Goal: Task Accomplishment & Management: Complete application form

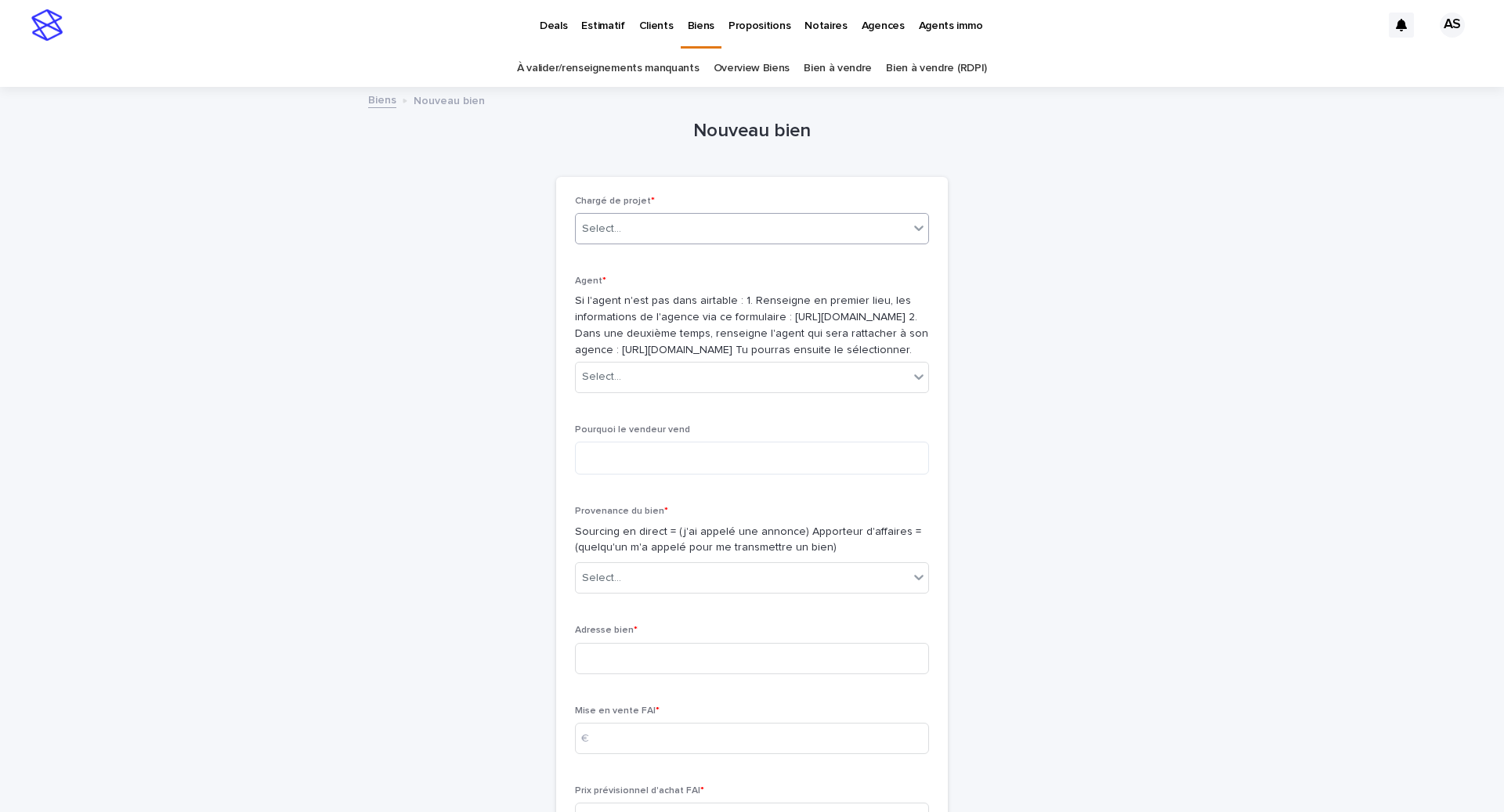
click at [717, 213] on div "Select..." at bounding box center [752, 229] width 354 height 32
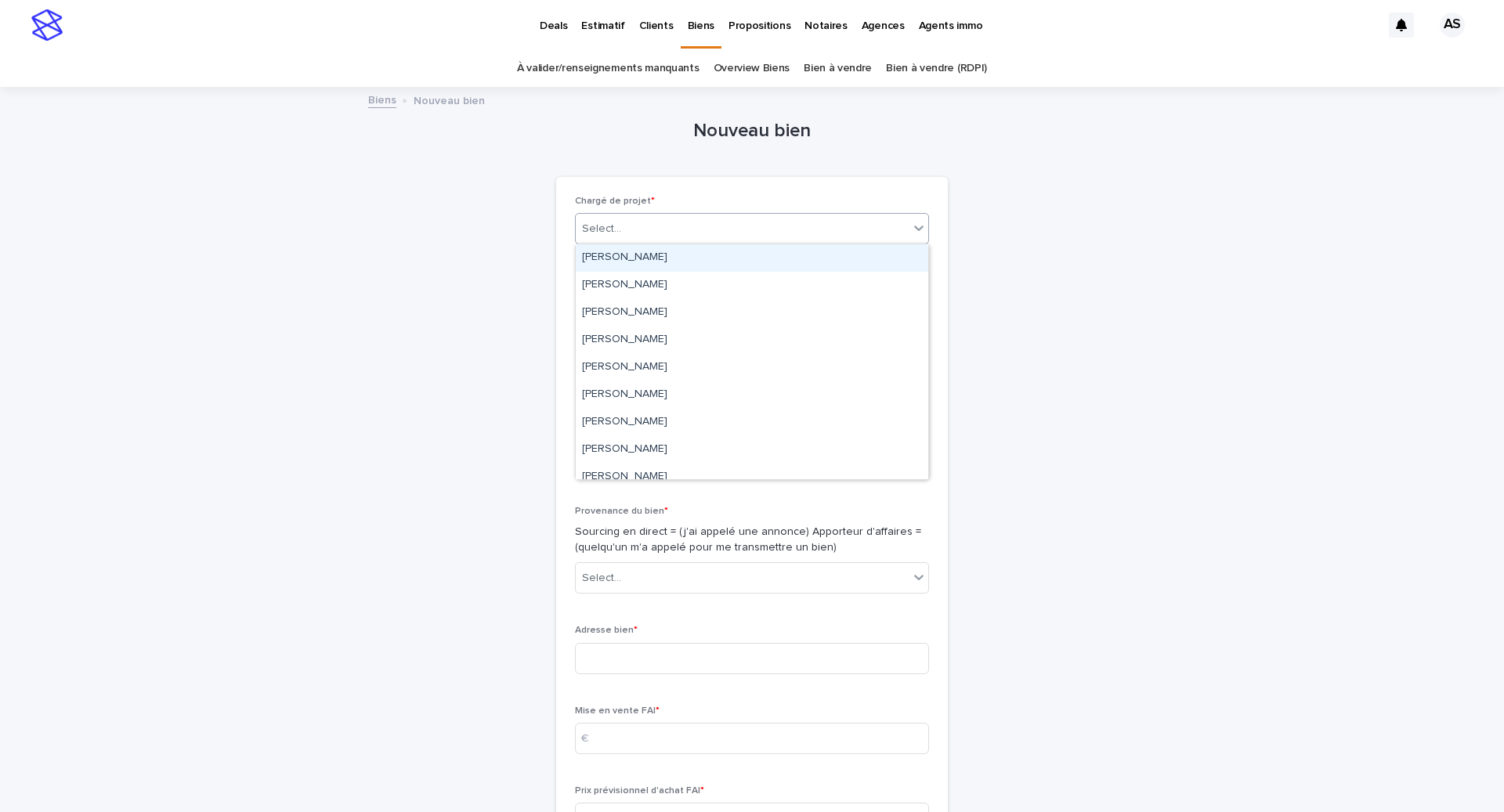
click at [670, 259] on div "[PERSON_NAME]" at bounding box center [752, 257] width 353 height 27
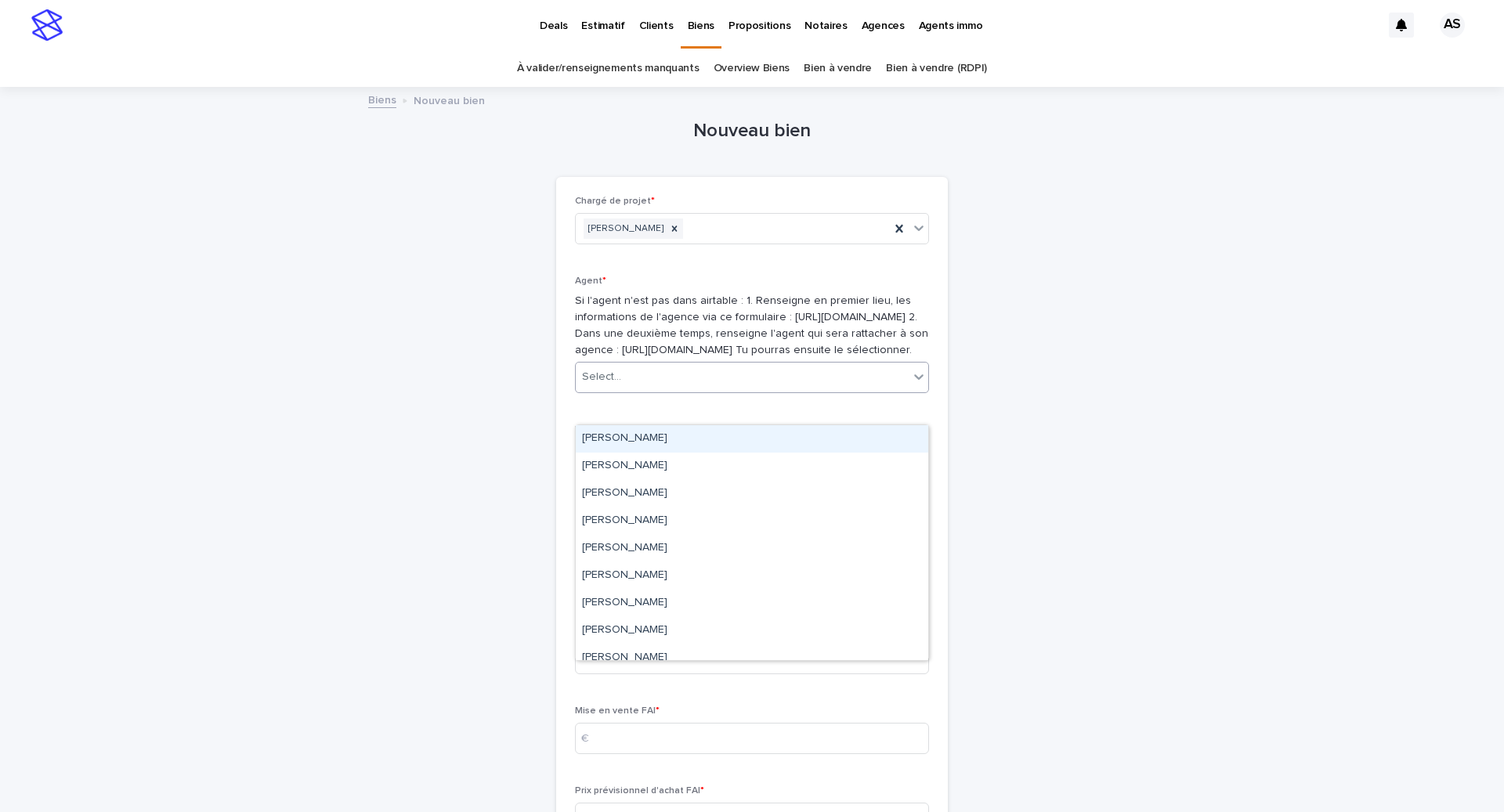
click at [627, 390] on div "Select..." at bounding box center [742, 376] width 333 height 26
type input "***"
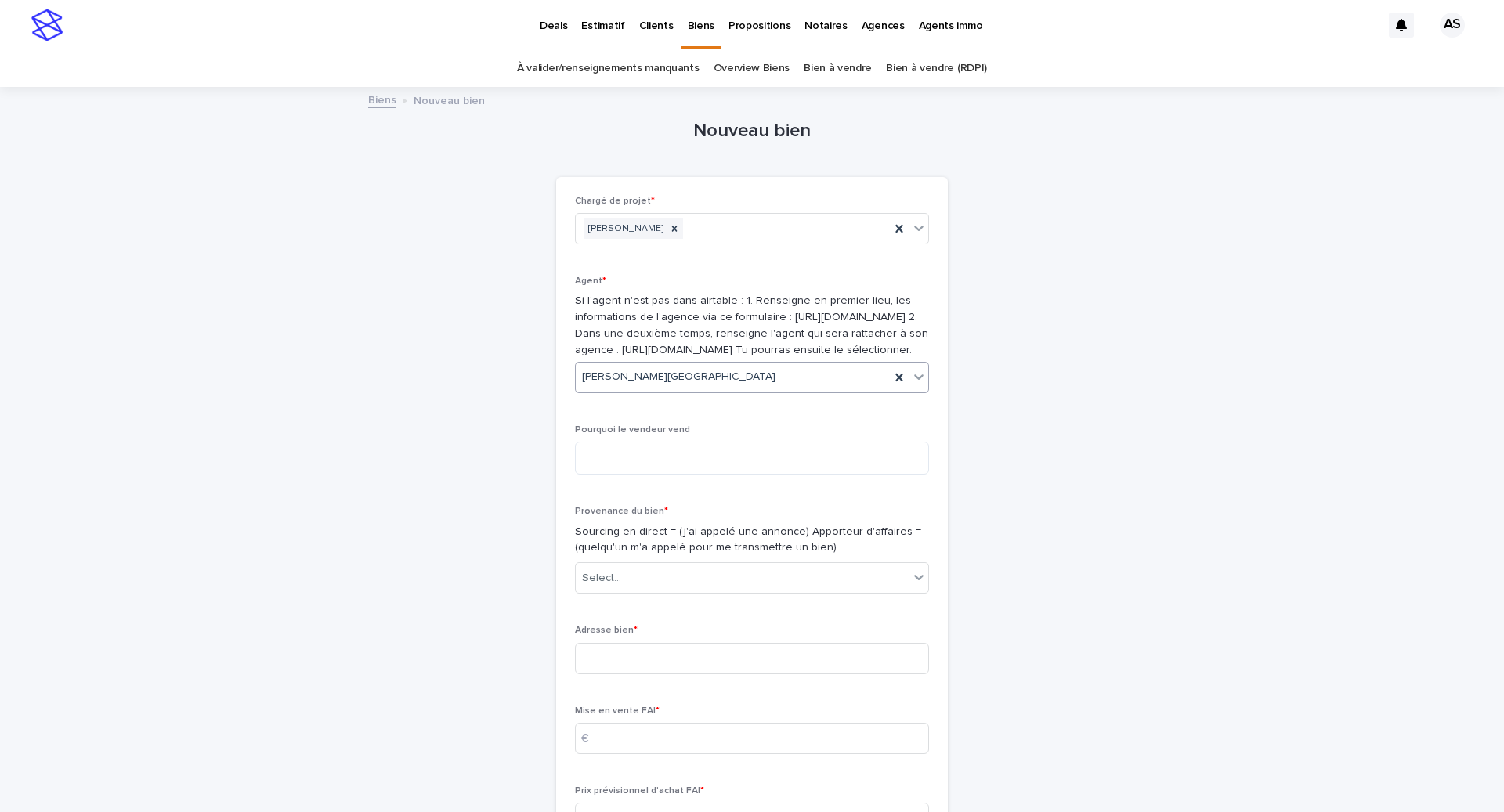
click at [678, 406] on div "Agent * Si l'agent n'est pas dans airtable : 1. Renseigne en premier lieu, les …" at bounding box center [752, 340] width 354 height 130
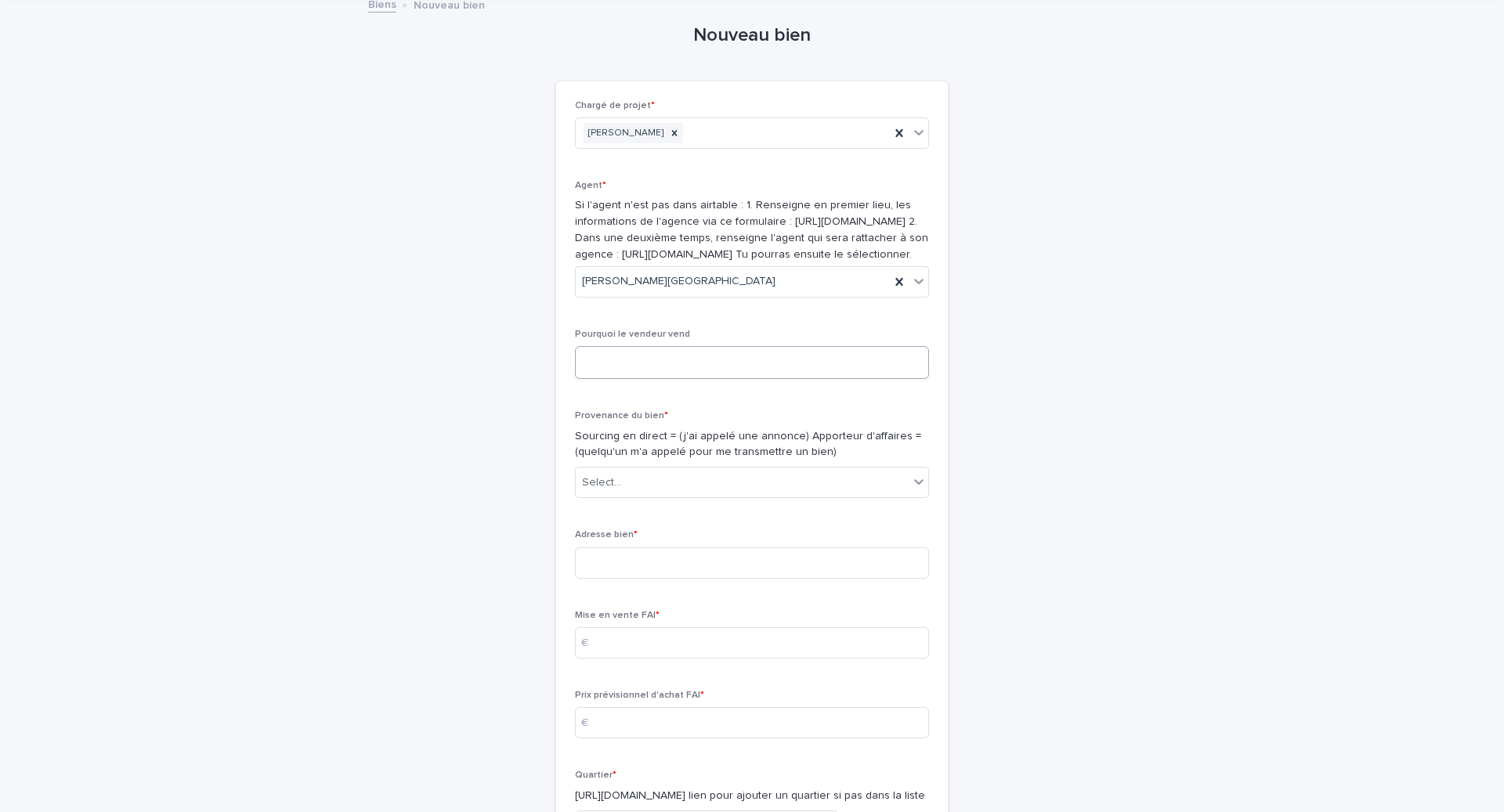
scroll to position [135, 0]
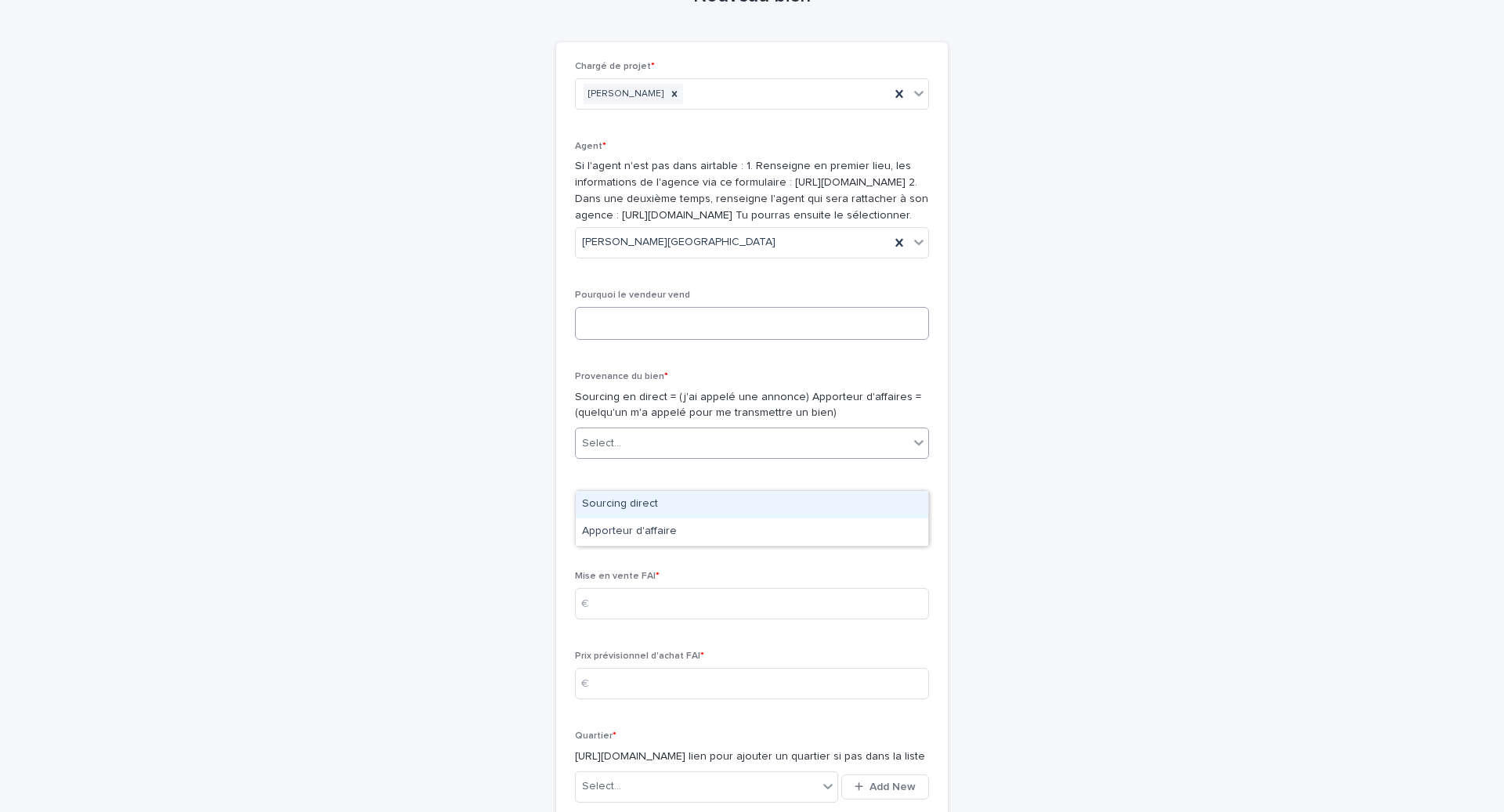
click at [645, 457] on div "Select..." at bounding box center [742, 443] width 333 height 26
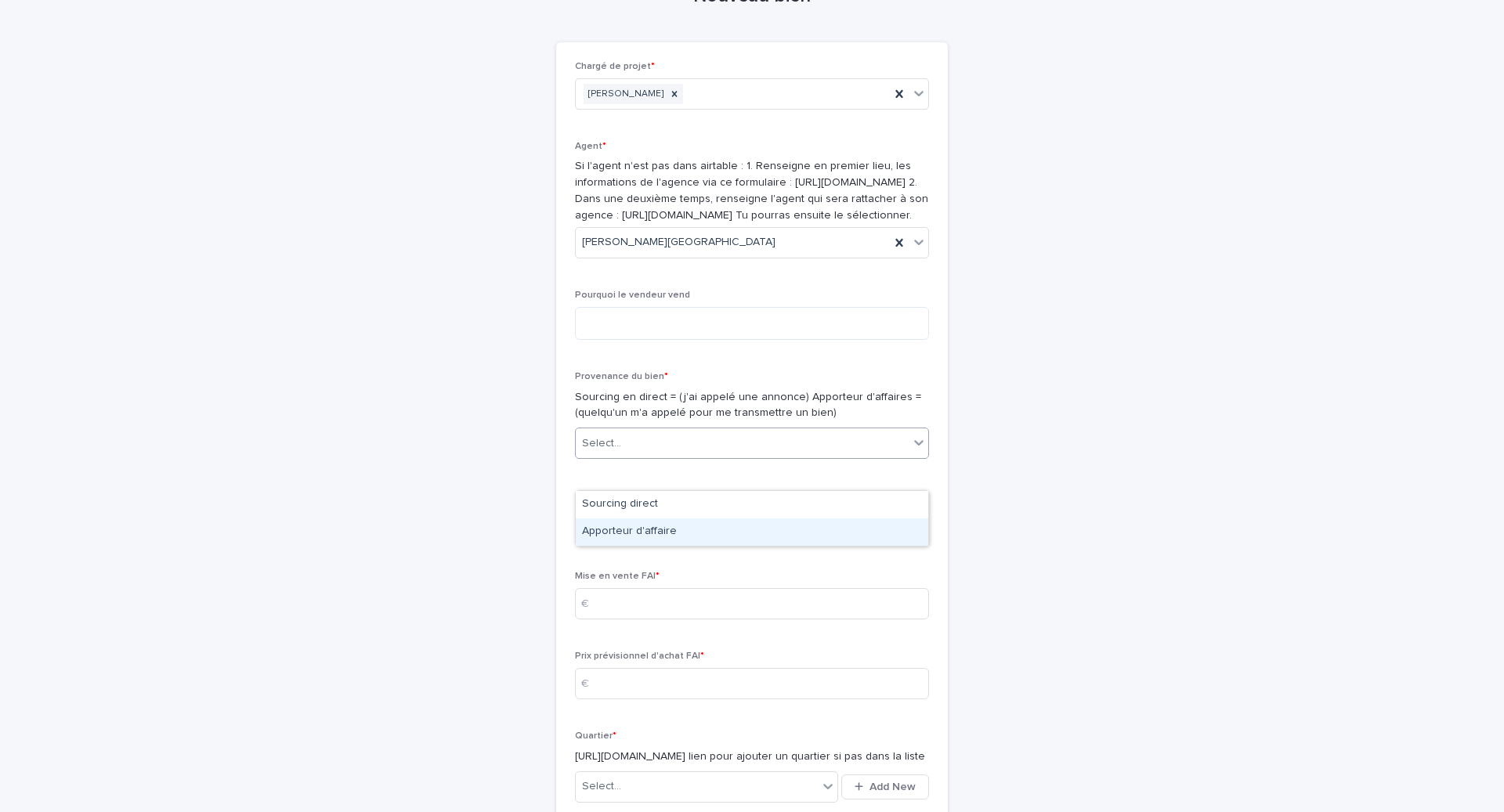
click at [643, 533] on div "Apporteur d'affaire" at bounding box center [752, 532] width 353 height 27
click at [640, 540] on input at bounding box center [752, 524] width 354 height 32
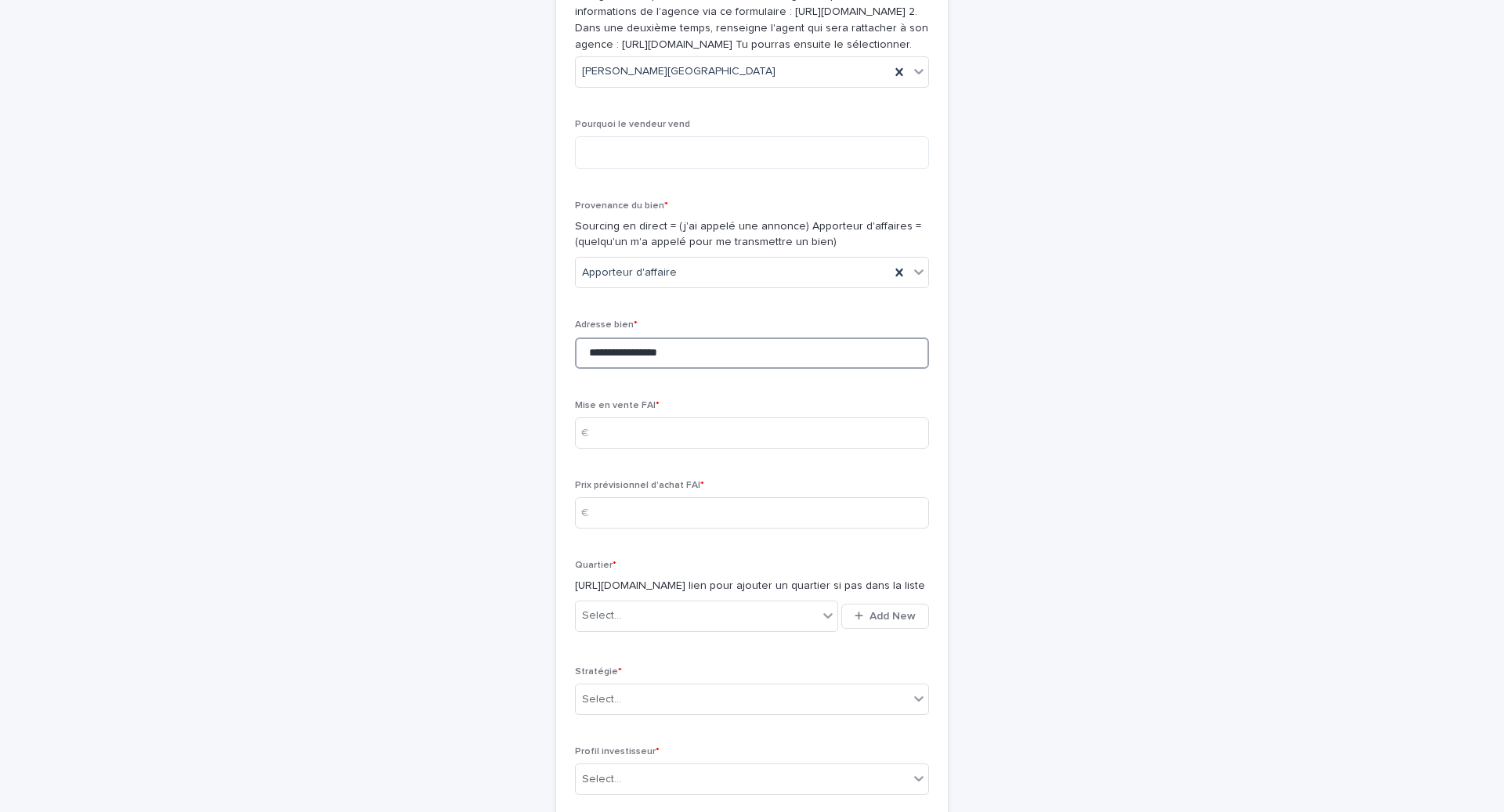
scroll to position [307, 0]
type input "**********"
click at [618, 447] on input at bounding box center [752, 432] width 354 height 32
type input "*****"
click at [628, 527] on input at bounding box center [752, 511] width 354 height 32
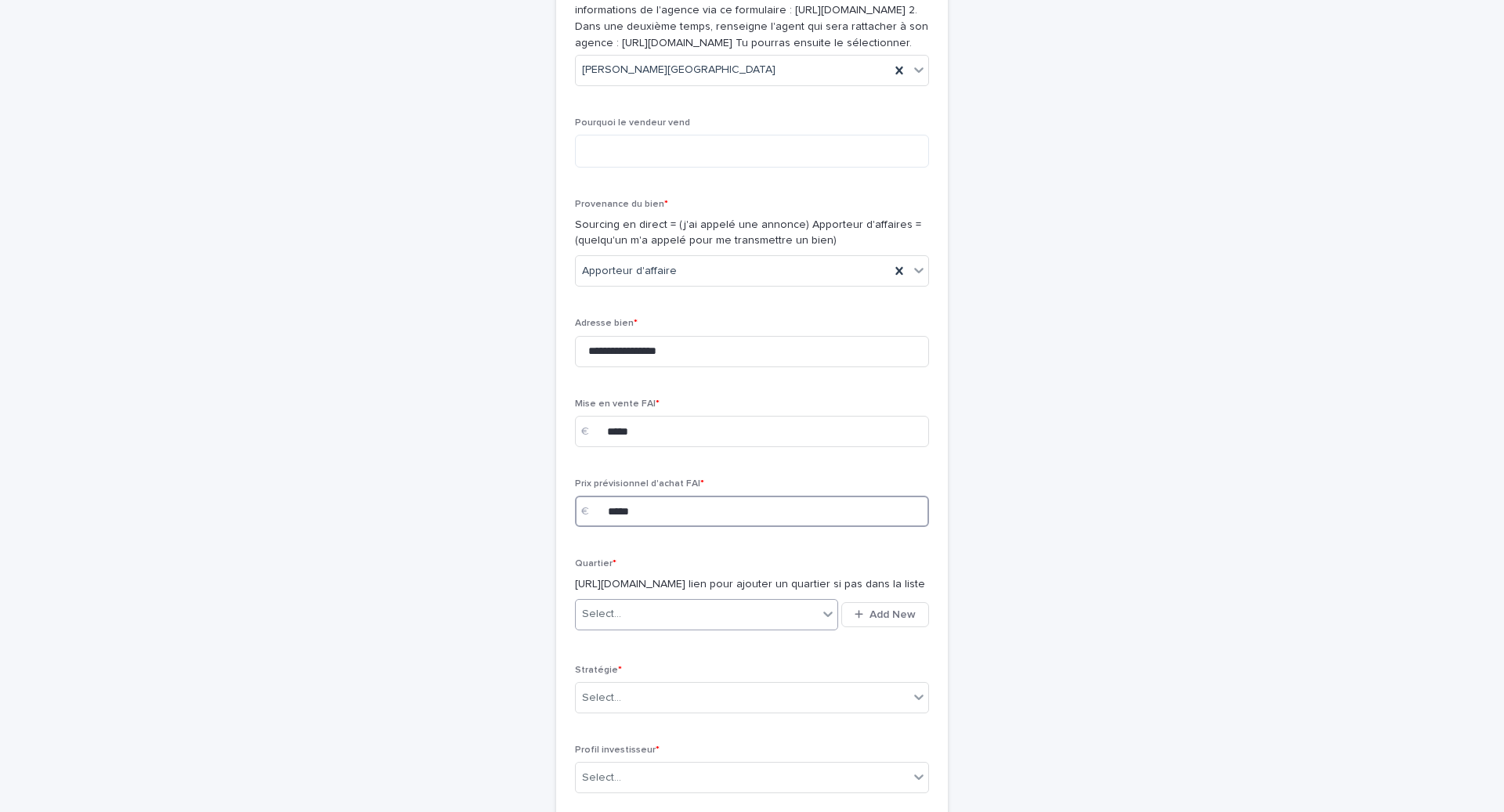
type input "*****"
click at [655, 627] on div "Select..." at bounding box center [697, 614] width 242 height 26
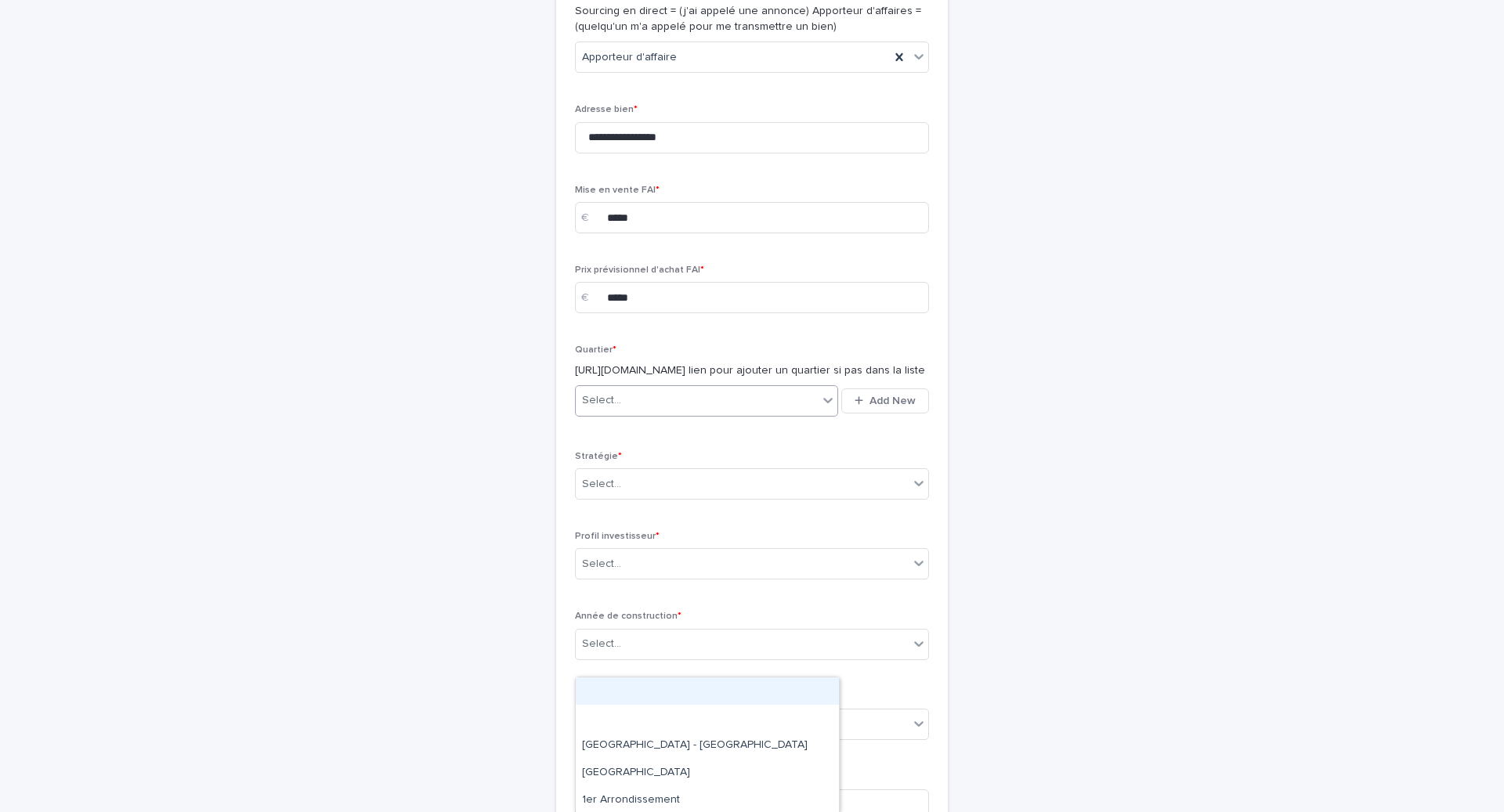
scroll to position [555, 0]
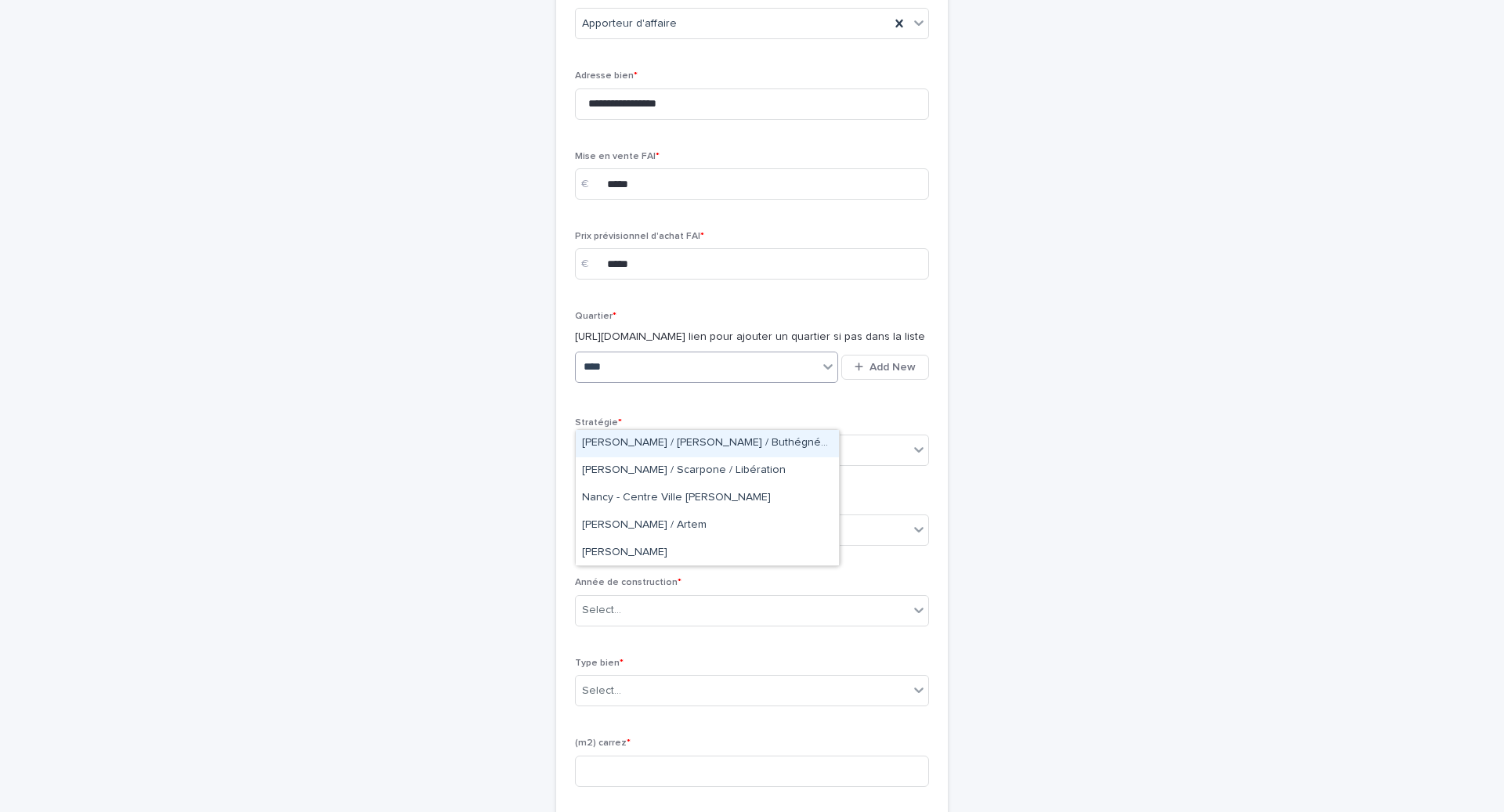
type input "*****"
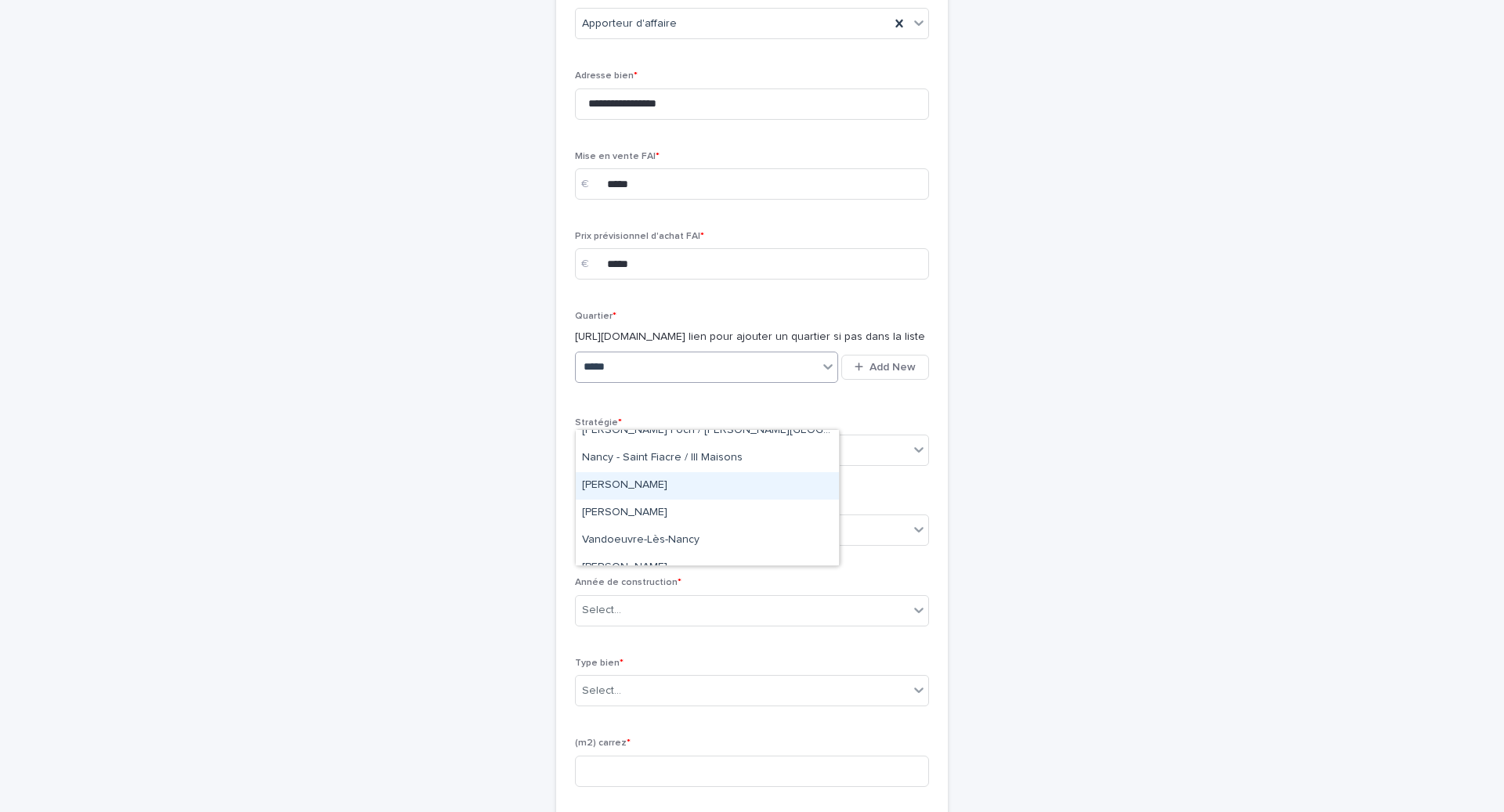
scroll to position [183, 0]
click at [674, 502] on div "[PERSON_NAME]" at bounding box center [707, 506] width 263 height 27
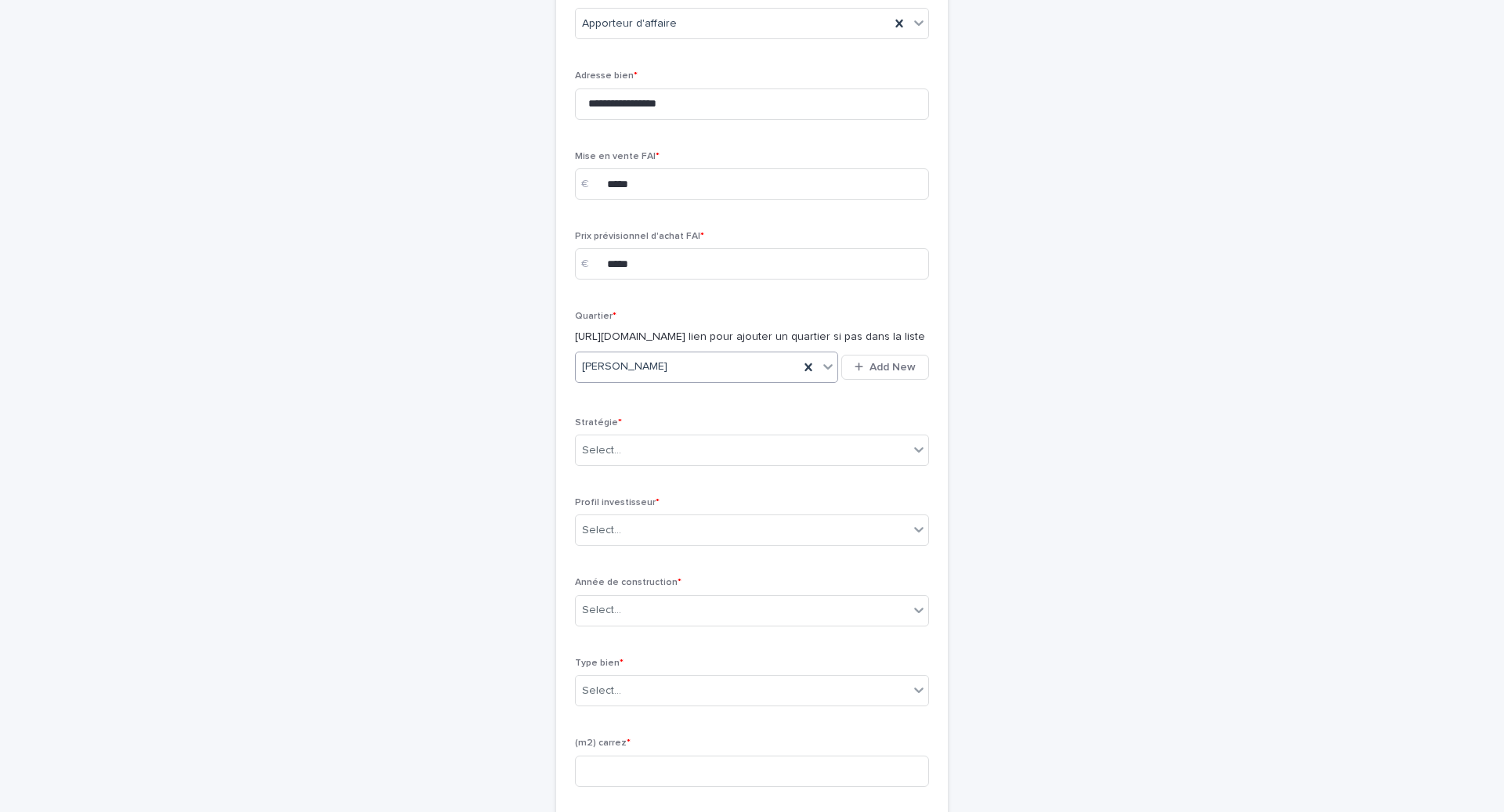
click at [674, 464] on div "Select..." at bounding box center [742, 450] width 333 height 26
click at [649, 565] on div "Équilibrée" at bounding box center [752, 554] width 353 height 27
click at [649, 543] on div "Select..." at bounding box center [742, 530] width 333 height 26
click at [630, 633] on div "Prudent" at bounding box center [752, 633] width 353 height 27
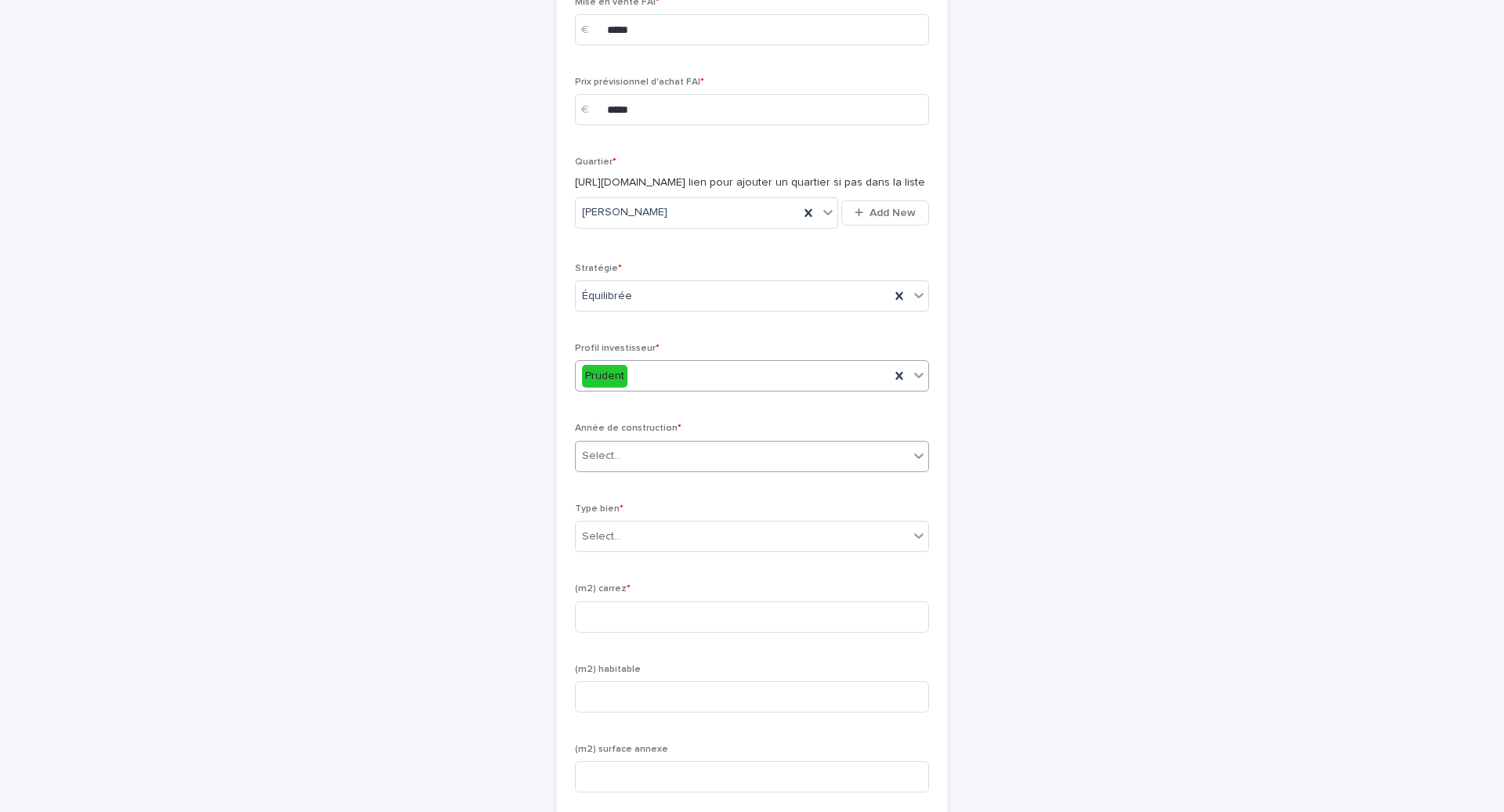
click at [632, 469] on div "Select..." at bounding box center [742, 456] width 333 height 26
click at [633, 557] on div "1900 < X < 1950" at bounding box center [752, 558] width 353 height 27
click at [640, 549] on div "Select..." at bounding box center [742, 536] width 333 height 26
click at [629, 667] on div "T1" at bounding box center [752, 666] width 353 height 27
click at [685, 632] on input at bounding box center [752, 617] width 354 height 32
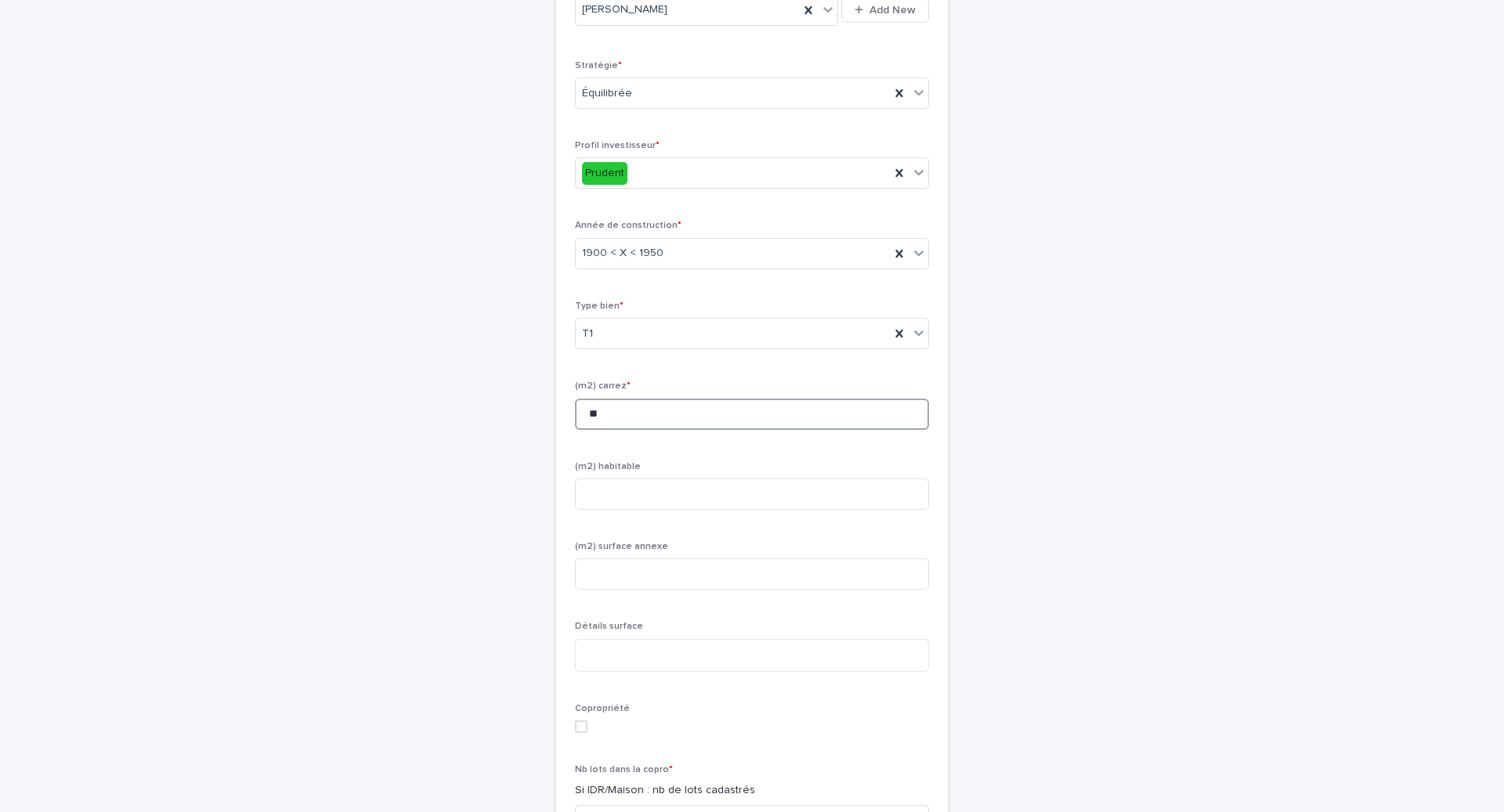
scroll to position [1031, 0]
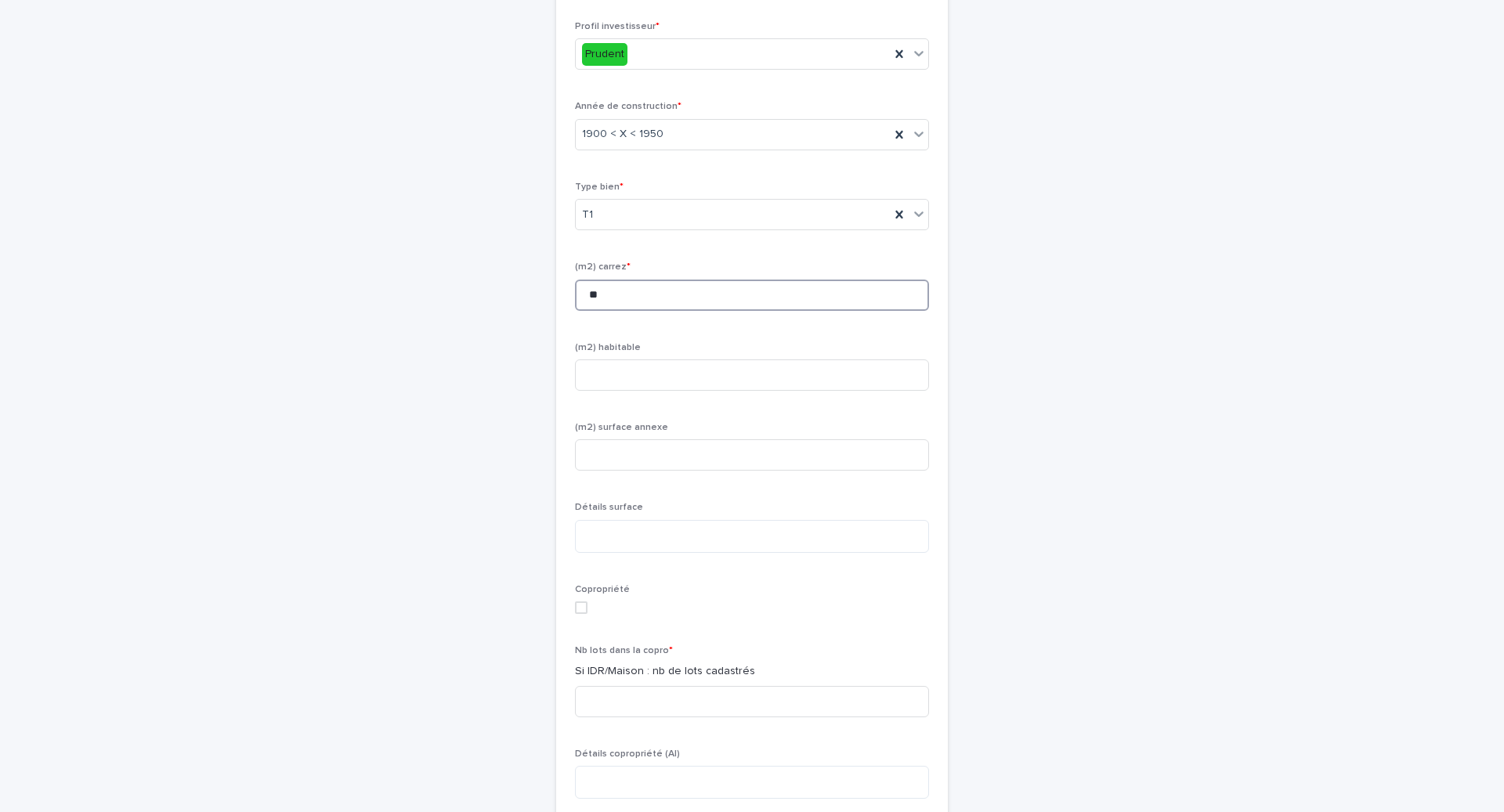
click at [580, 614] on span at bounding box center [581, 607] width 12 height 12
type input "**"
click at [617, 391] on input at bounding box center [752, 376] width 354 height 32
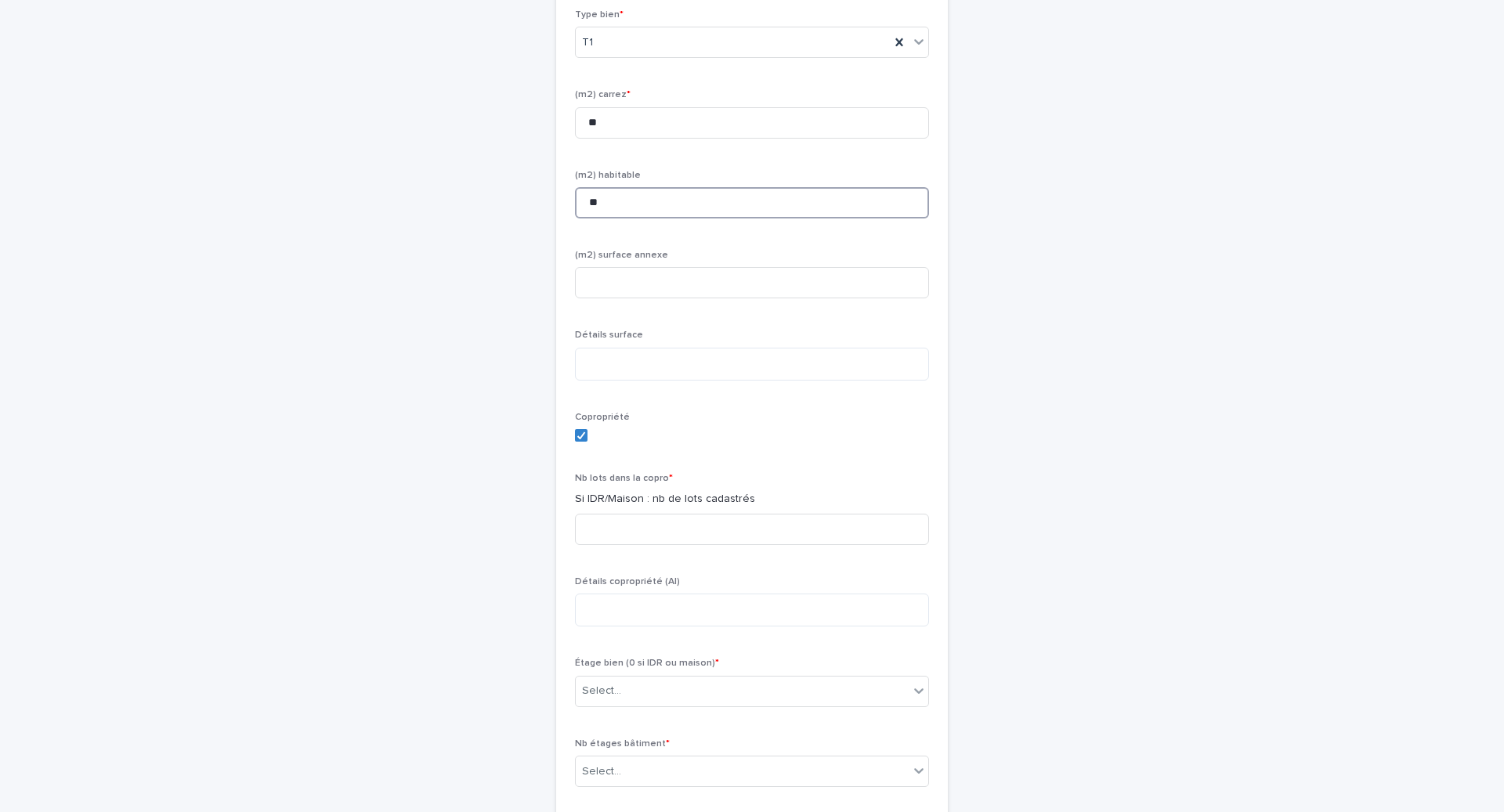
scroll to position [1300, 0]
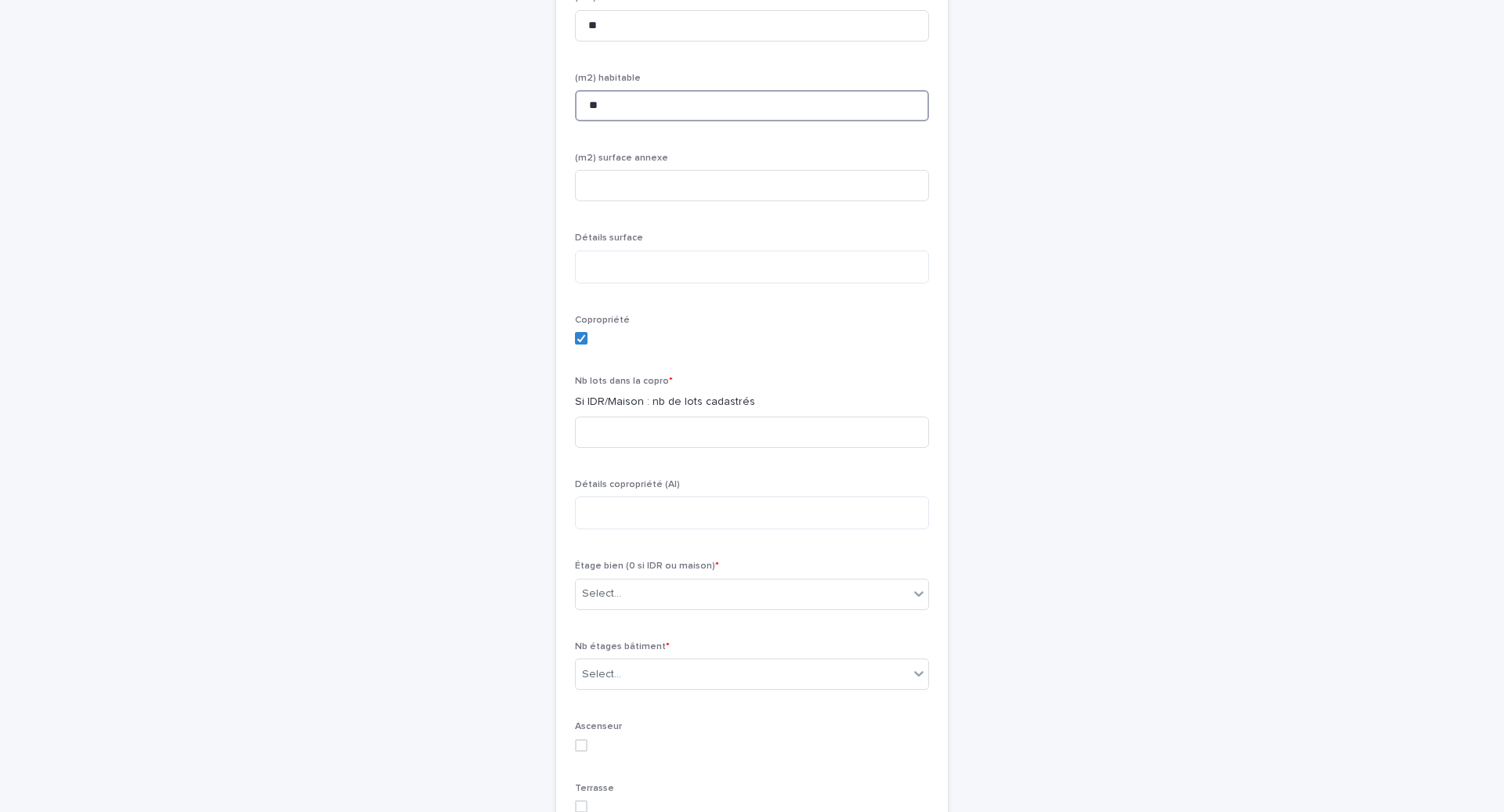
type input "**"
click at [605, 459] on div "Nb lots dans la copro * Si IDR/Maison : nb de lots cadastrés" at bounding box center [752, 417] width 354 height 84
click at [605, 448] on input at bounding box center [752, 432] width 354 height 32
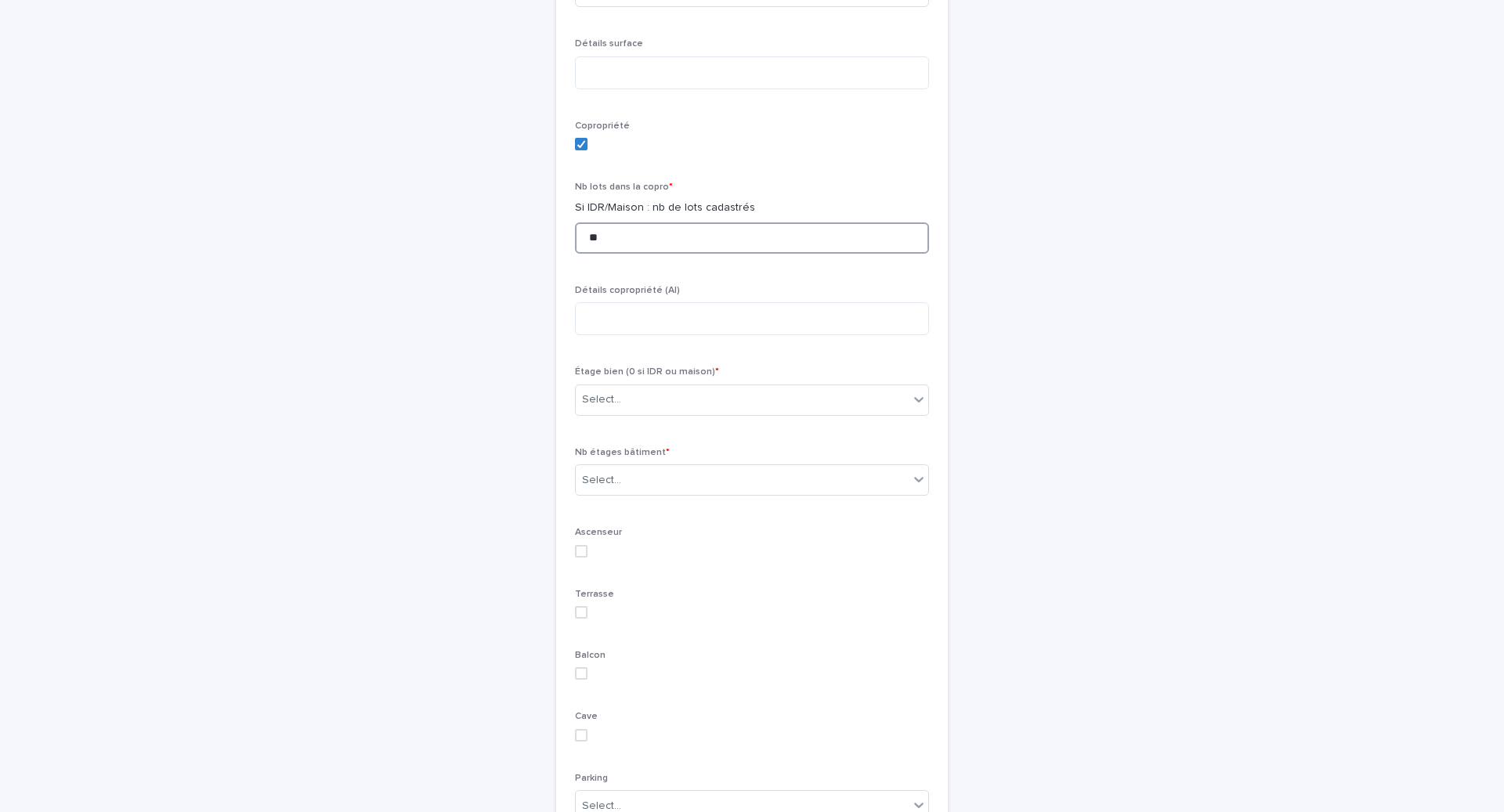
scroll to position [1513, 0]
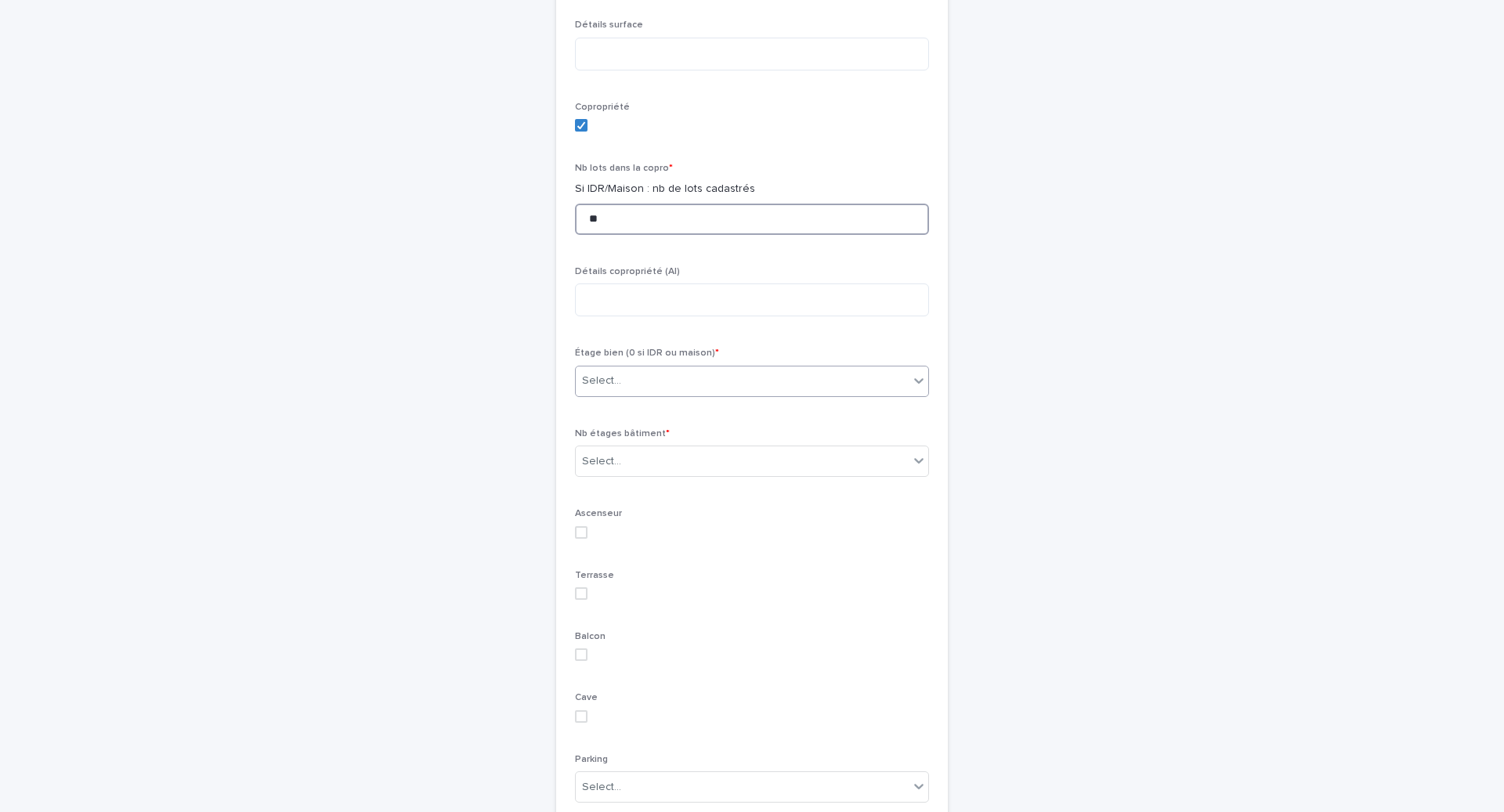
type input "**"
click at [612, 389] on div "Select..." at bounding box center [602, 381] width 39 height 17
click at [622, 592] on div "2" at bounding box center [752, 592] width 353 height 27
click at [622, 474] on div "Select..." at bounding box center [742, 461] width 333 height 26
click at [618, 622] on div "2" at bounding box center [752, 617] width 353 height 27
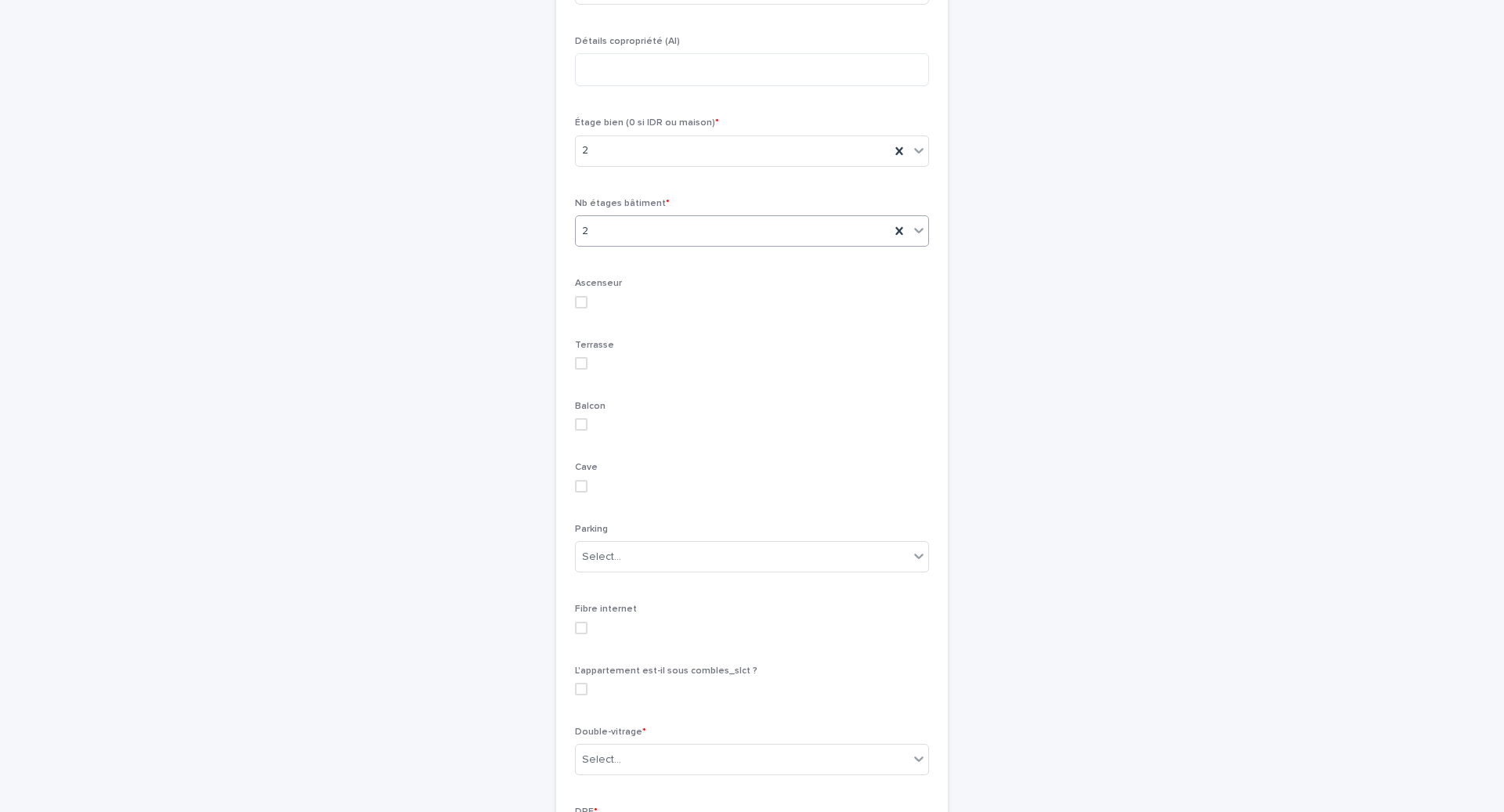
scroll to position [1849, 0]
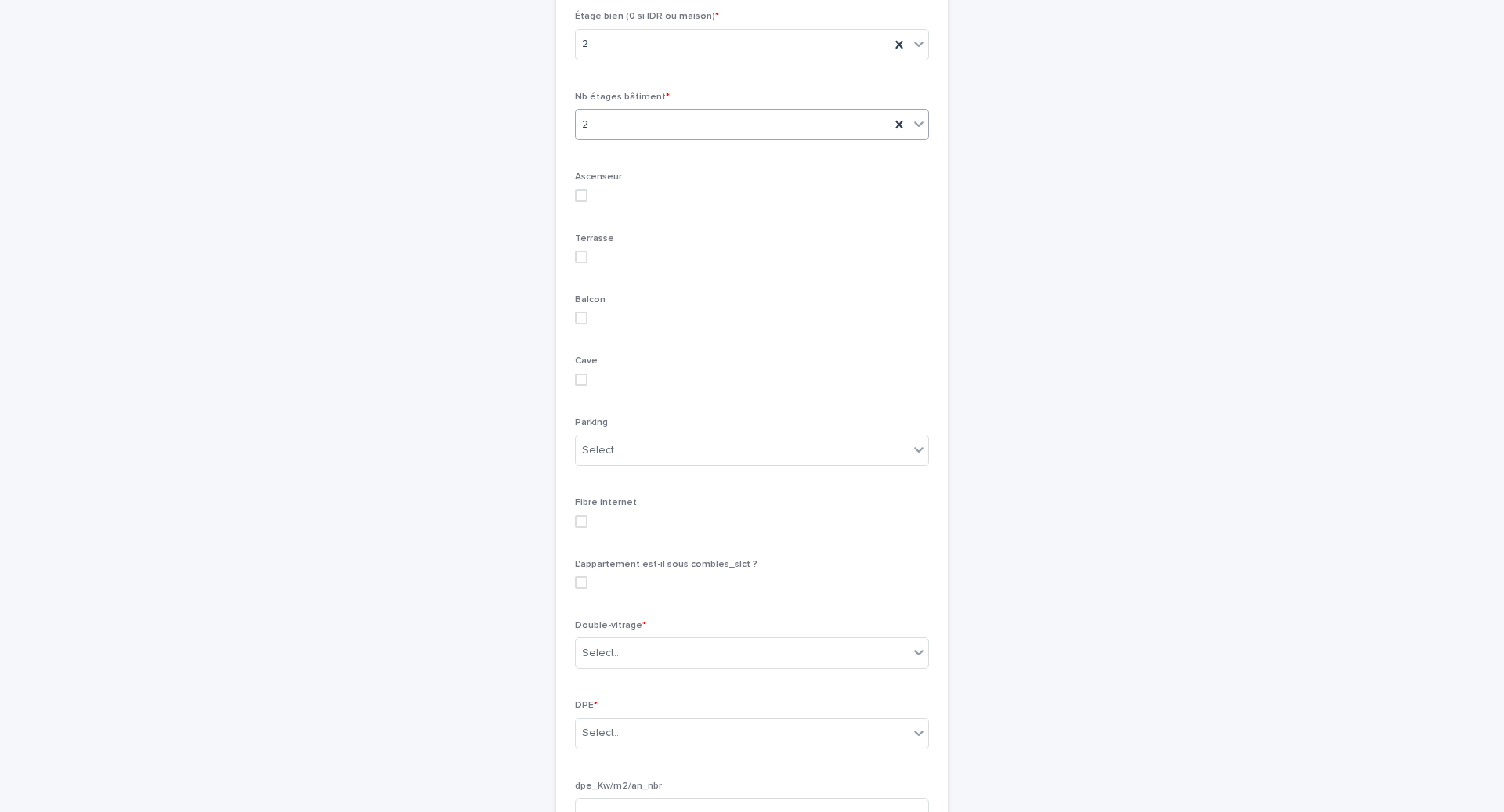
click at [612, 428] on p "Parking" at bounding box center [752, 422] width 354 height 11
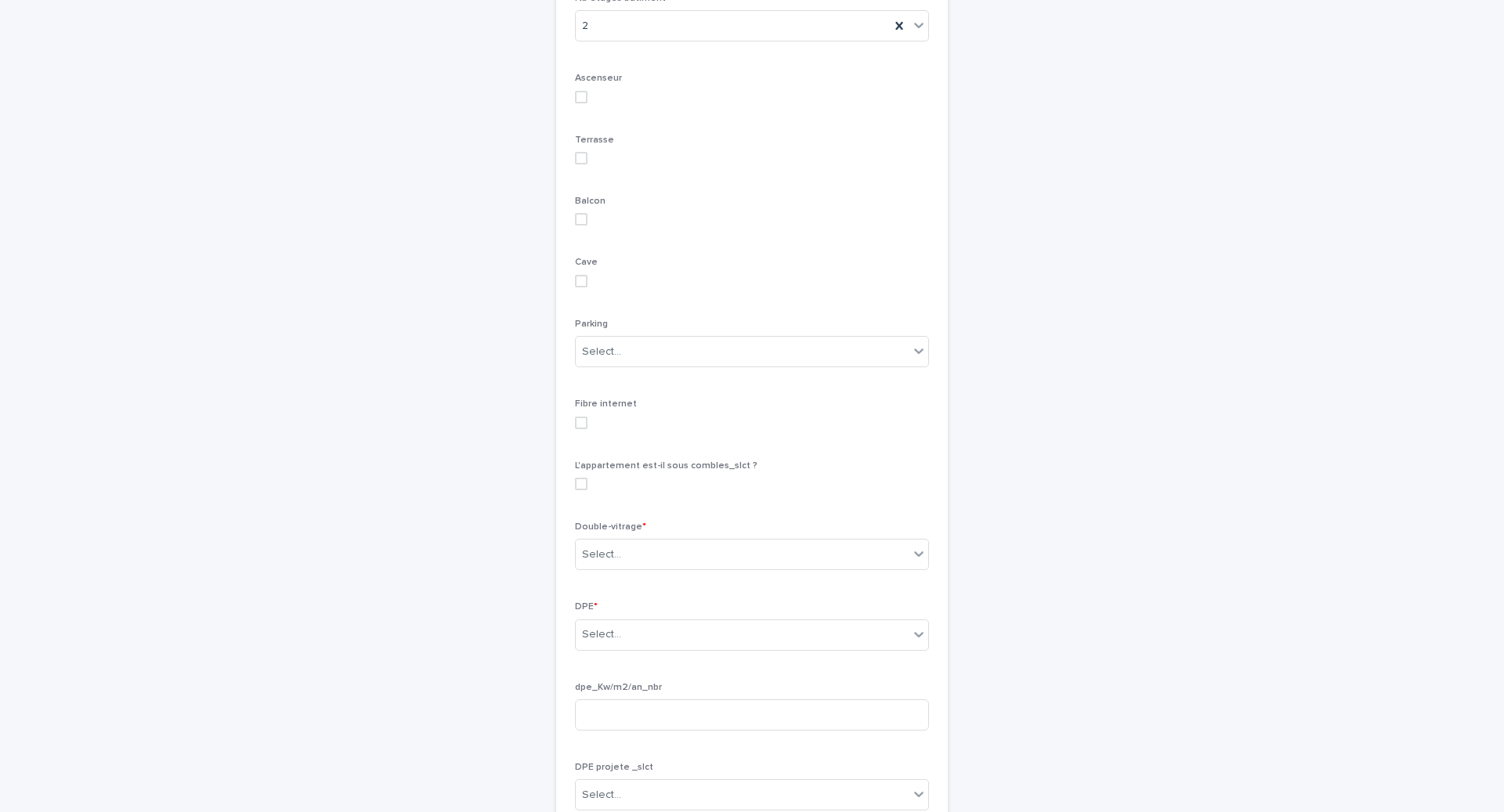
scroll to position [1978, 0]
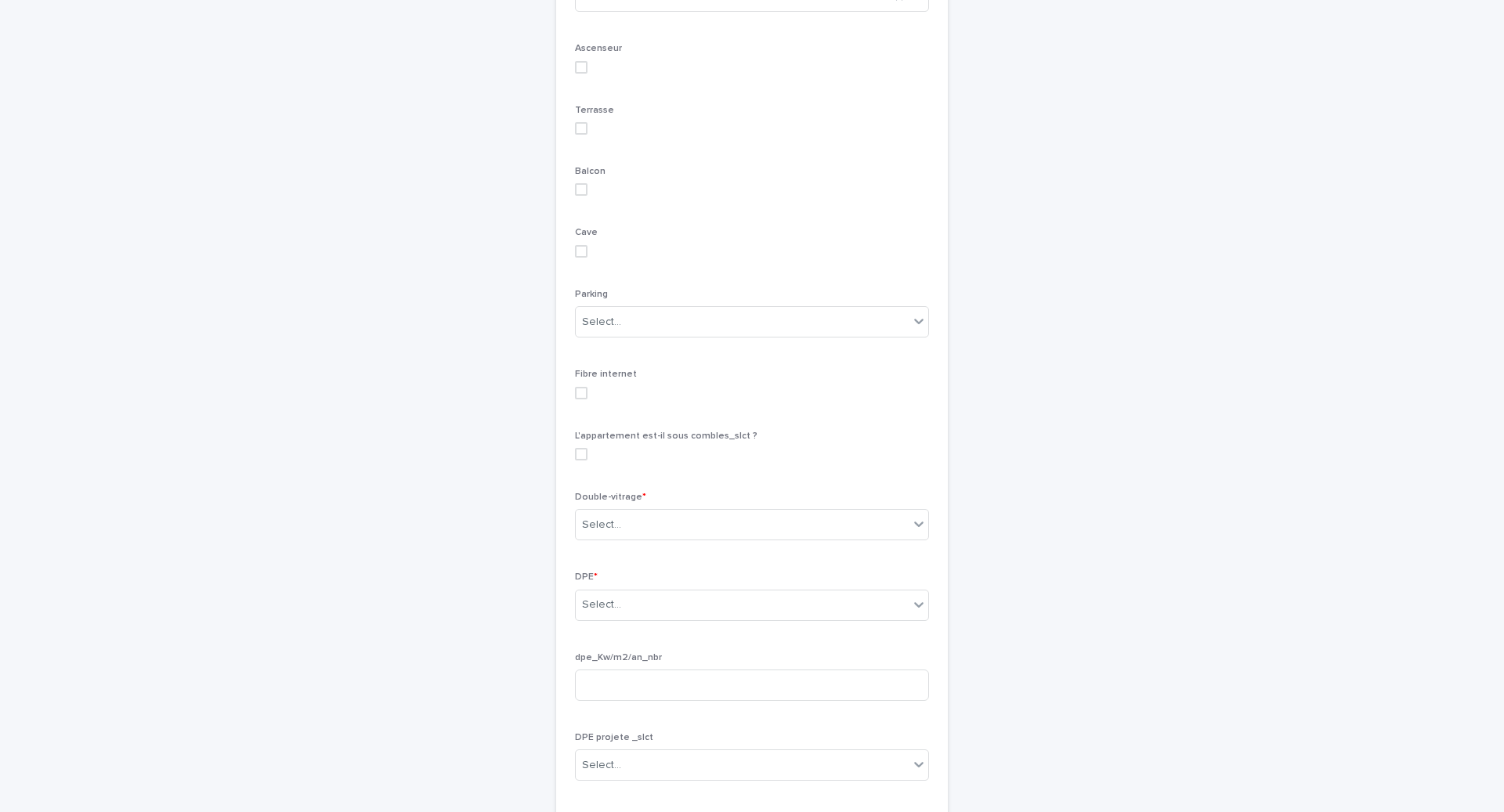
click at [583, 399] on span at bounding box center [581, 393] width 12 height 12
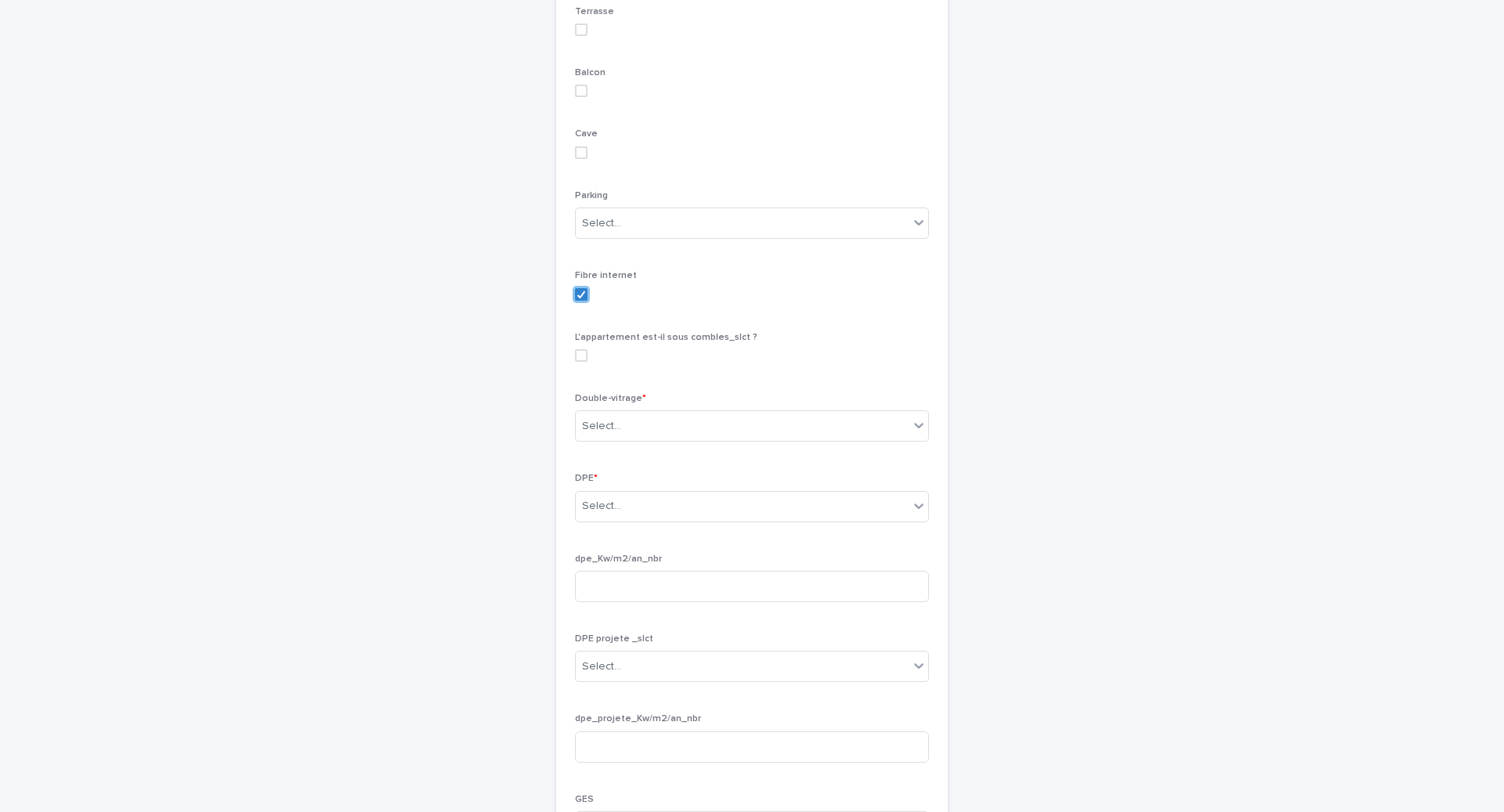
click at [582, 361] on span at bounding box center [581, 355] width 12 height 12
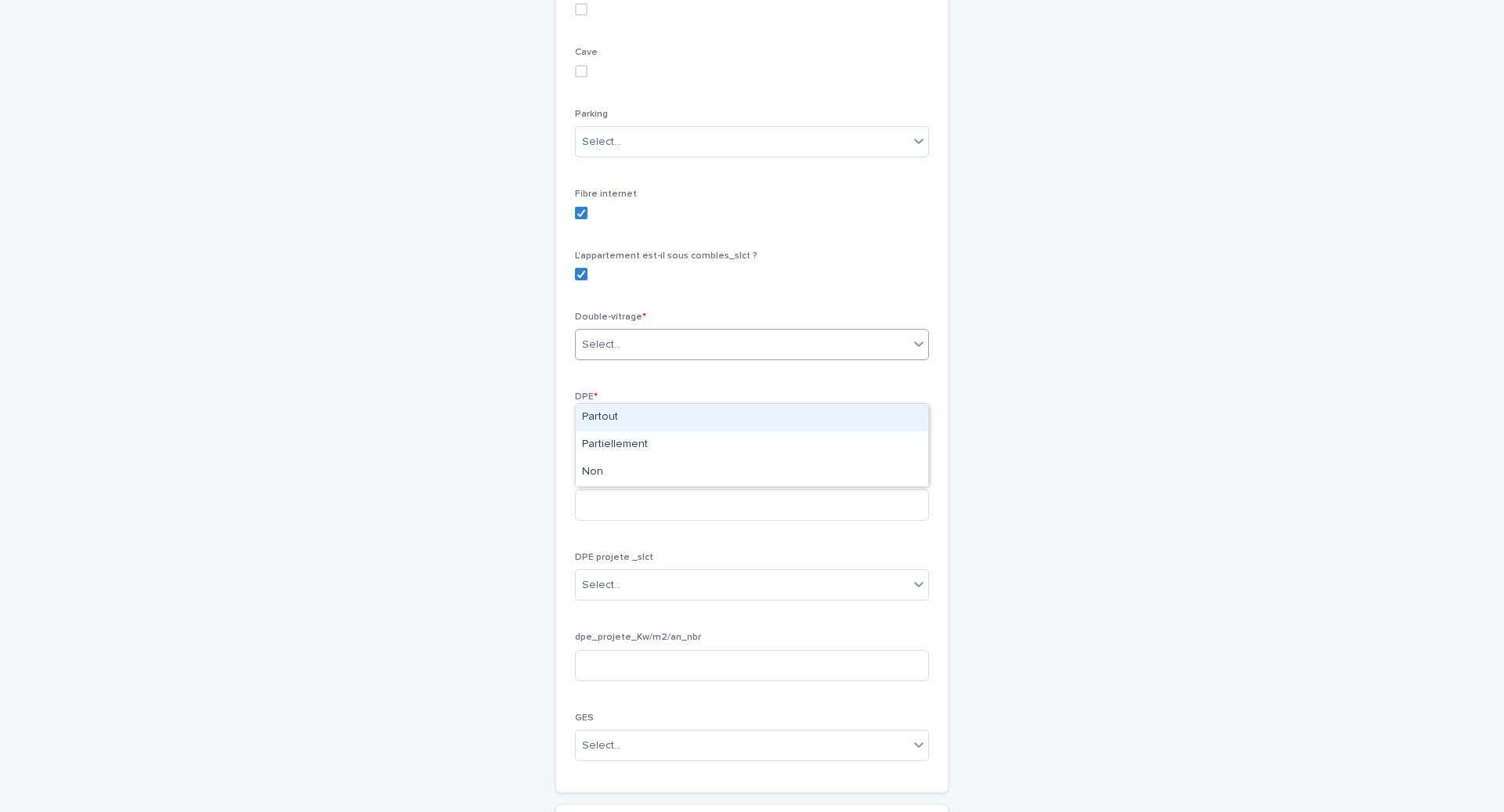
click at [745, 358] on div "Select..." at bounding box center [742, 345] width 333 height 26
click at [737, 423] on div "Partout" at bounding box center [752, 417] width 353 height 27
click at [732, 437] on div "Select..." at bounding box center [742, 424] width 333 height 26
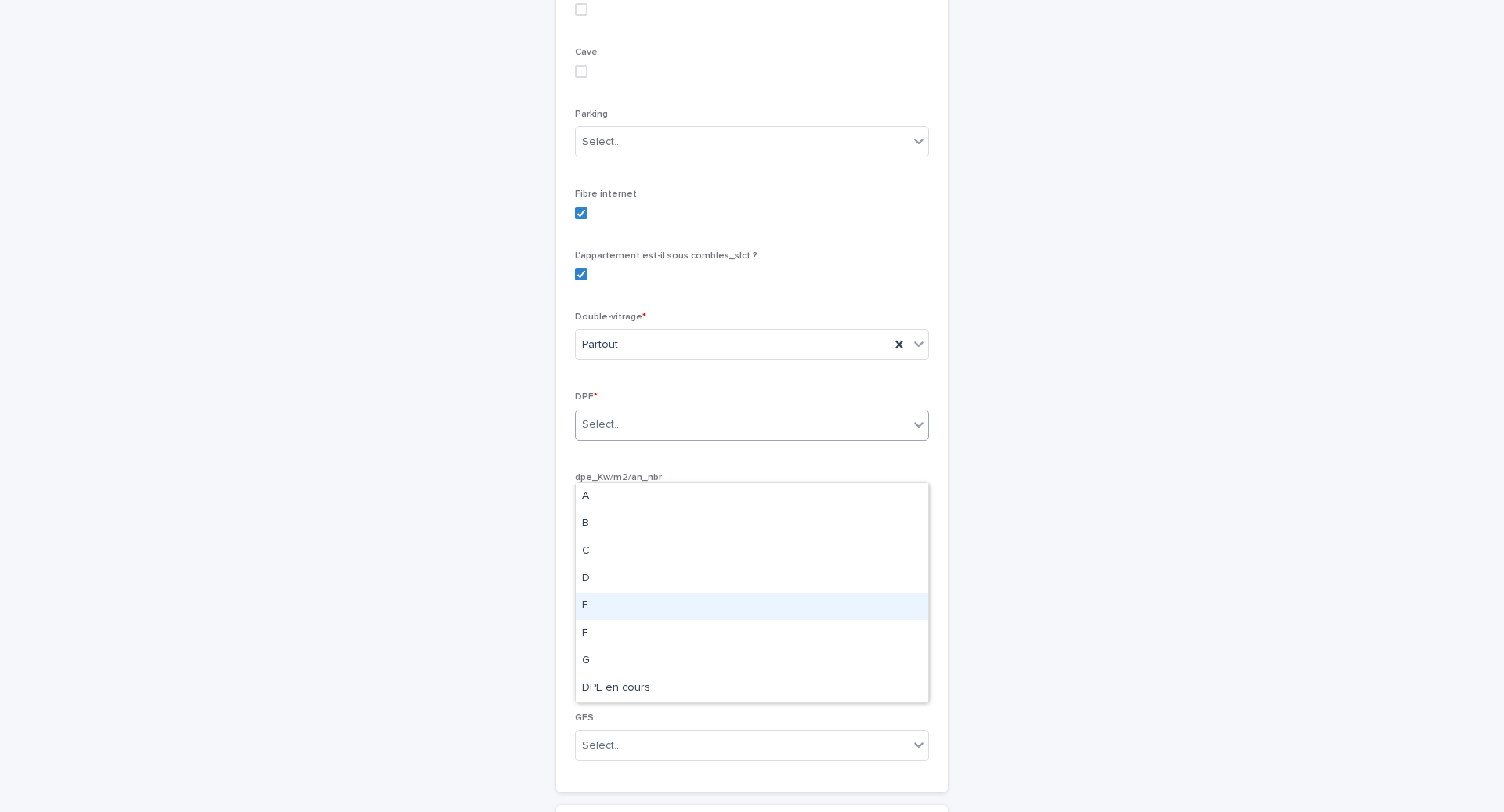
click at [695, 607] on div "E" at bounding box center [752, 606] width 353 height 27
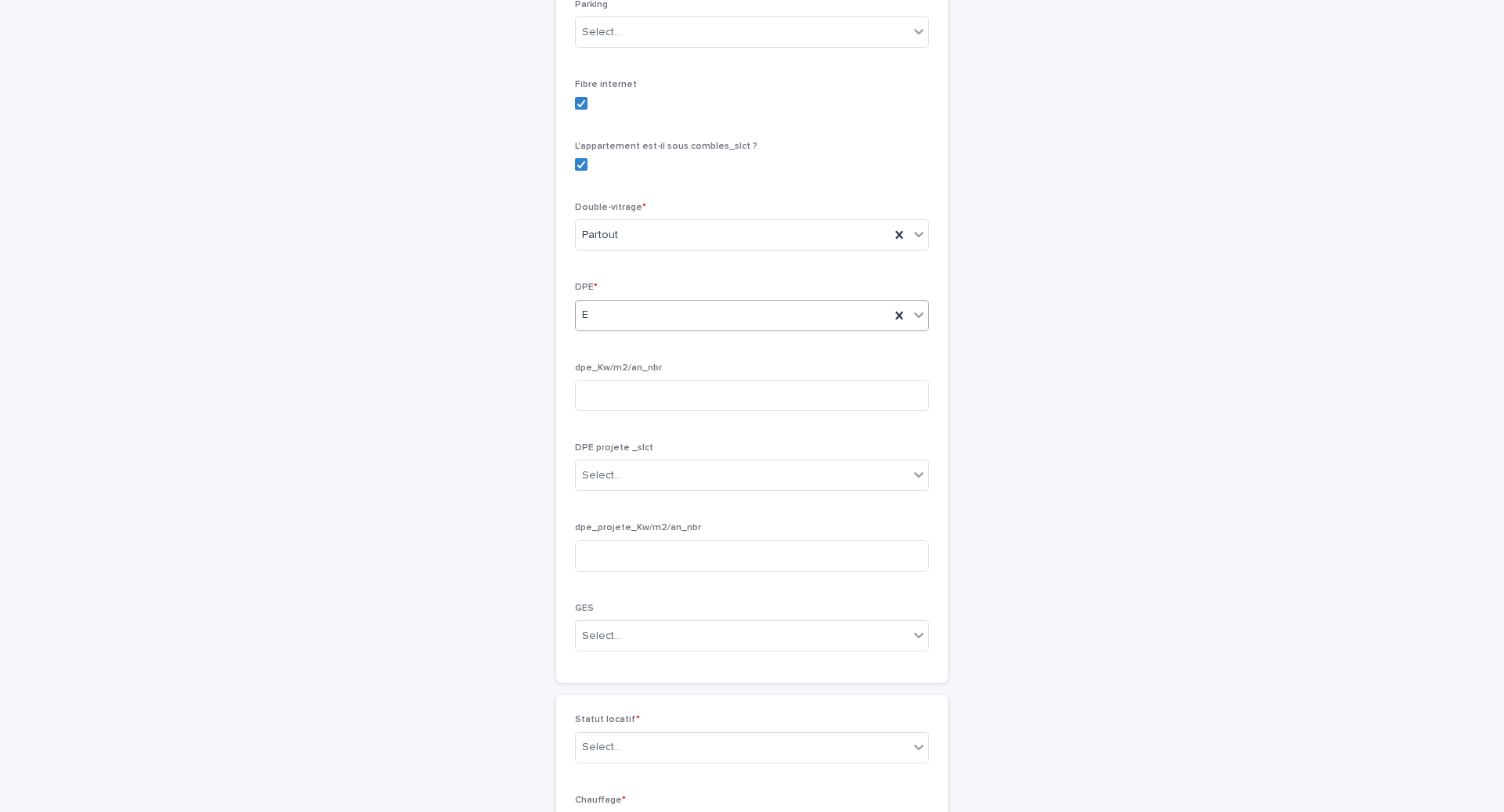
scroll to position [2324, 0]
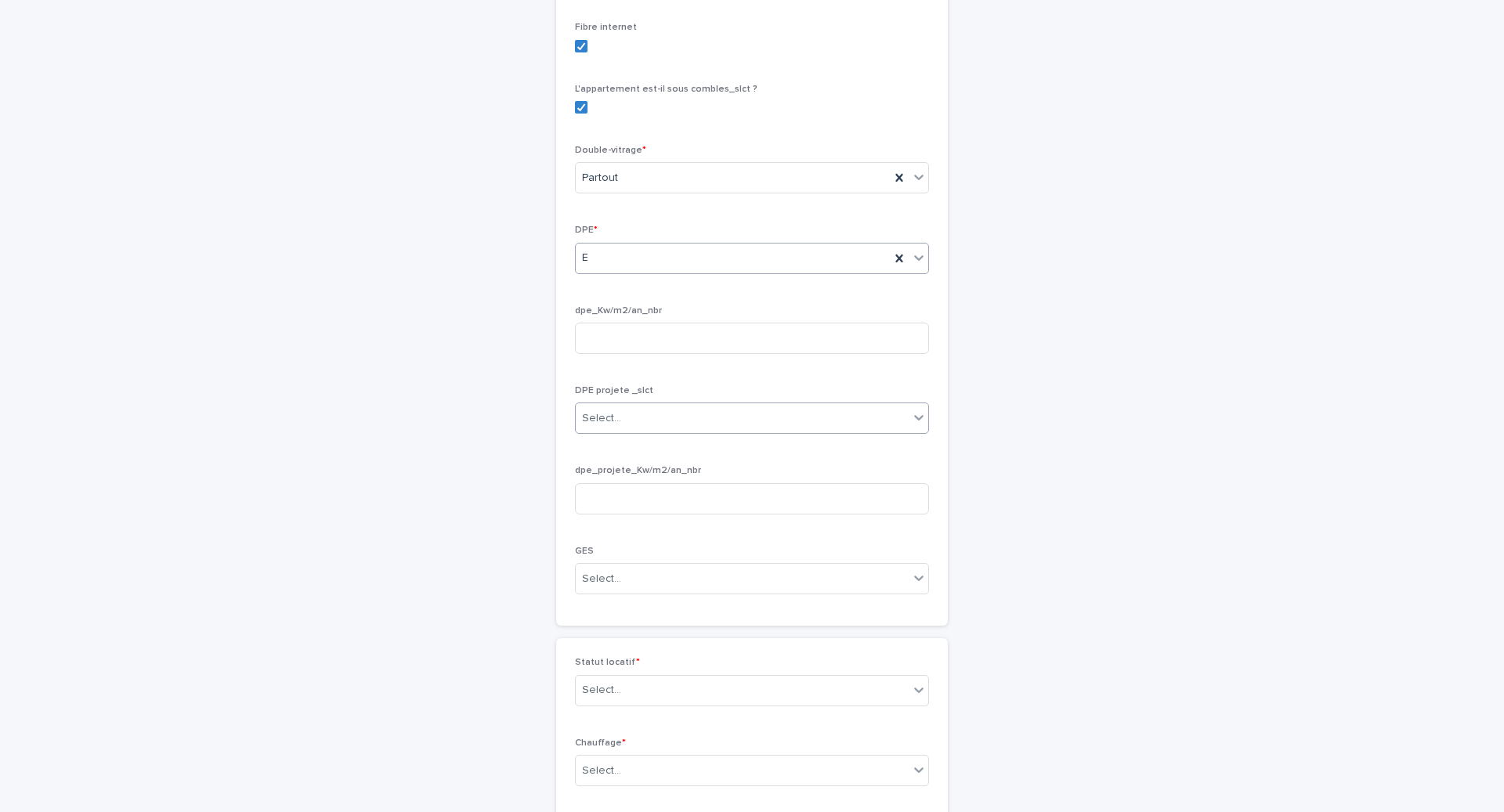
click at [642, 431] on div "Select..." at bounding box center [742, 418] width 333 height 26
click at [632, 431] on div "Select..." at bounding box center [742, 418] width 333 height 26
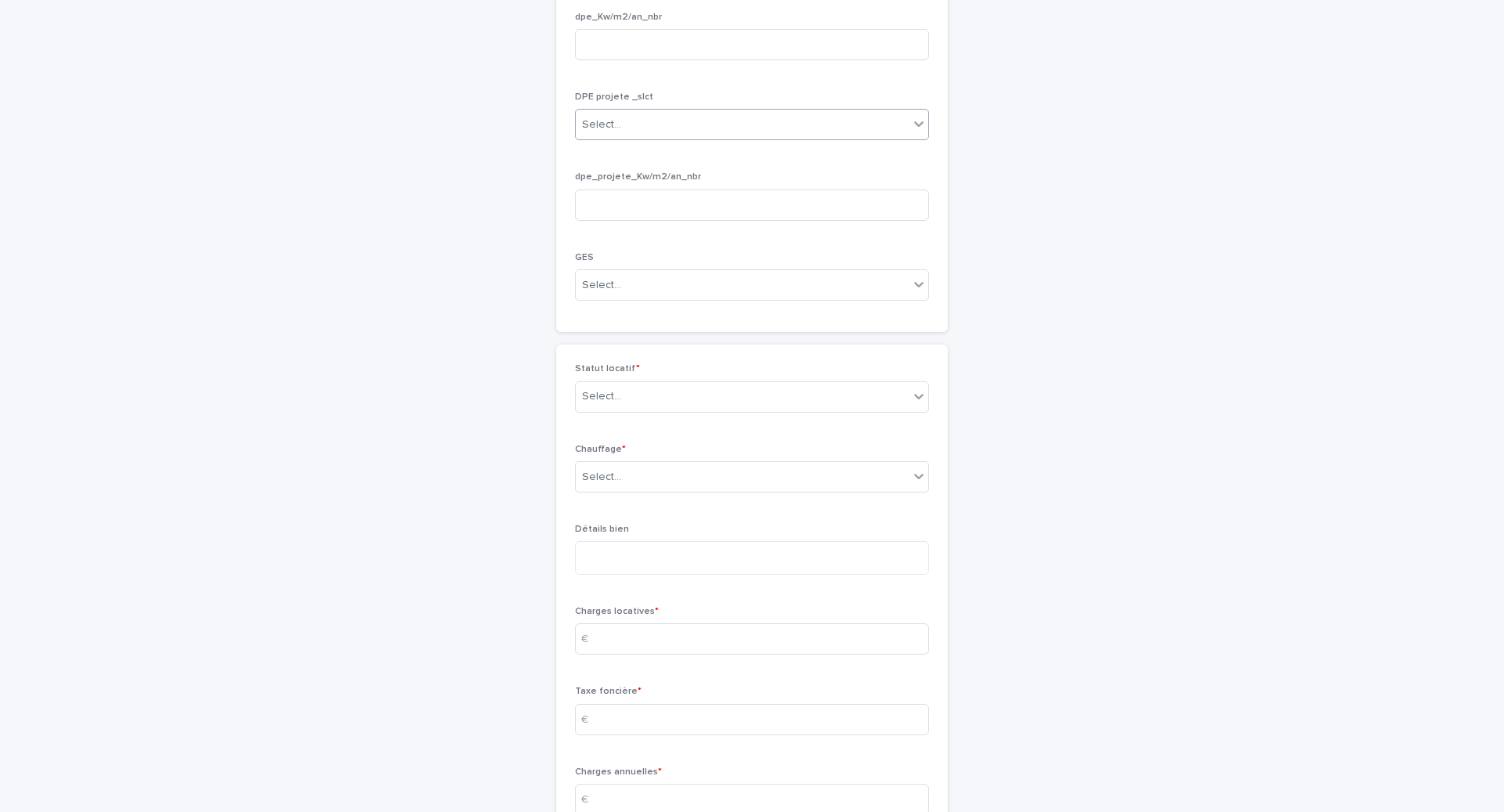
scroll to position [2623, 0]
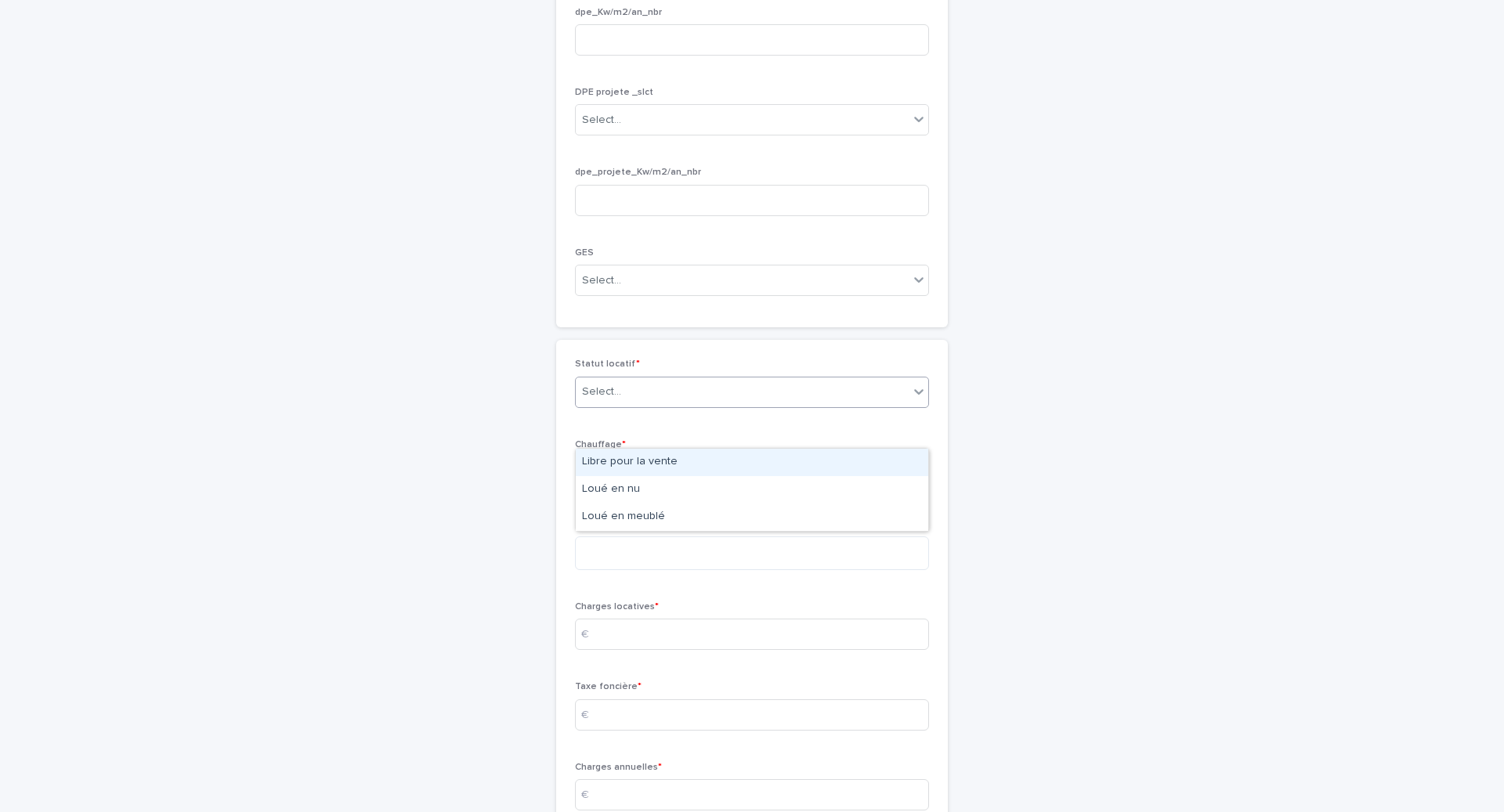
click at [623, 399] on input "text" at bounding box center [624, 391] width 2 height 13
click at [620, 464] on div "Libre pour la vente" at bounding box center [752, 462] width 353 height 27
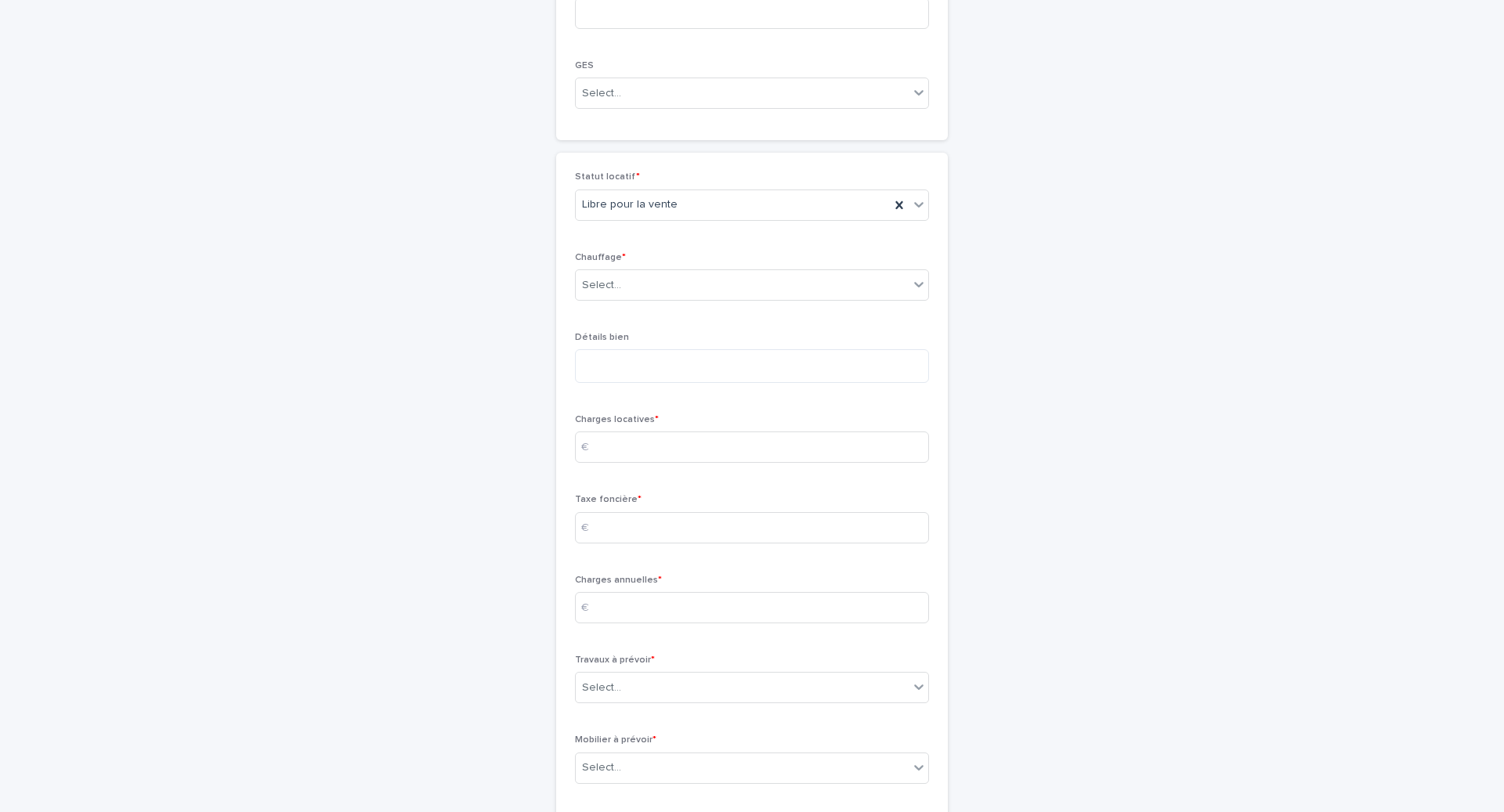
click at [619, 475] on div "Charges locatives * €" at bounding box center [752, 444] width 354 height 61
click at [619, 463] on input at bounding box center [752, 447] width 354 height 32
type input "***"
click at [621, 543] on input at bounding box center [752, 528] width 354 height 32
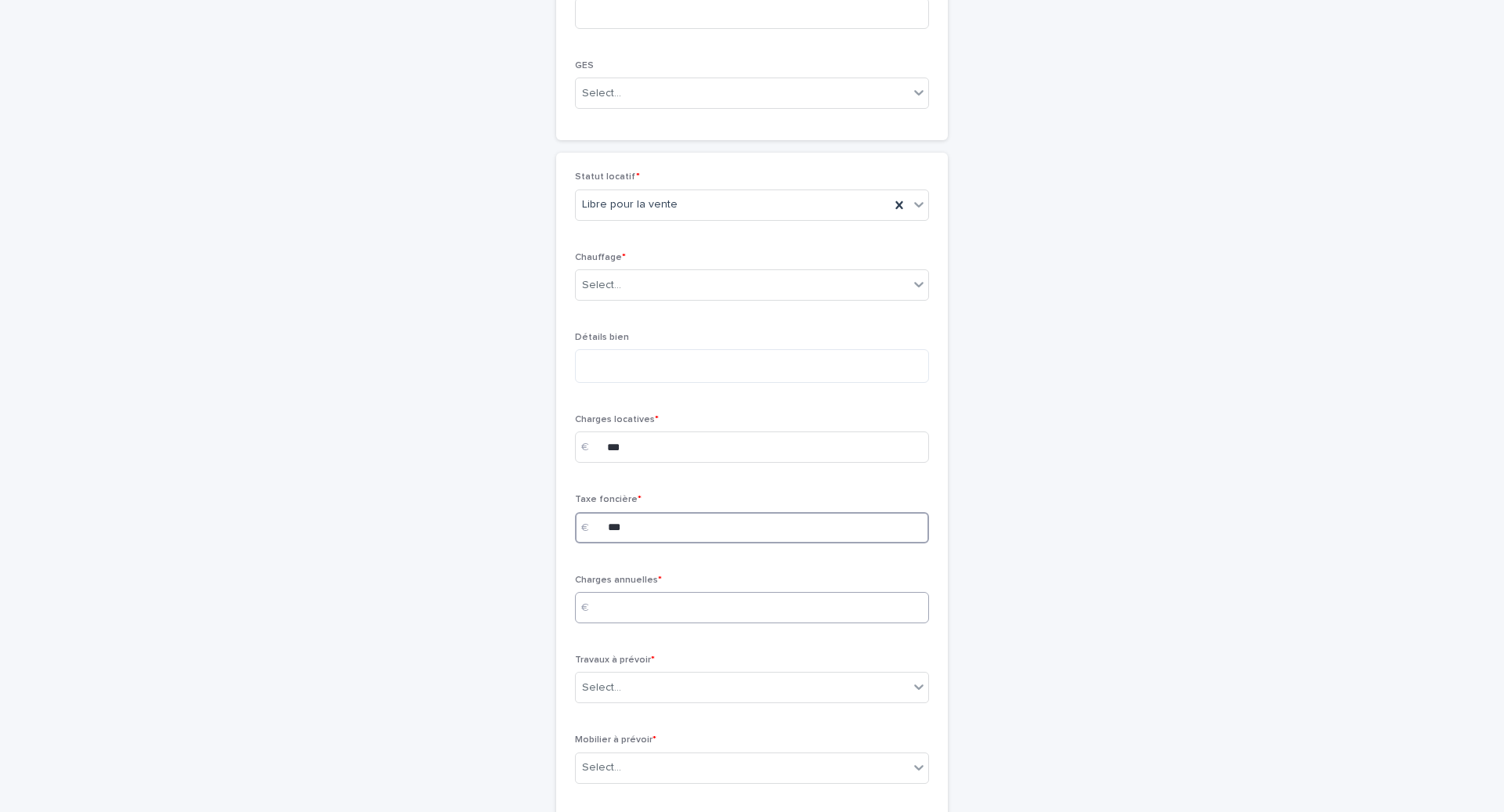
type input "***"
click at [611, 623] on input at bounding box center [752, 607] width 354 height 32
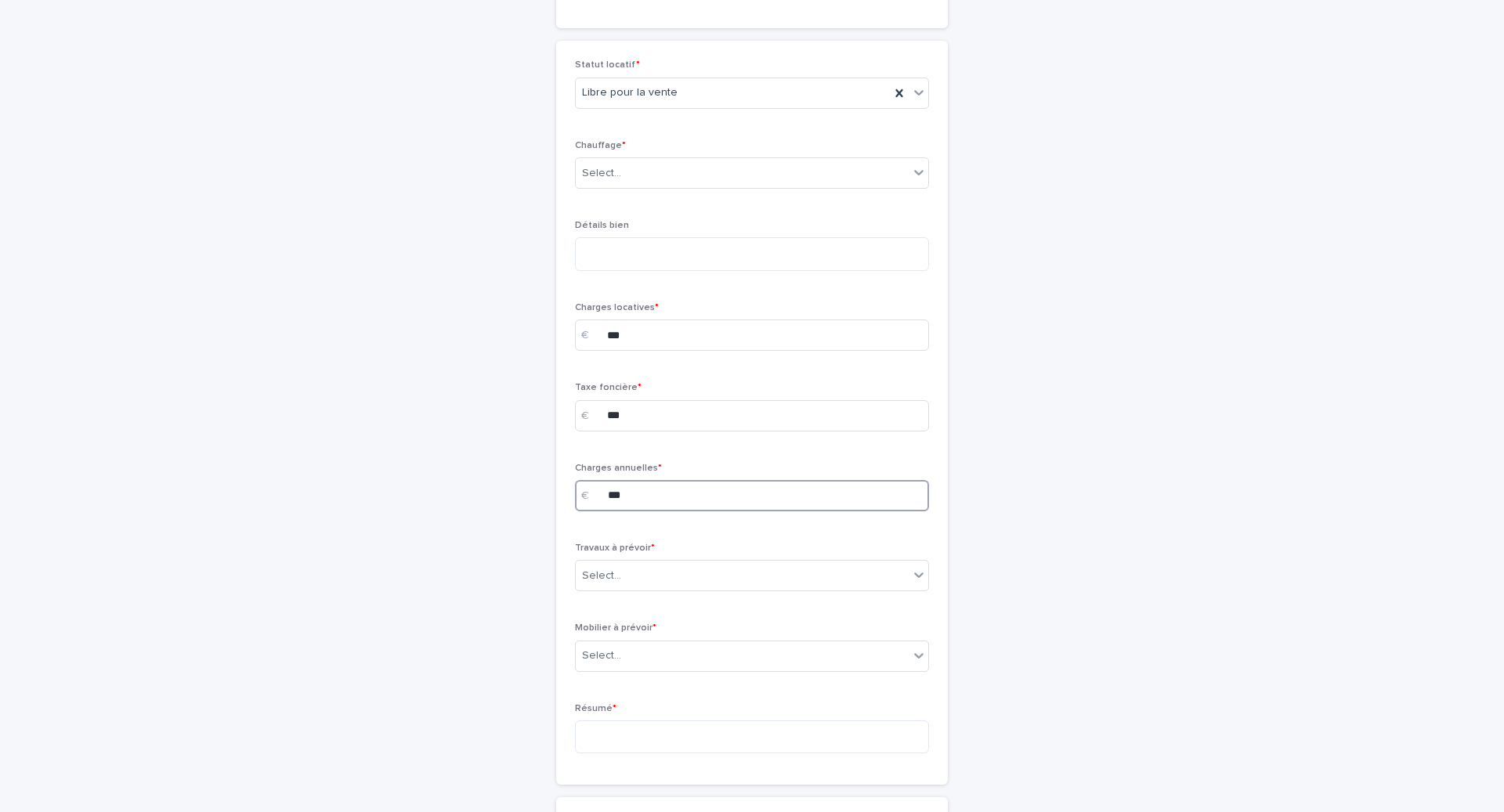
scroll to position [2935, 0]
type input "***"
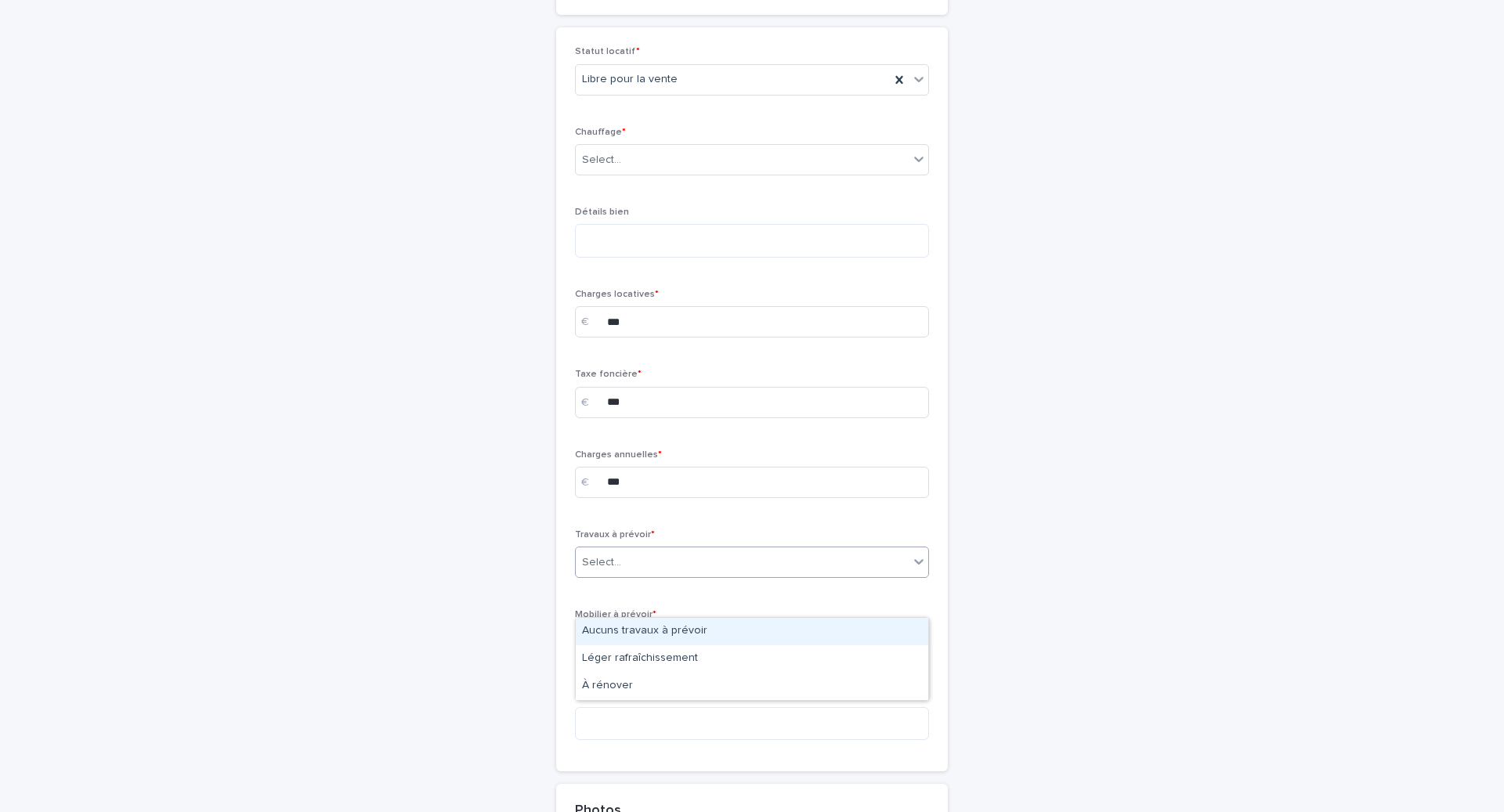
click at [632, 576] on div "Select..." at bounding box center [742, 562] width 333 height 26
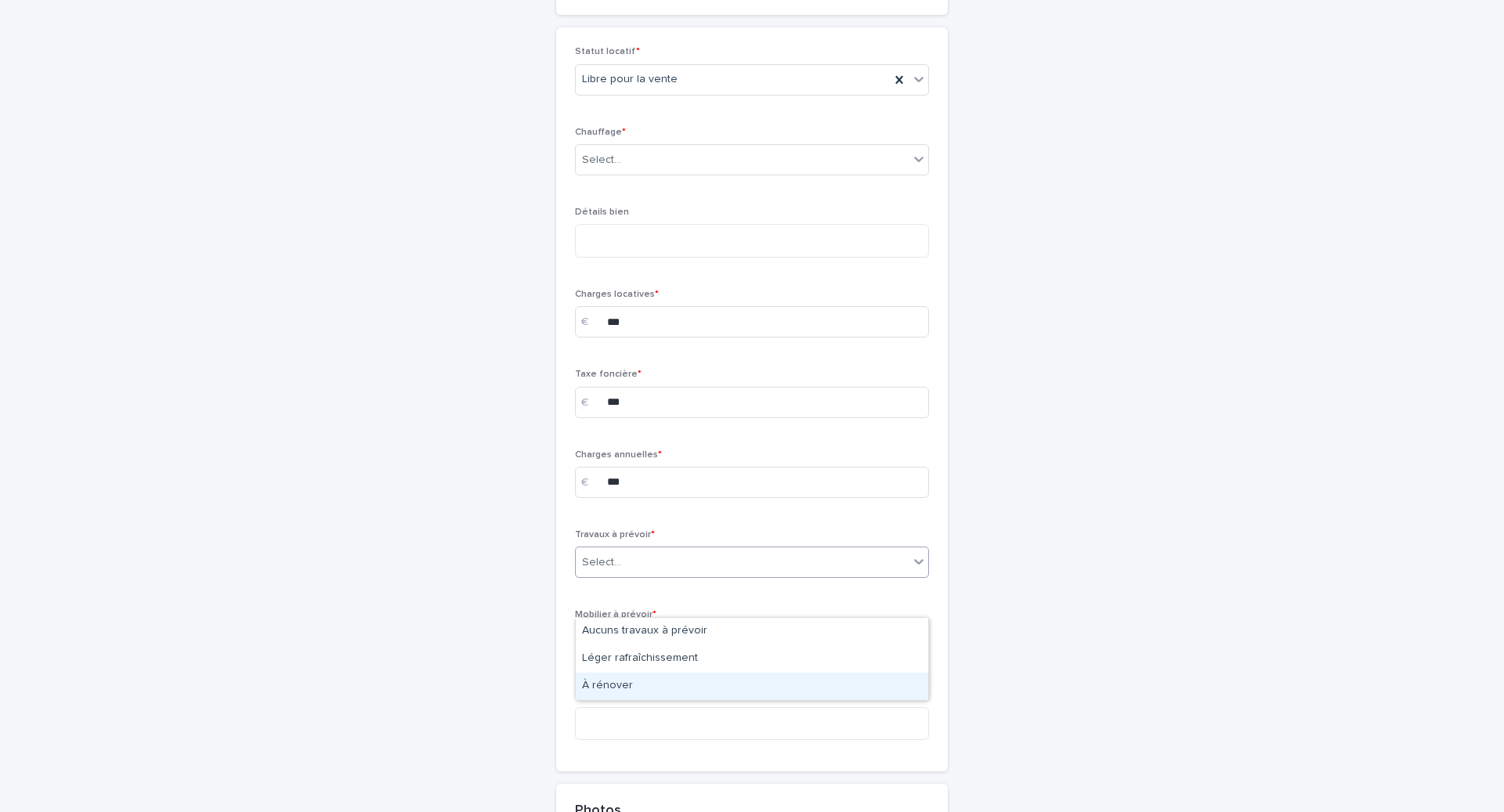
click at [631, 695] on div "À rénover" at bounding box center [752, 686] width 353 height 27
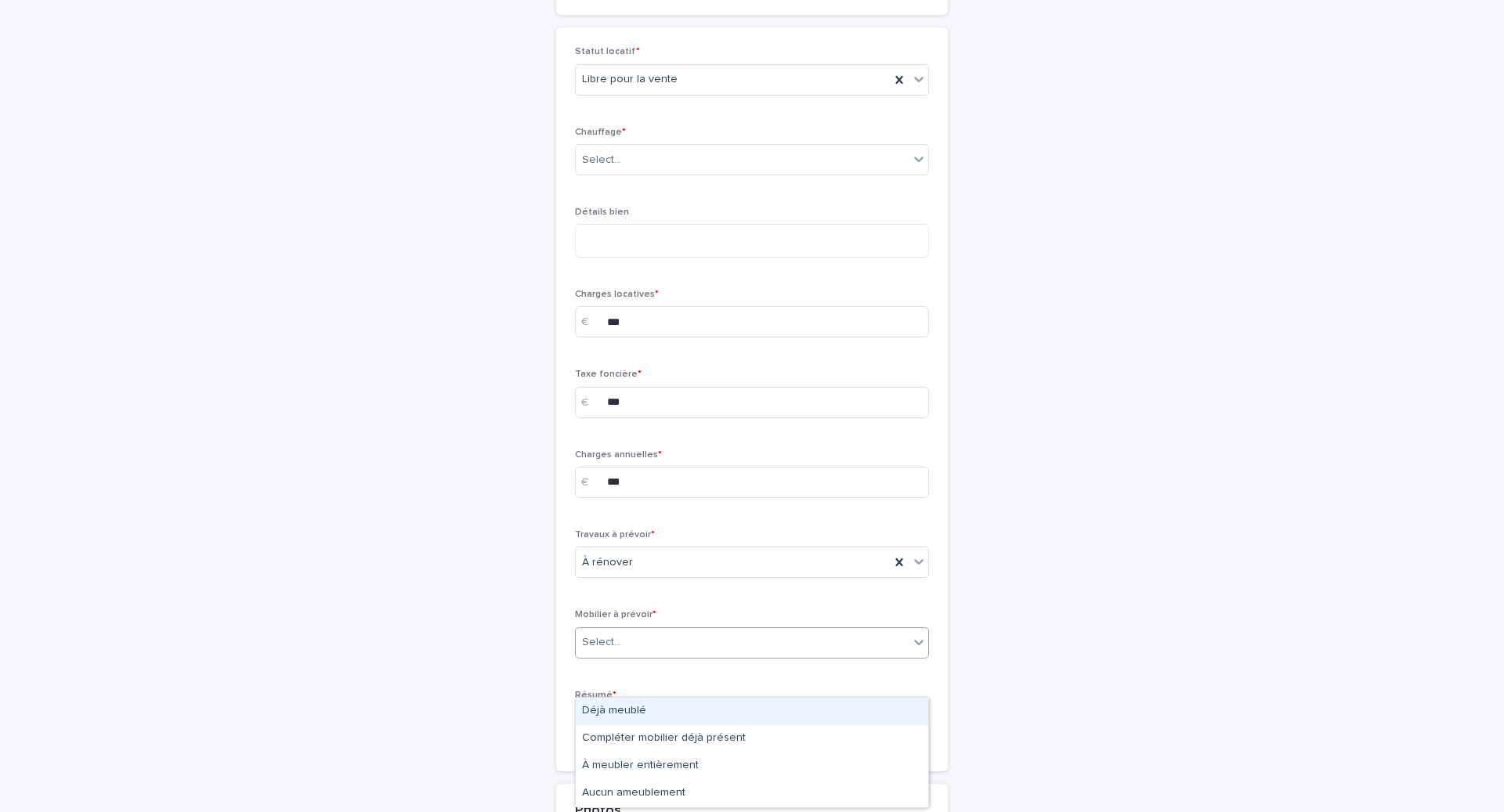
click at [640, 655] on div "Select..." at bounding box center [742, 642] width 333 height 26
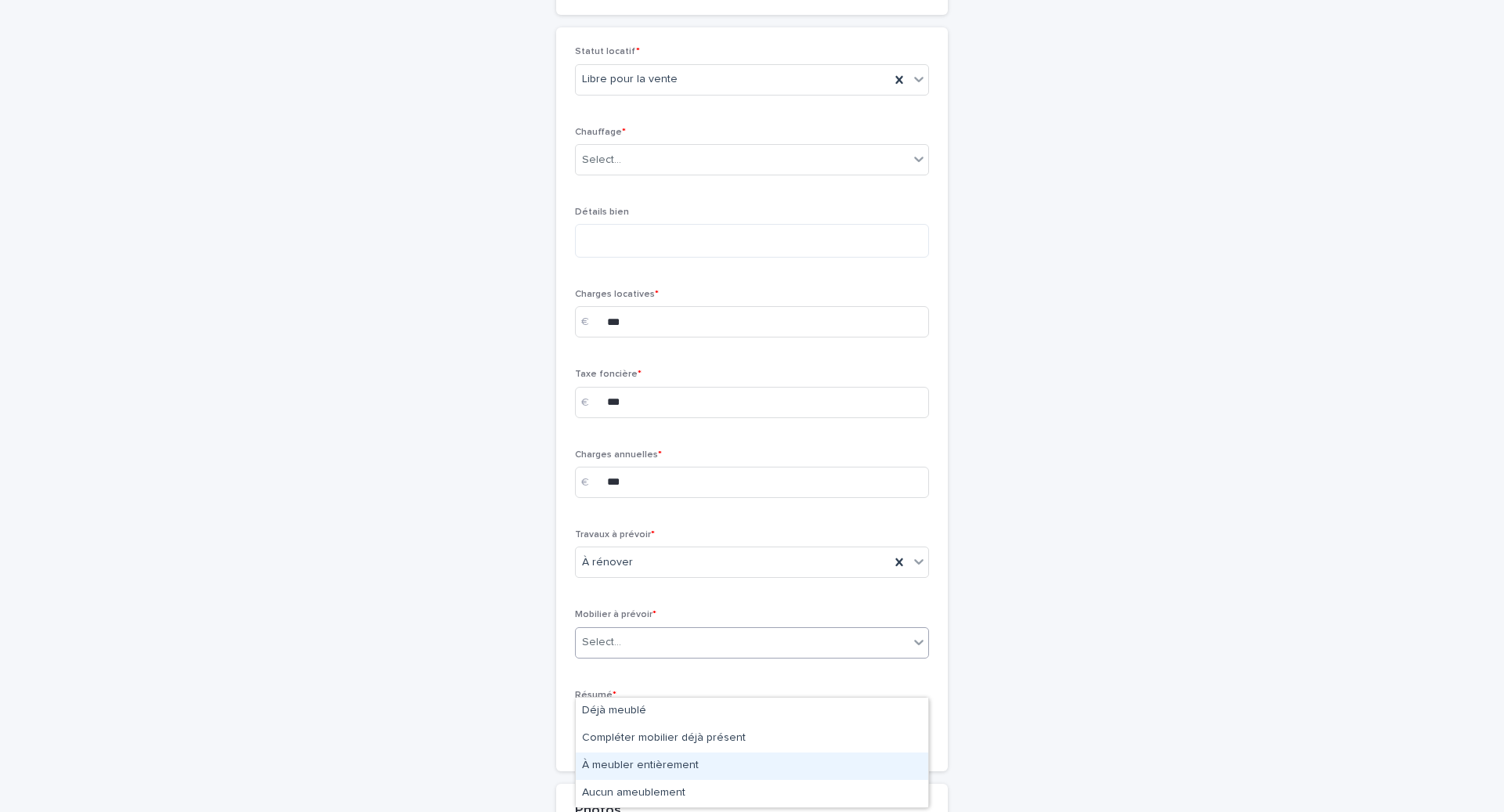
click at [637, 772] on div "À meubler entièrement" at bounding box center [752, 765] width 353 height 27
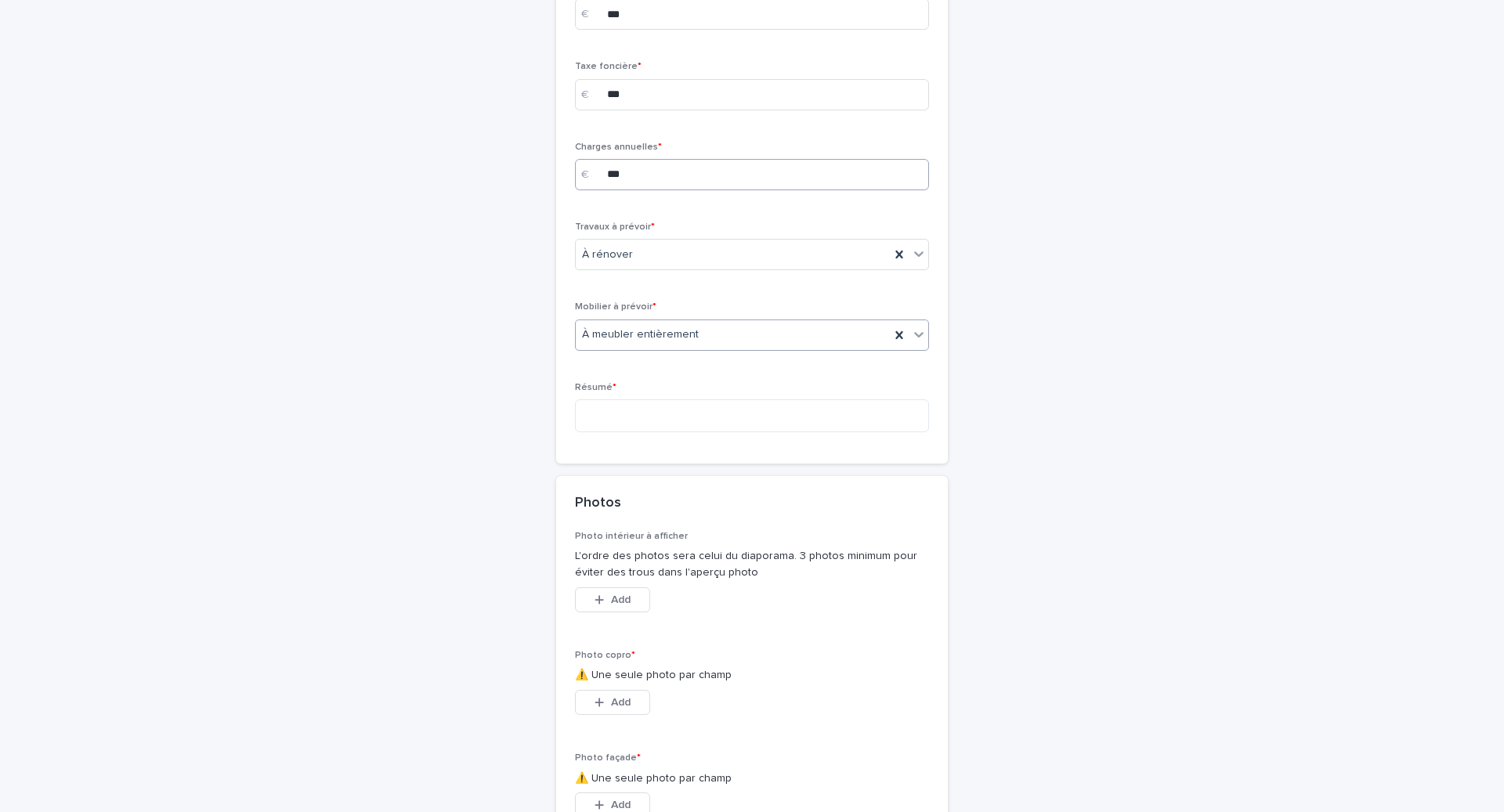
scroll to position [3240, 0]
click at [641, 436] on textarea at bounding box center [752, 418] width 354 height 33
paste textarea "**********"
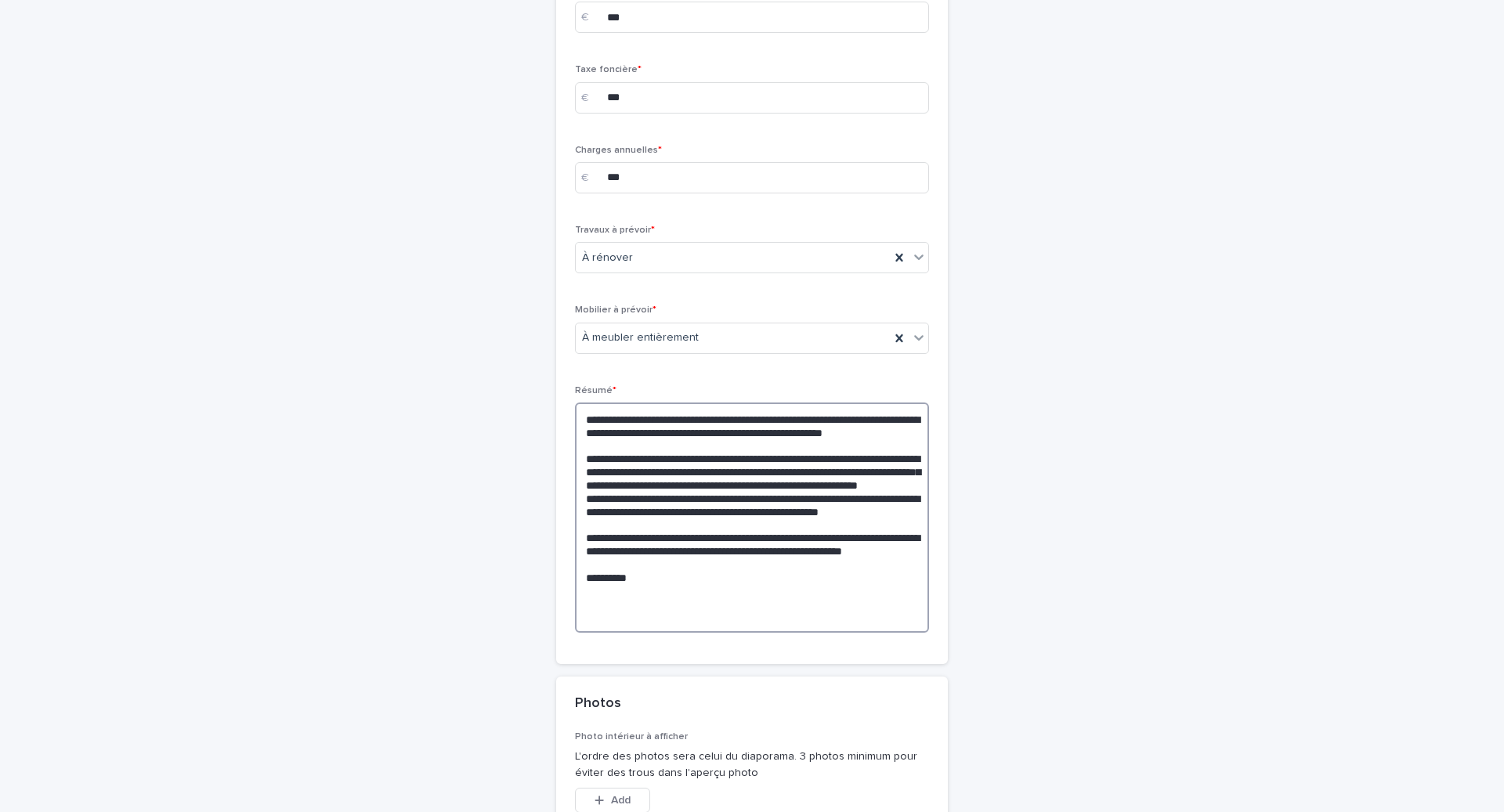
click at [750, 454] on textarea "**********" at bounding box center [752, 517] width 354 height 230
click at [792, 458] on textarea "**********" at bounding box center [752, 517] width 354 height 230
click at [810, 458] on textarea "**********" at bounding box center [752, 517] width 354 height 230
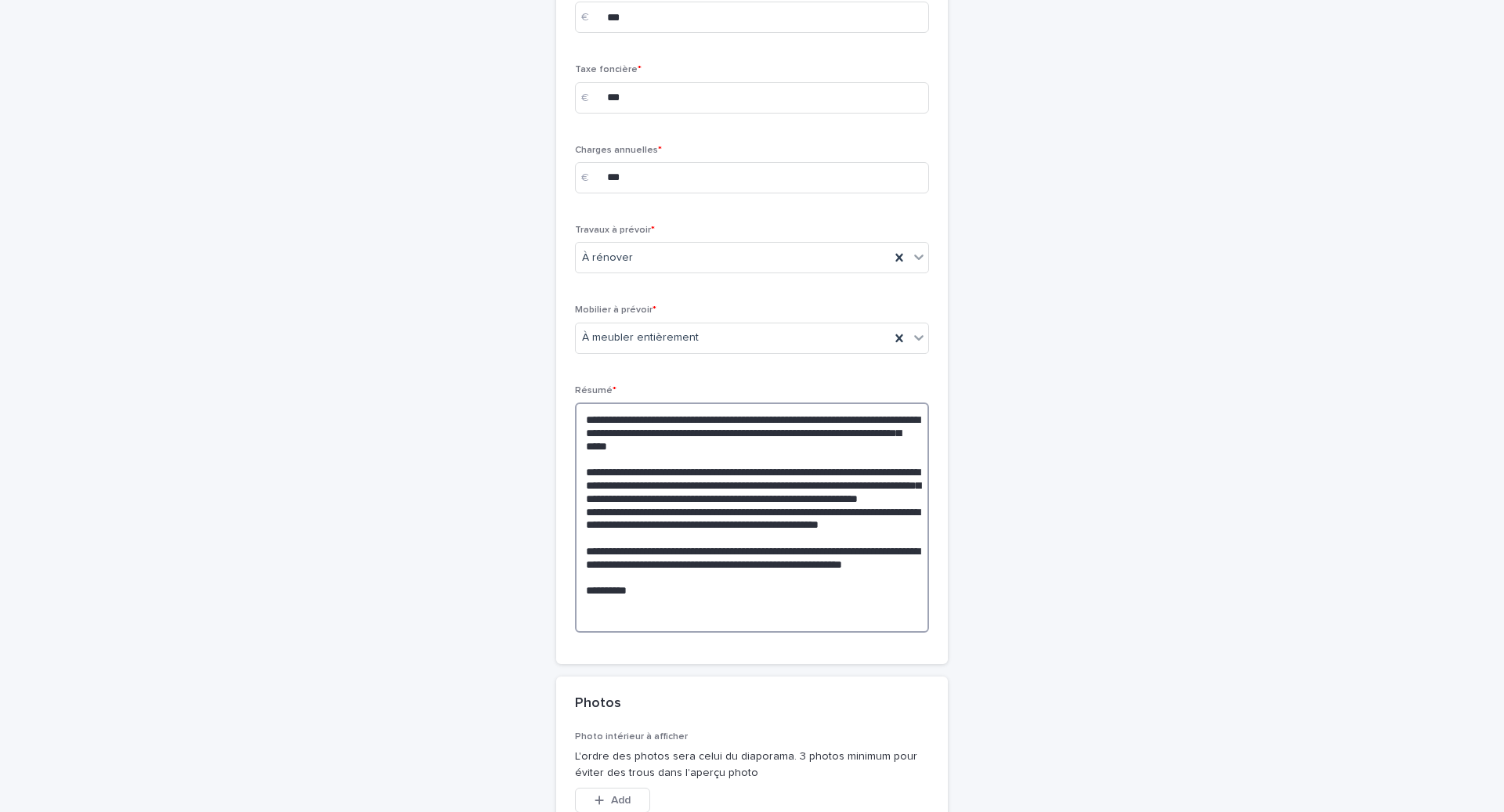
click at [617, 473] on textarea "**********" at bounding box center [752, 517] width 354 height 230
click at [602, 473] on textarea "**********" at bounding box center [752, 517] width 354 height 230
drag, startPoint x: 638, startPoint y: 469, endPoint x: 604, endPoint y: 469, distance: 34.0
click at [604, 469] on textarea "**********" at bounding box center [752, 517] width 354 height 230
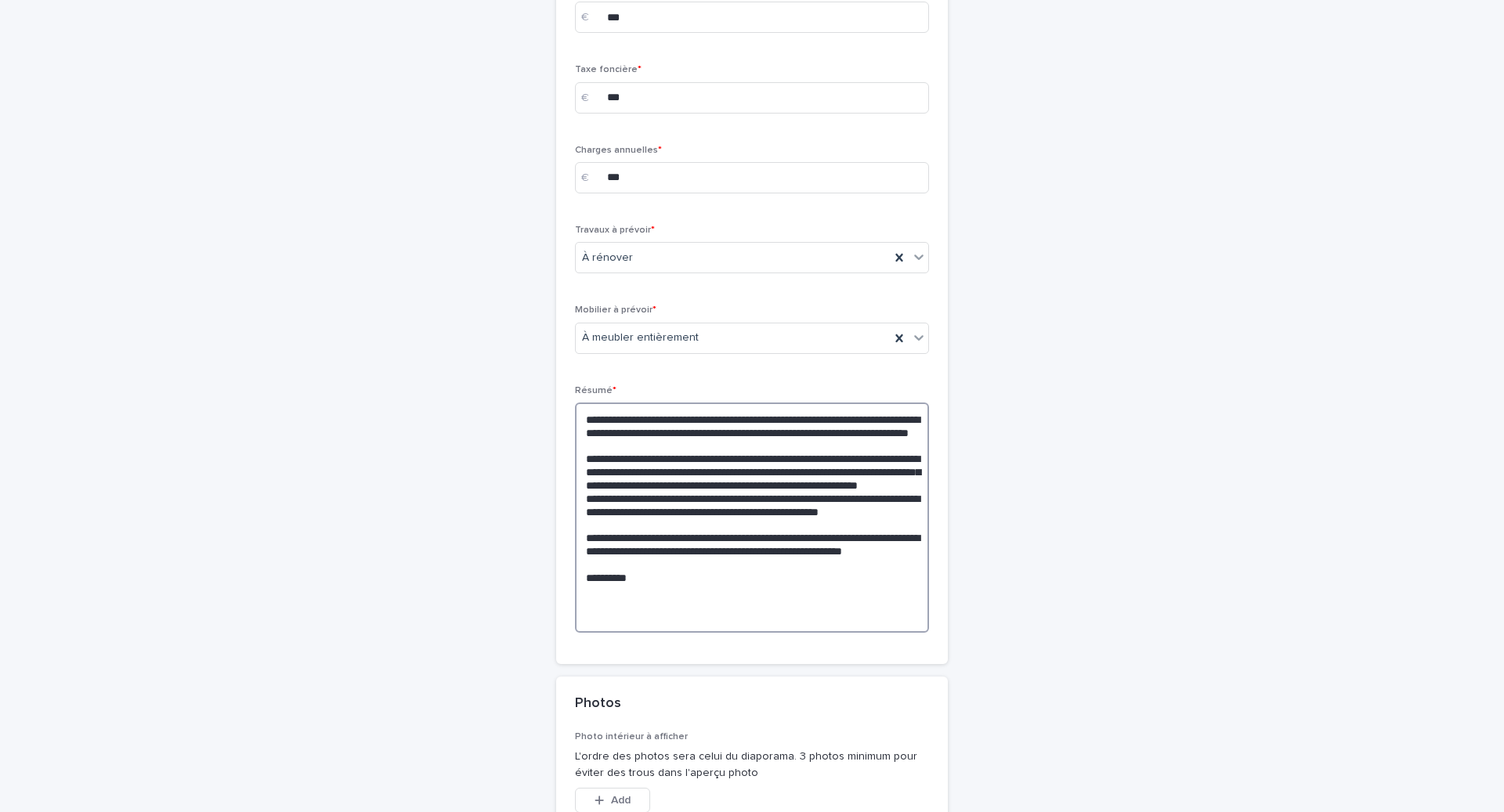
click at [619, 486] on textarea "**********" at bounding box center [752, 517] width 354 height 230
click at [782, 552] on textarea "**********" at bounding box center [752, 517] width 354 height 230
click at [871, 605] on textarea "**********" at bounding box center [752, 517] width 354 height 230
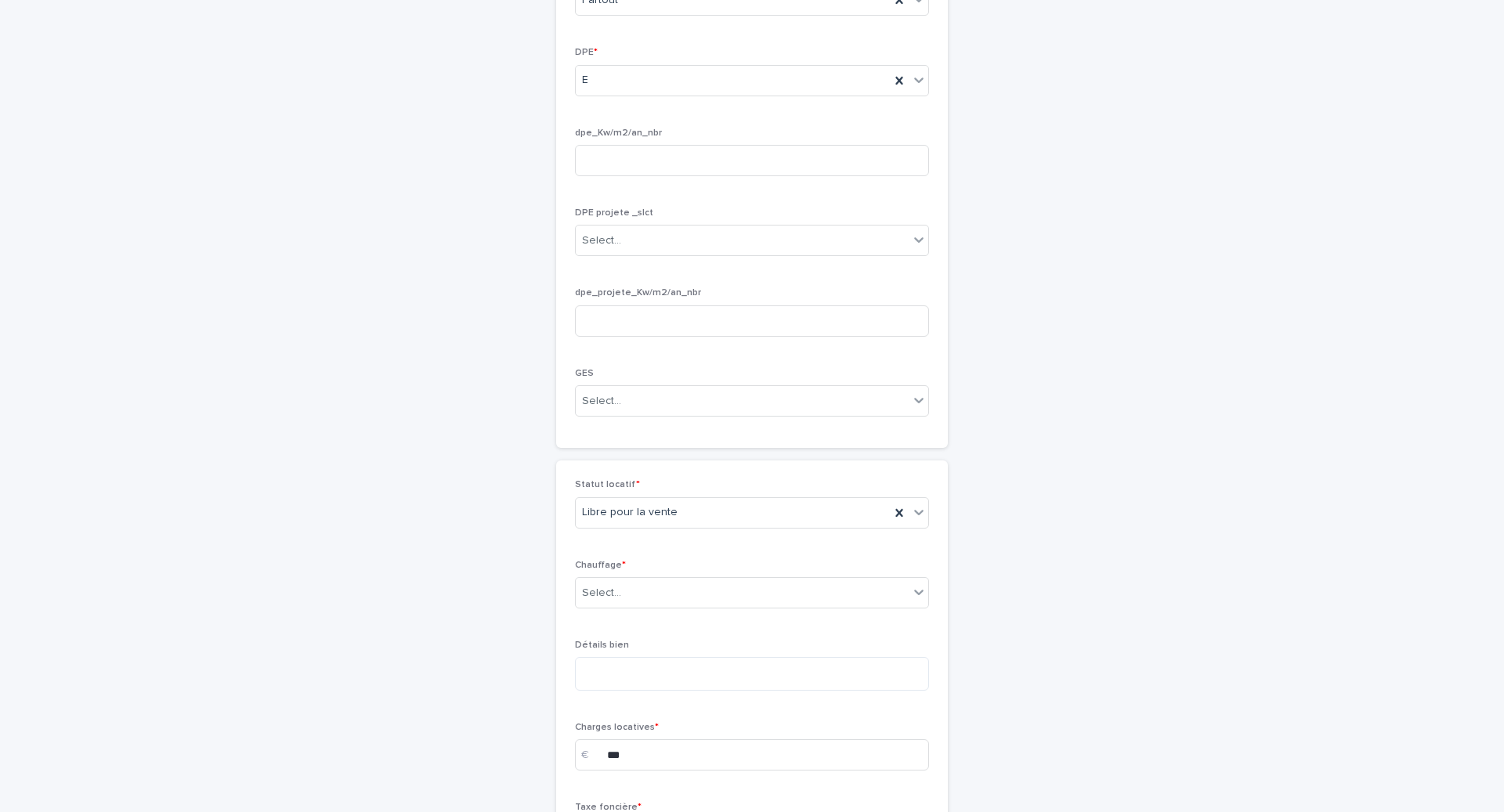
scroll to position [2214, 0]
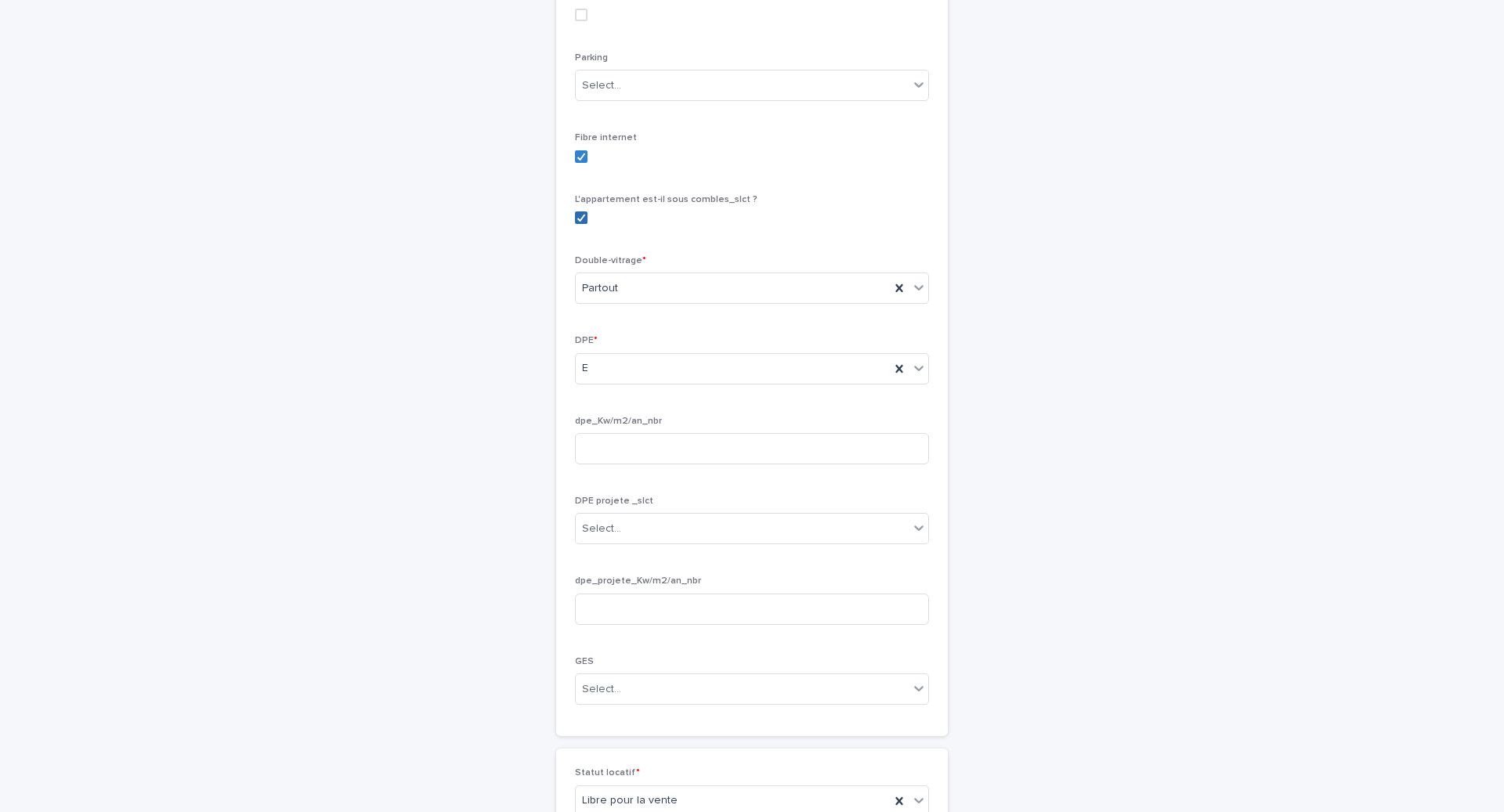
click at [577, 221] on icon at bounding box center [581, 217] width 10 height 8
type textarea "**********"
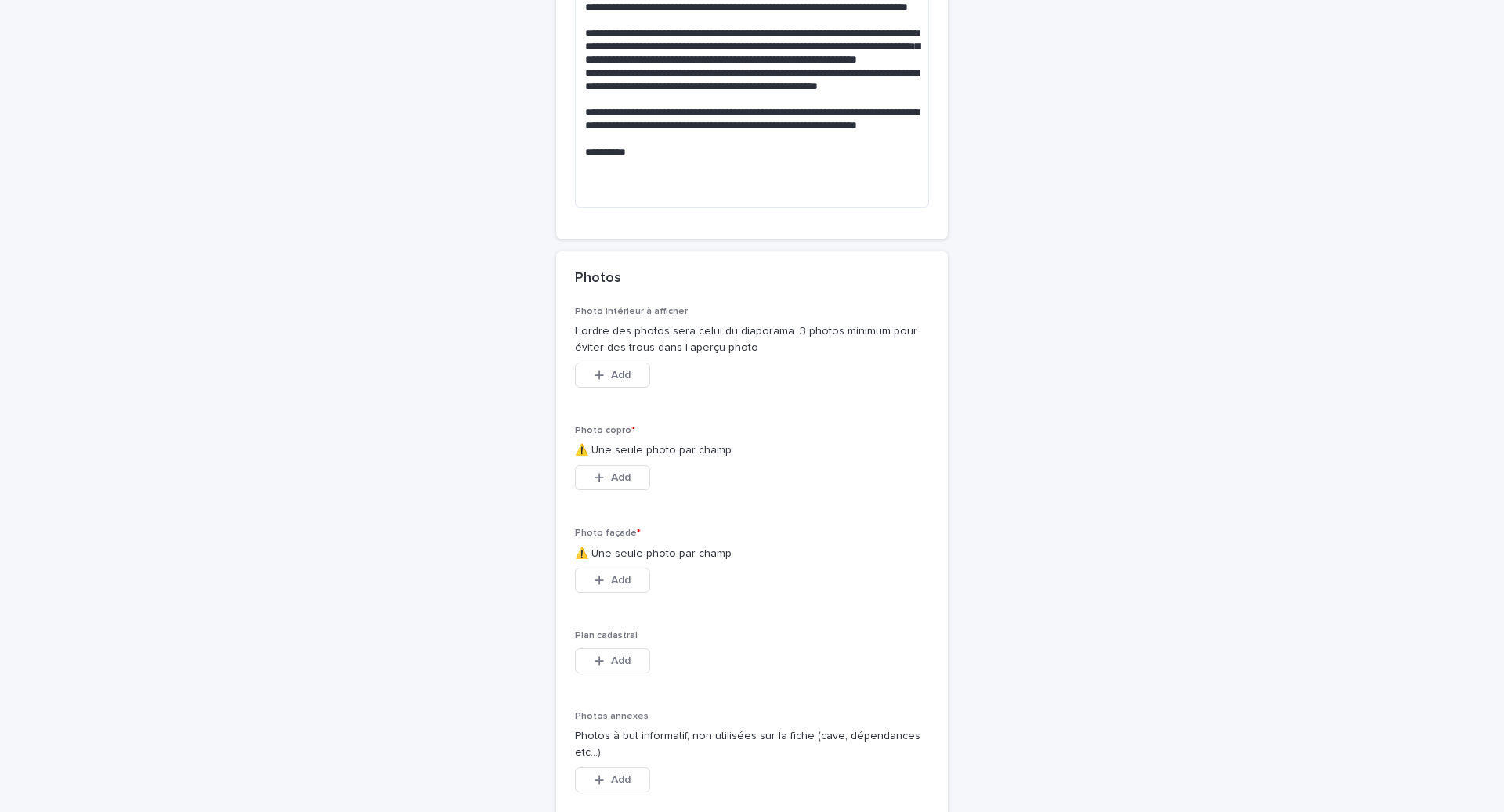
scroll to position [3639, 0]
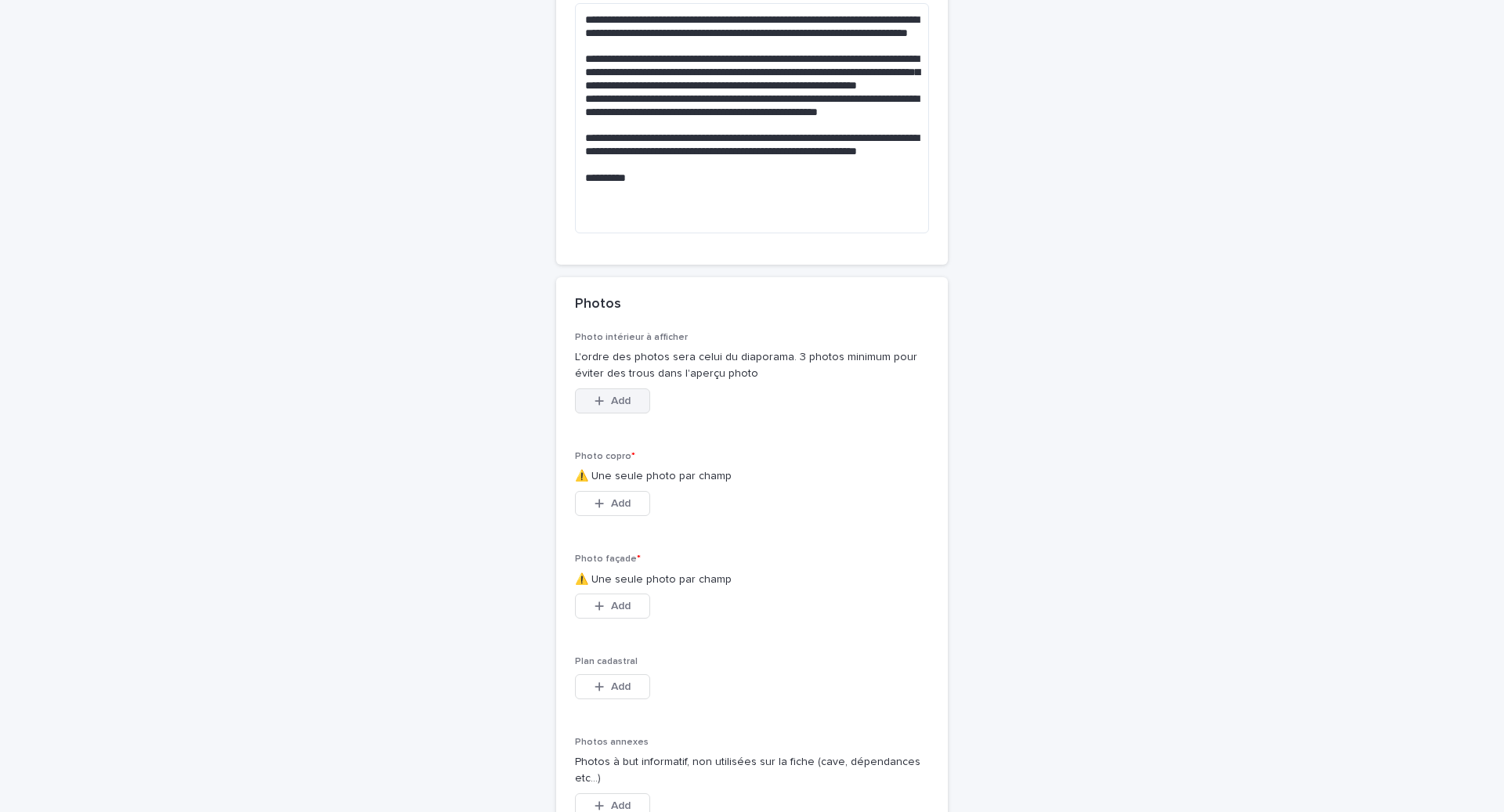
click at [598, 406] on icon "button" at bounding box center [599, 400] width 10 height 11
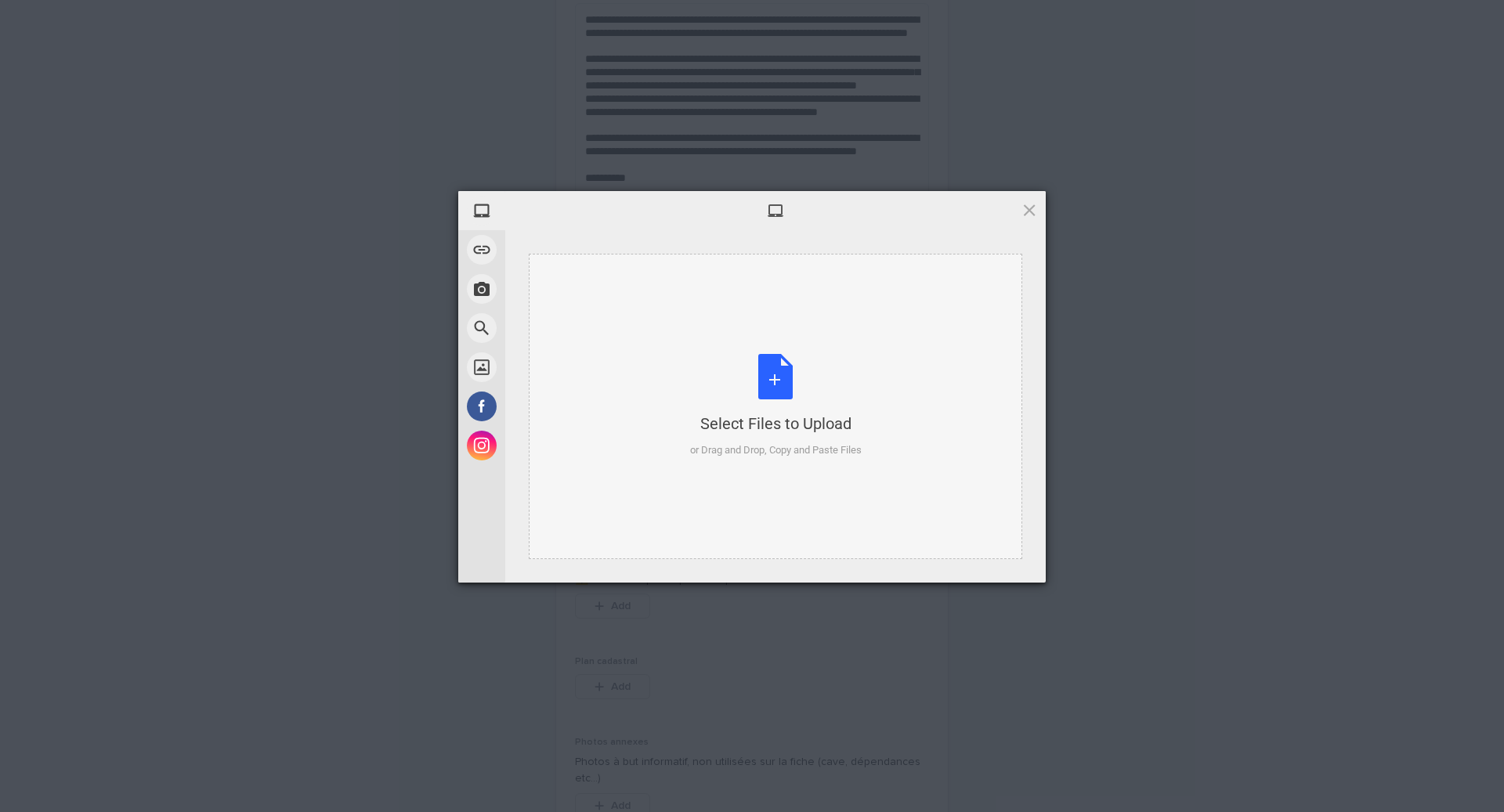
click at [787, 376] on div "Select Files to Upload or Drag and Drop, Copy and Paste Files" at bounding box center [775, 406] width 171 height 104
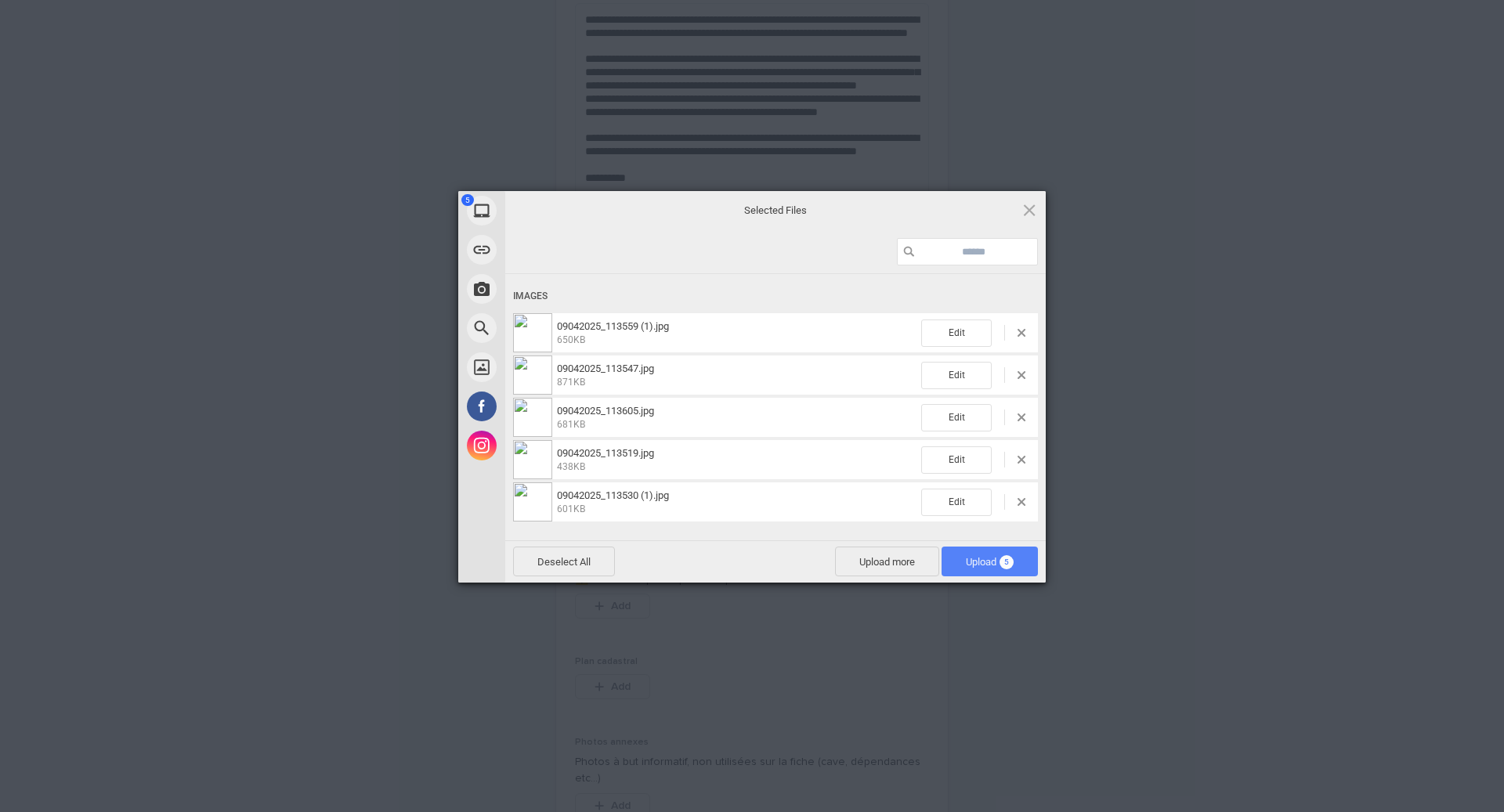
click at [976, 562] on span "Upload 5" at bounding box center [990, 561] width 48 height 11
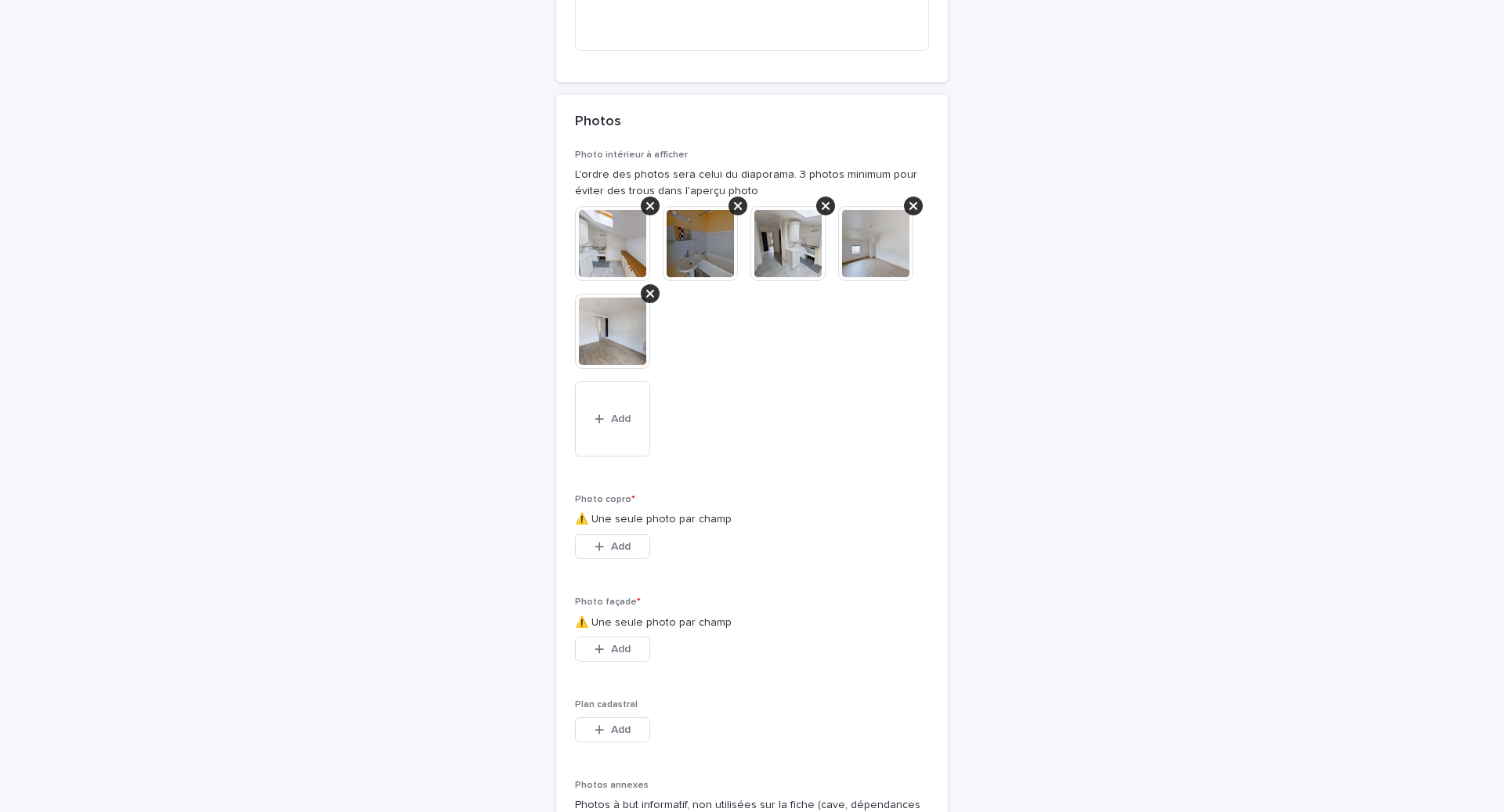
scroll to position [3822, 0]
click at [625, 551] on span "Add" at bounding box center [621, 546] width 19 height 11
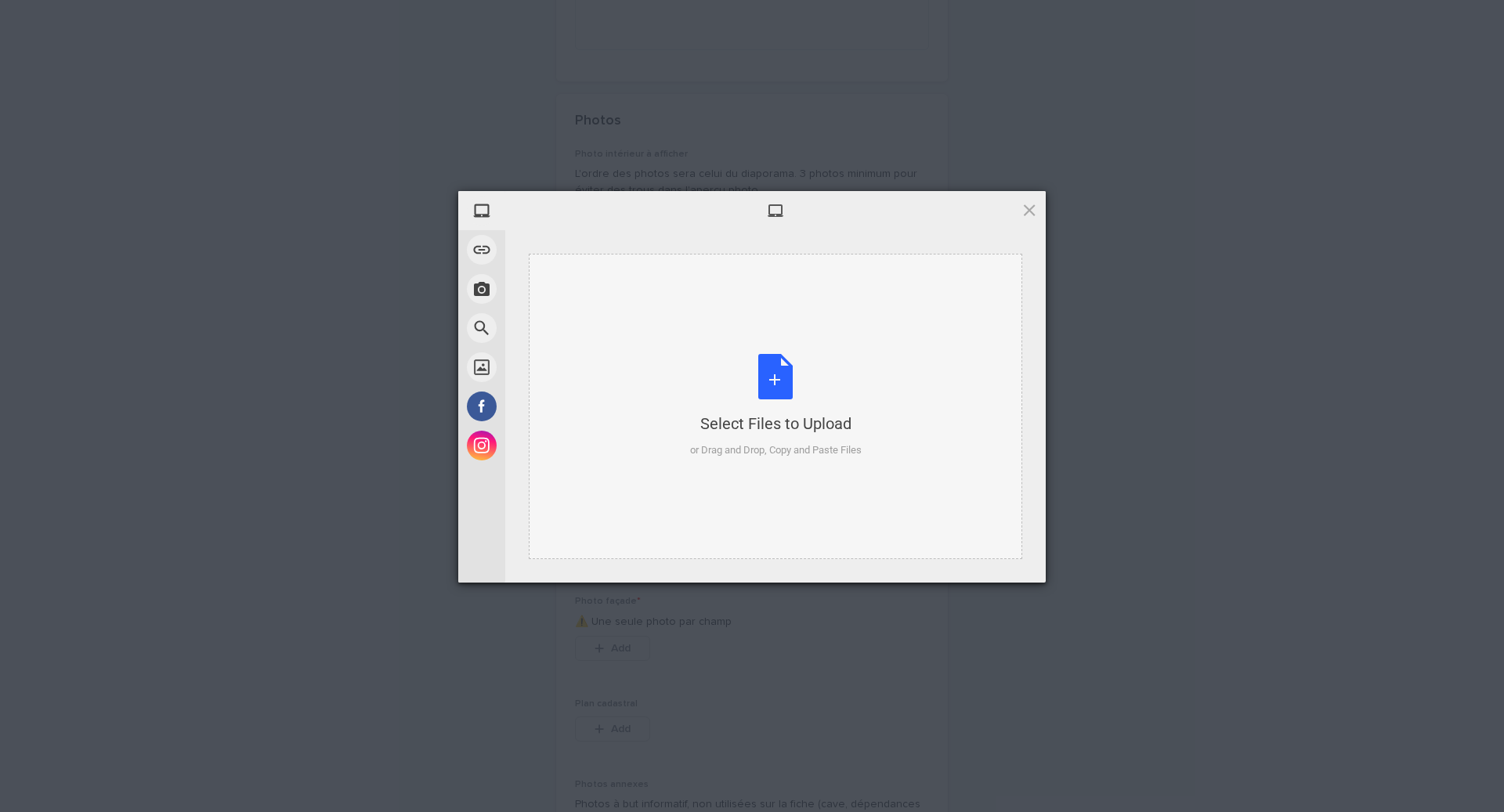
click at [761, 362] on div "Select Files to Upload or Drag and Drop, Copy and Paste Files" at bounding box center [775, 406] width 171 height 104
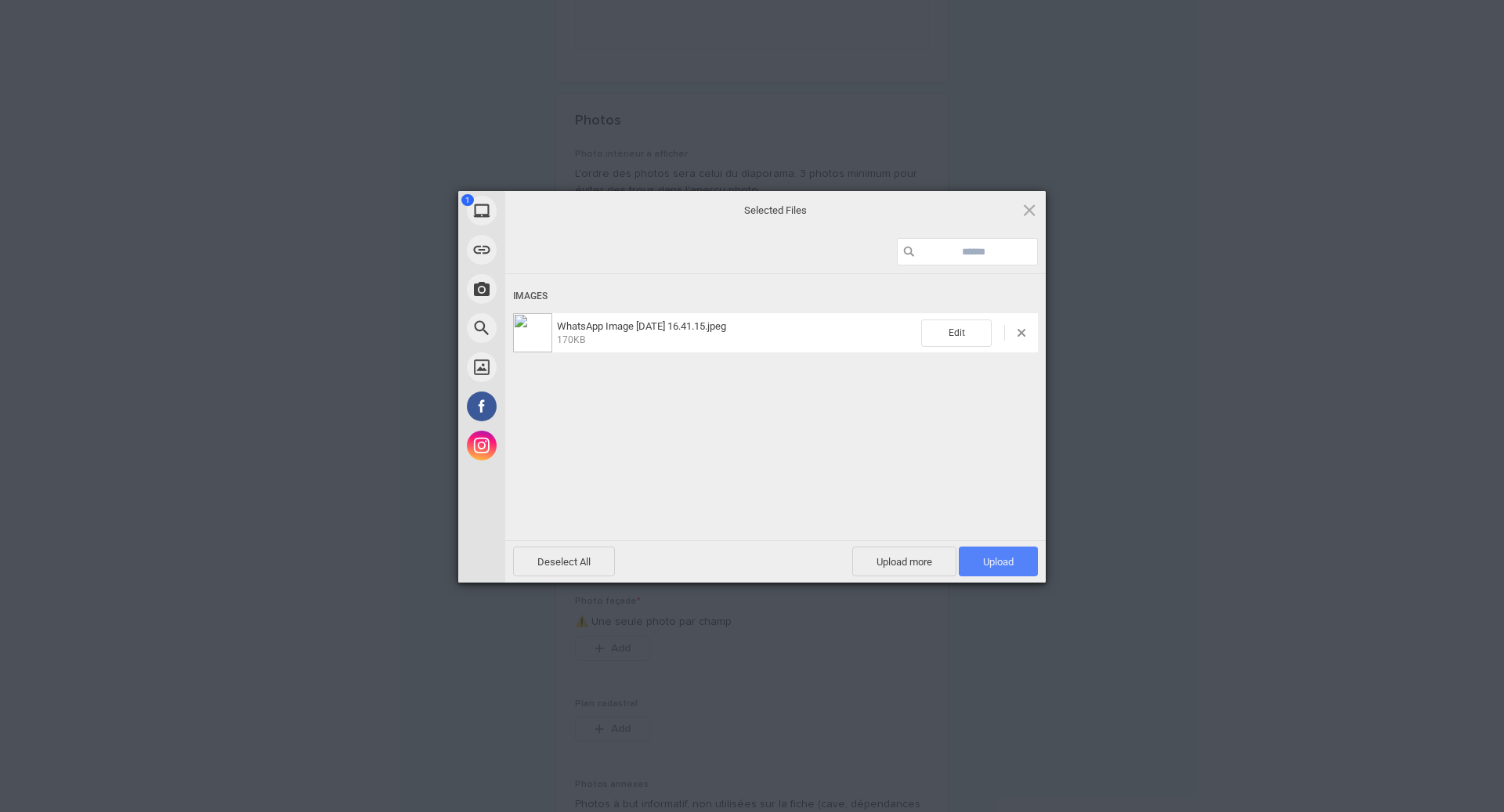
click at [1006, 562] on span "Upload 1" at bounding box center [998, 561] width 31 height 11
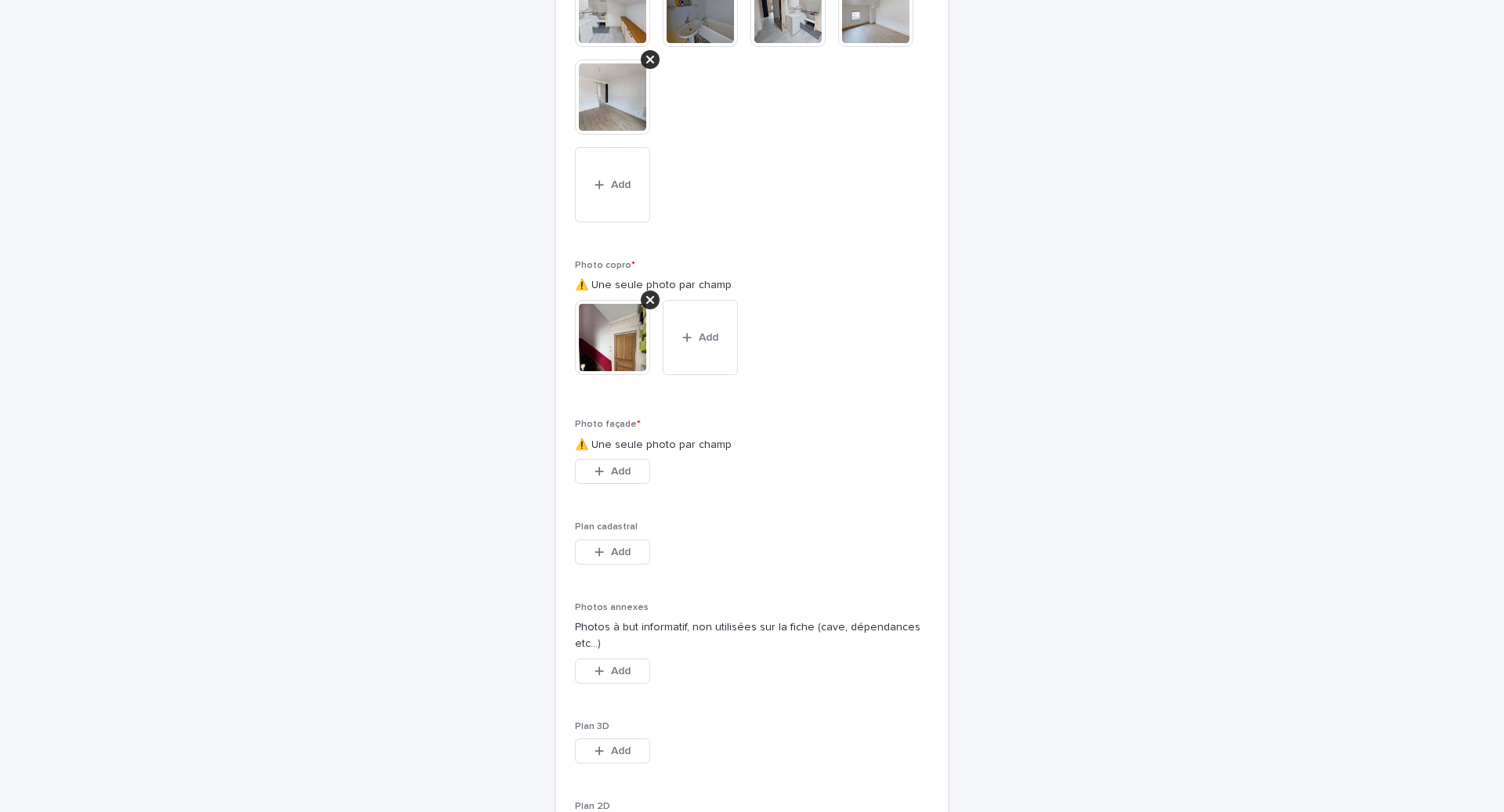
scroll to position [4063, 0]
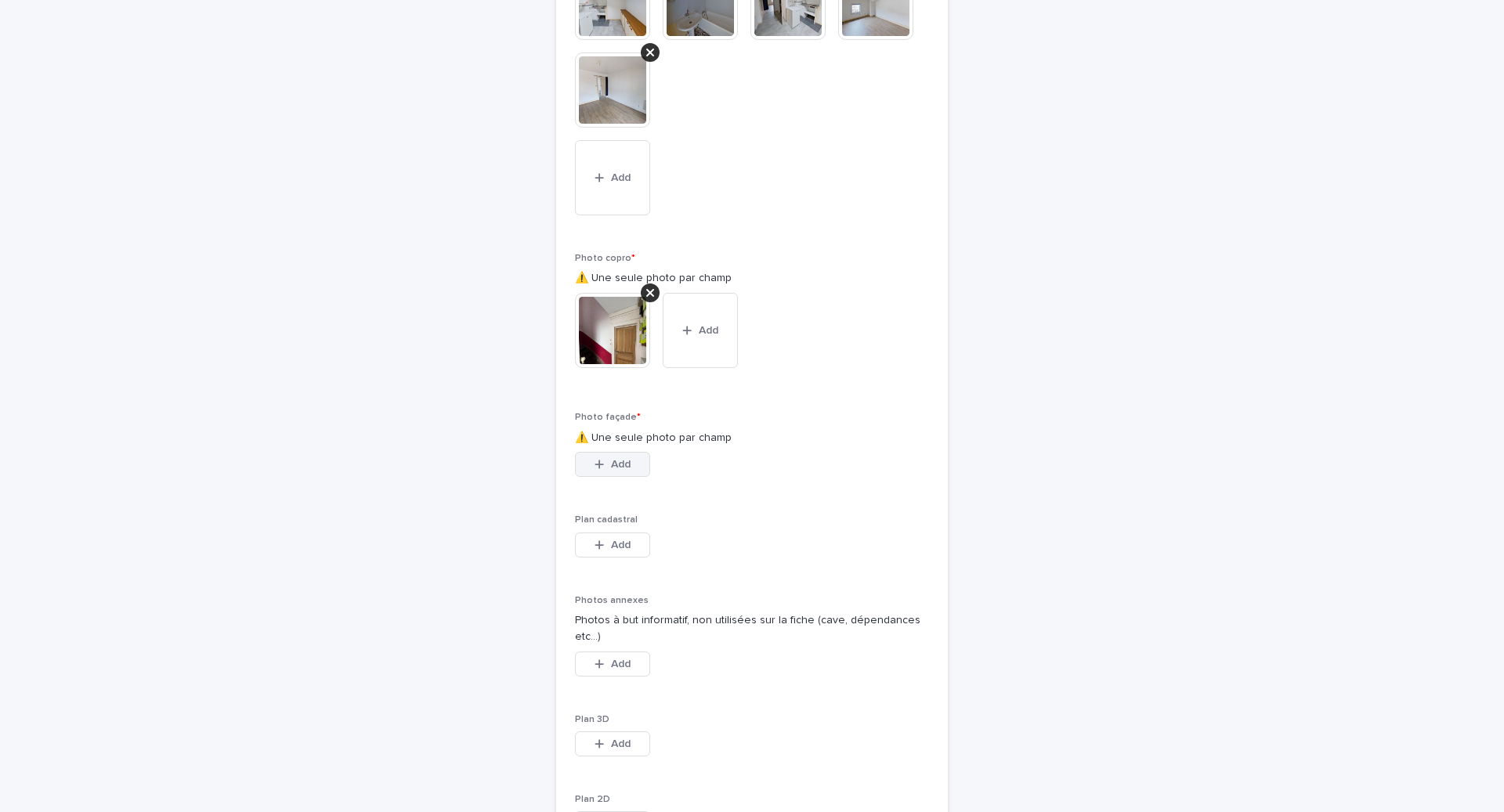
click at [625, 470] on span "Add" at bounding box center [621, 464] width 19 height 11
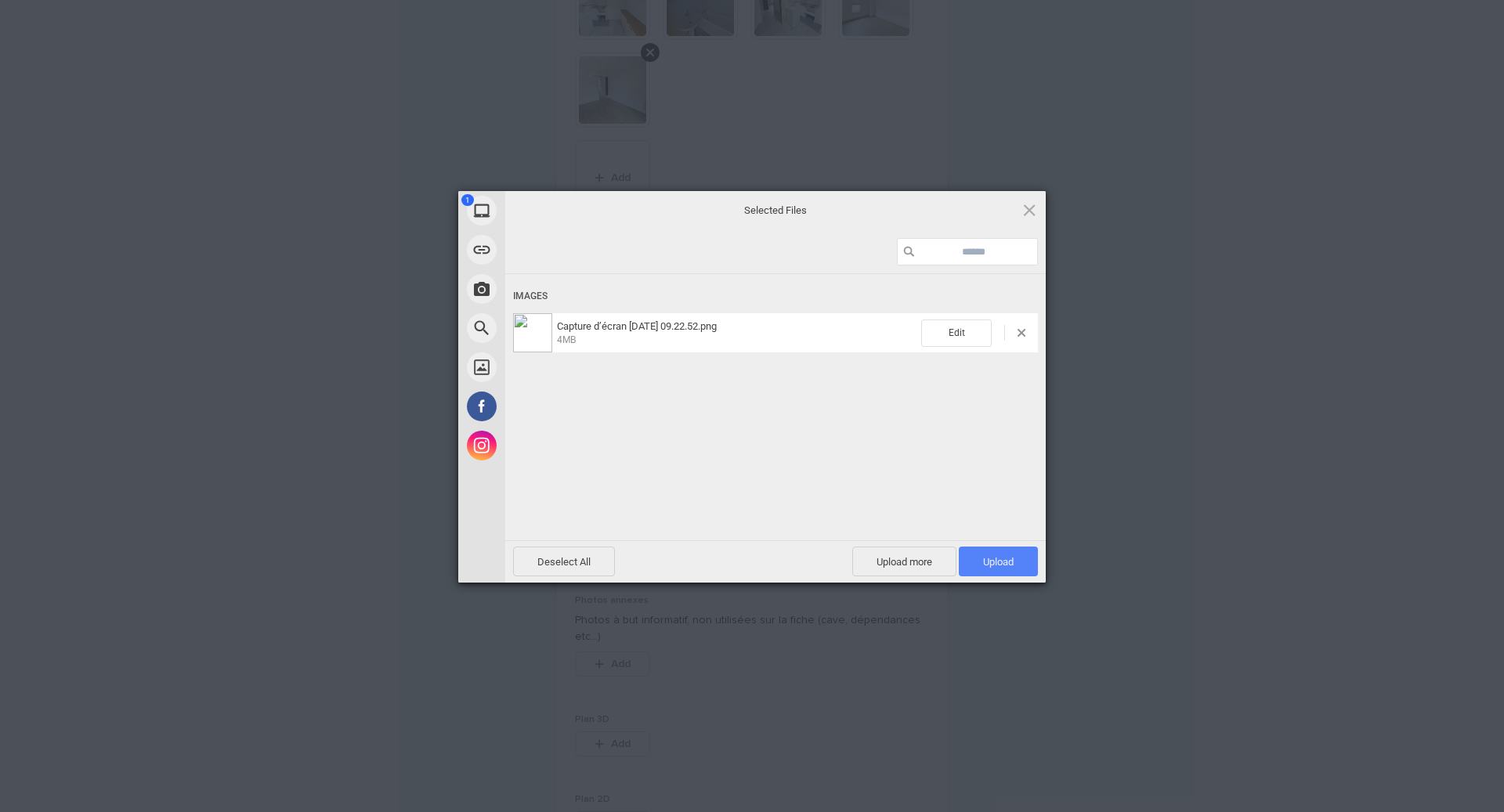
click at [1020, 572] on span "Upload 1" at bounding box center [999, 562] width 79 height 30
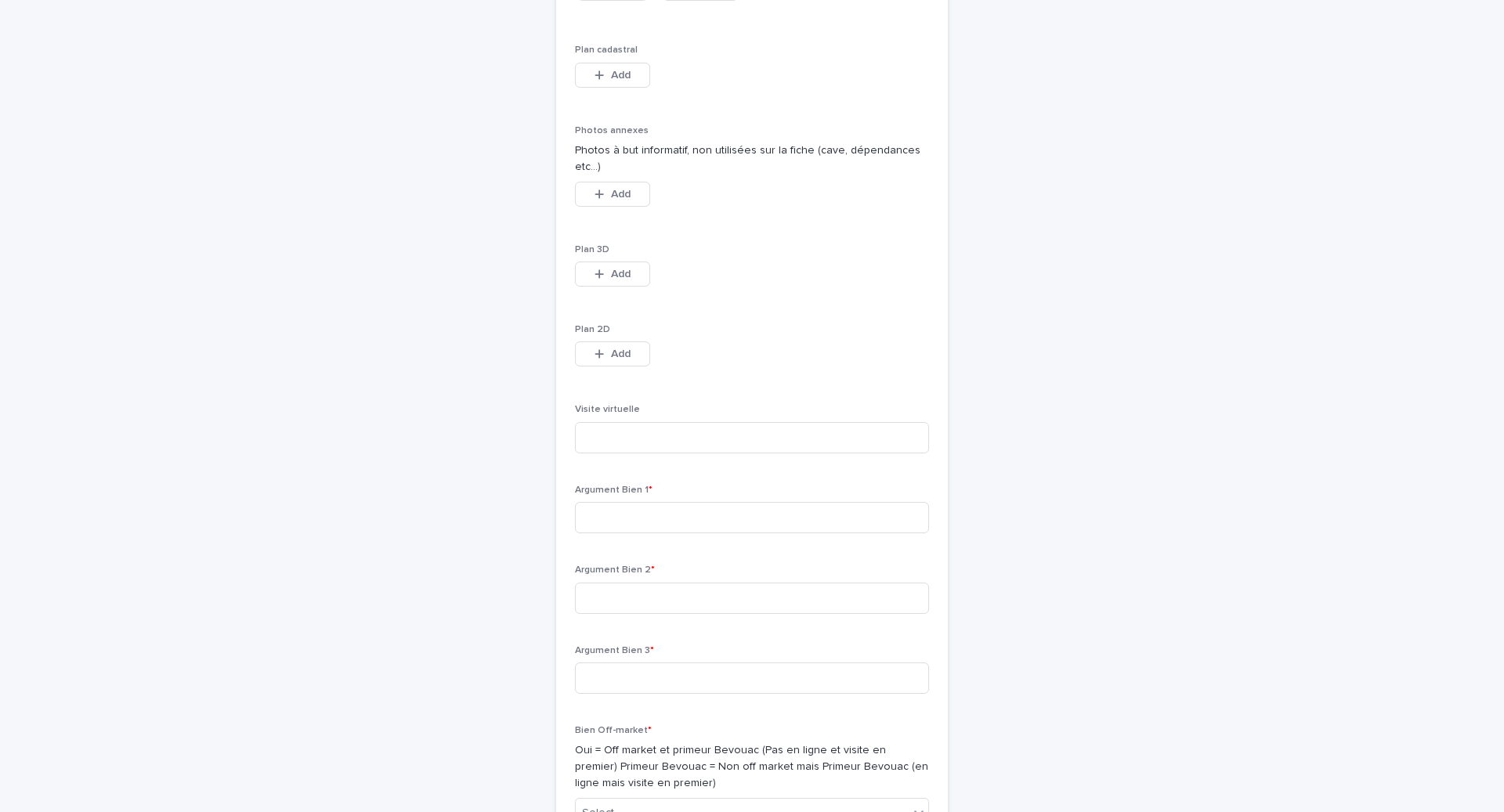
scroll to position [4591, 0]
click at [700, 451] on input at bounding box center [752, 436] width 354 height 32
paste input "**********"
type input "**********"
click at [797, 531] on input at bounding box center [752, 516] width 354 height 32
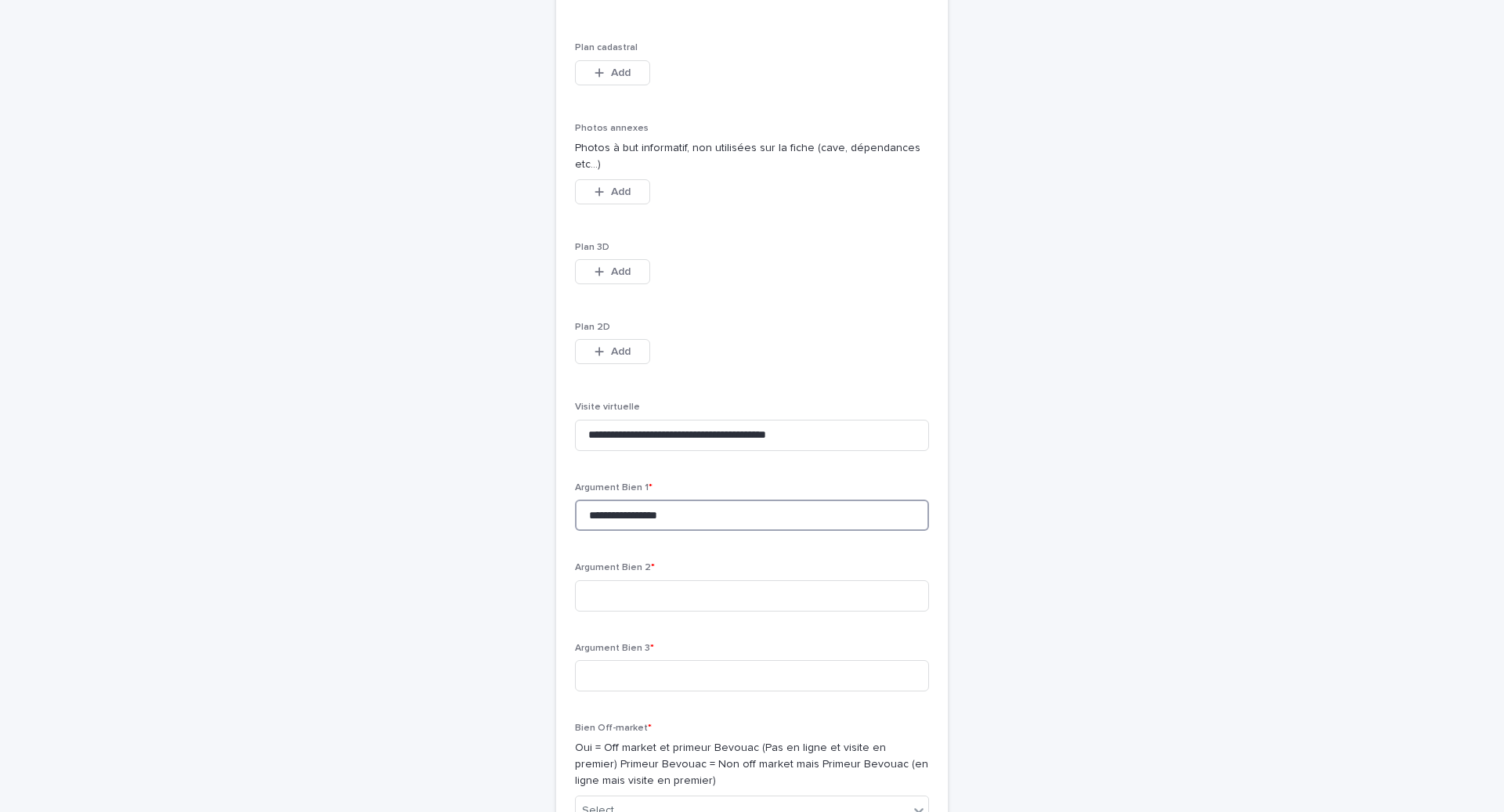
type input "**********"
type input "*"
type input "**********"
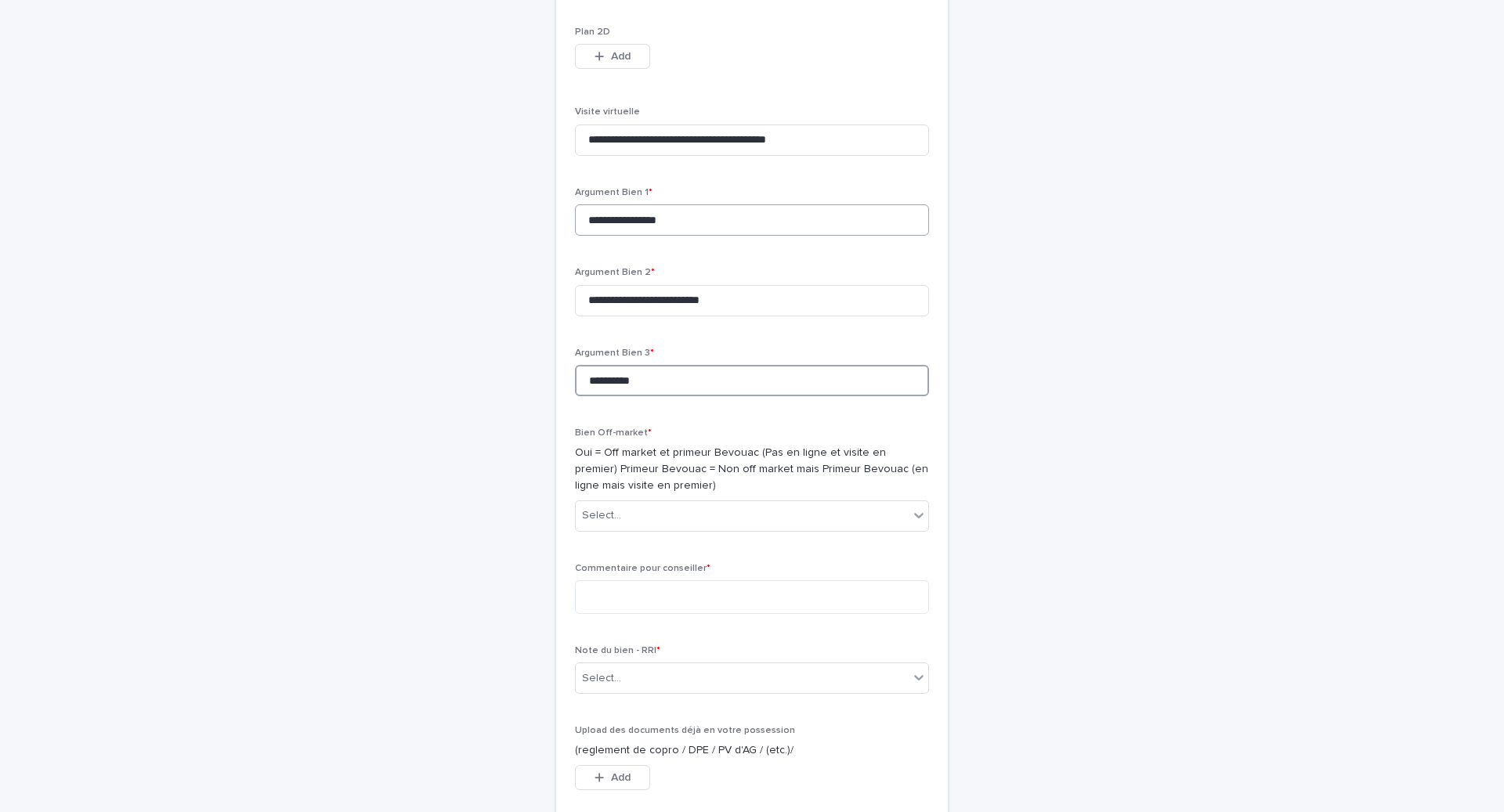
scroll to position [4901, 0]
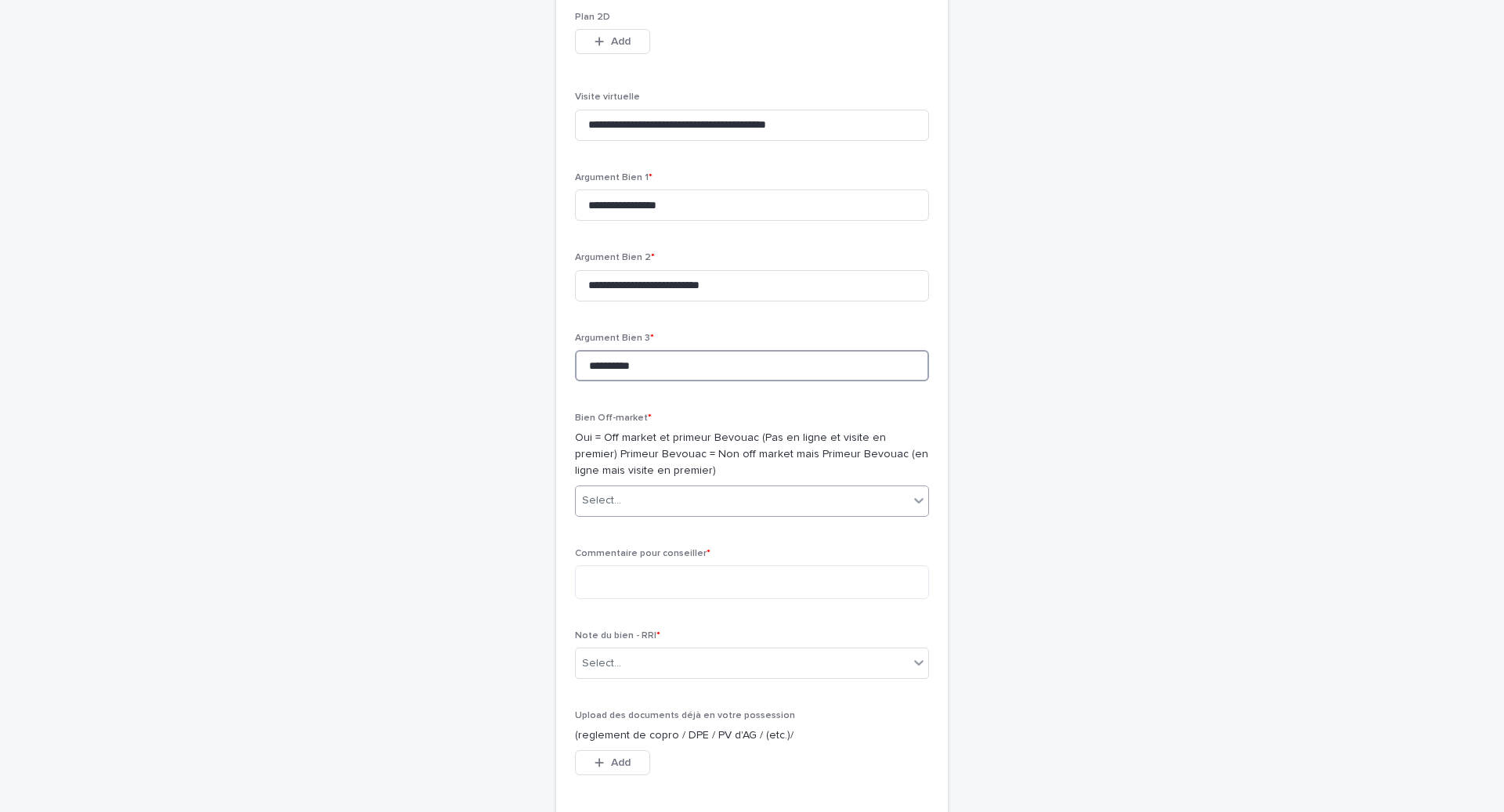
type input "**********"
click at [746, 514] on div "Select..." at bounding box center [742, 500] width 333 height 26
click at [722, 584] on div "Non" at bounding box center [752, 597] width 353 height 27
click at [687, 514] on div "Non" at bounding box center [733, 500] width 314 height 26
click at [661, 622] on div "Primeur Bevouac" at bounding box center [752, 624] width 353 height 27
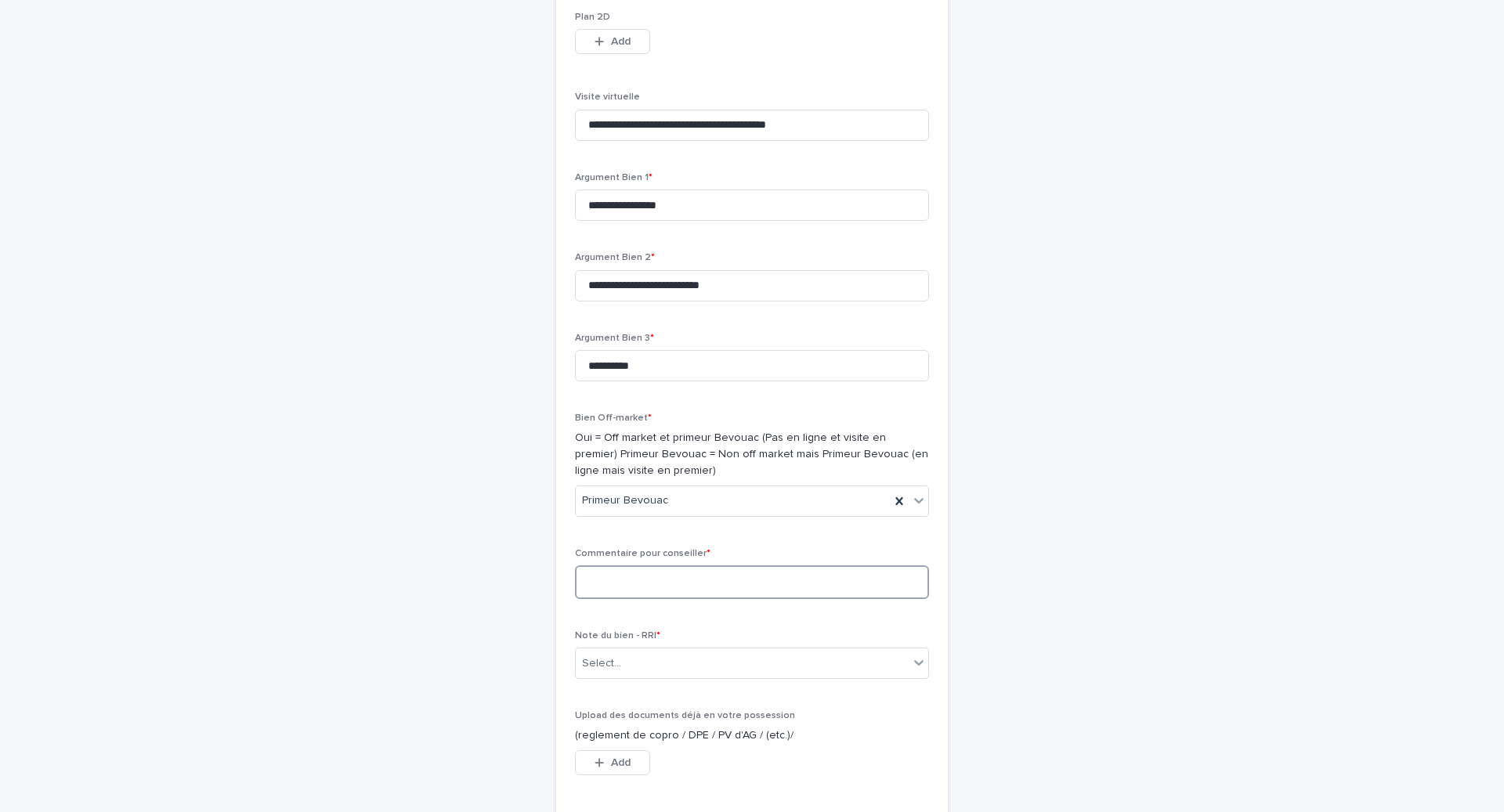
click at [661, 598] on textarea at bounding box center [752, 581] width 354 height 33
type textarea "*"
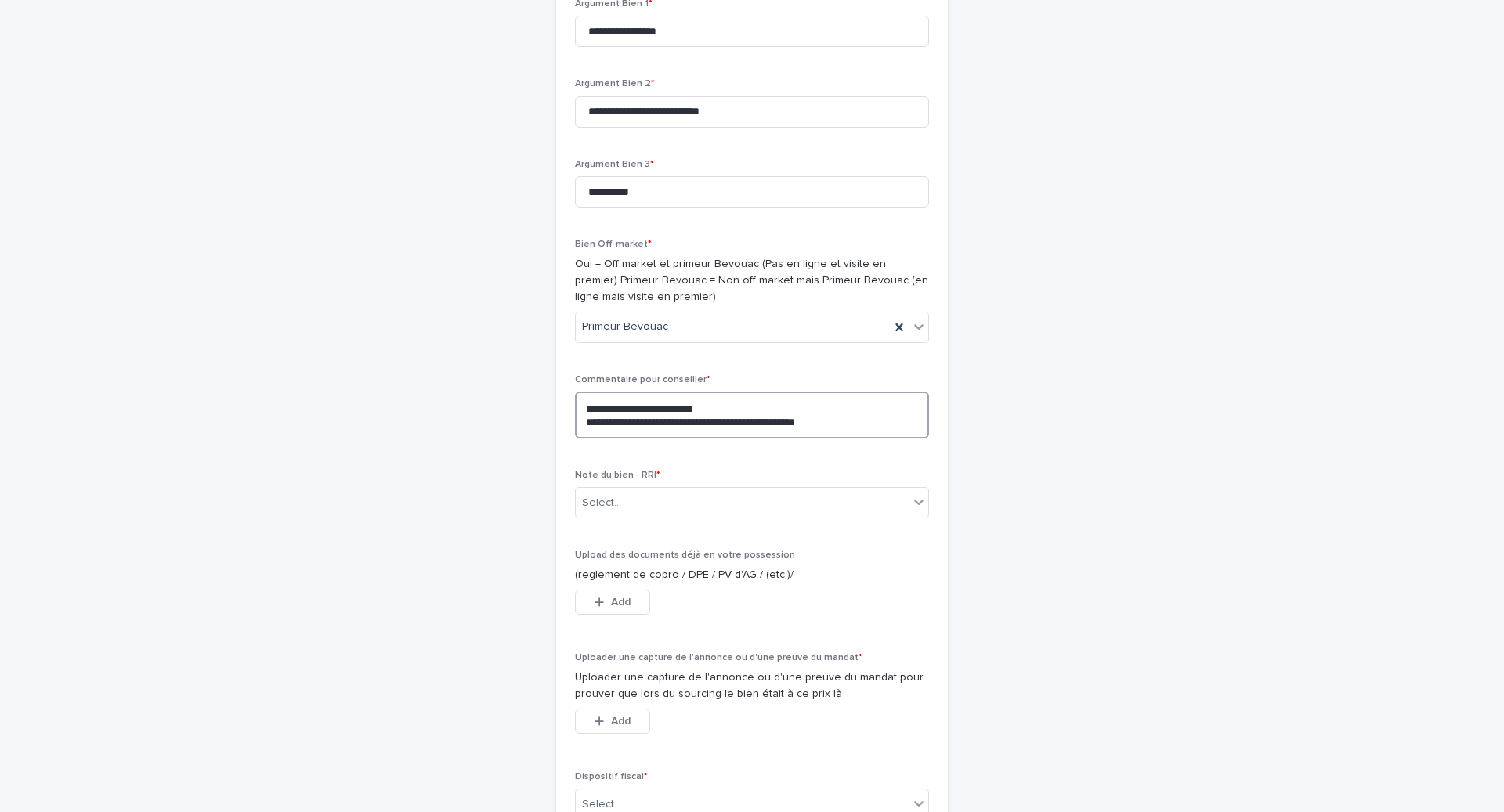
scroll to position [5080, 0]
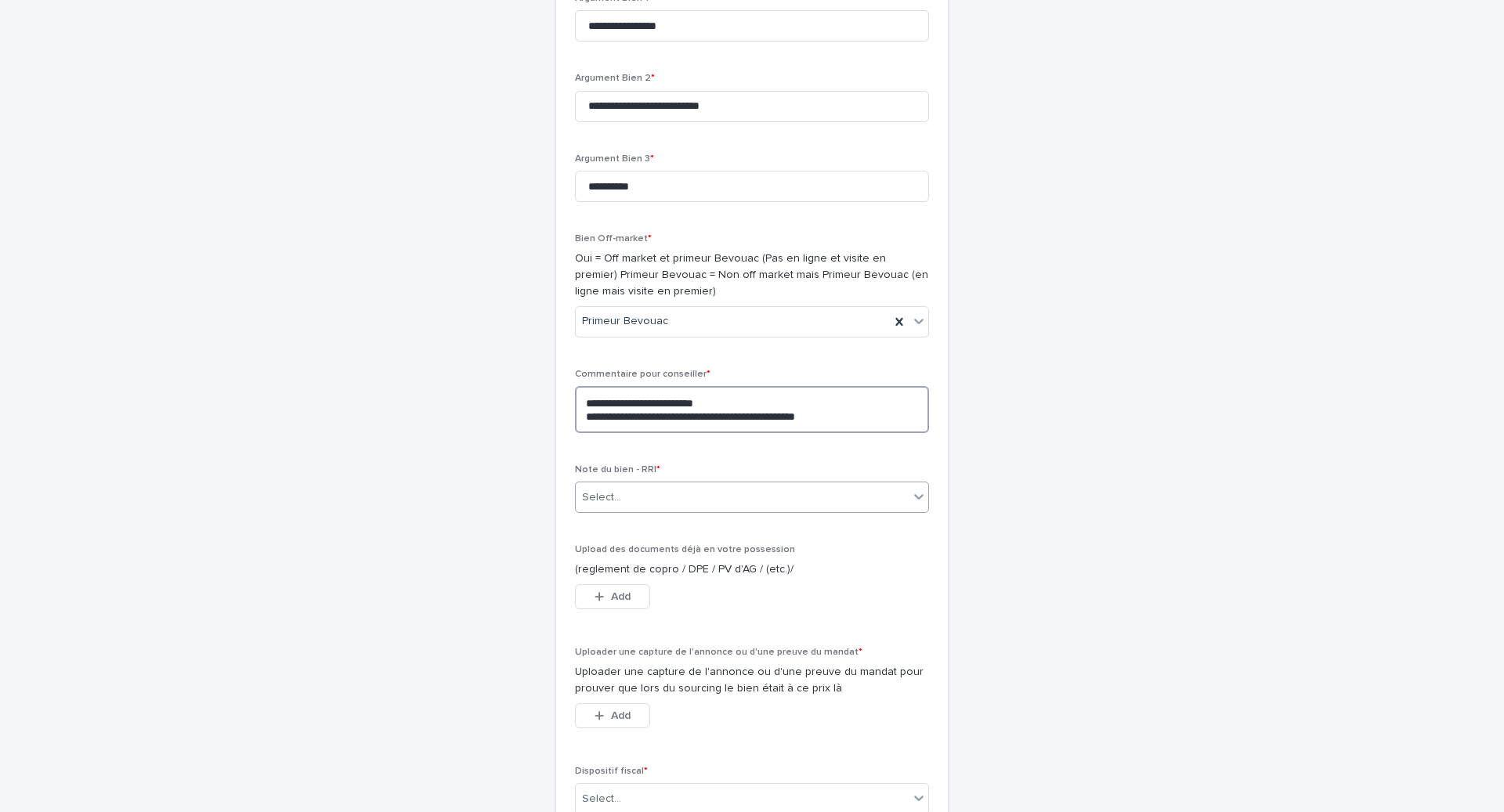
type textarea "**********"
click at [630, 510] on div "Select..." at bounding box center [742, 497] width 333 height 26
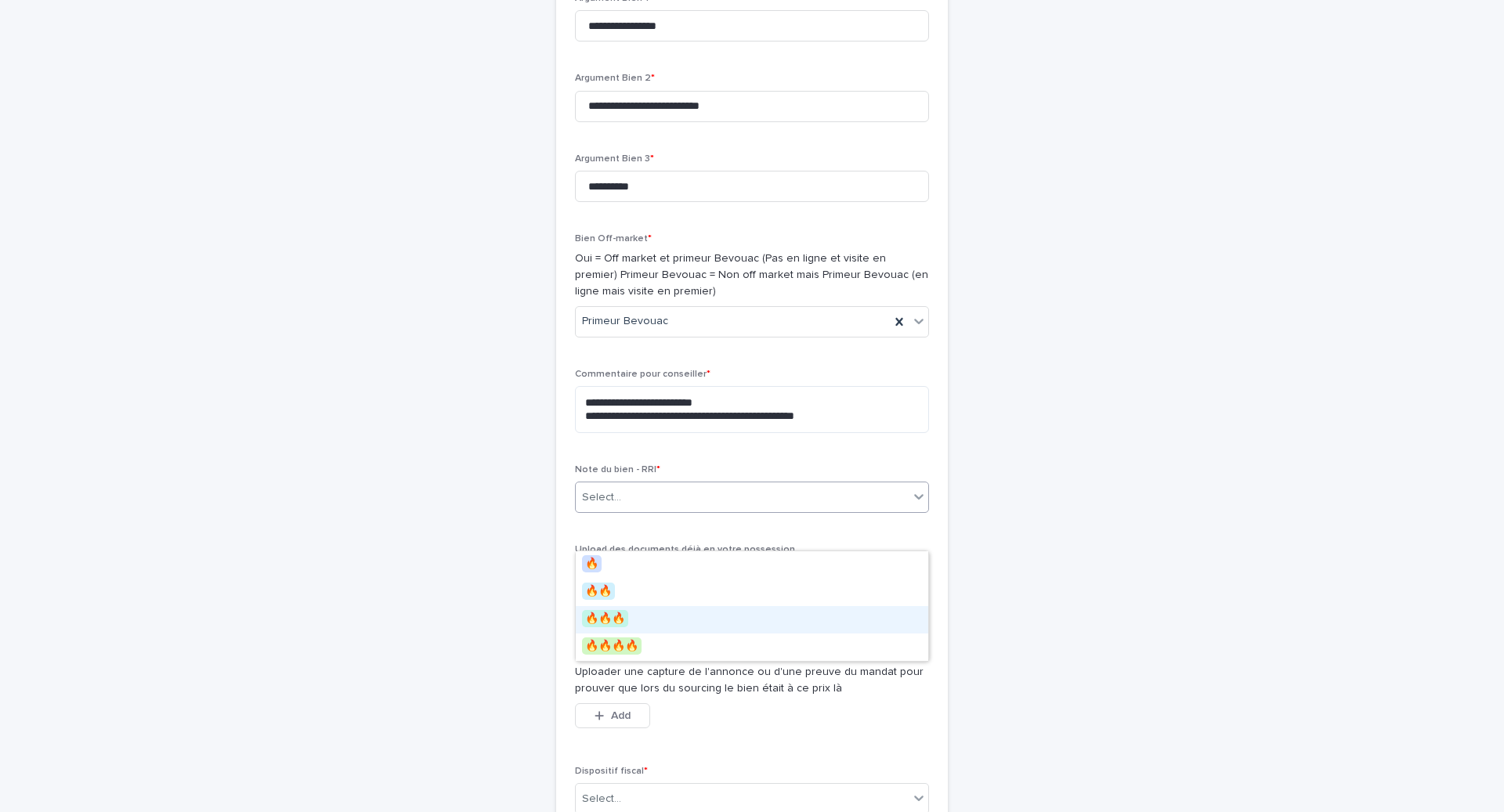
click at [619, 607] on div "🔥🔥🔥" at bounding box center [752, 619] width 353 height 27
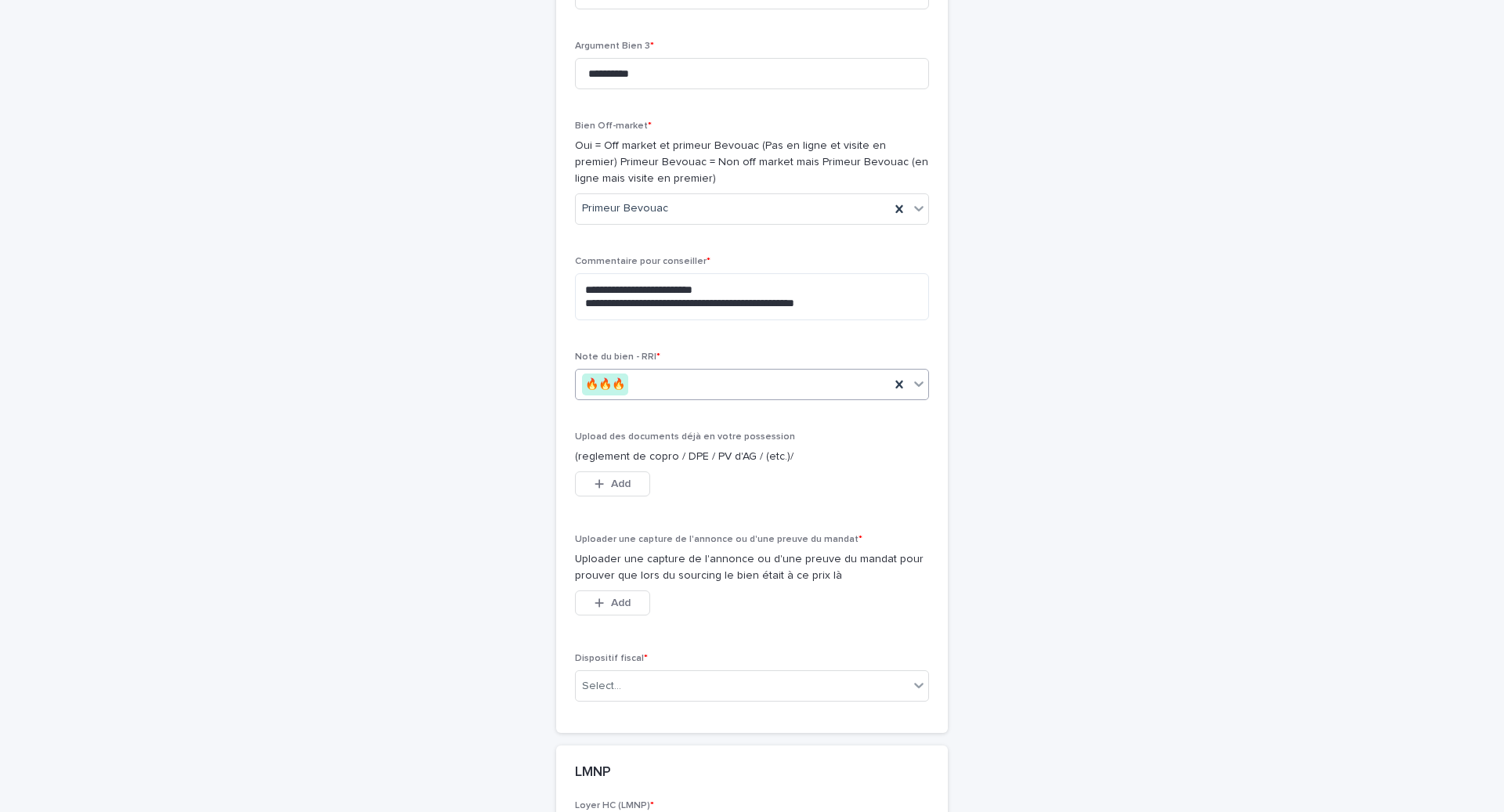
scroll to position [5266, 0]
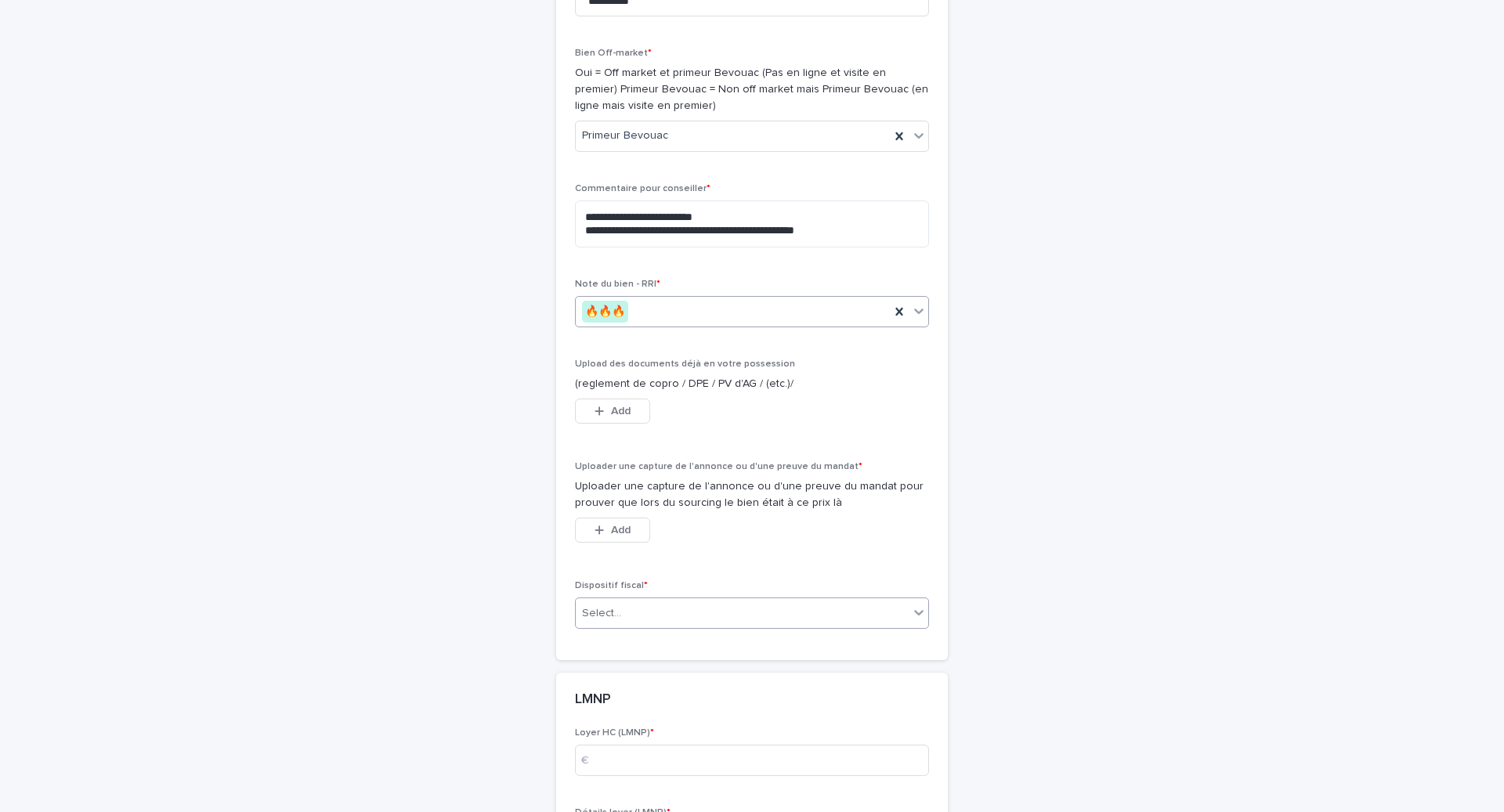
click at [619, 622] on div "Select..." at bounding box center [602, 613] width 39 height 17
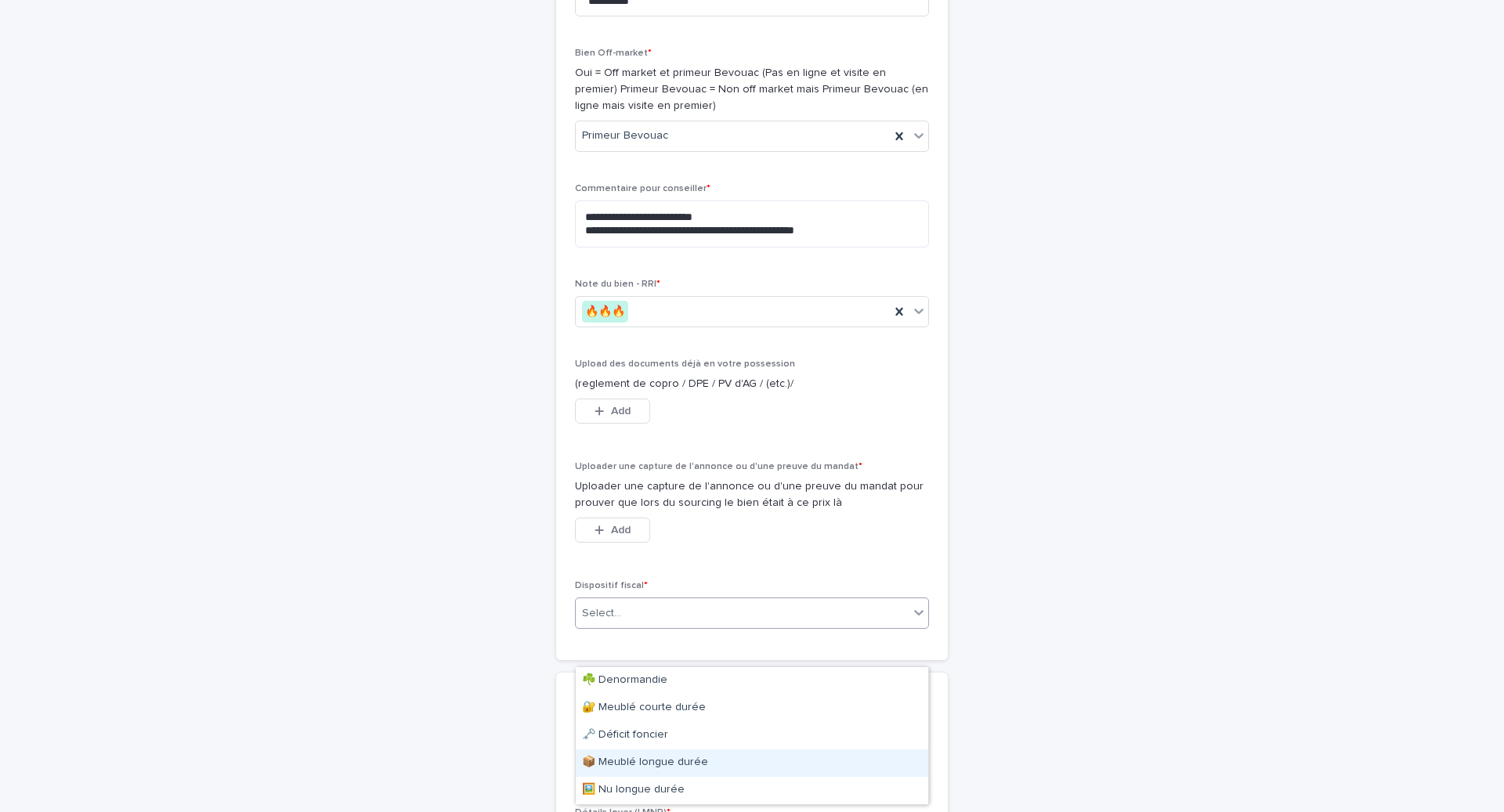
click at [640, 769] on div "📦 Meublé longue durée" at bounding box center [752, 763] width 353 height 27
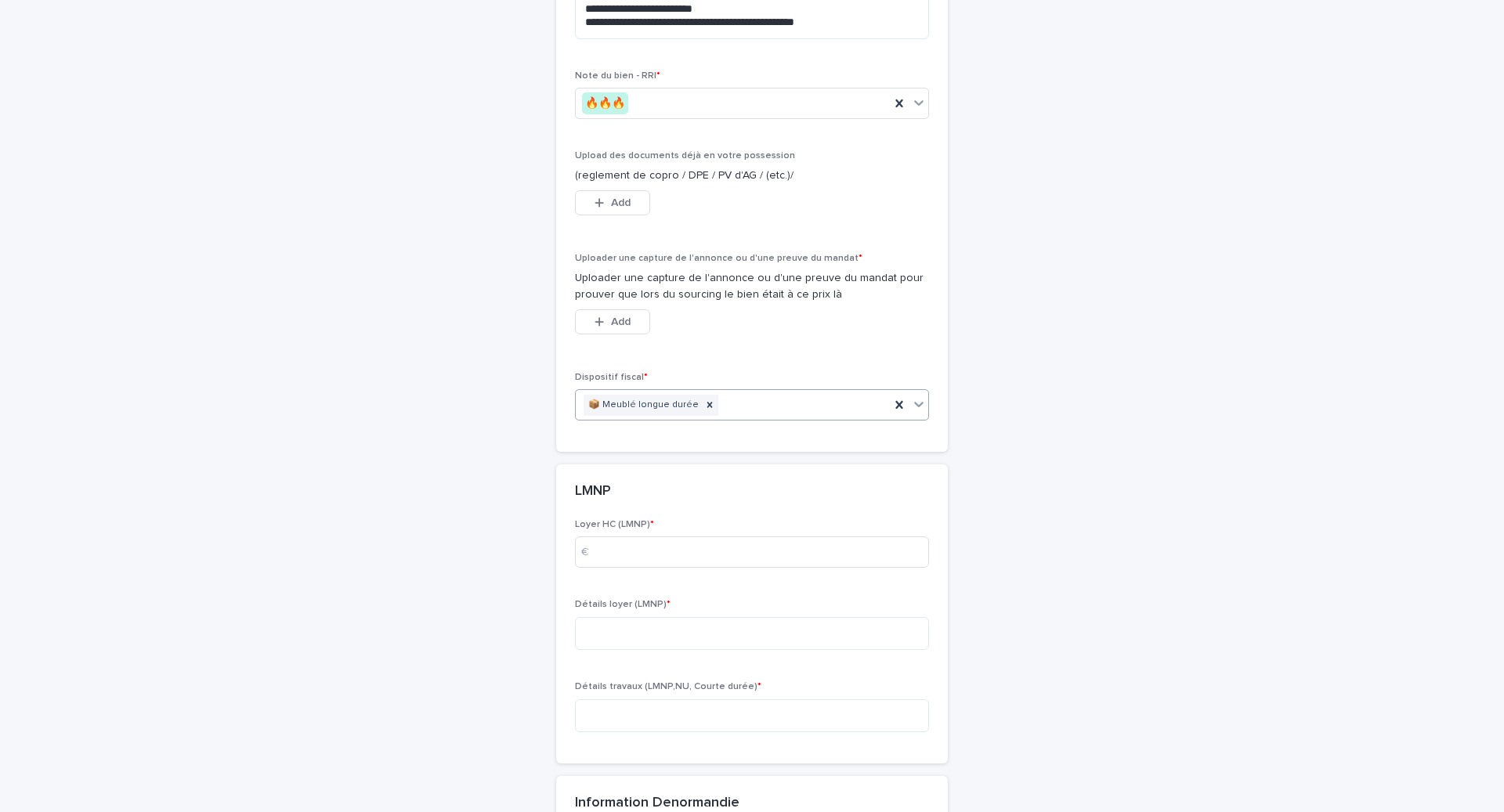
scroll to position [5476, 0]
click at [612, 566] on input at bounding box center [752, 551] width 354 height 32
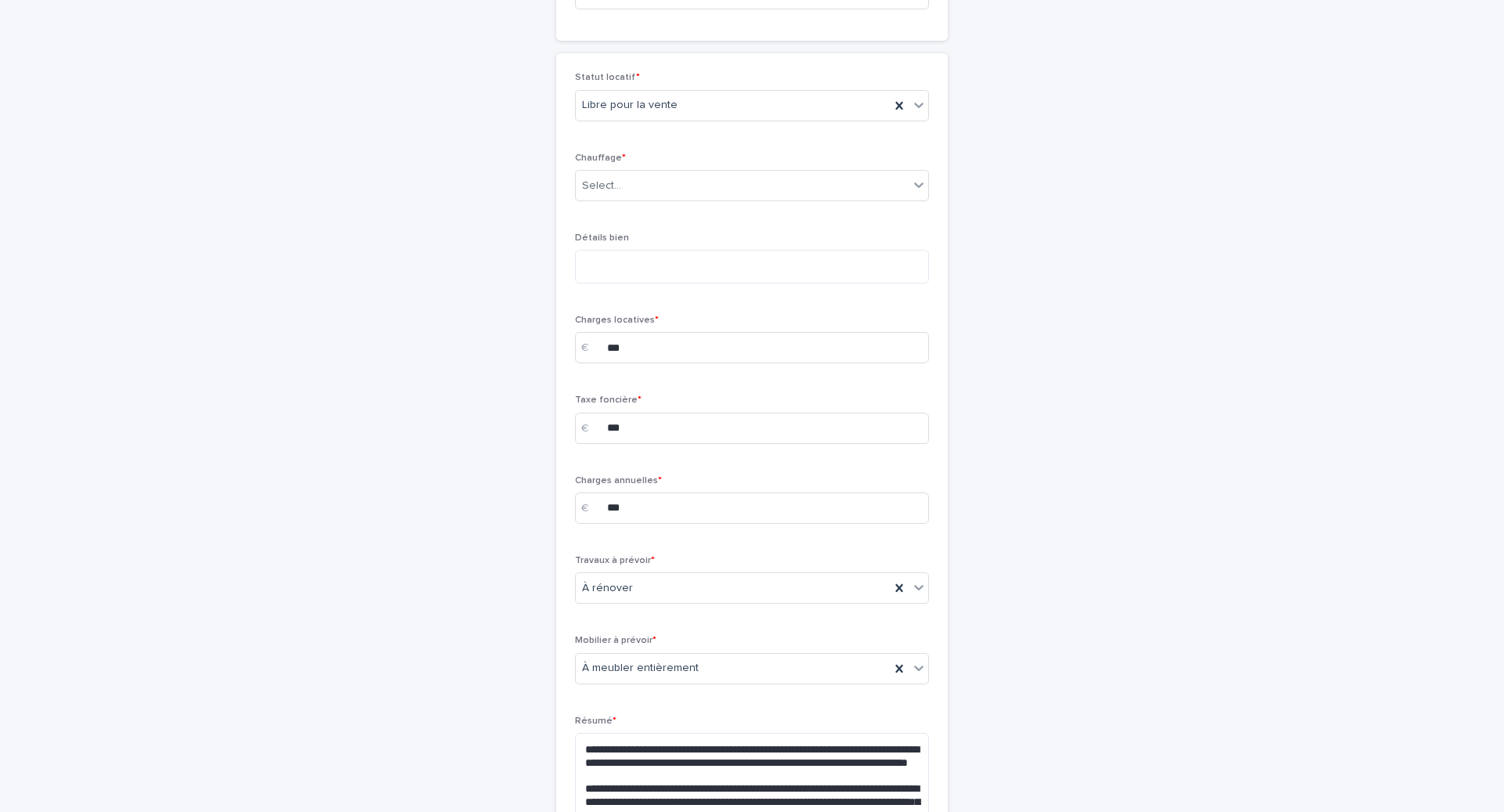
scroll to position [2894, 0]
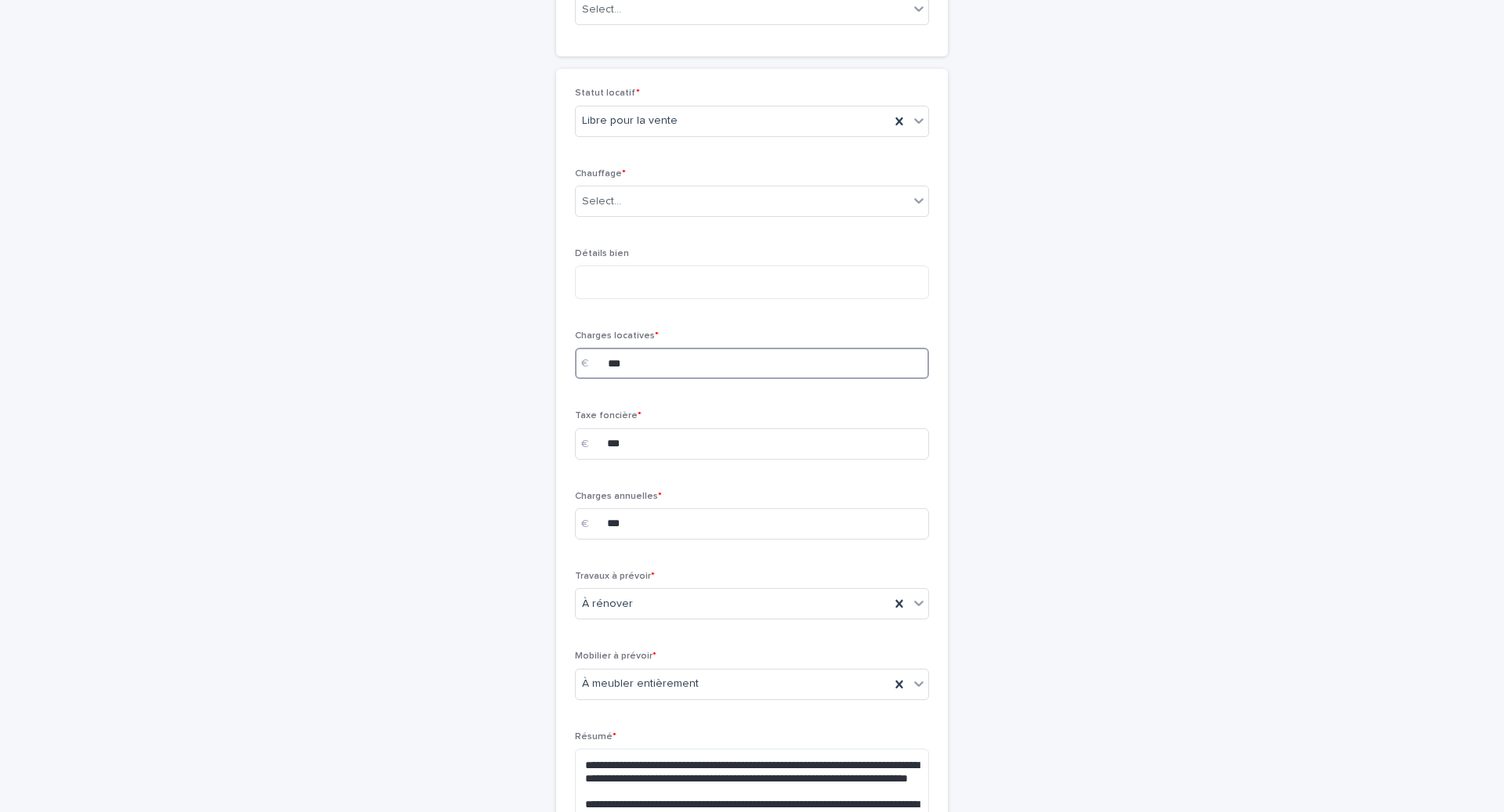
click at [645, 379] on input "***" at bounding box center [752, 363] width 354 height 32
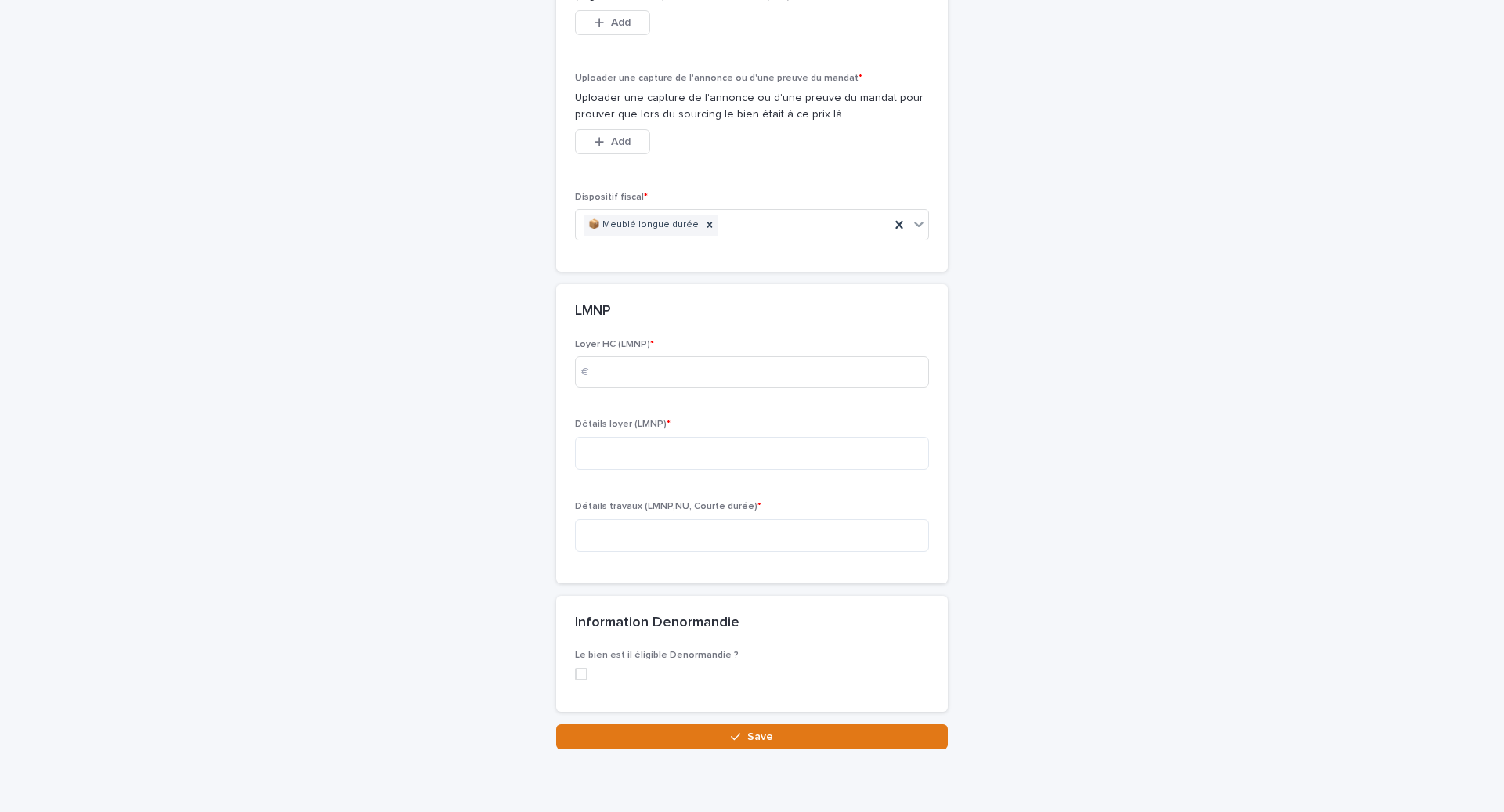
scroll to position [5662, 0]
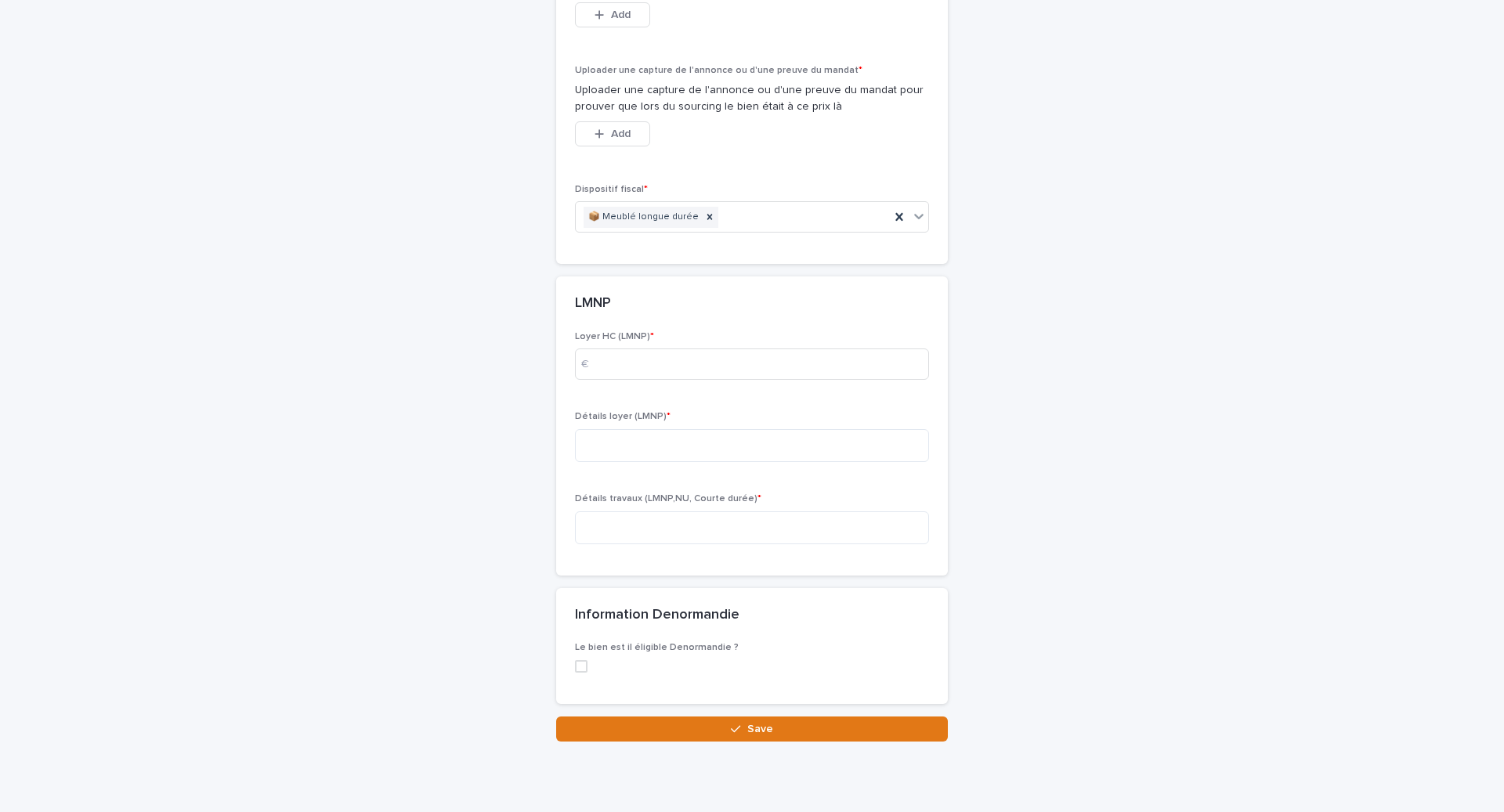
type input "**"
click at [607, 381] on div "Loyer HC (LMNP) * €" at bounding box center [752, 361] width 354 height 61
click at [607, 380] on input at bounding box center [752, 364] width 354 height 32
type input "***"
click at [597, 462] on textarea at bounding box center [752, 445] width 354 height 33
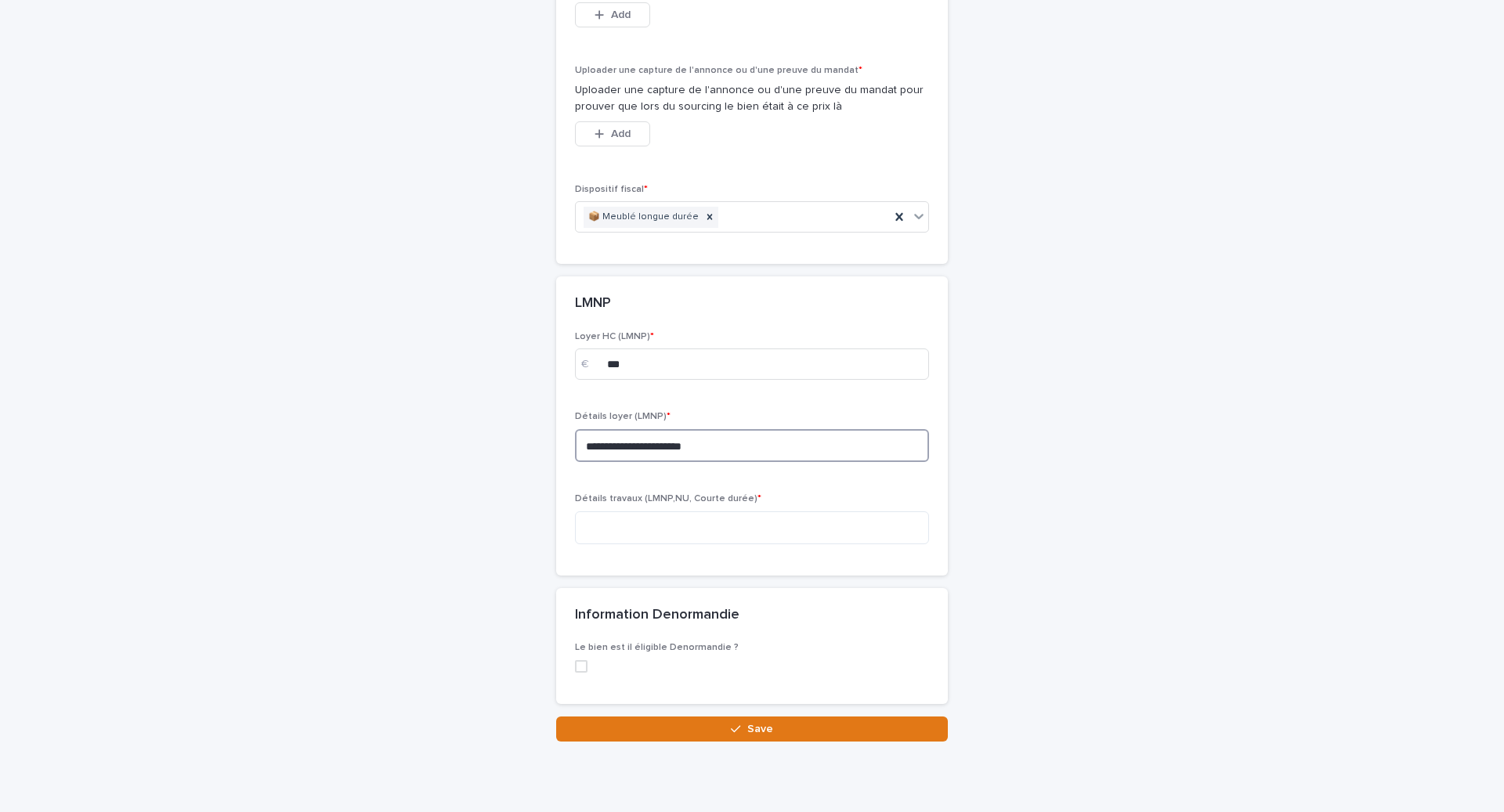
scroll to position [5751, 0]
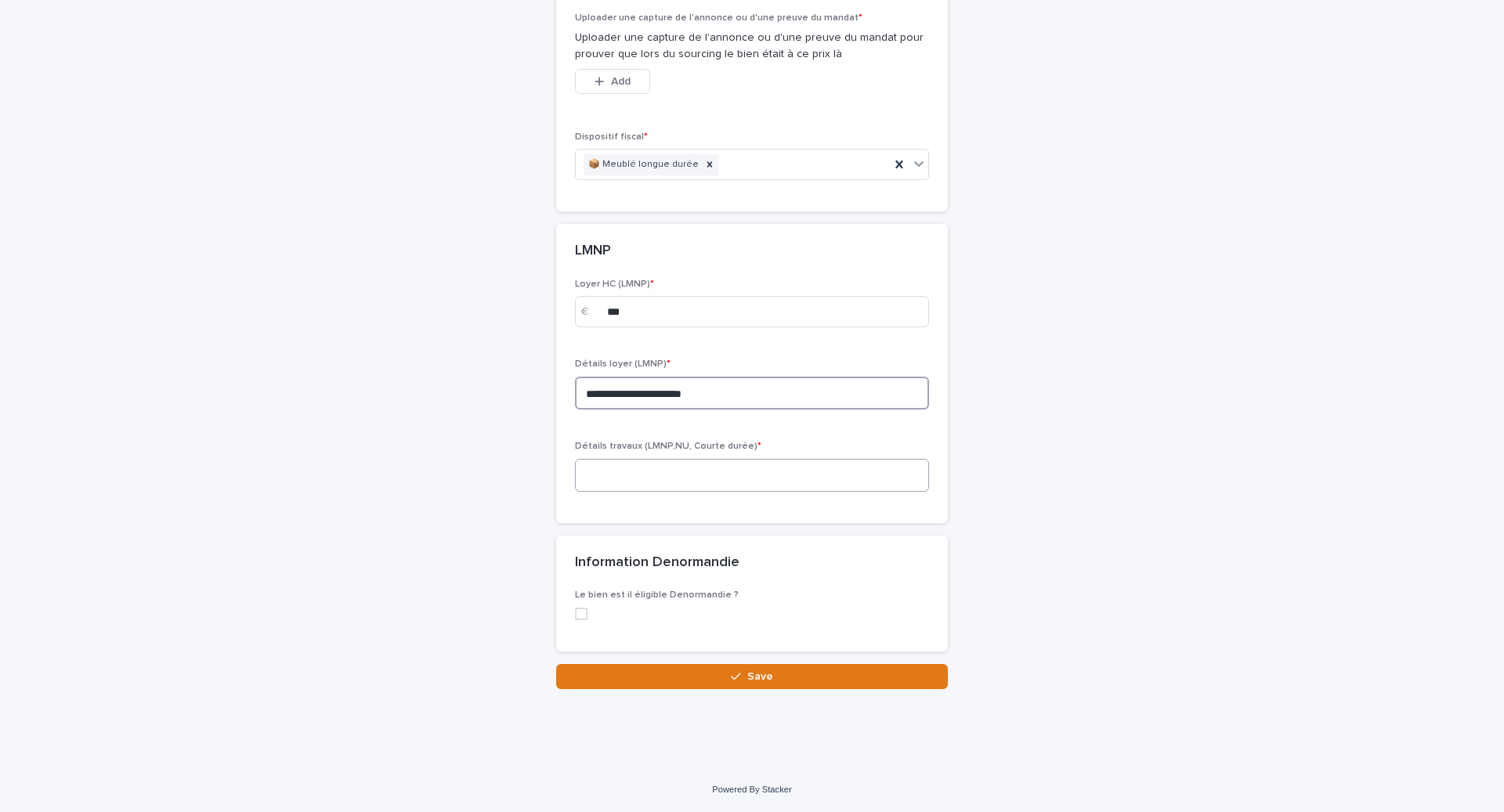
type textarea "**********"
click at [603, 480] on textarea at bounding box center [752, 474] width 354 height 33
paste textarea "**********"
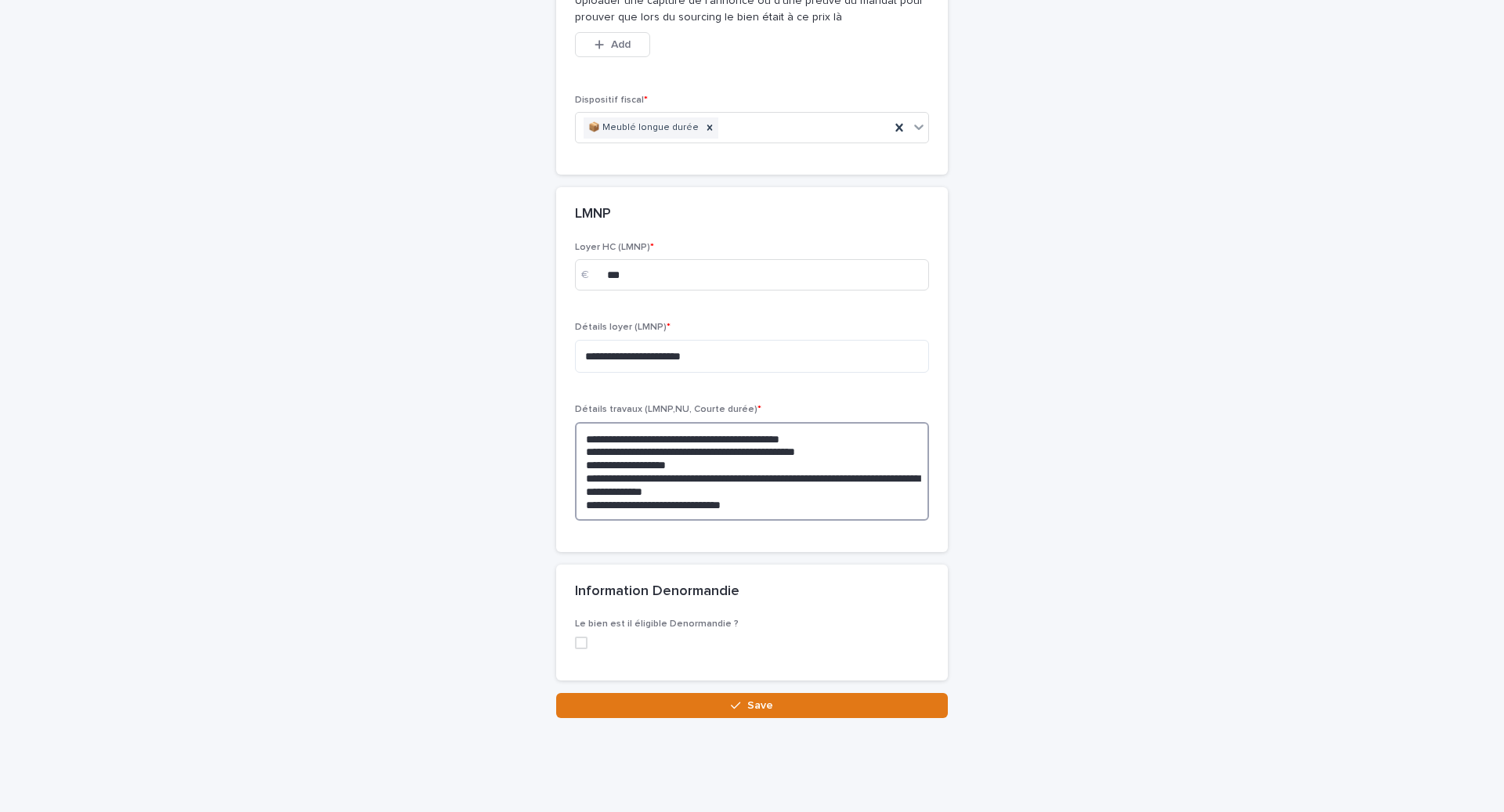
drag, startPoint x: 902, startPoint y: 514, endPoint x: 812, endPoint y: 513, distance: 90.0
click at [812, 513] on textarea "**********" at bounding box center [752, 472] width 354 height 99
click at [751, 521] on textarea "**********" at bounding box center [752, 472] width 354 height 99
drag, startPoint x: 751, startPoint y: 547, endPoint x: 572, endPoint y: 544, distance: 179.0
click at [572, 544] on div "**********" at bounding box center [752, 397] width 392 height 310
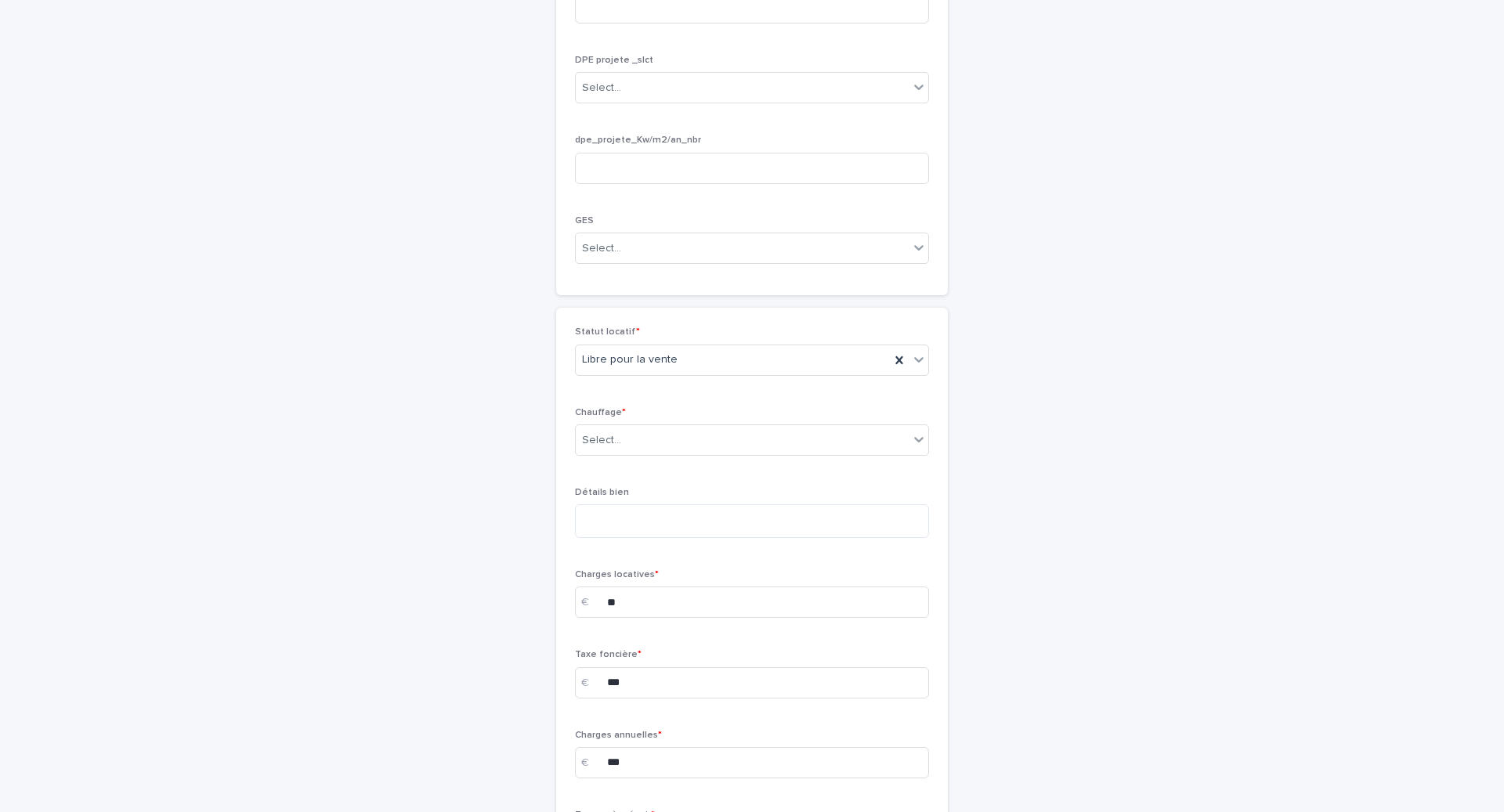
scroll to position [2618, 0]
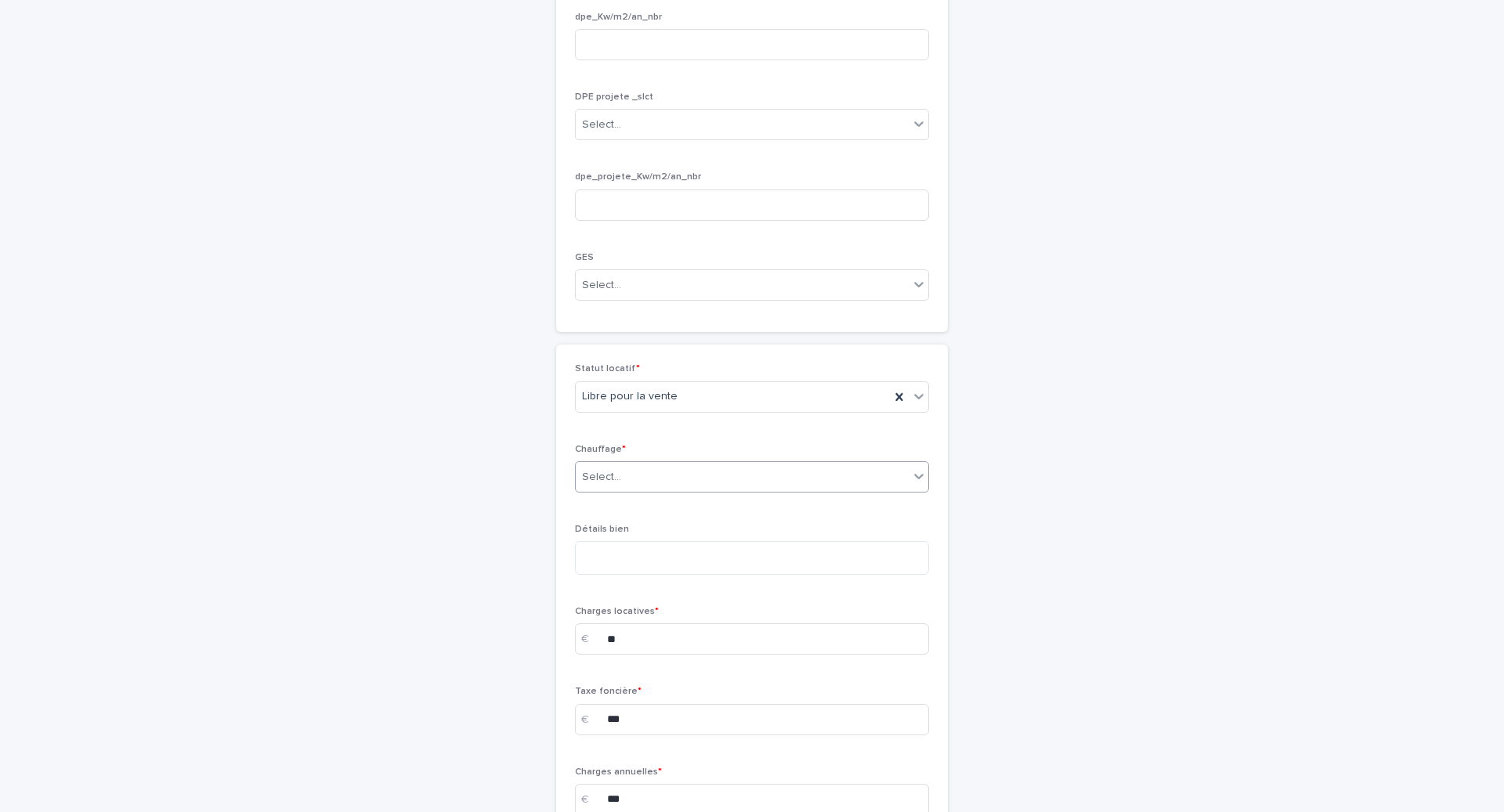
type textarea "**********"
click at [603, 490] on div "Select..." at bounding box center [742, 477] width 333 height 26
click at [621, 607] on div "Individuel élec" at bounding box center [752, 600] width 353 height 27
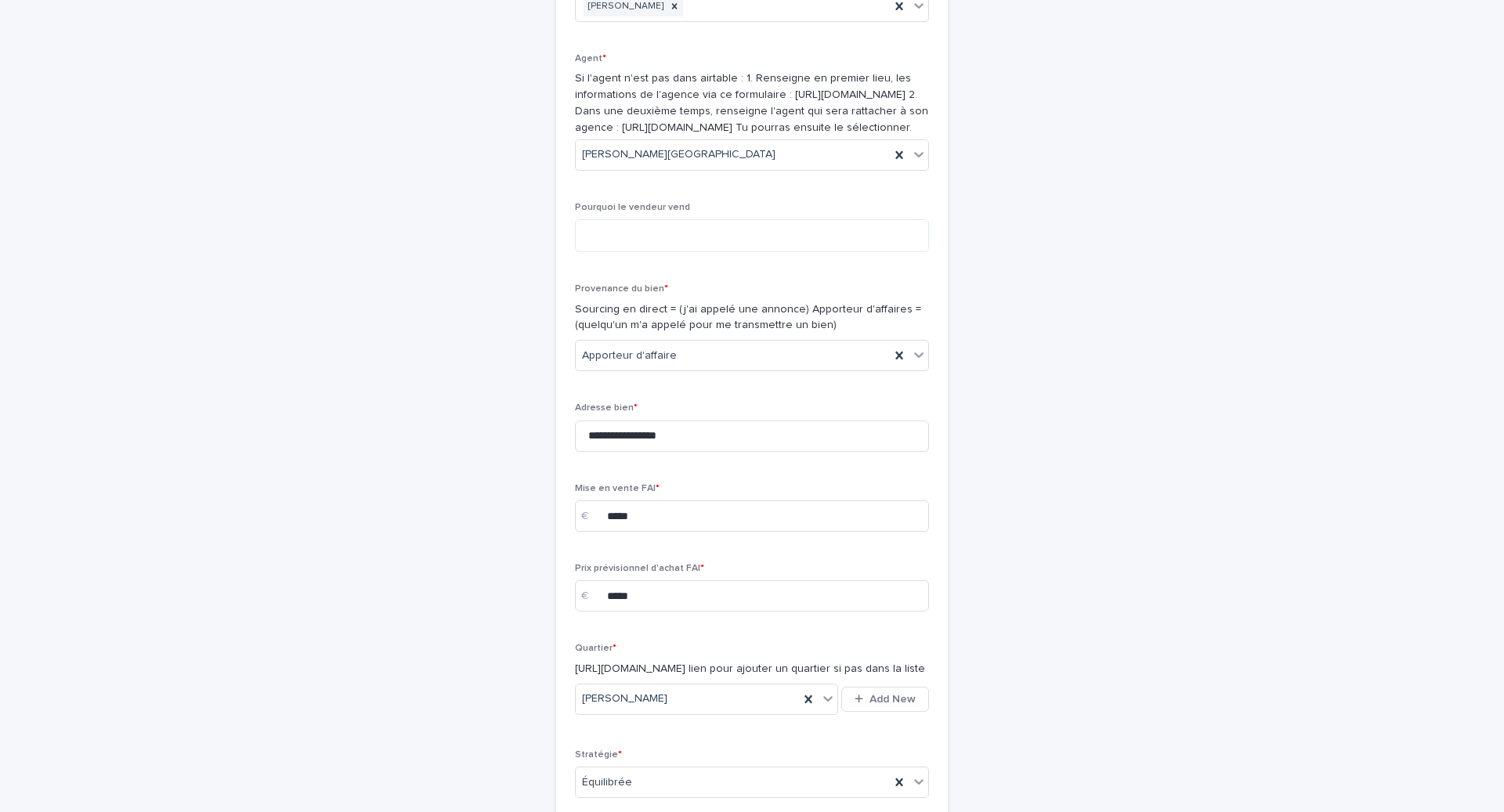
scroll to position [216, 0]
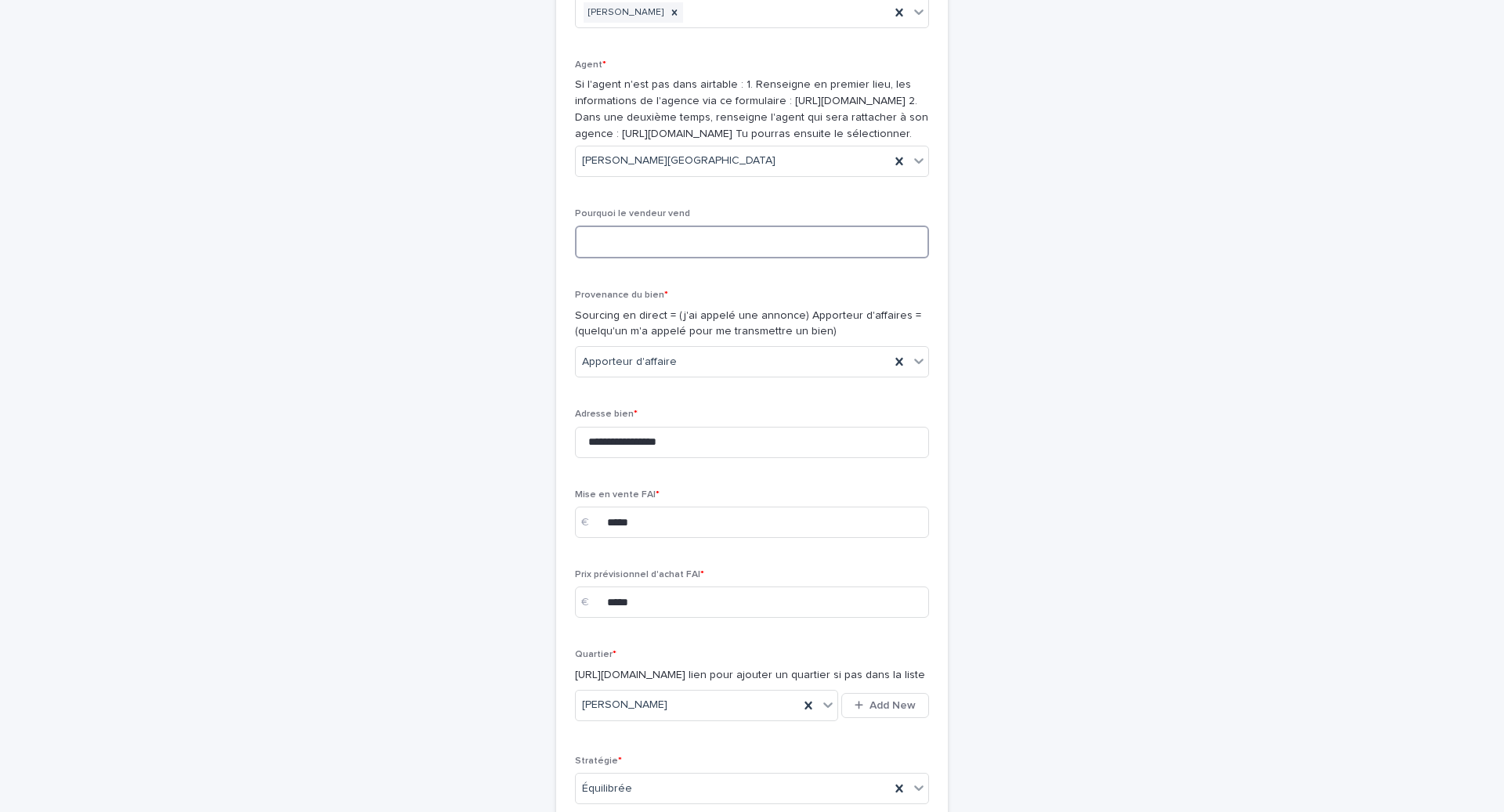
click at [614, 258] on textarea at bounding box center [752, 242] width 354 height 33
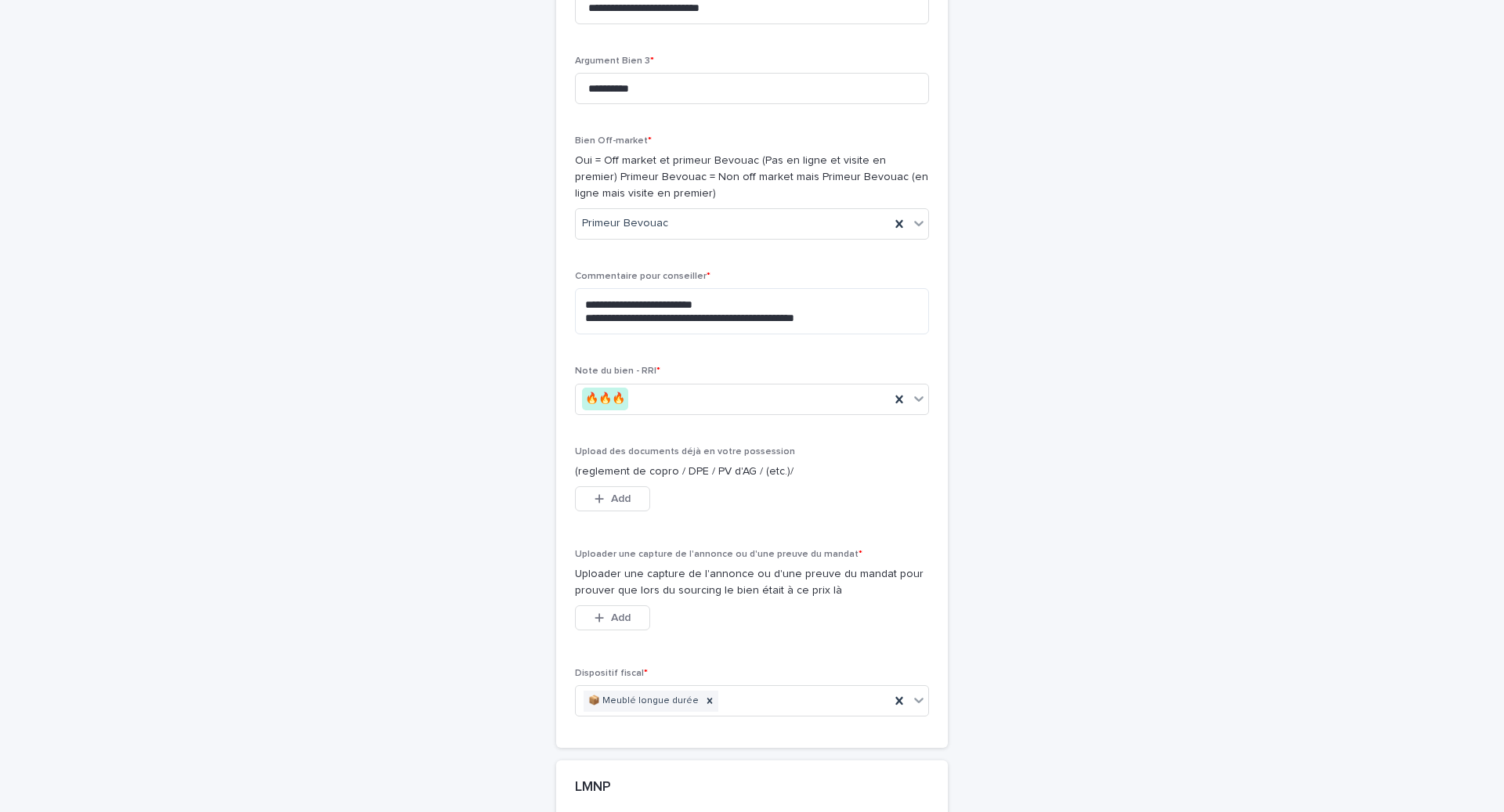
scroll to position [5185, 0]
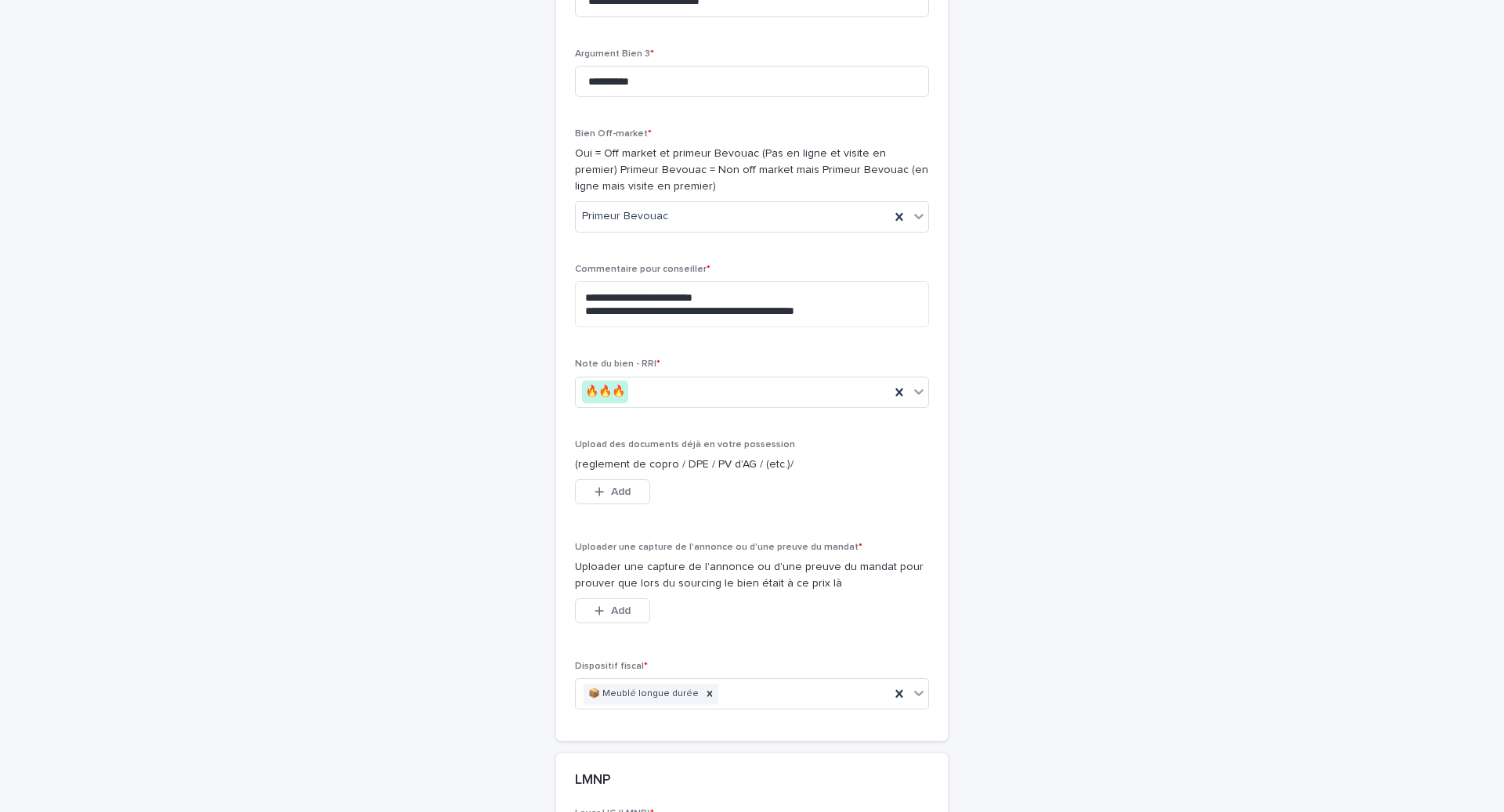
type textarea "**********"
click at [613, 616] on span "Add" at bounding box center [621, 610] width 19 height 11
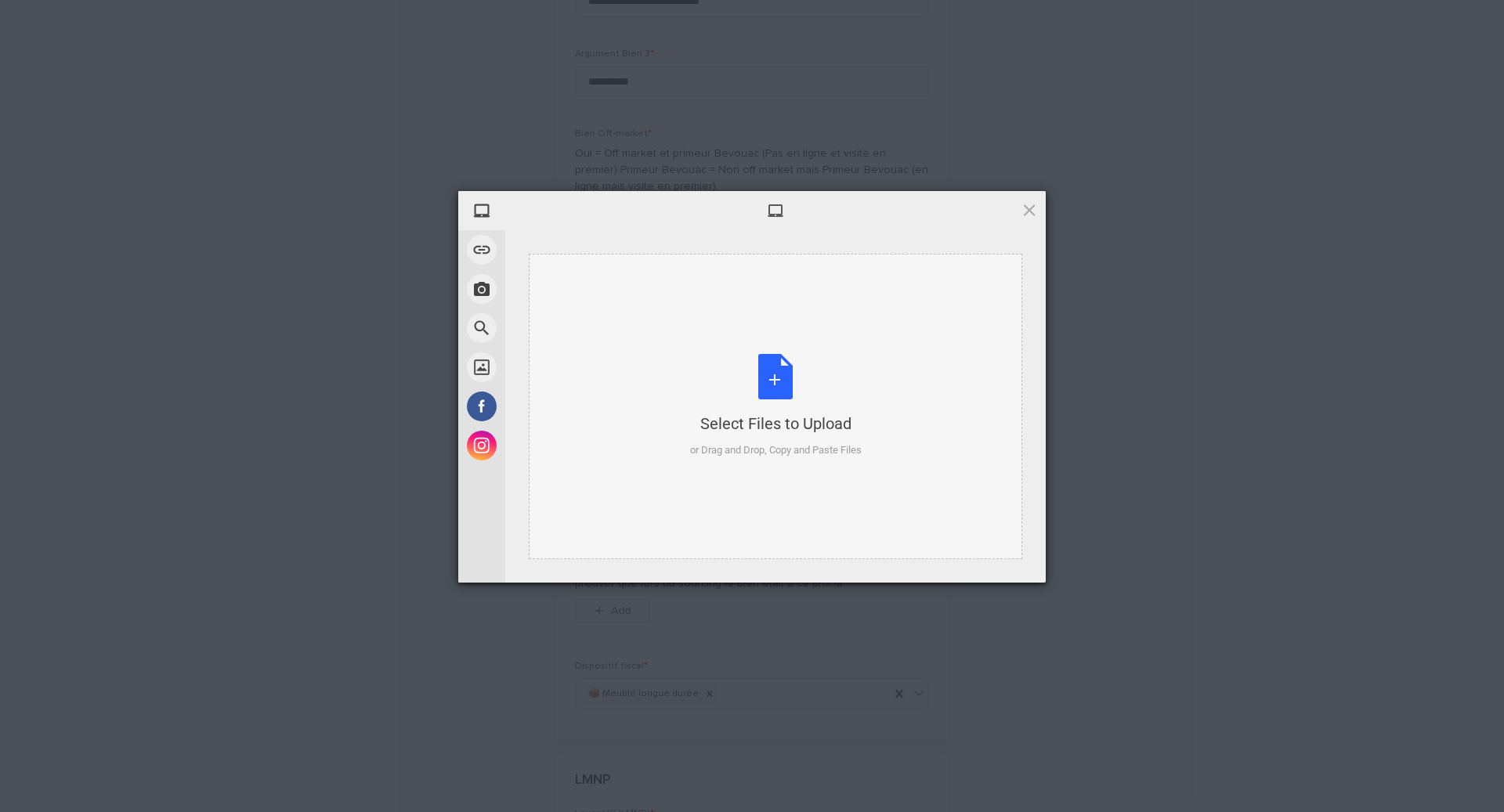
click at [772, 381] on div "Select Files to Upload or Drag and Drop, Copy and Paste Files" at bounding box center [775, 406] width 171 height 104
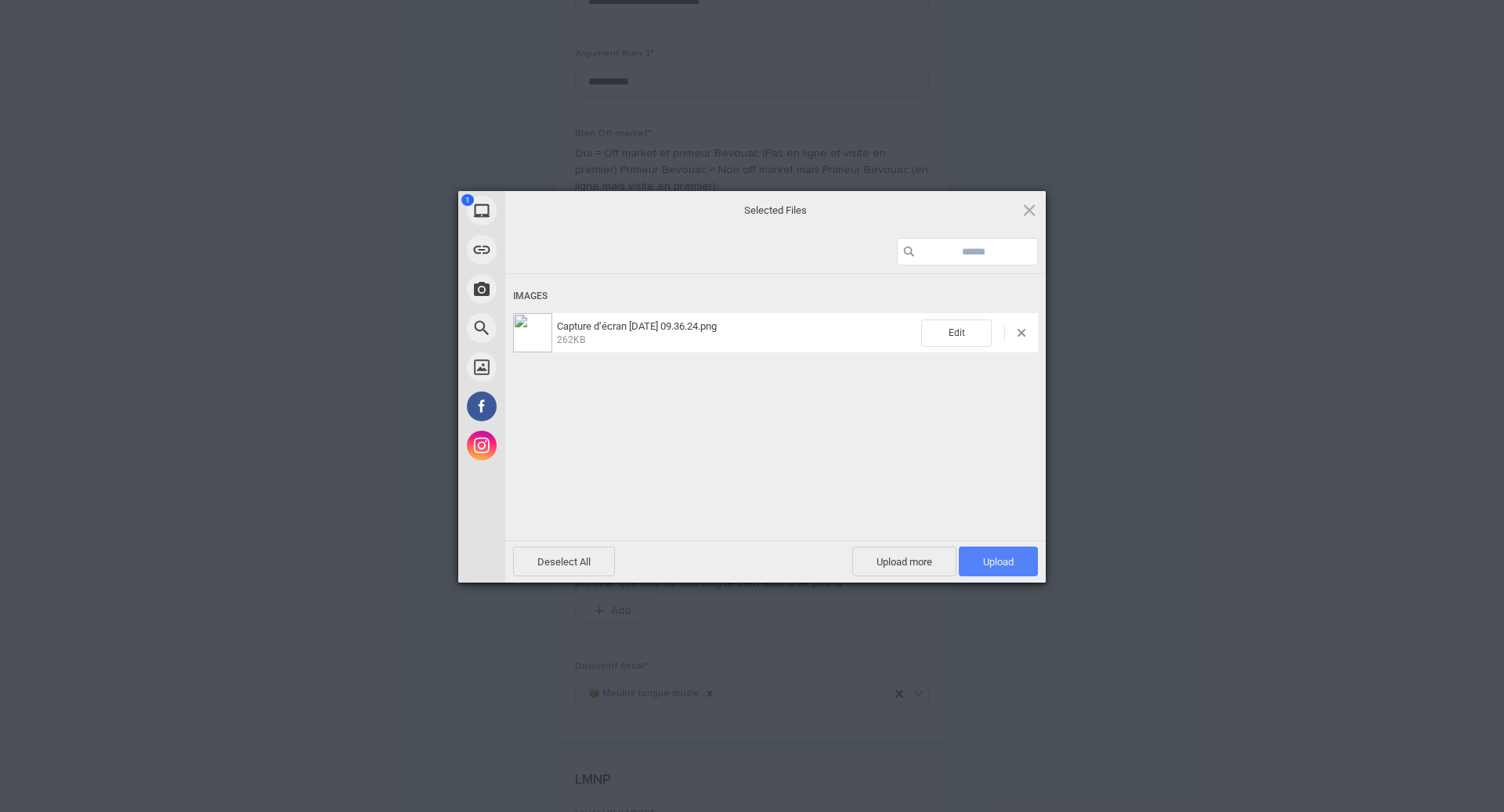
click at [1007, 559] on span "Upload 1" at bounding box center [998, 561] width 31 height 11
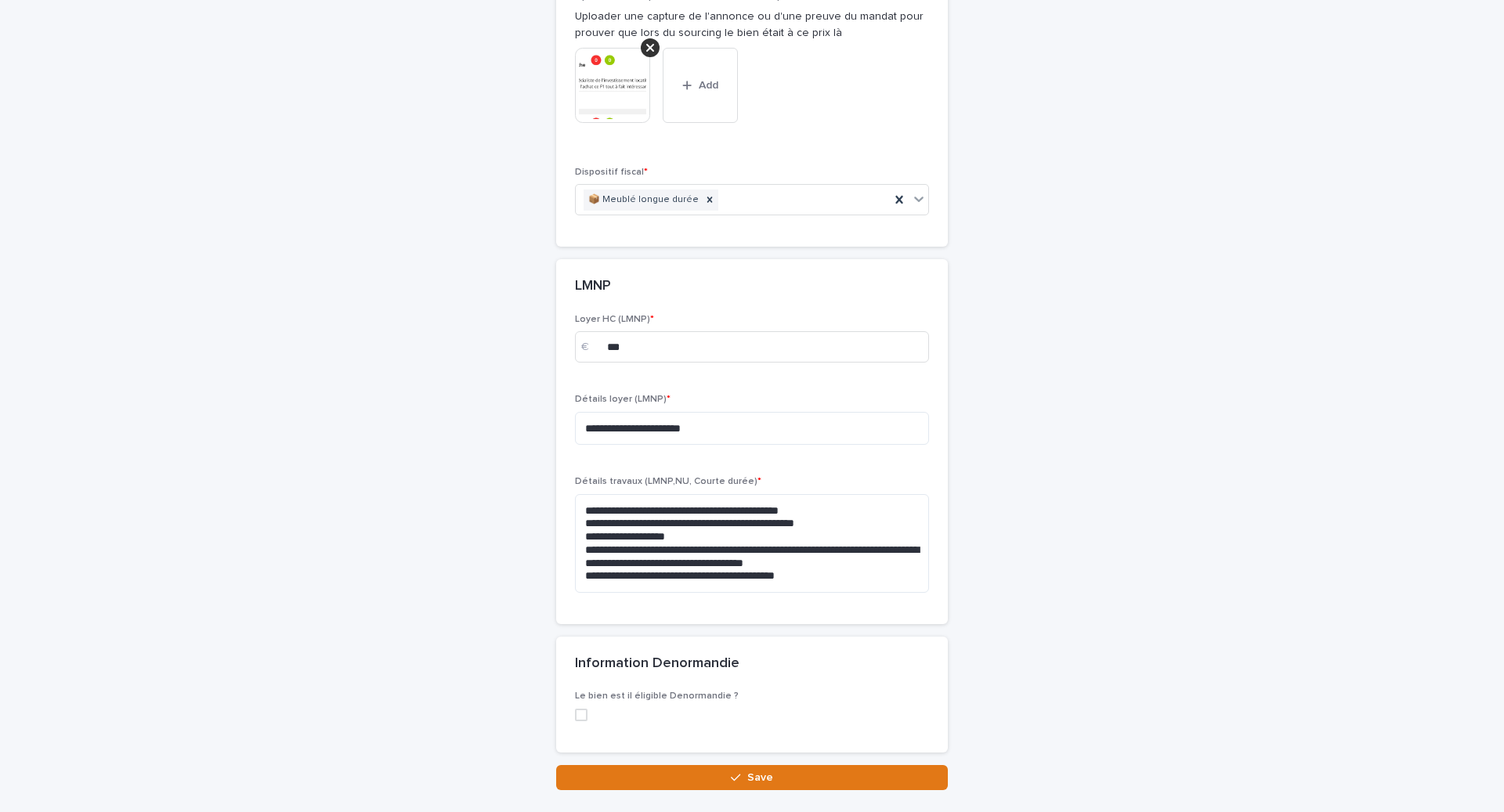
scroll to position [5874, 0]
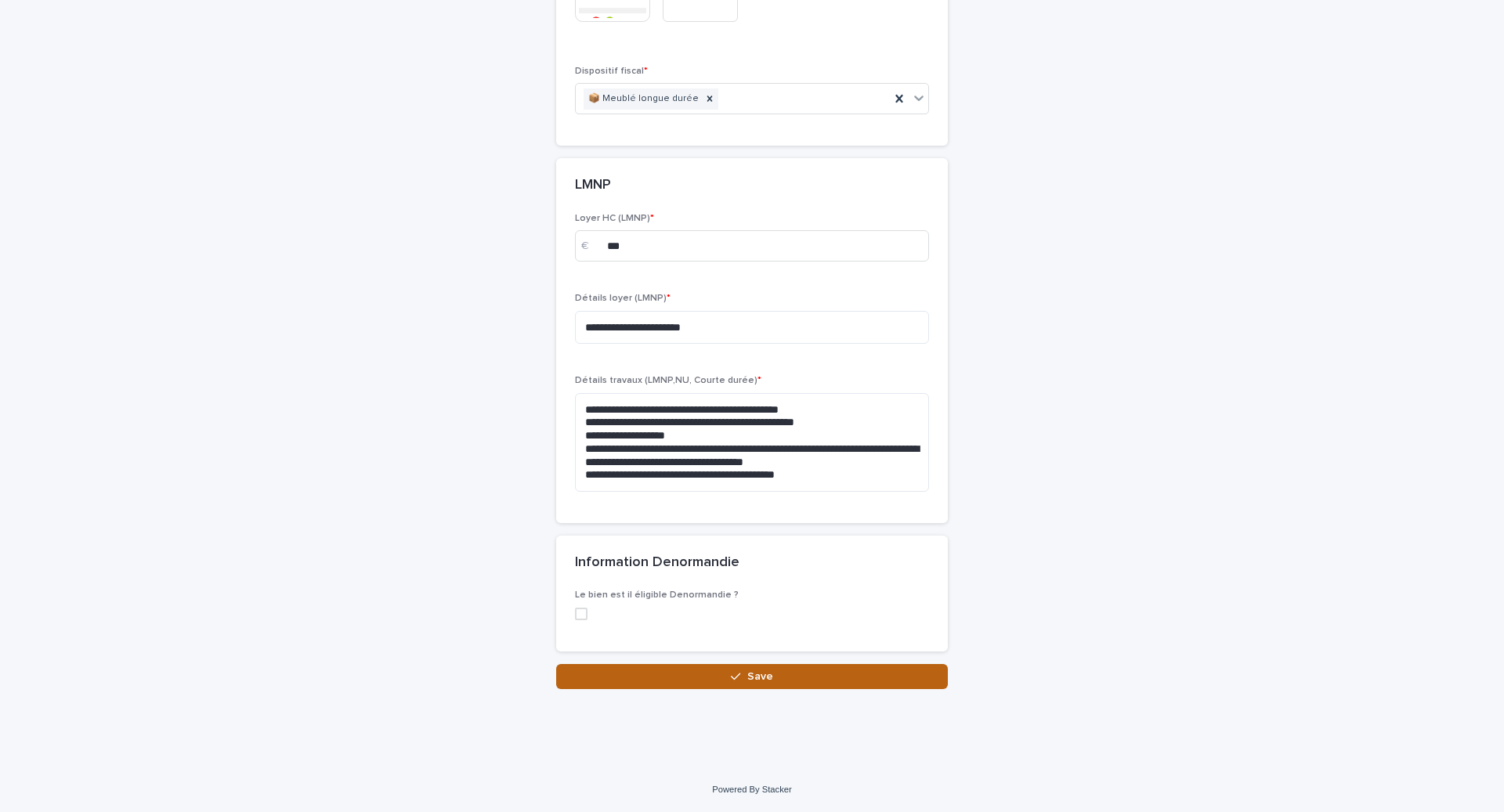
click at [767, 683] on button "Save" at bounding box center [752, 676] width 392 height 25
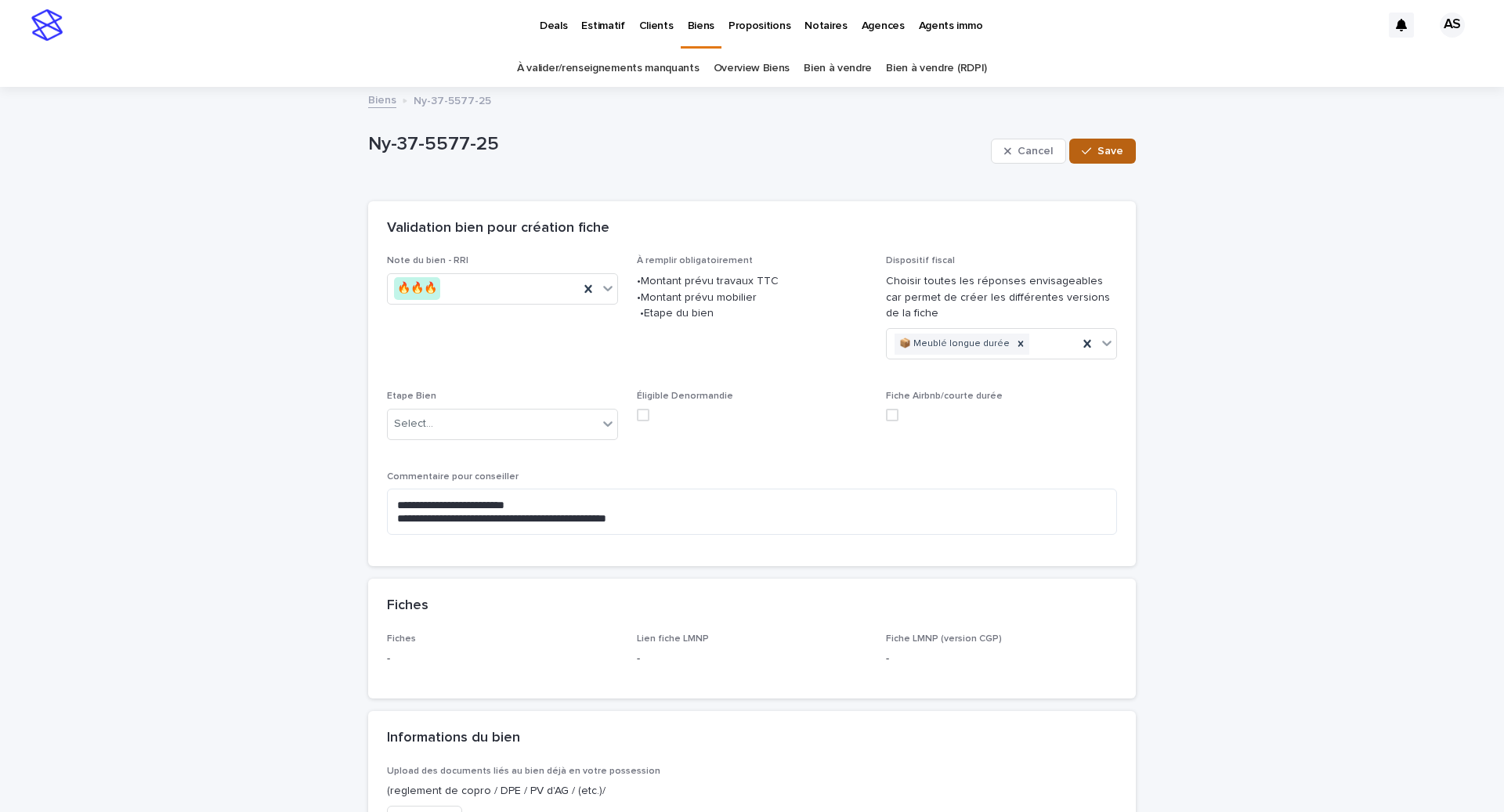
click at [1107, 149] on span "Save" at bounding box center [1110, 151] width 26 height 11
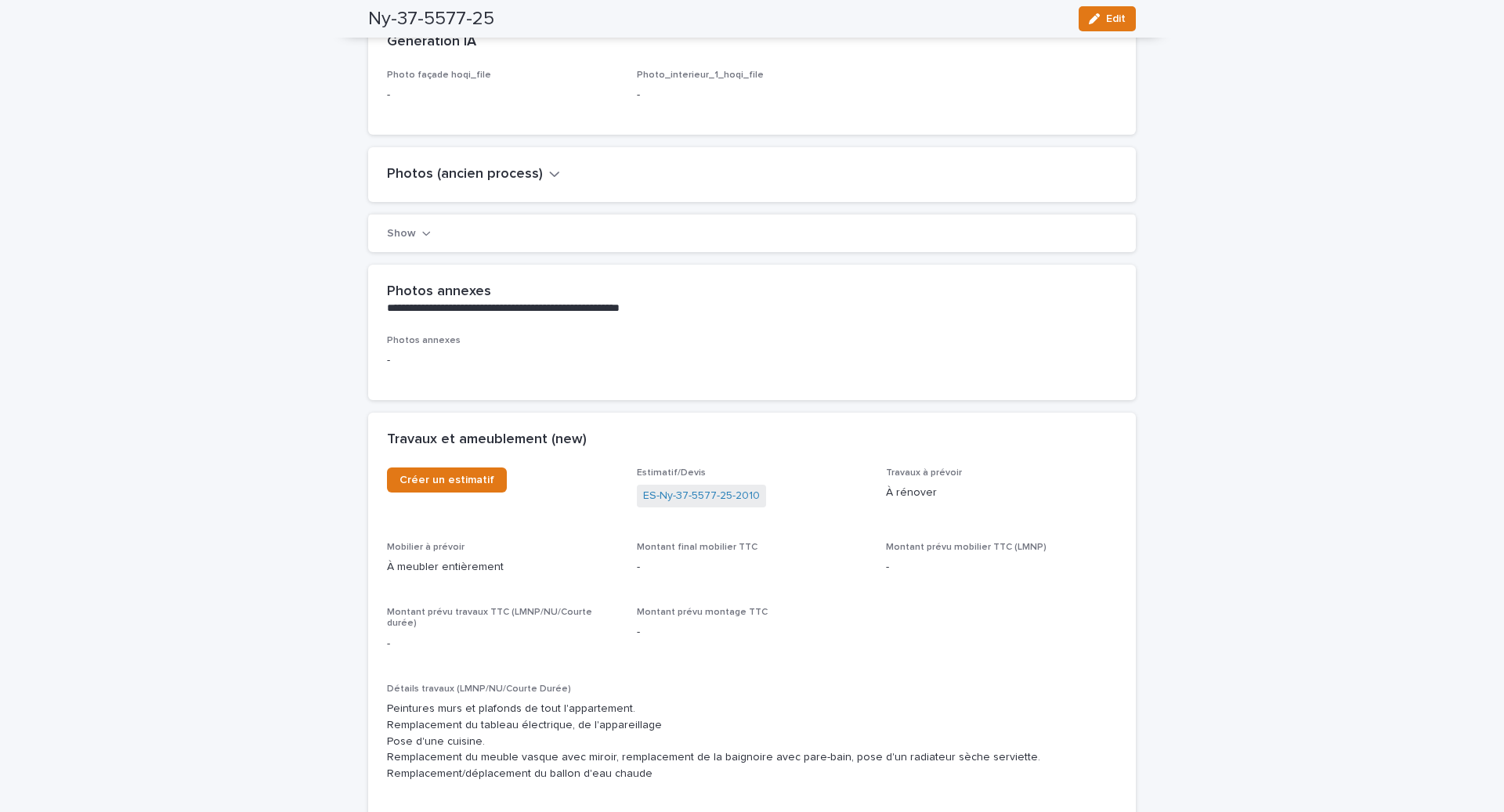
scroll to position [3285, 0]
click at [678, 488] on link "ES-Ny-37-5577-25-2010" at bounding box center [701, 496] width 116 height 17
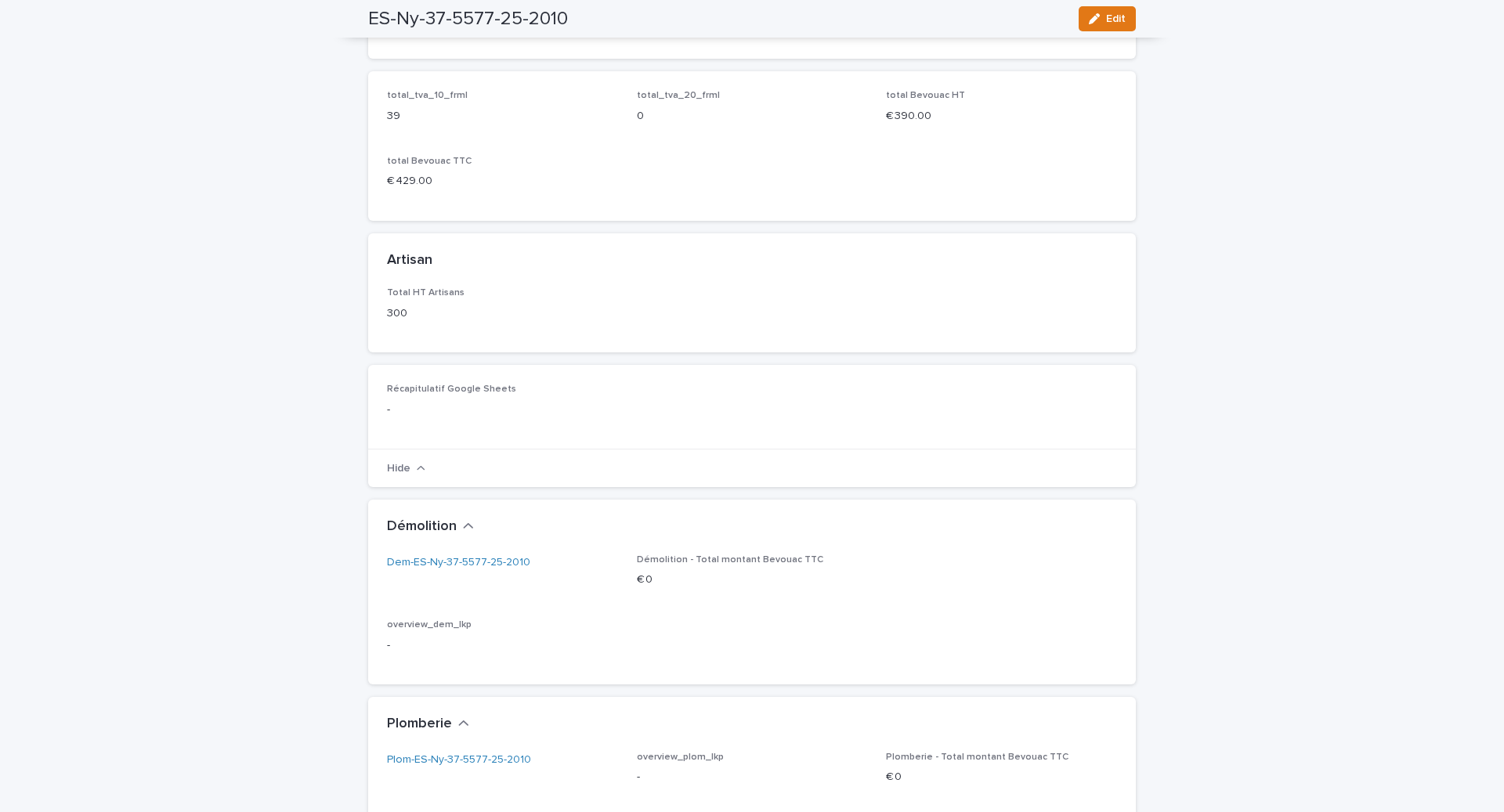
scroll to position [682, 0]
click at [493, 559] on link "Dem-ES-Ny-37-5577-25-2010" at bounding box center [459, 555] width 144 height 17
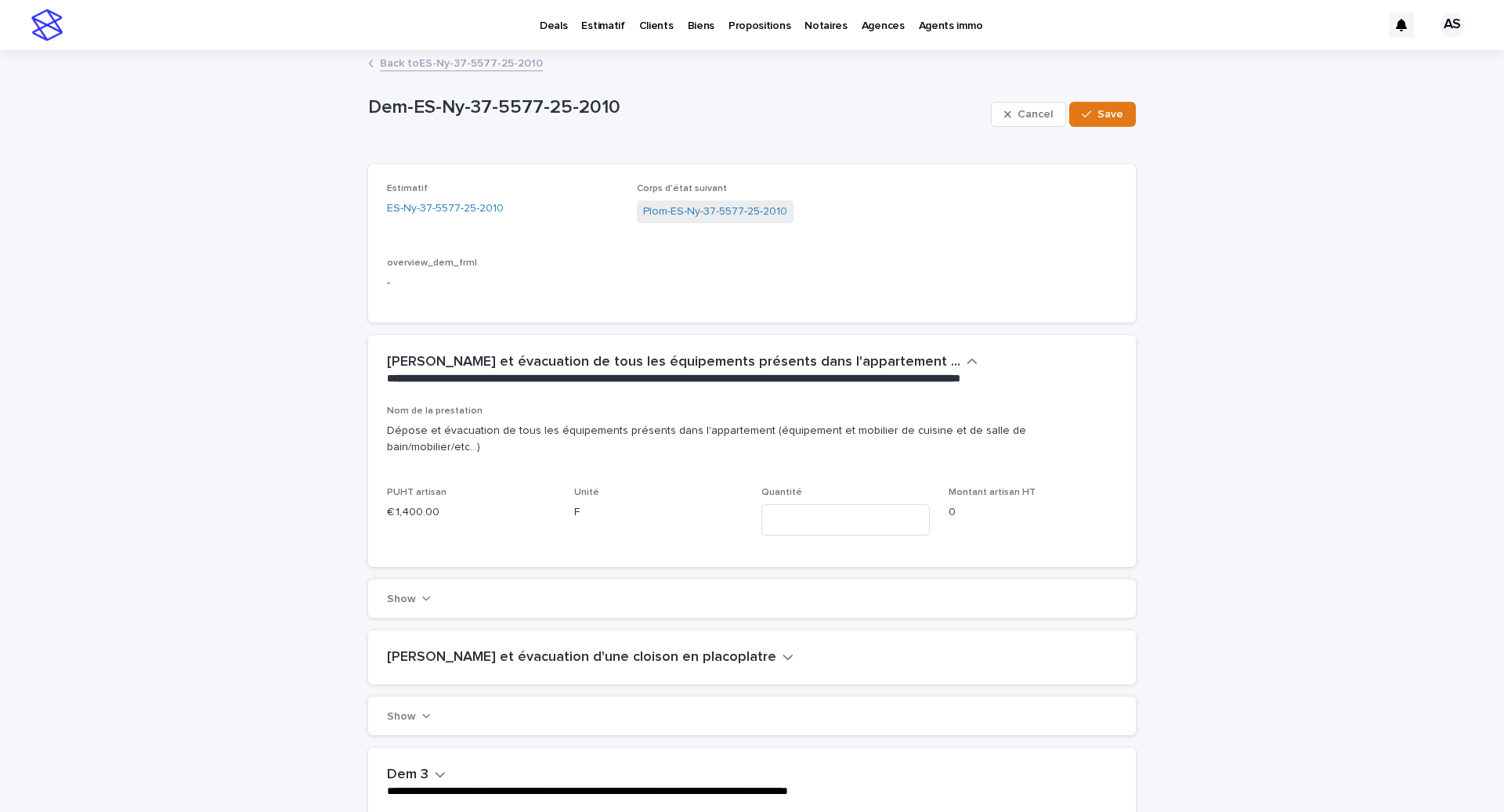
click at [812, 437] on p "Dépose et évacuation de tous les équipements présents dans l'appartement (équip…" at bounding box center [752, 439] width 730 height 33
click at [805, 504] on input at bounding box center [845, 520] width 168 height 32
type input "*"
click at [1081, 130] on div "Cancel Save" at bounding box center [1063, 114] width 145 height 63
click at [1083, 116] on icon "button" at bounding box center [1086, 114] width 10 height 11
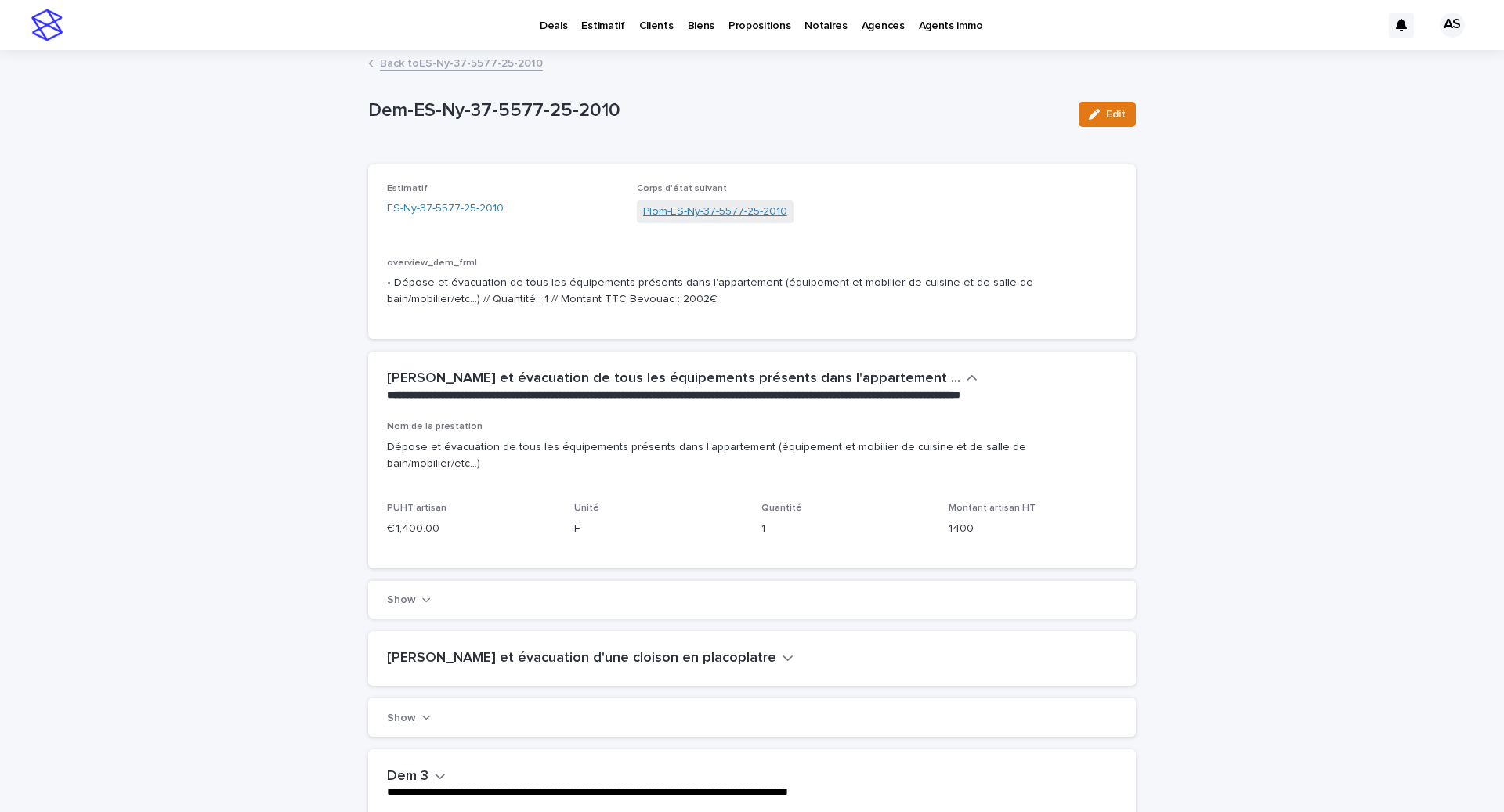
click at [696, 212] on link "Plom-ES-Ny-37-5577-25-2010" at bounding box center [715, 212] width 144 height 17
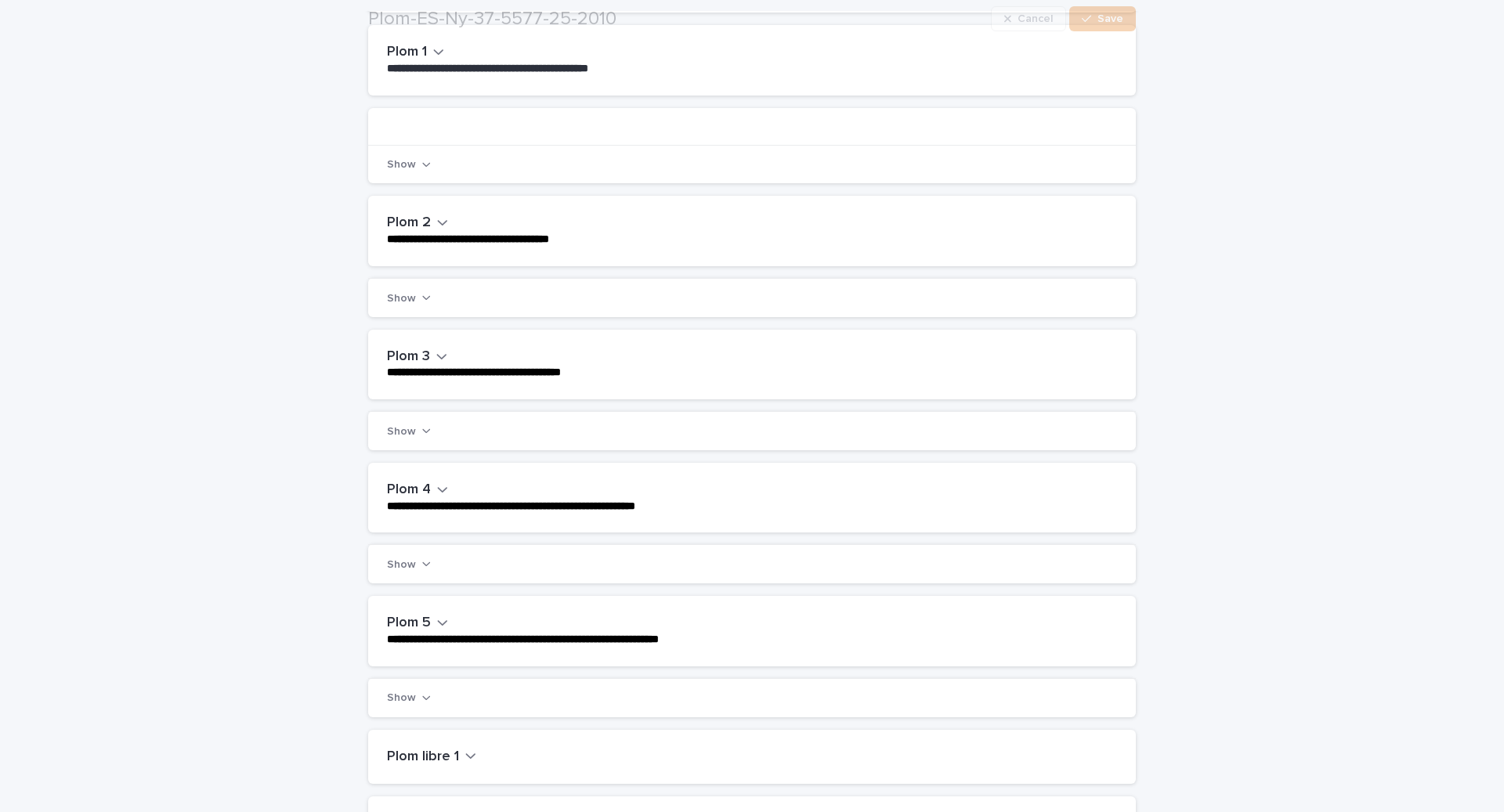
scroll to position [325, 0]
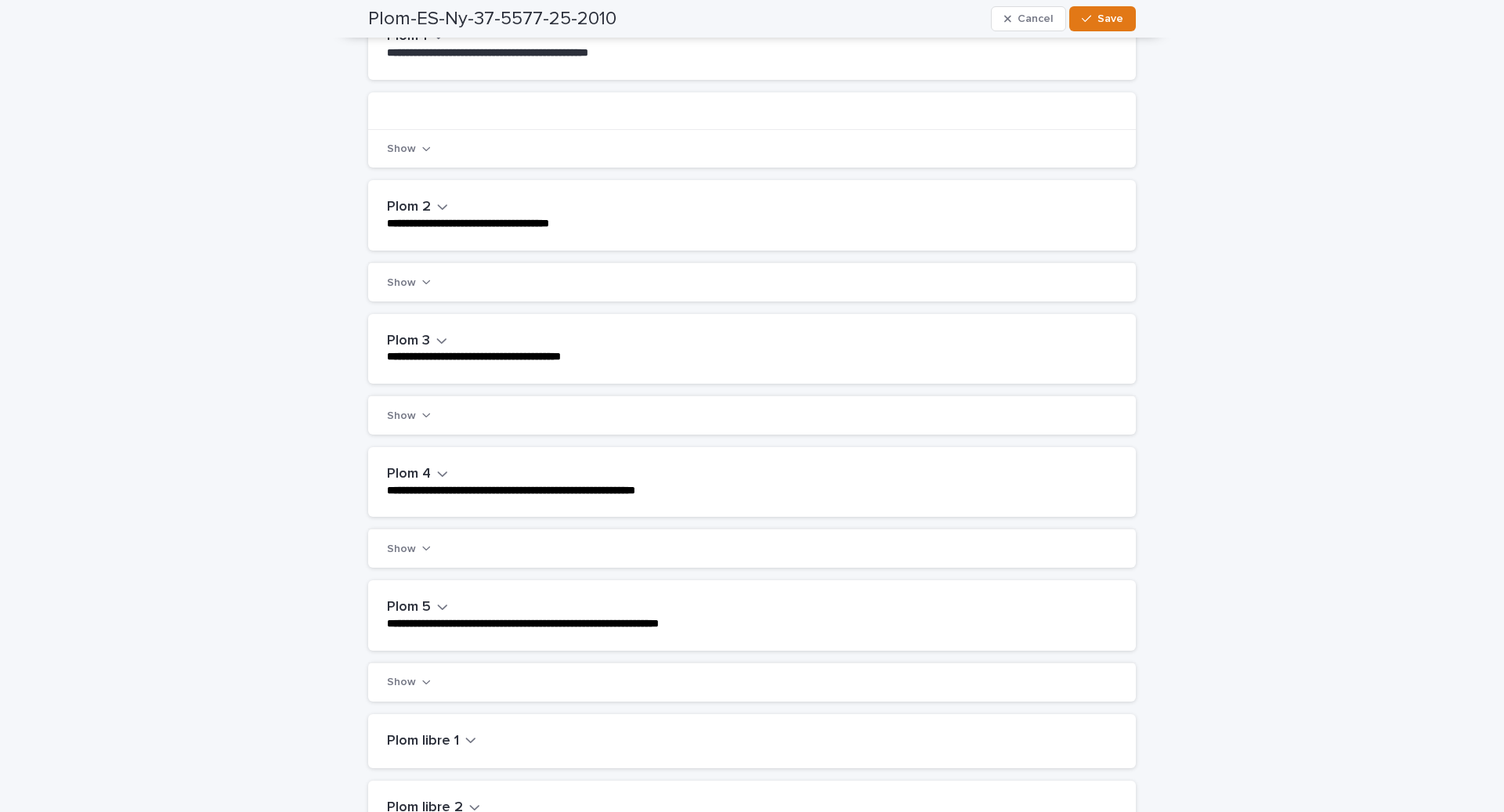
click at [438, 336] on icon "button" at bounding box center [442, 340] width 11 height 14
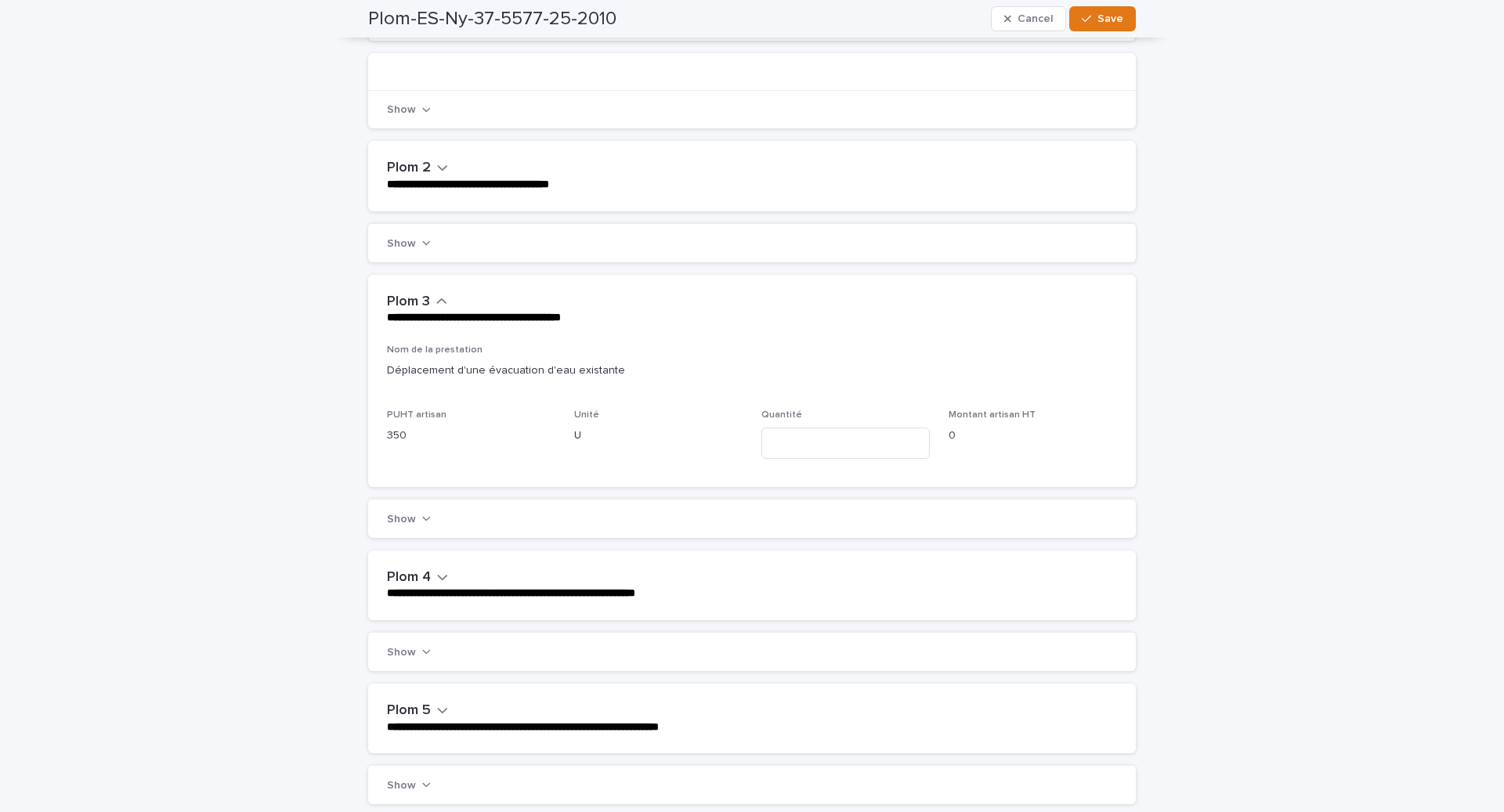
scroll to position [399, 0]
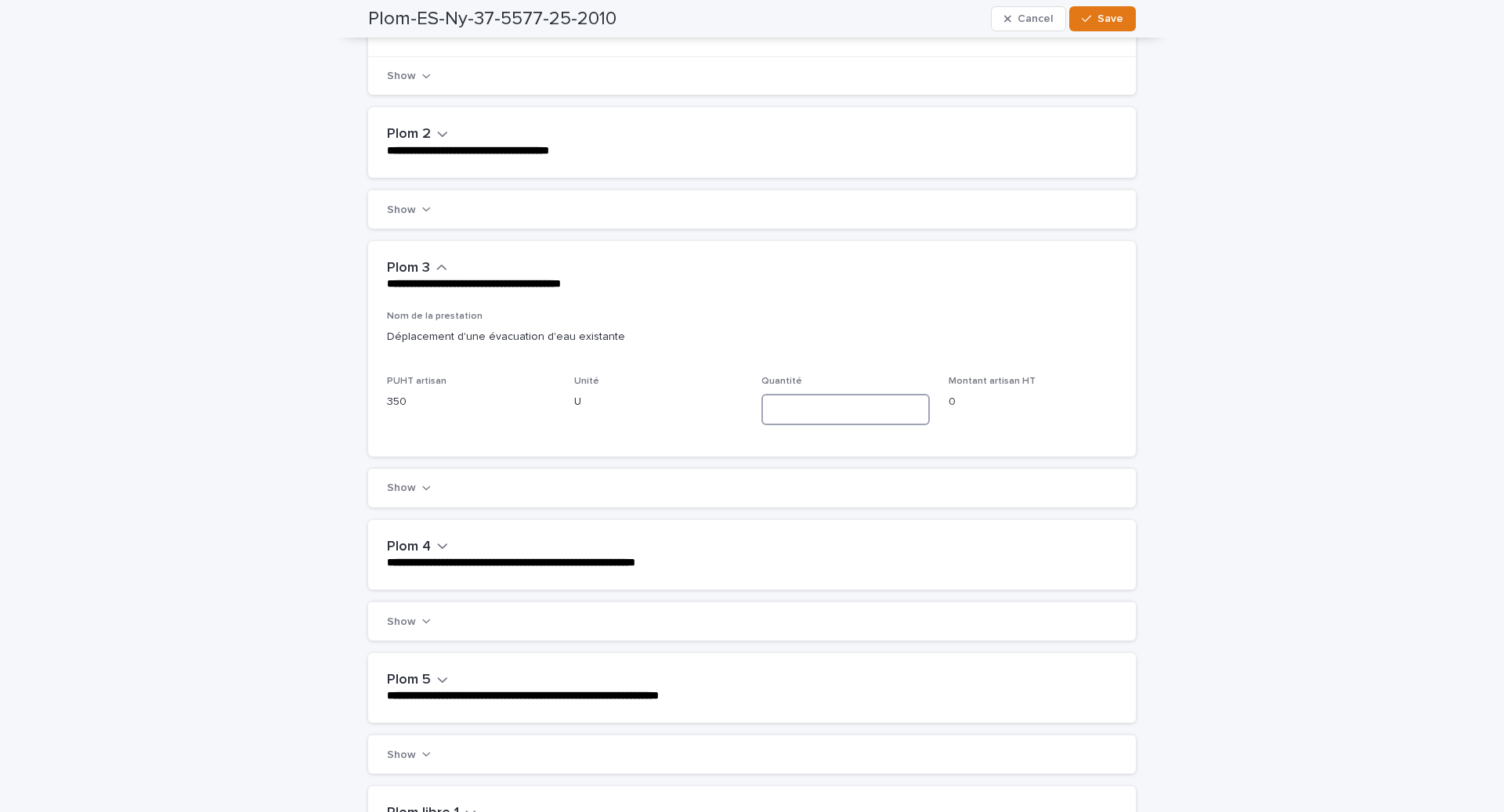
click at [842, 408] on input at bounding box center [845, 410] width 168 height 32
type input "*"
click at [1120, 16] on span "Save" at bounding box center [1110, 19] width 26 height 11
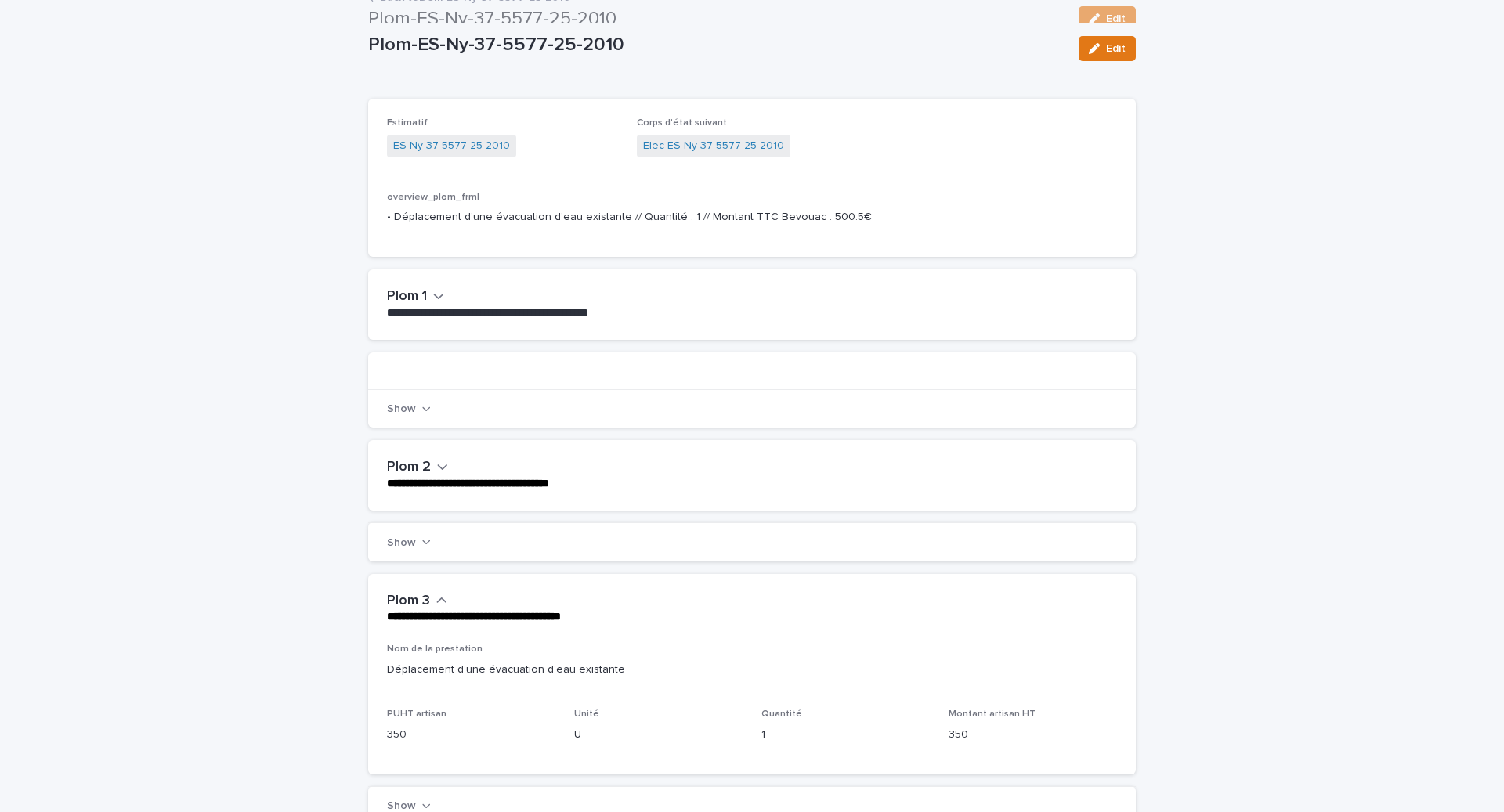
scroll to position [60, 0]
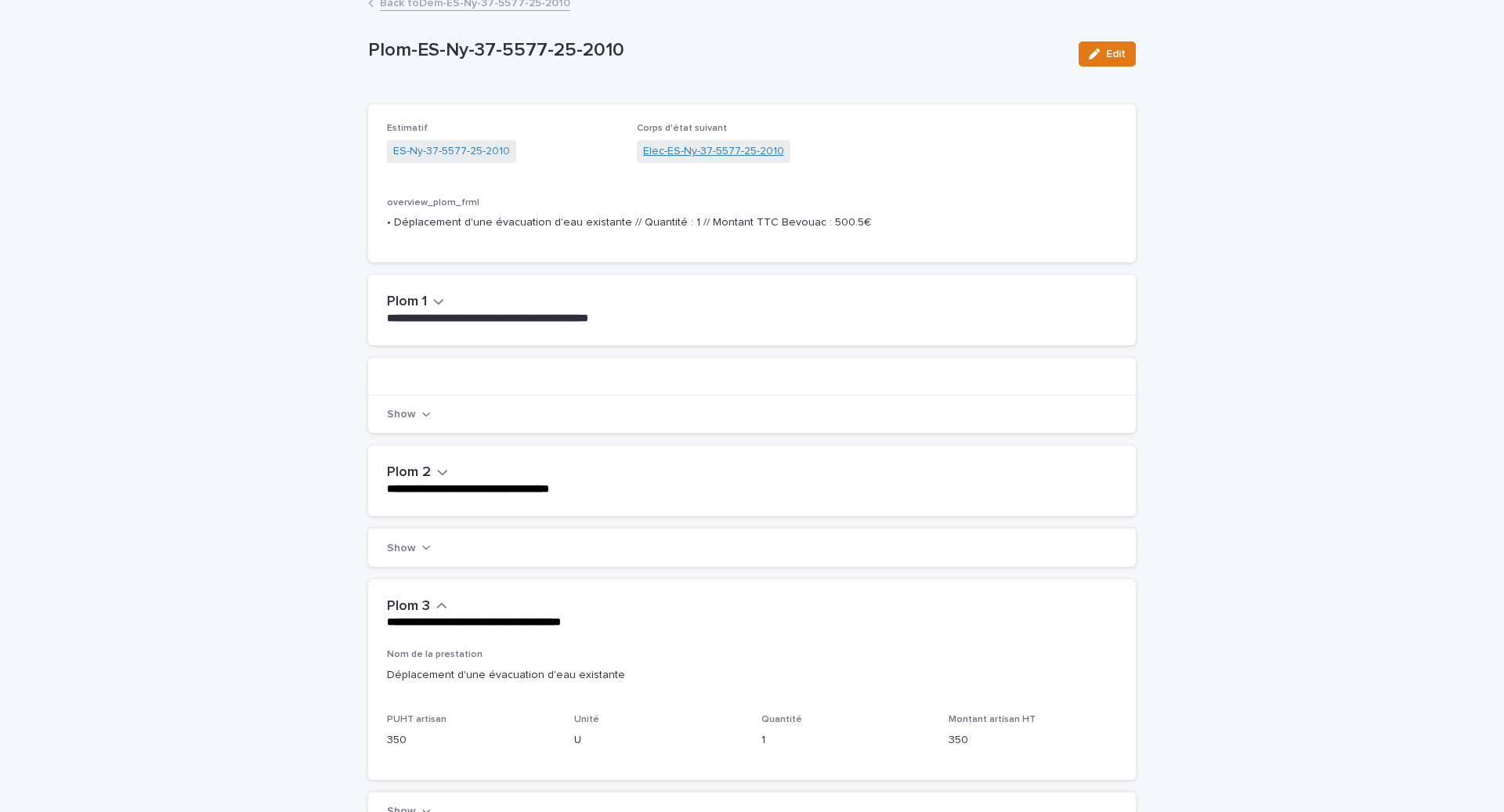
click at [706, 149] on link "Elec-ES-Ny-37-5577-25-2010" at bounding box center [714, 152] width 141 height 17
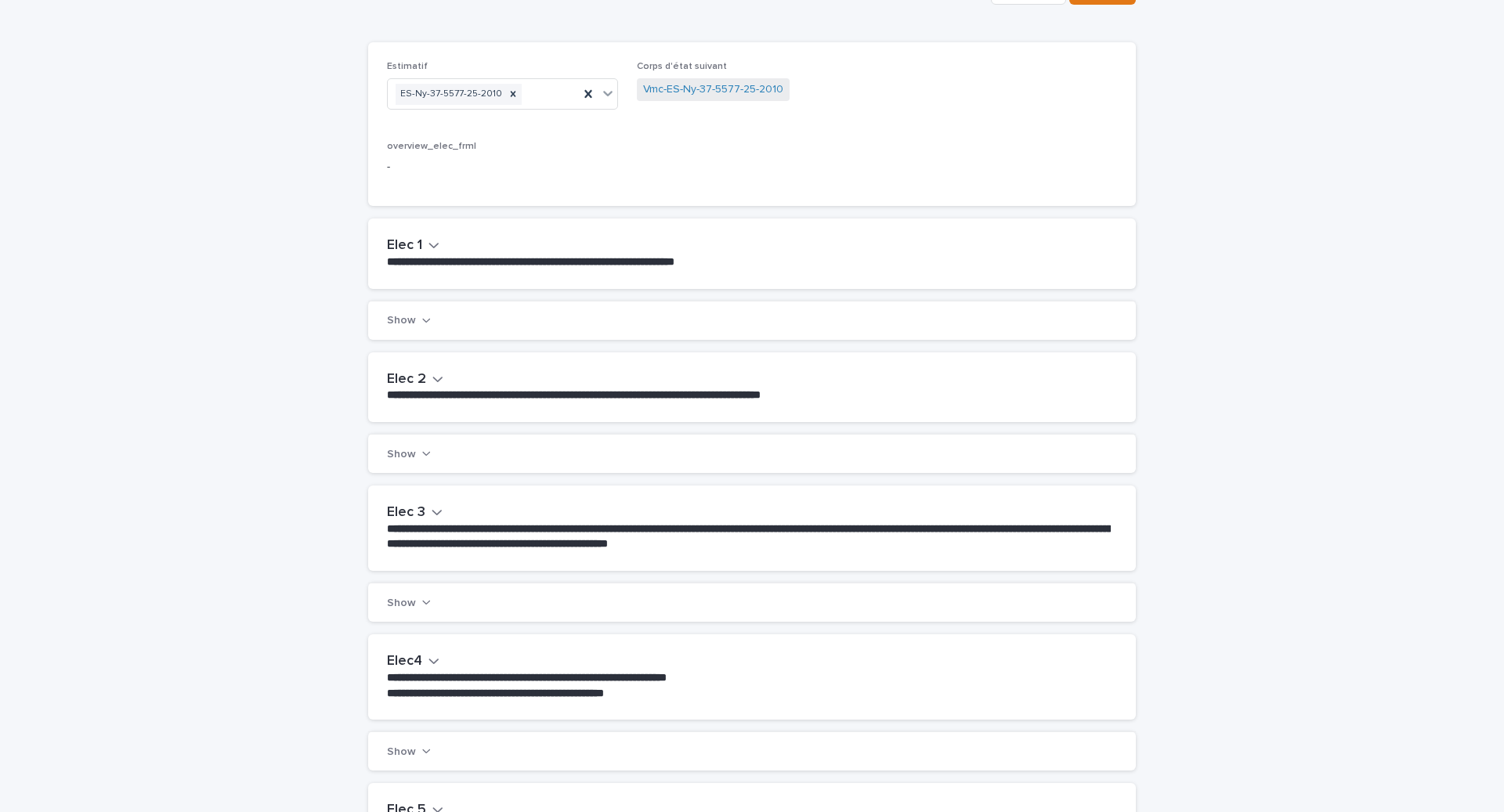
scroll to position [123, 0]
click at [424, 513] on button "Elec 3" at bounding box center [415, 512] width 56 height 18
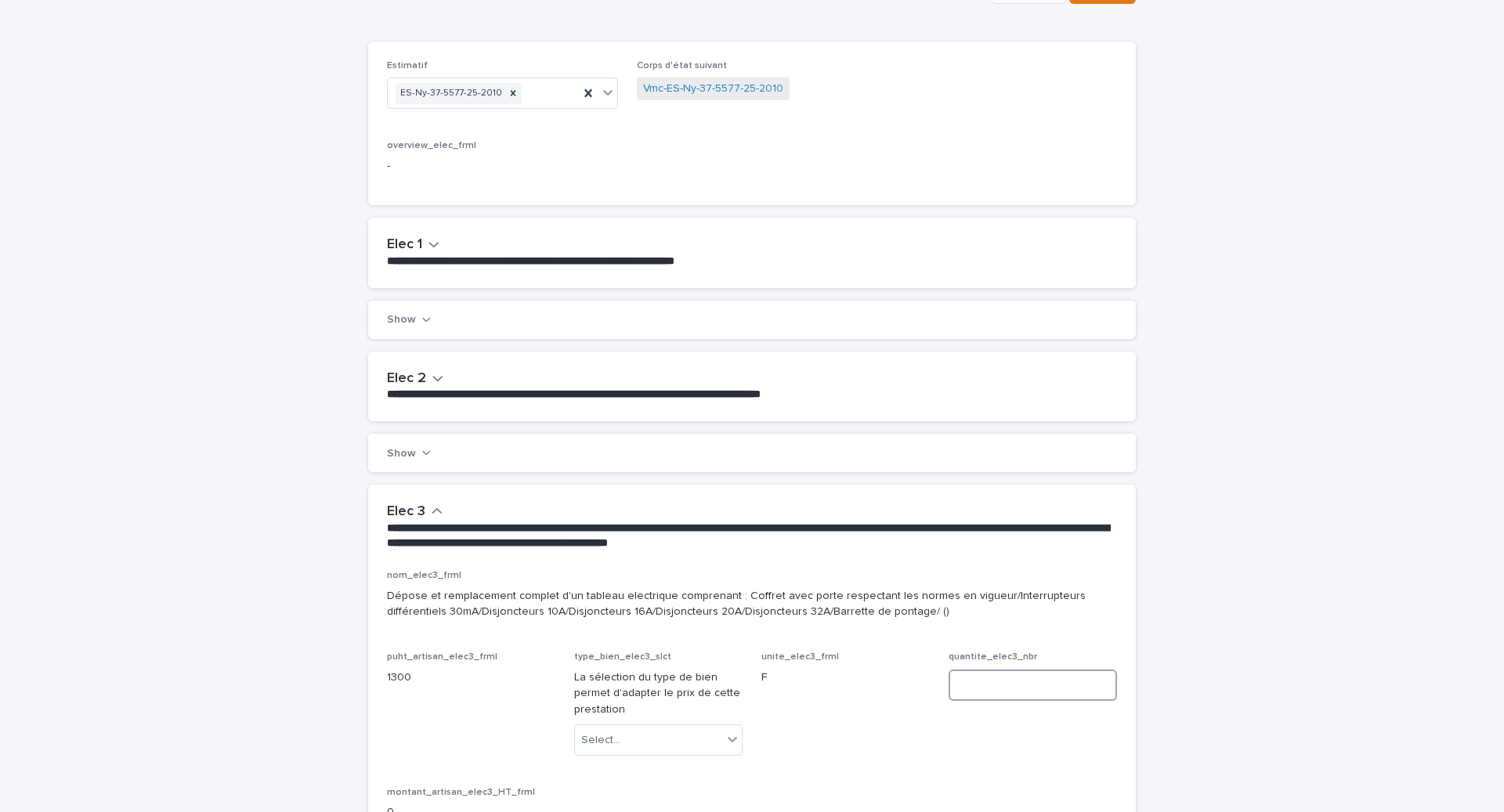
click at [987, 684] on input at bounding box center [1032, 685] width 168 height 32
type input "*"
click at [598, 737] on div "Select..." at bounding box center [601, 740] width 39 height 17
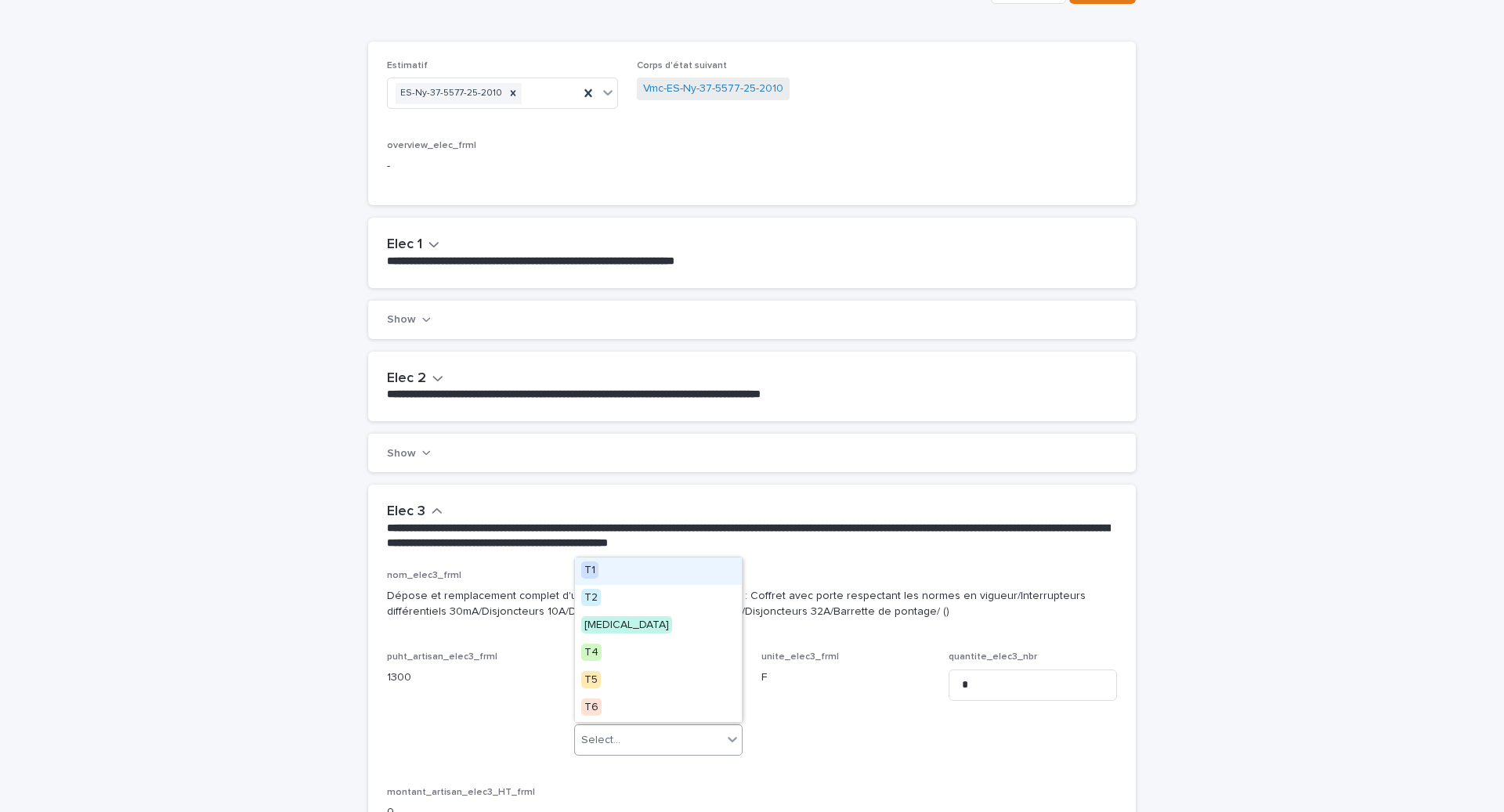
click at [609, 581] on div "T1" at bounding box center [658, 570] width 167 height 27
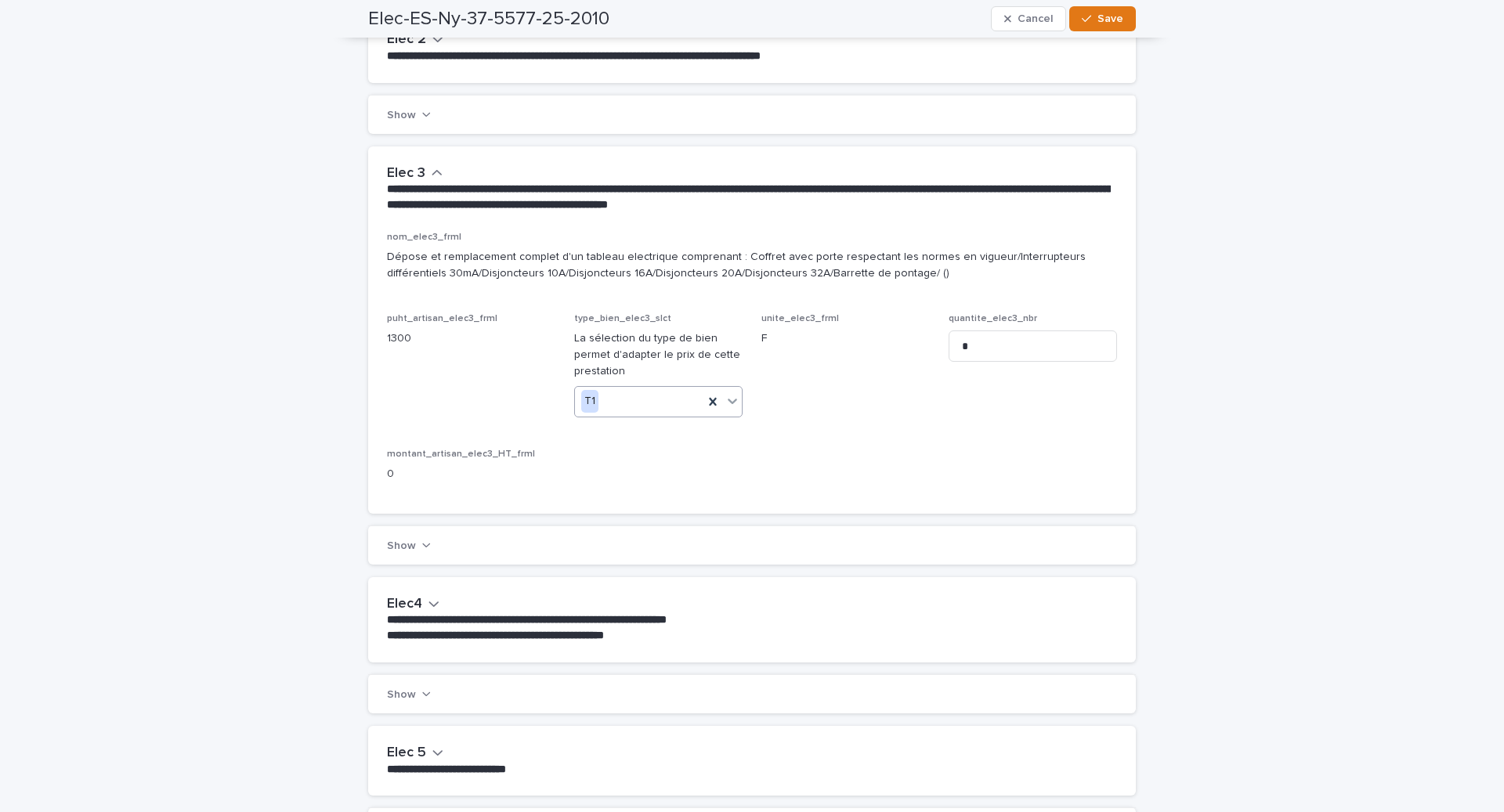
scroll to position [580, 0]
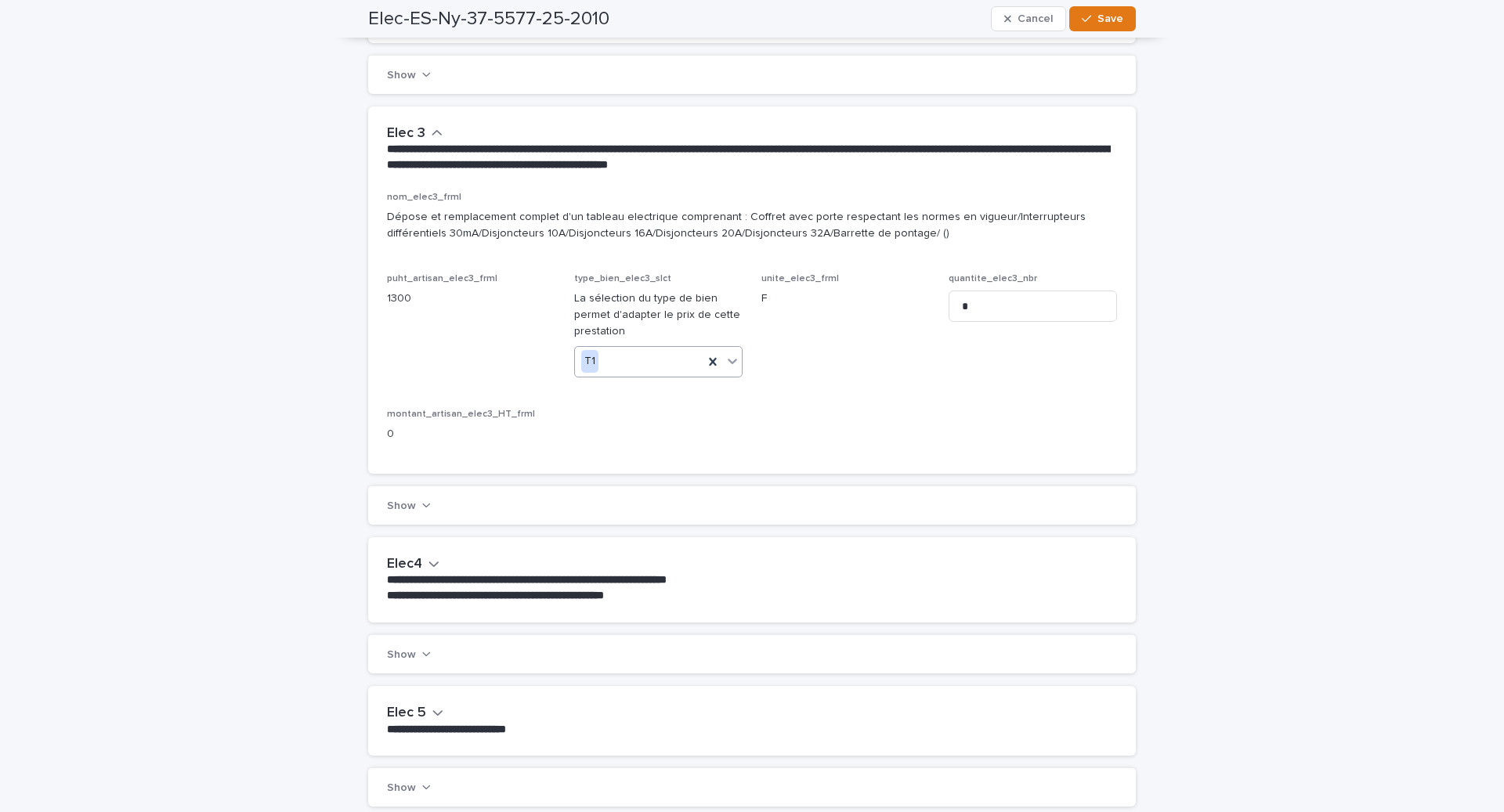
click at [431, 516] on div "Show" at bounding box center [752, 505] width 767 height 39
click at [431, 572] on p "**********" at bounding box center [749, 580] width 724 height 16
click at [431, 562] on icon "button" at bounding box center [434, 563] width 11 height 14
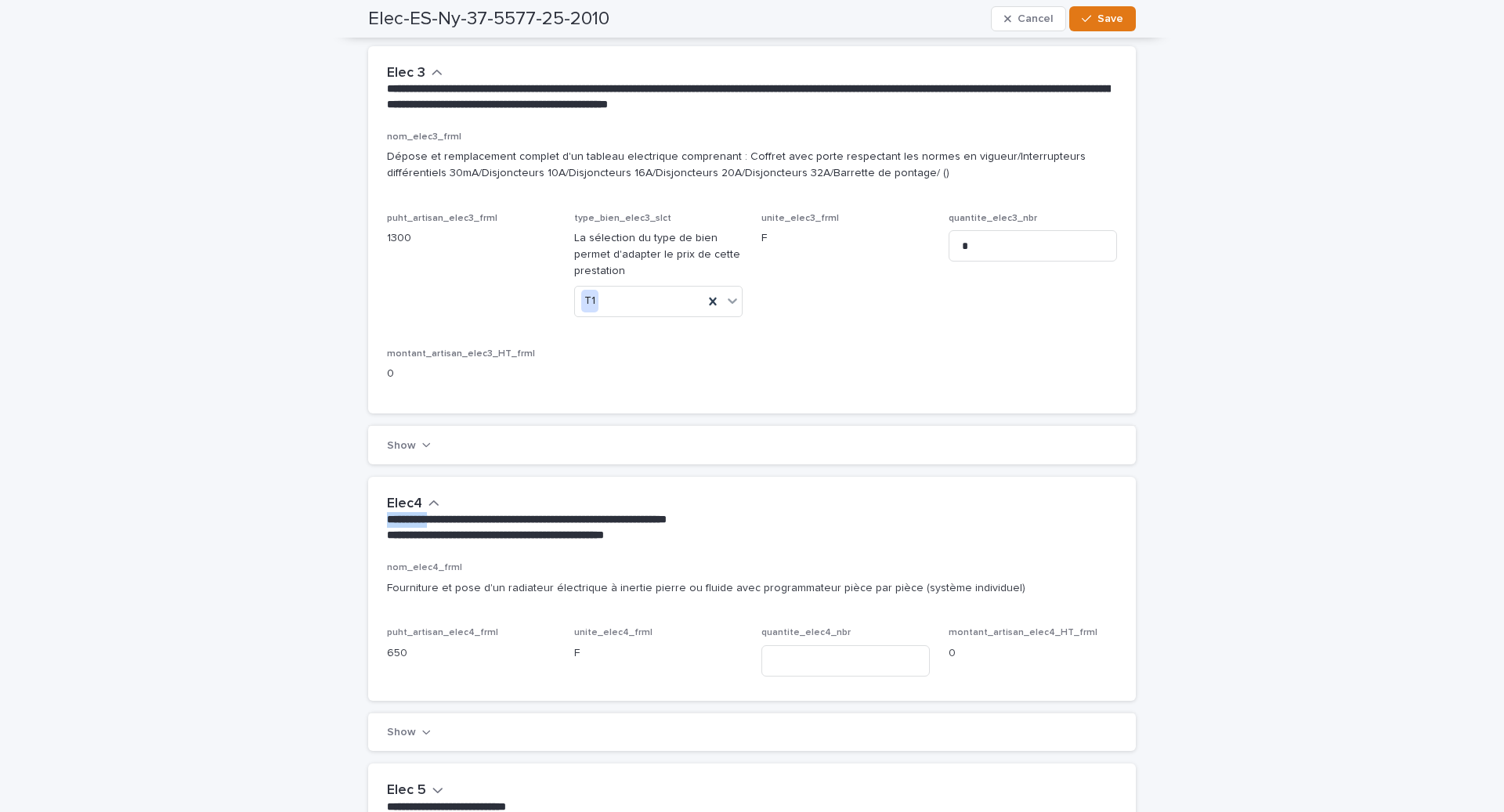
scroll to position [653, 0]
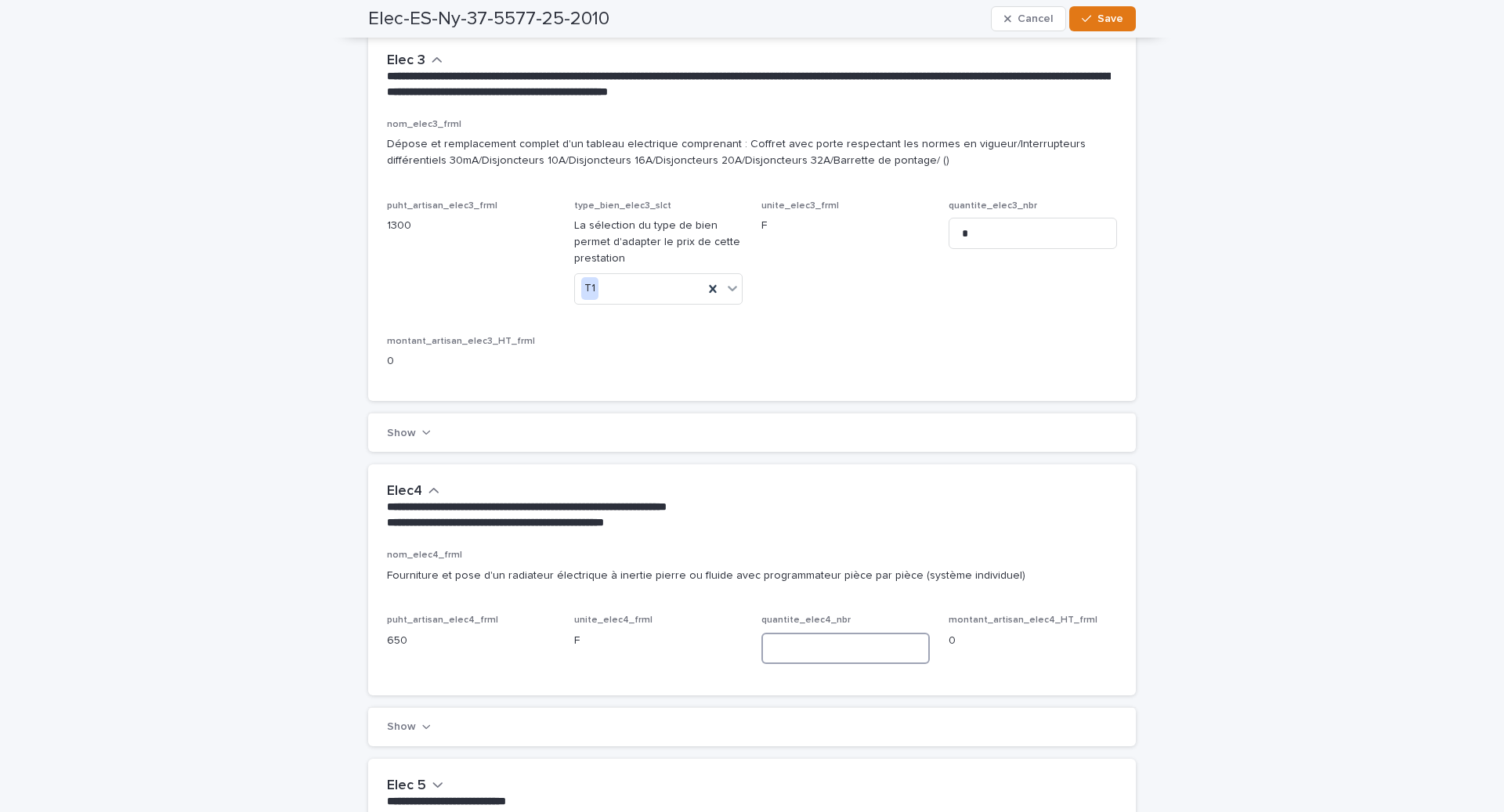
click at [804, 655] on input at bounding box center [845, 648] width 168 height 32
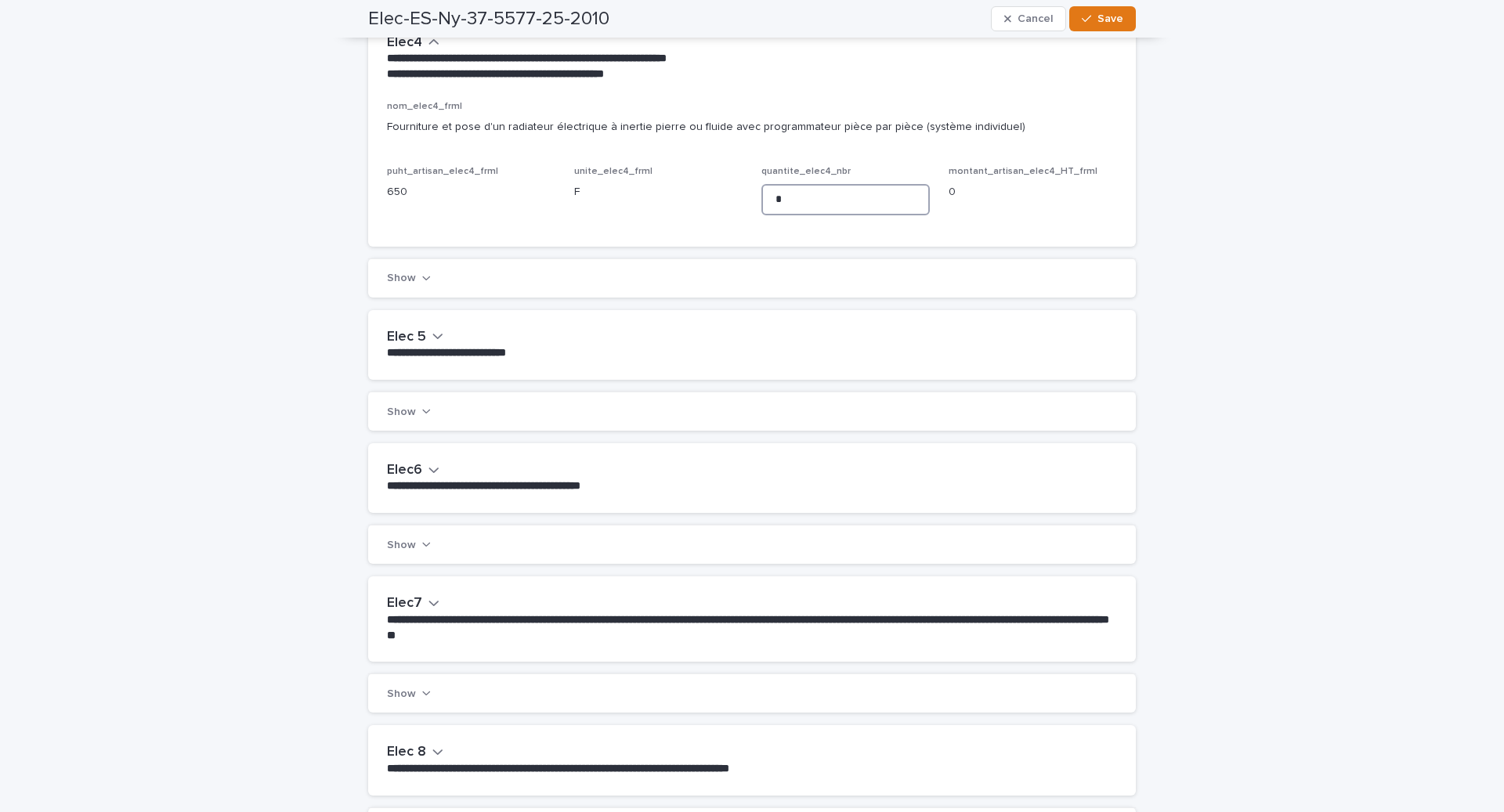
scroll to position [1106, 0]
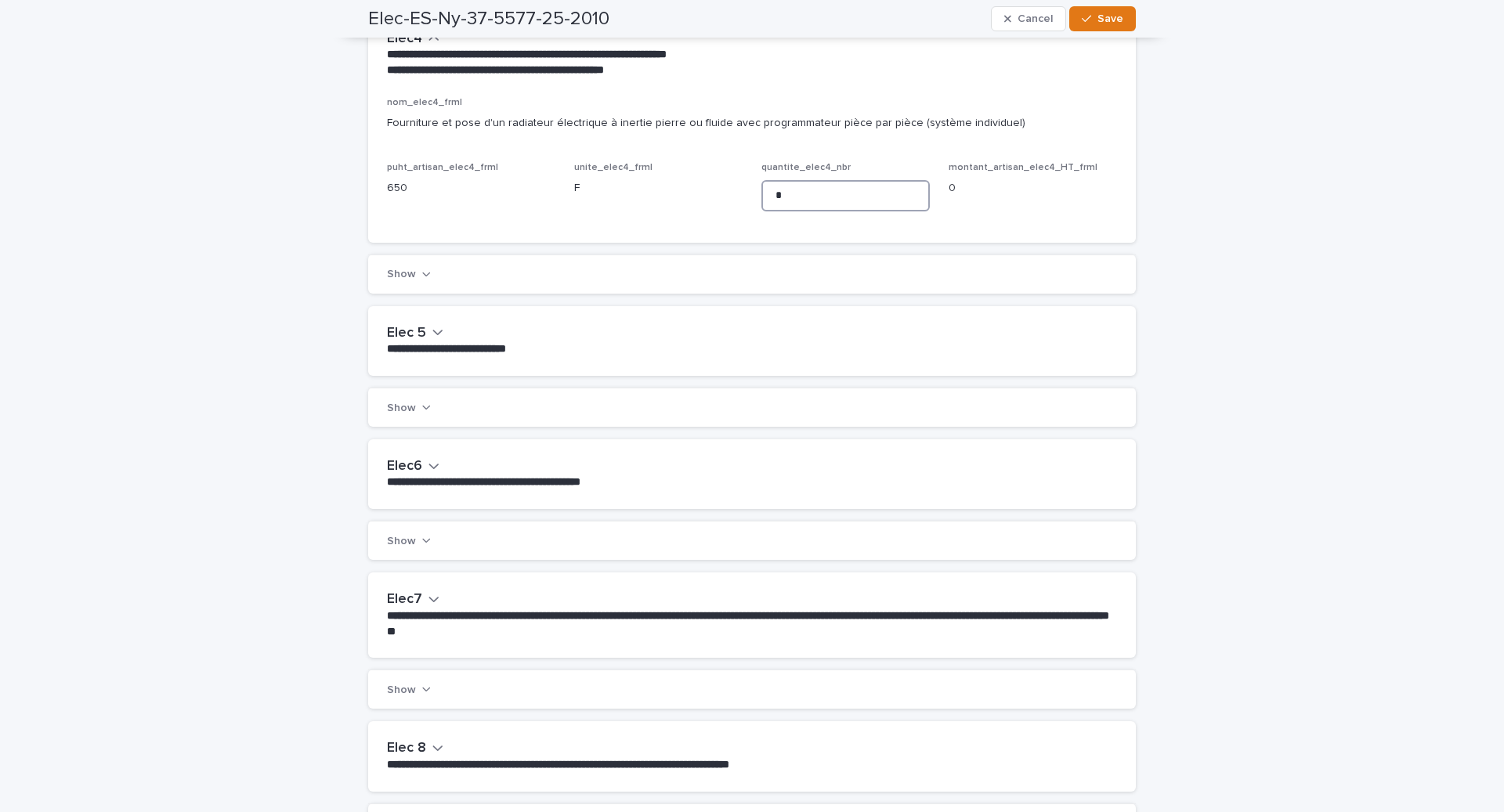
type input "*"
click at [453, 579] on div "**********" at bounding box center [752, 615] width 767 height 86
click at [444, 584] on div "**********" at bounding box center [752, 615] width 767 height 86
click at [430, 594] on icon "button" at bounding box center [434, 599] width 11 height 14
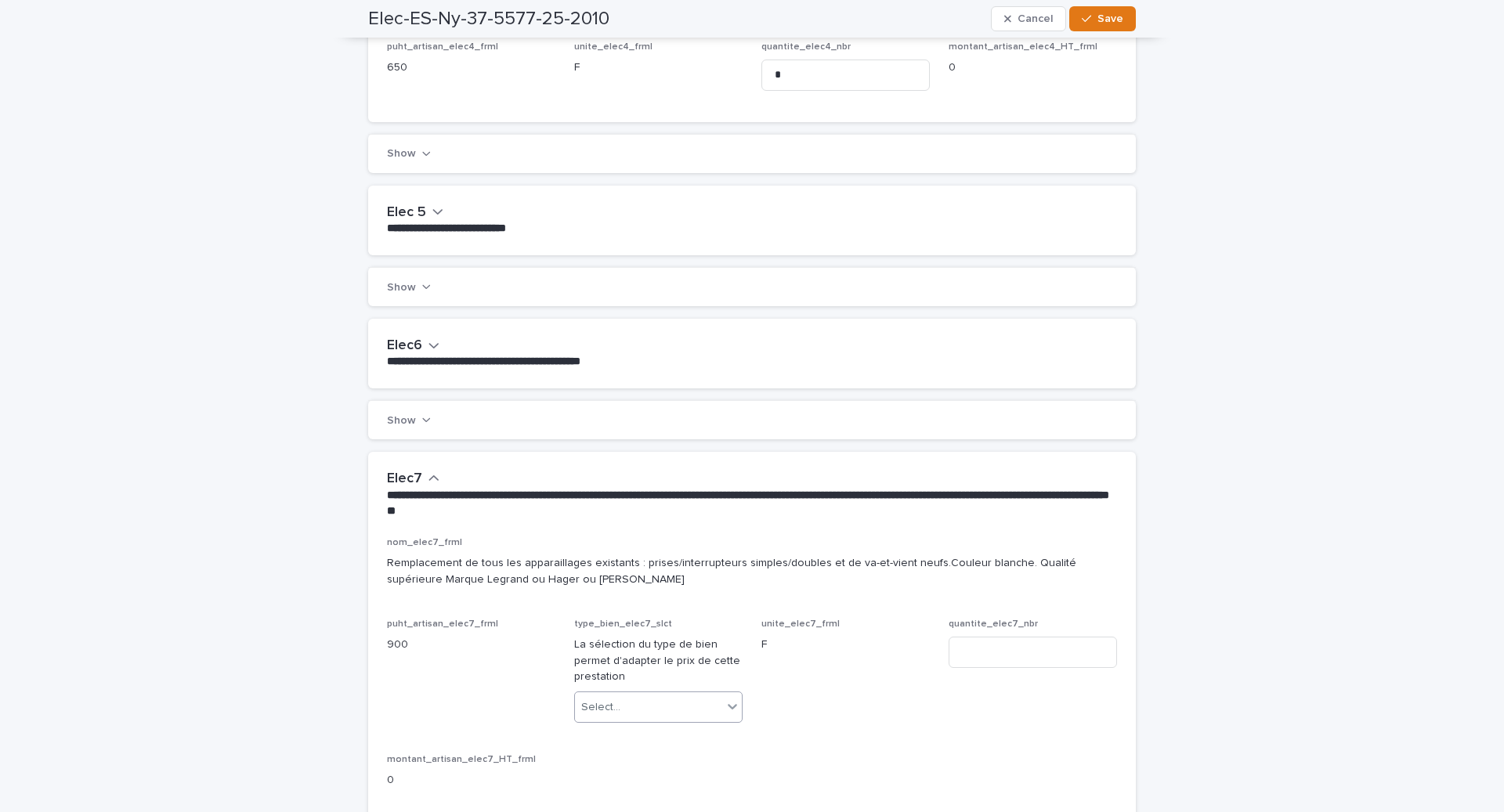
scroll to position [1247, 0]
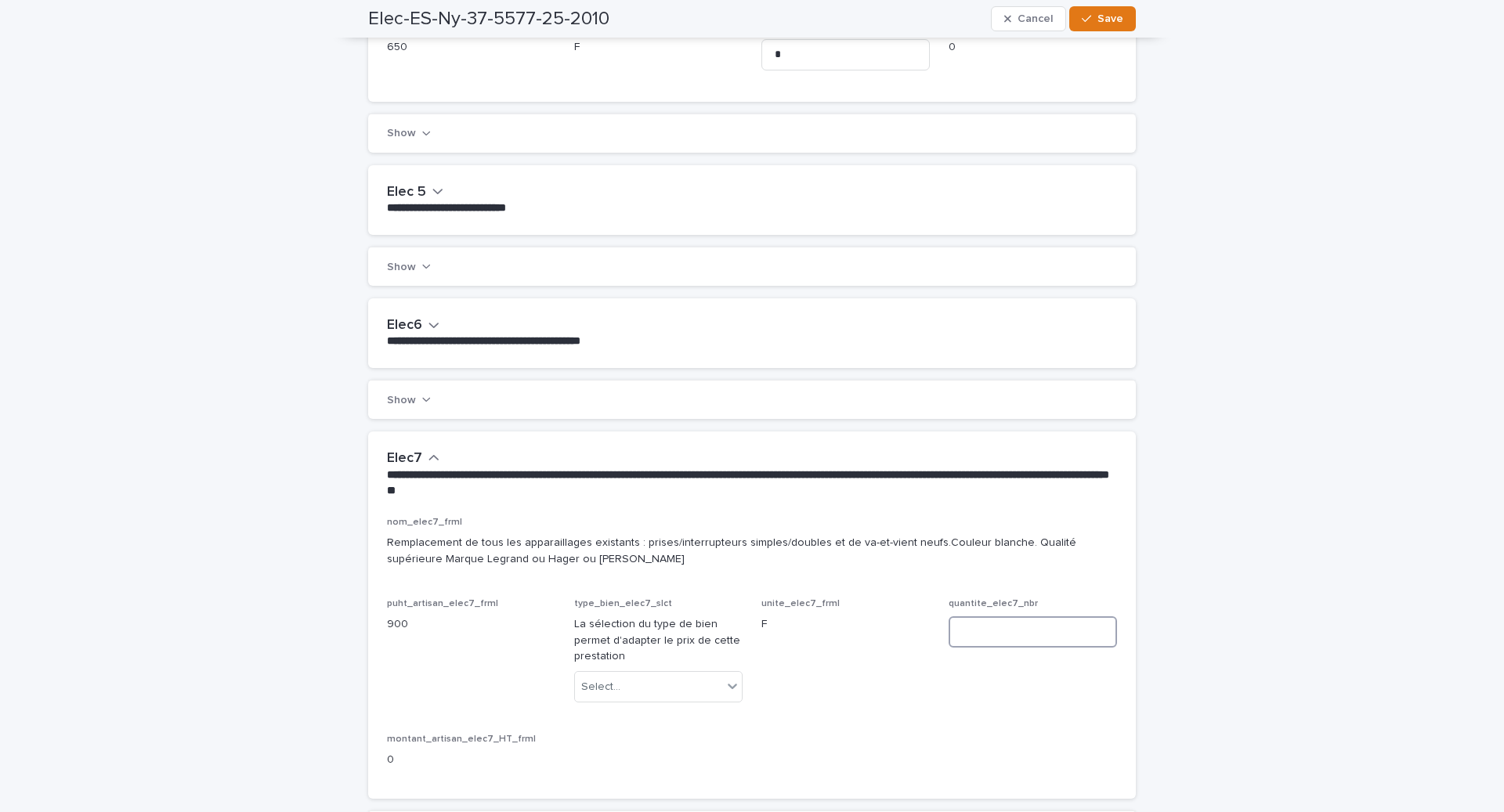
click at [978, 629] on input at bounding box center [1032, 632] width 168 height 32
type input "*"
click at [633, 683] on div "Select..." at bounding box center [648, 687] width 147 height 26
click at [625, 715] on div "T1" at bounding box center [658, 712] width 167 height 27
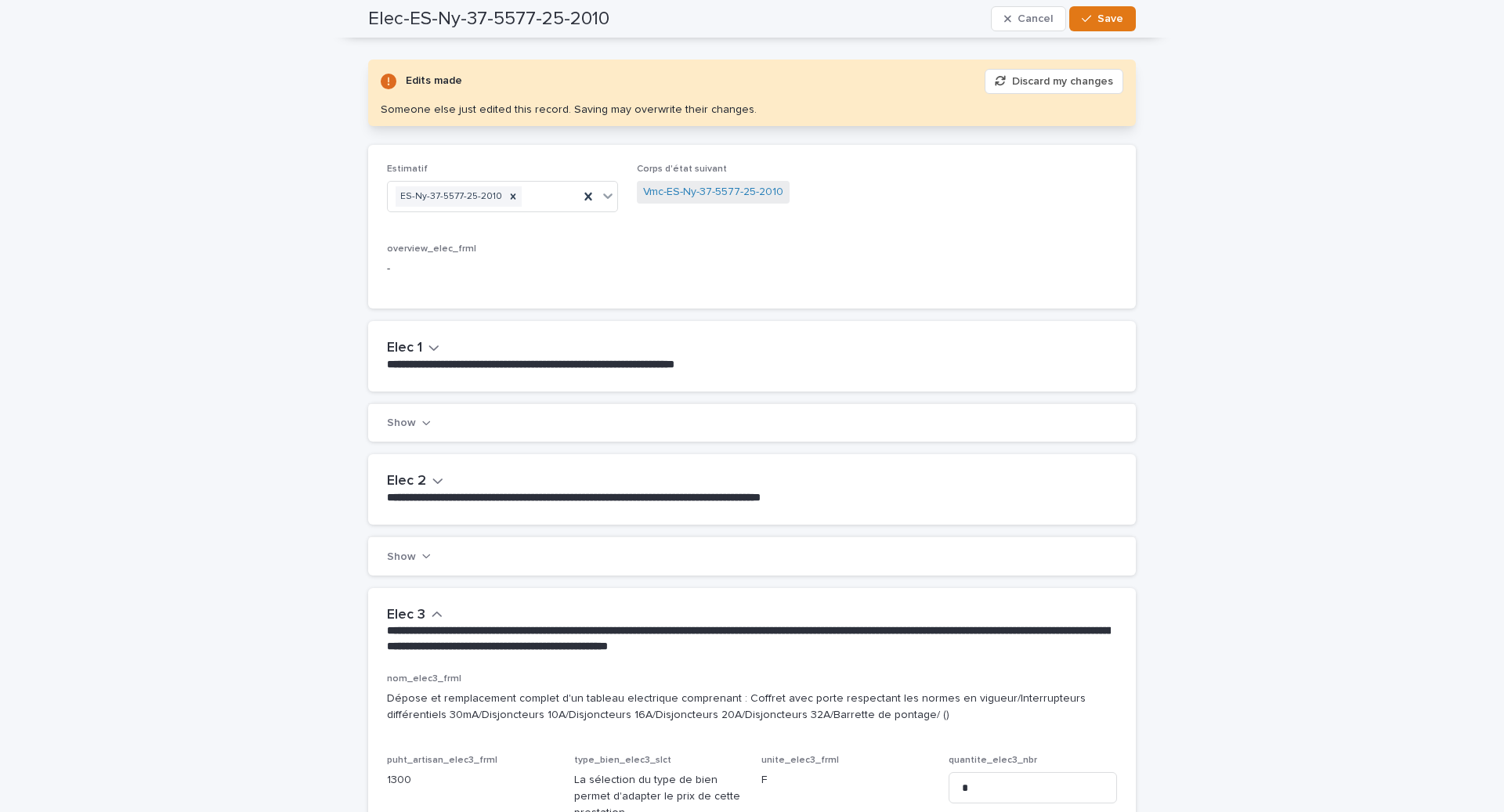
scroll to position [0, 0]
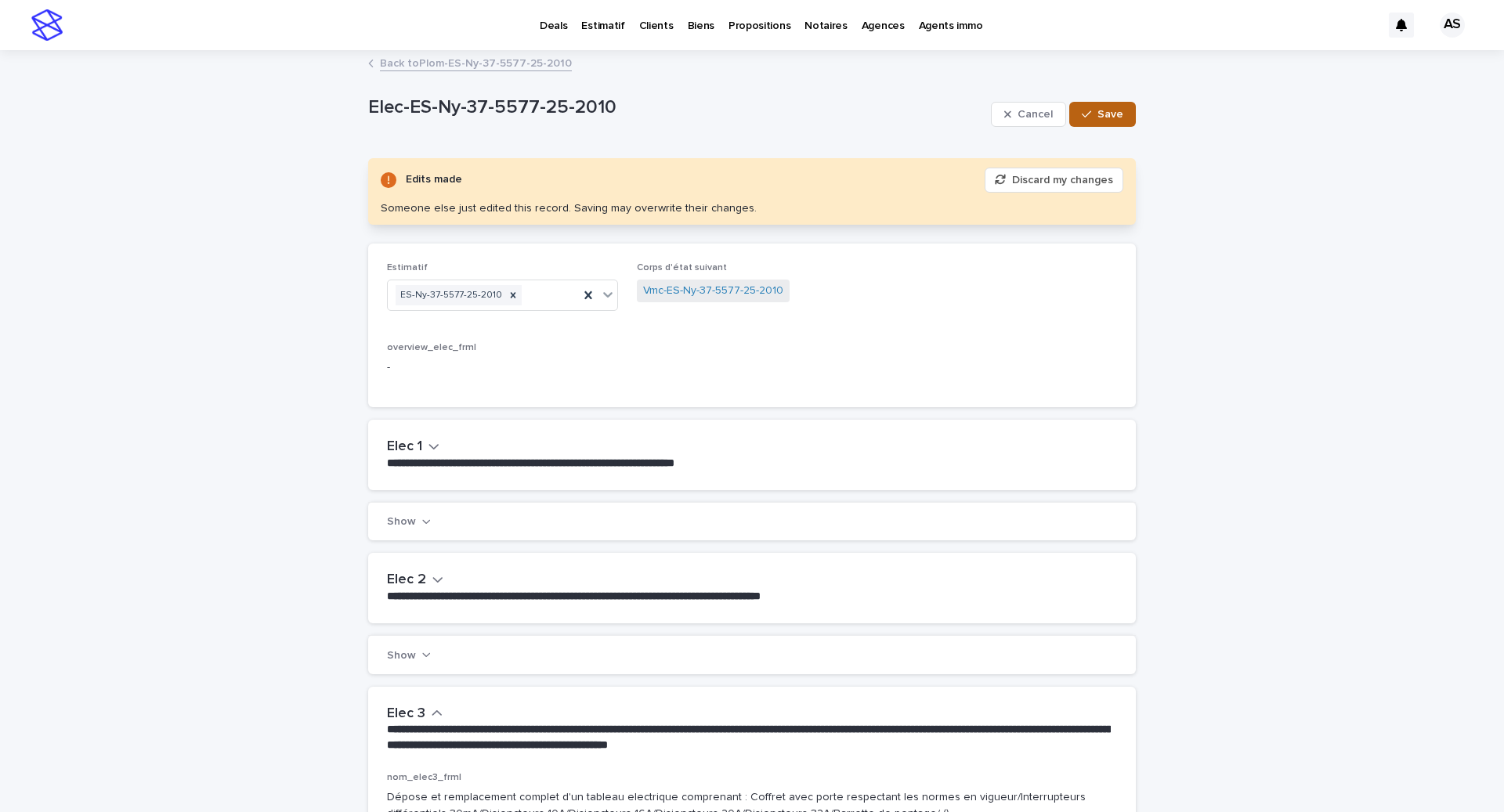
click at [1105, 124] on button "Save" at bounding box center [1102, 114] width 66 height 25
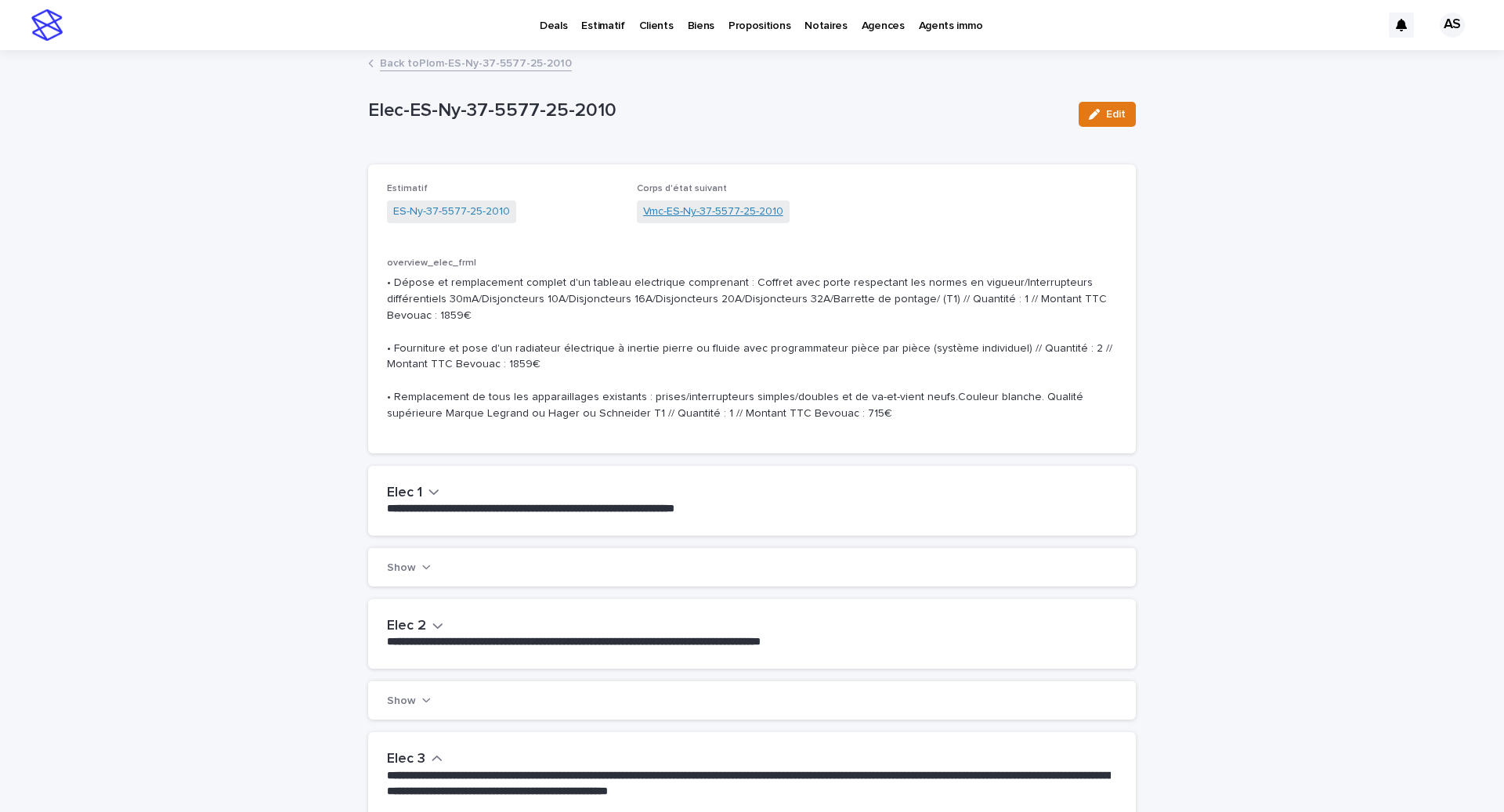
click at [710, 212] on link "Vmc-ES-Ny-37-5577-25-2010" at bounding box center [713, 212] width 140 height 17
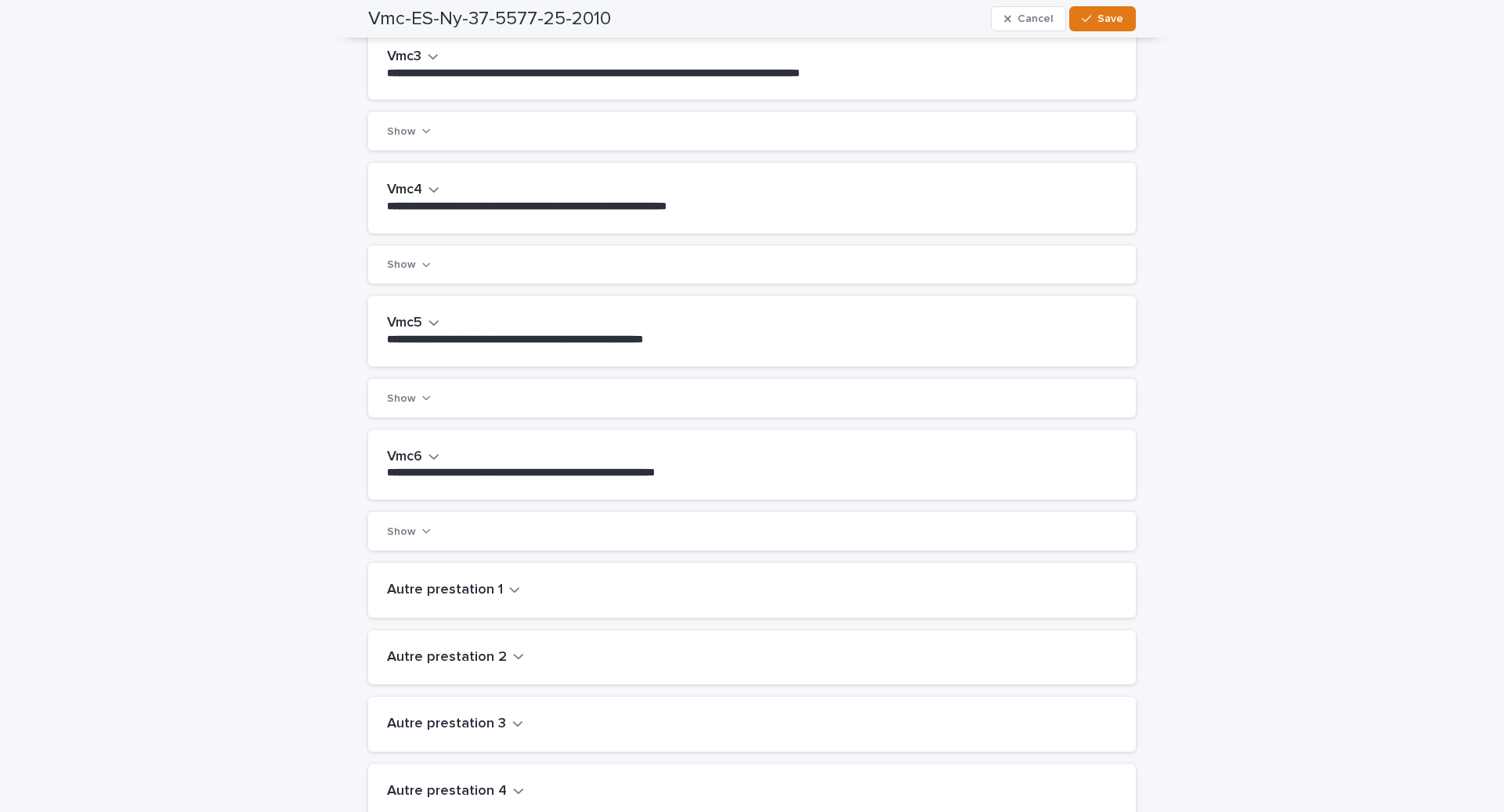
scroll to position [569, 0]
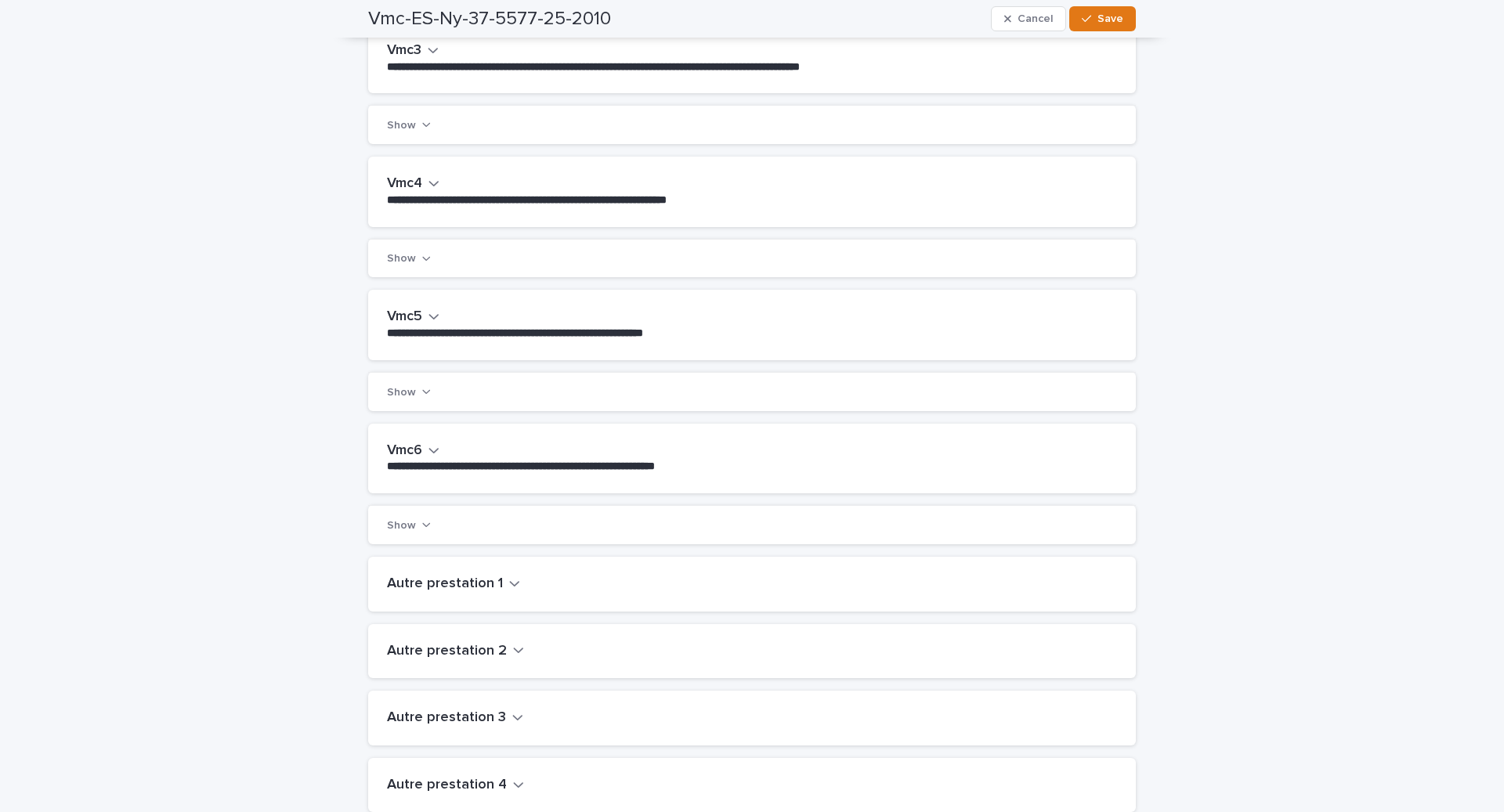
click at [415, 443] on h2 "Vmc6" at bounding box center [405, 451] width 35 height 18
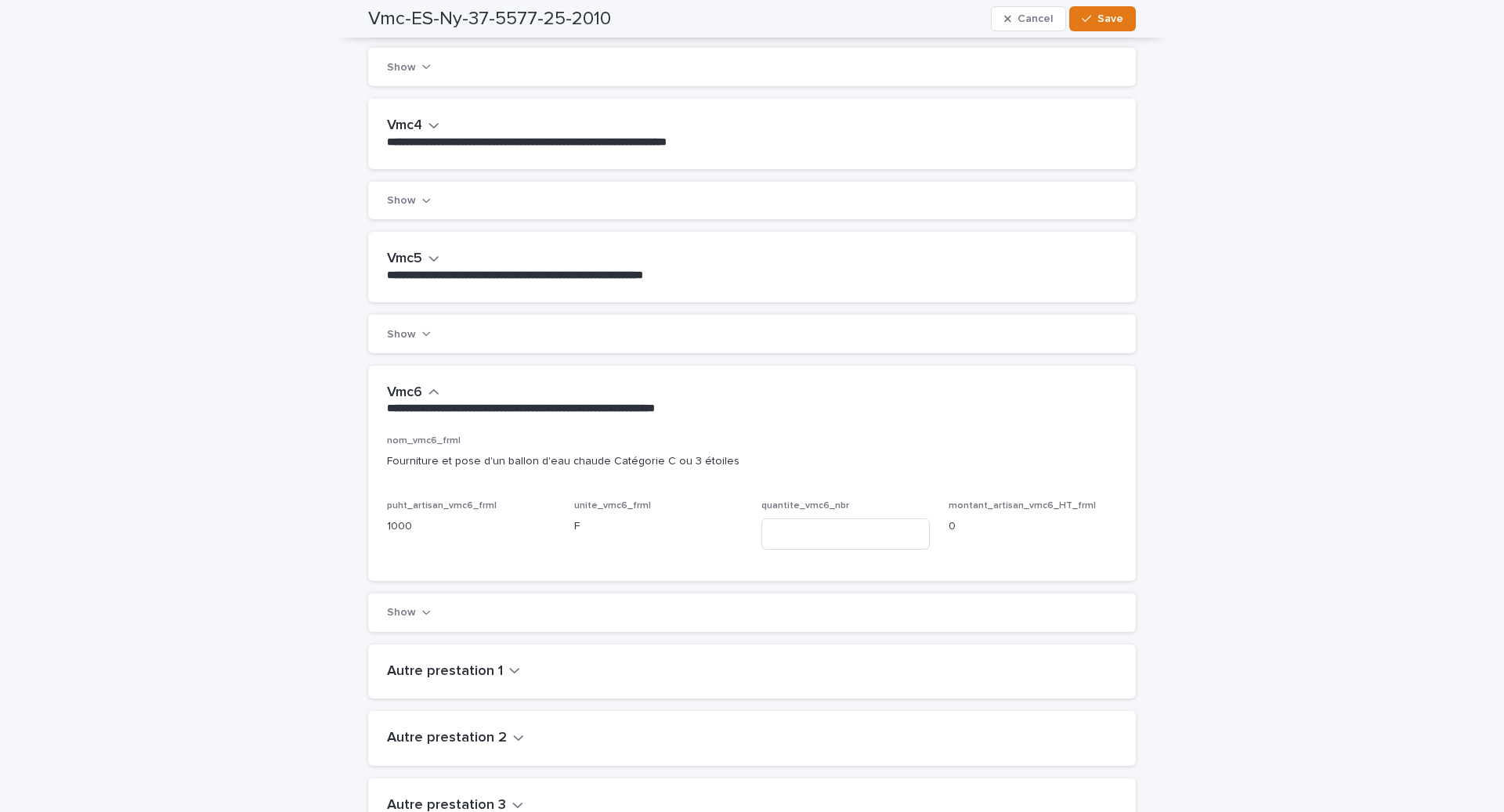
scroll to position [641, 0]
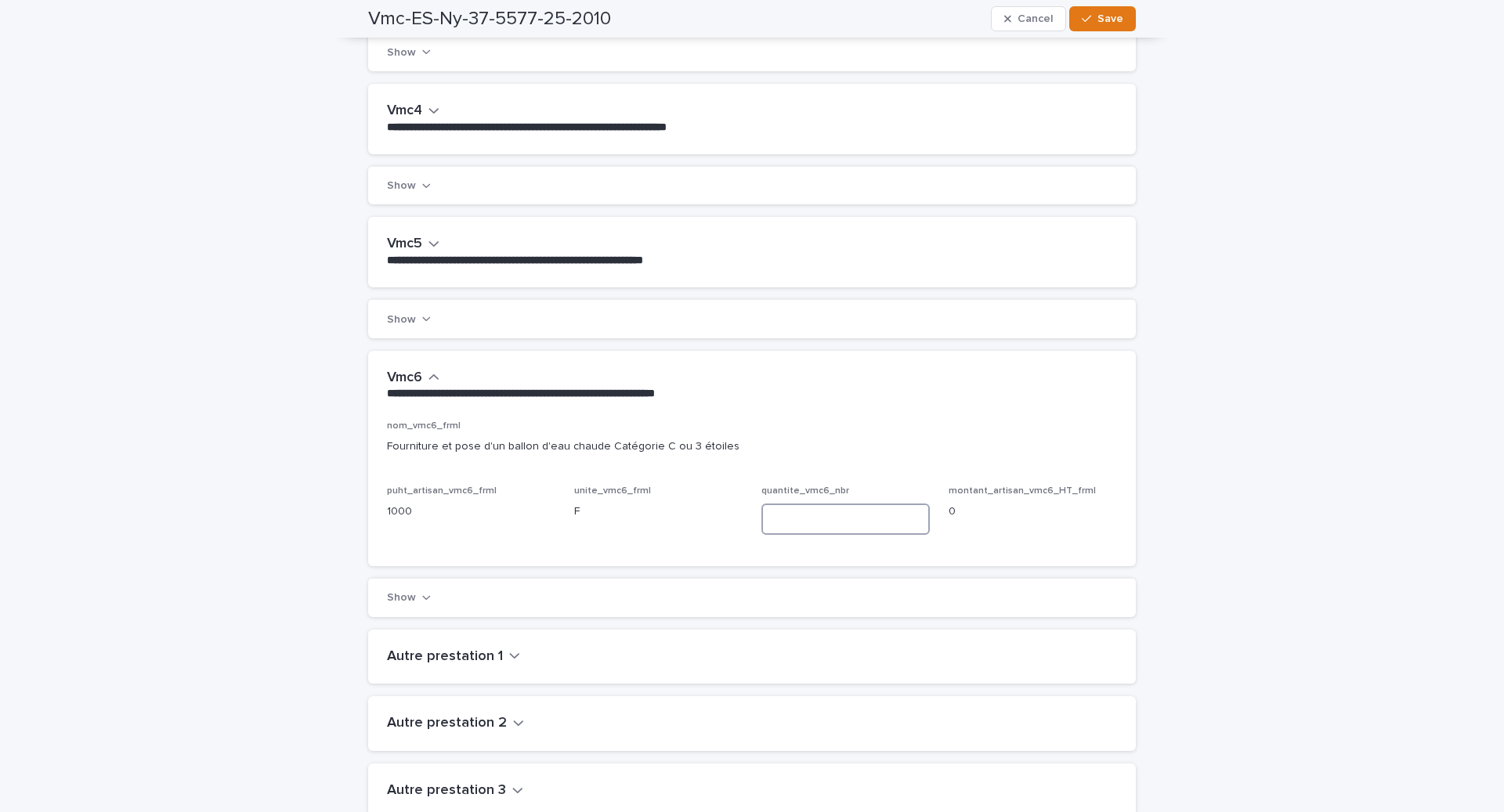
click at [896, 509] on input at bounding box center [845, 519] width 168 height 32
type input "*"
click at [1085, 13] on icon "button" at bounding box center [1086, 19] width 10 height 11
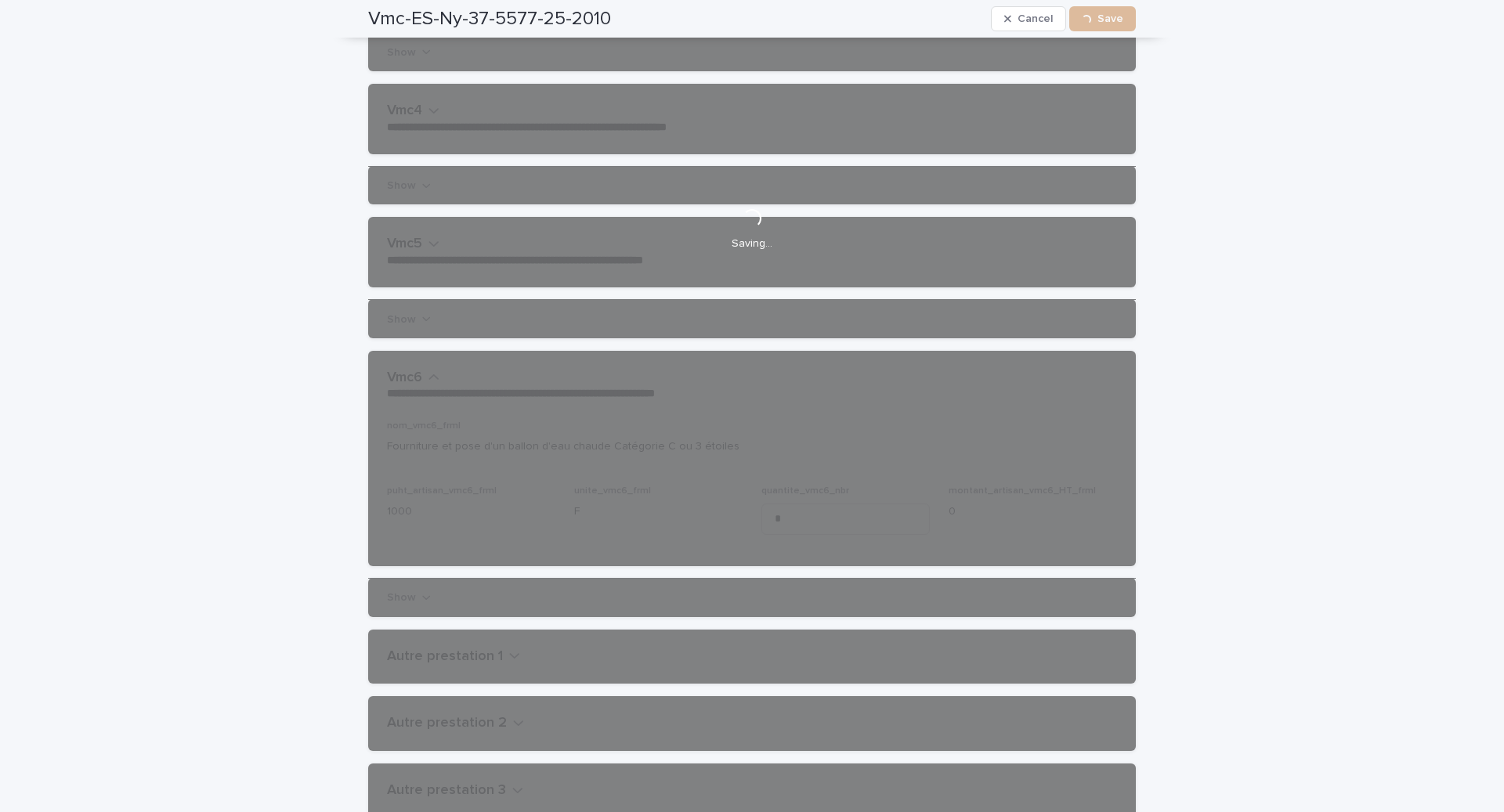
scroll to position [0, 0]
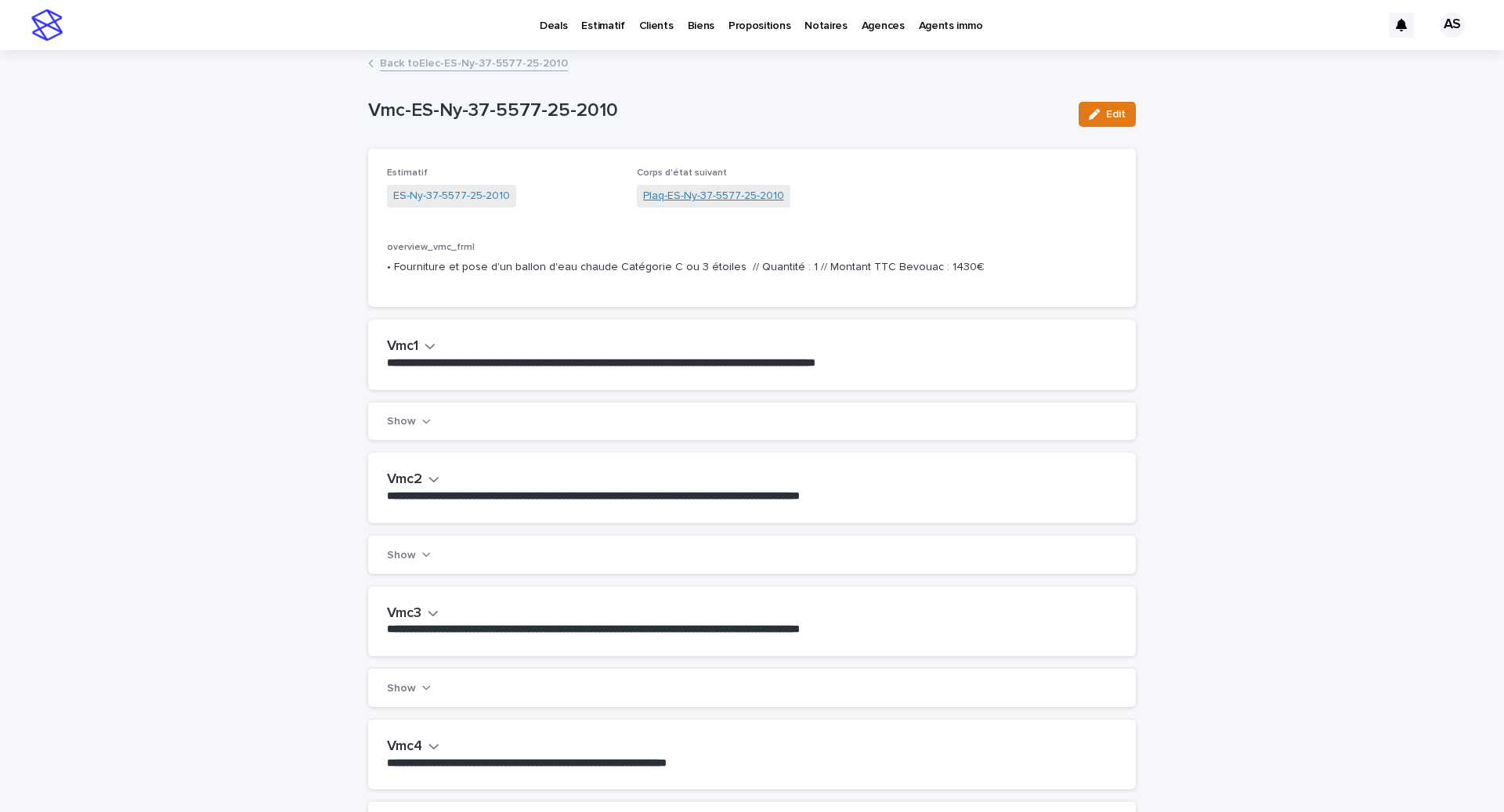
click at [730, 198] on link "Plaq-ES-Ny-37-5577-25-2010" at bounding box center [714, 196] width 141 height 17
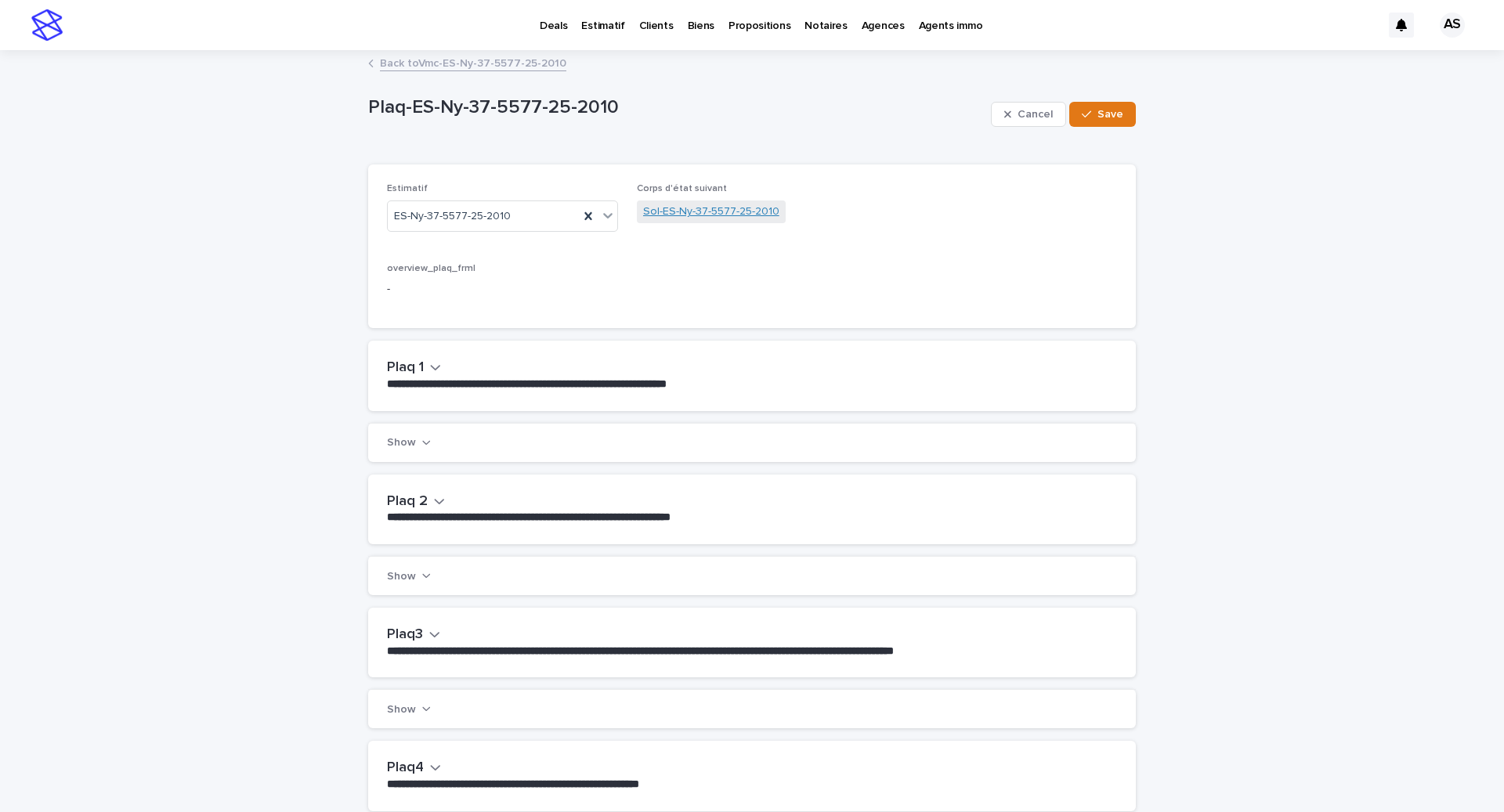
click at [691, 217] on link "Sol-ES-Ny-37-5577-25-2010" at bounding box center [711, 212] width 137 height 17
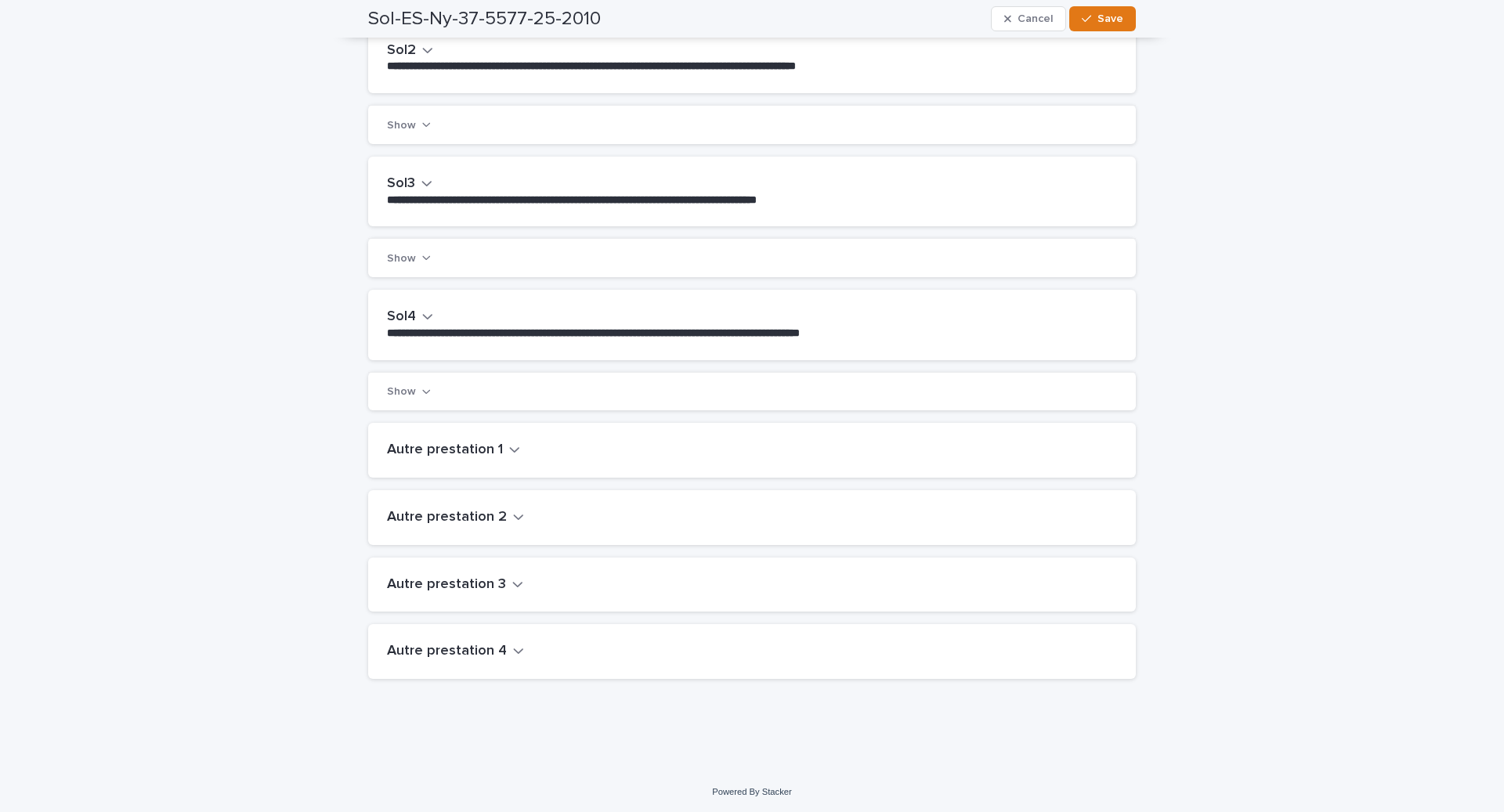
scroll to position [380, 0]
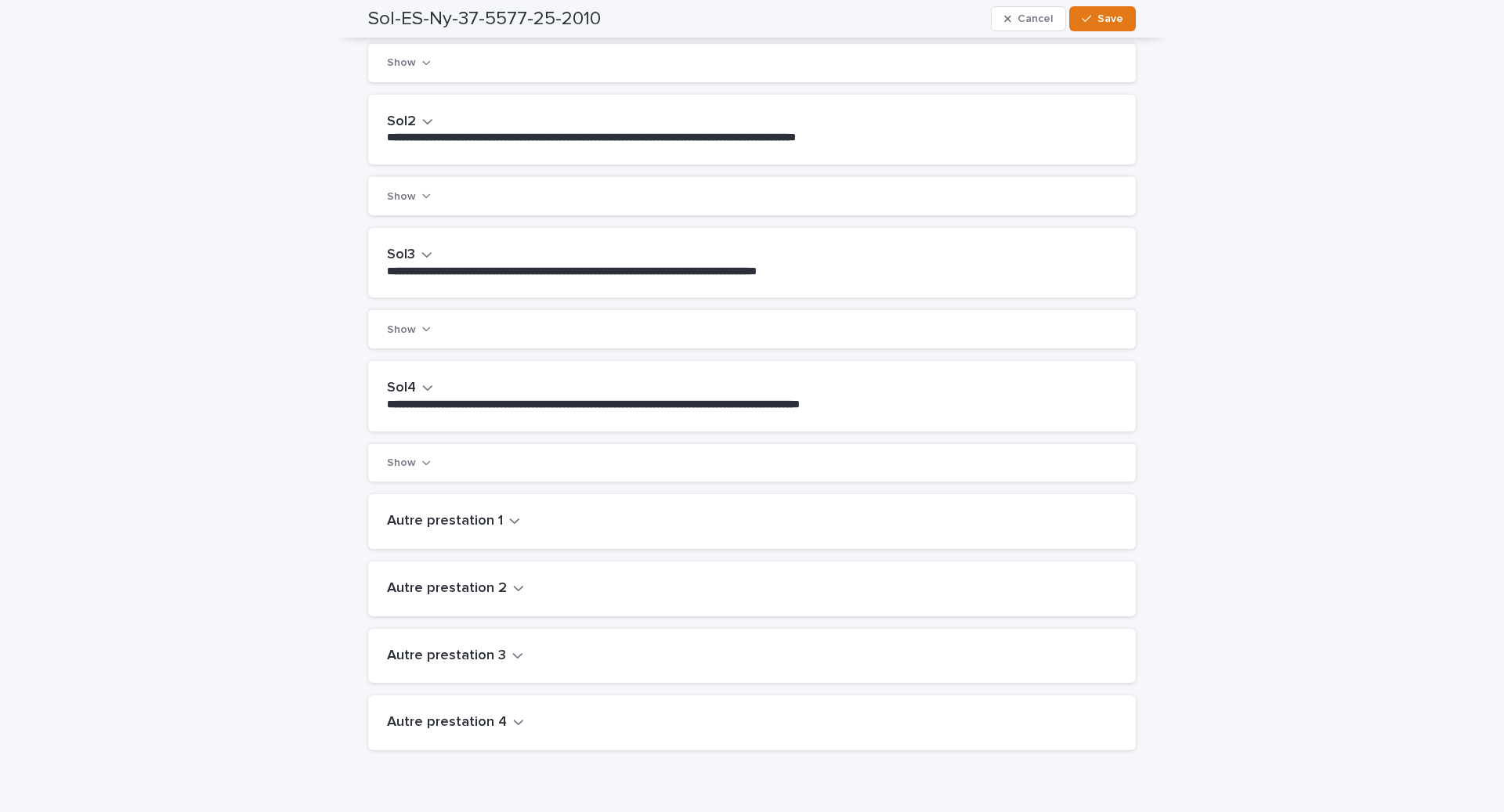
click at [434, 380] on div "**********" at bounding box center [749, 396] width 724 height 32
click at [430, 381] on icon "button" at bounding box center [428, 388] width 11 height 14
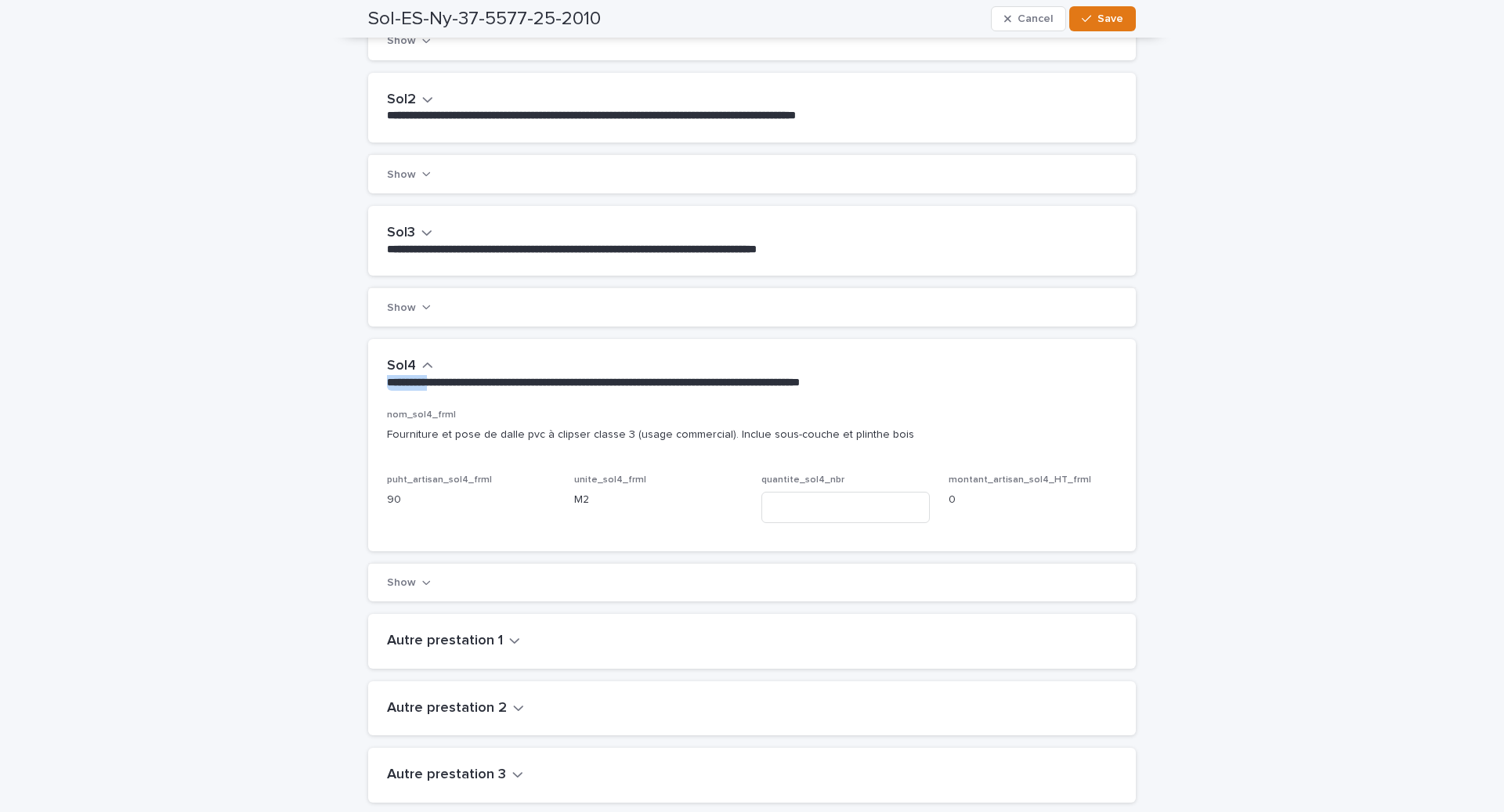
scroll to position [452, 0]
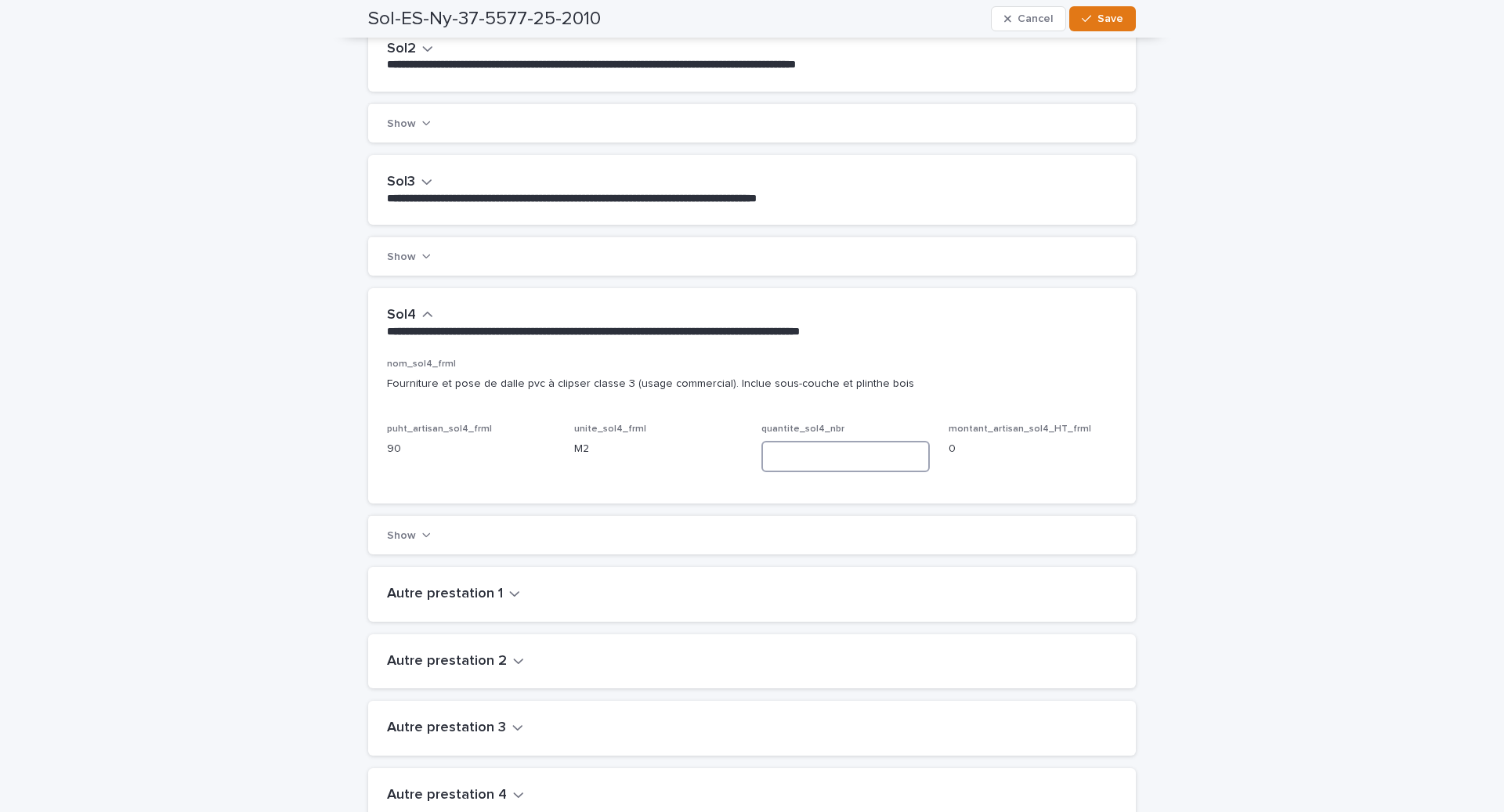
click at [822, 451] on input at bounding box center [845, 457] width 168 height 32
type input "**"
click at [1123, 25] on button "Save" at bounding box center [1102, 19] width 66 height 25
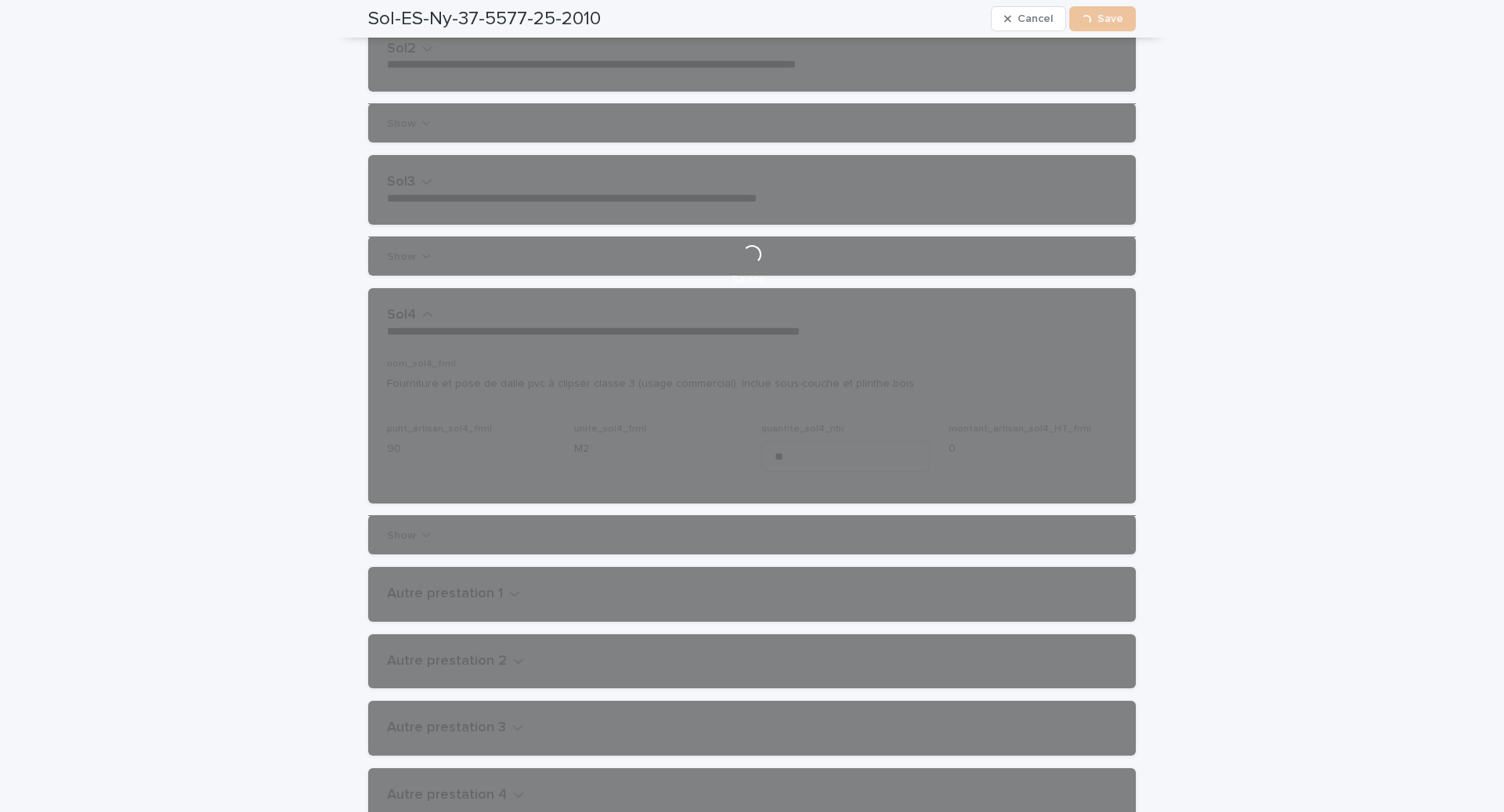
scroll to position [0, 0]
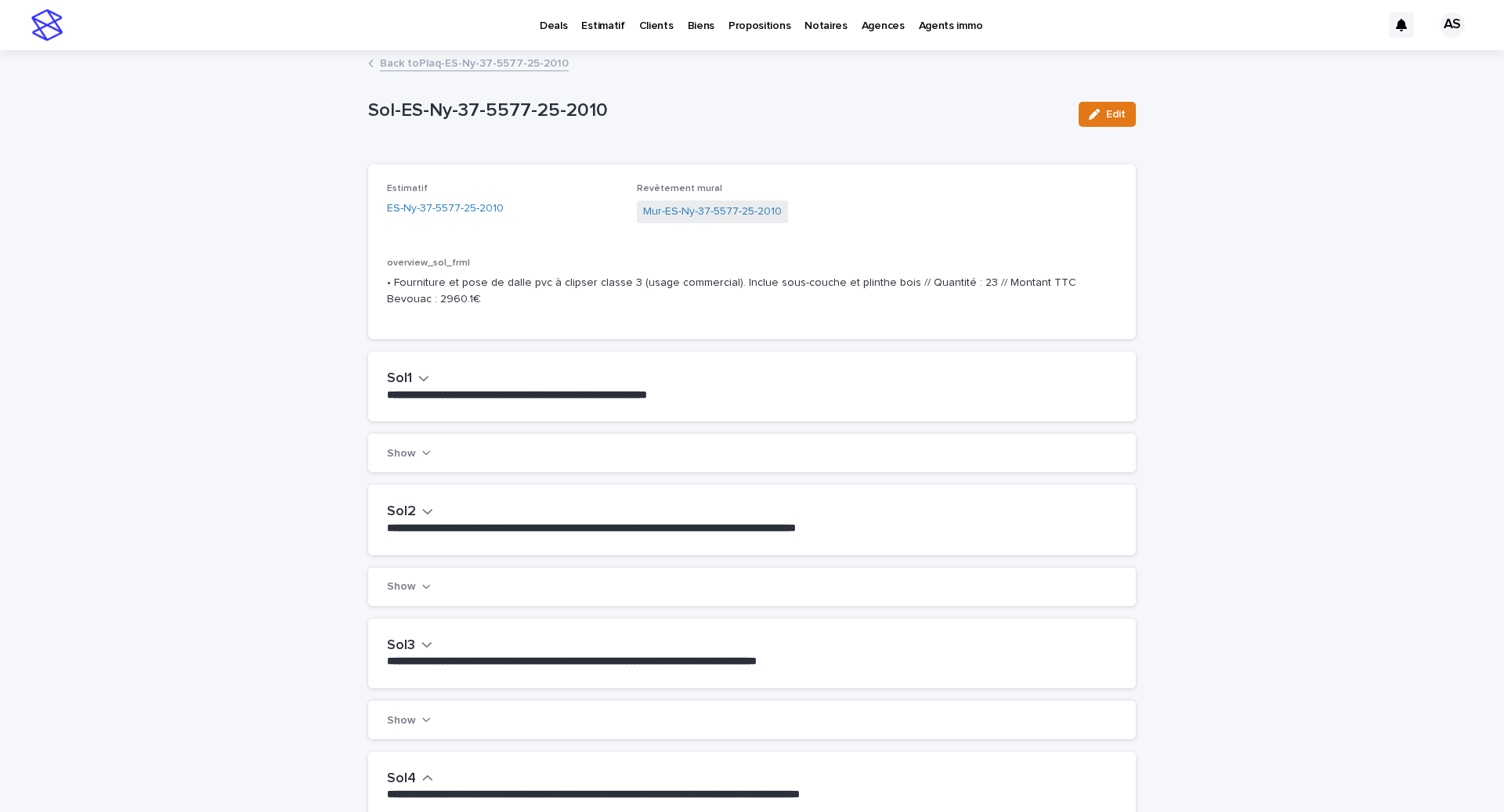
click at [684, 225] on div "Mur-ES-Ny-37-5577-25-2010" at bounding box center [752, 212] width 231 height 26
click at [681, 213] on link "Mur-ES-Ny-37-5577-25-2010" at bounding box center [712, 212] width 138 height 17
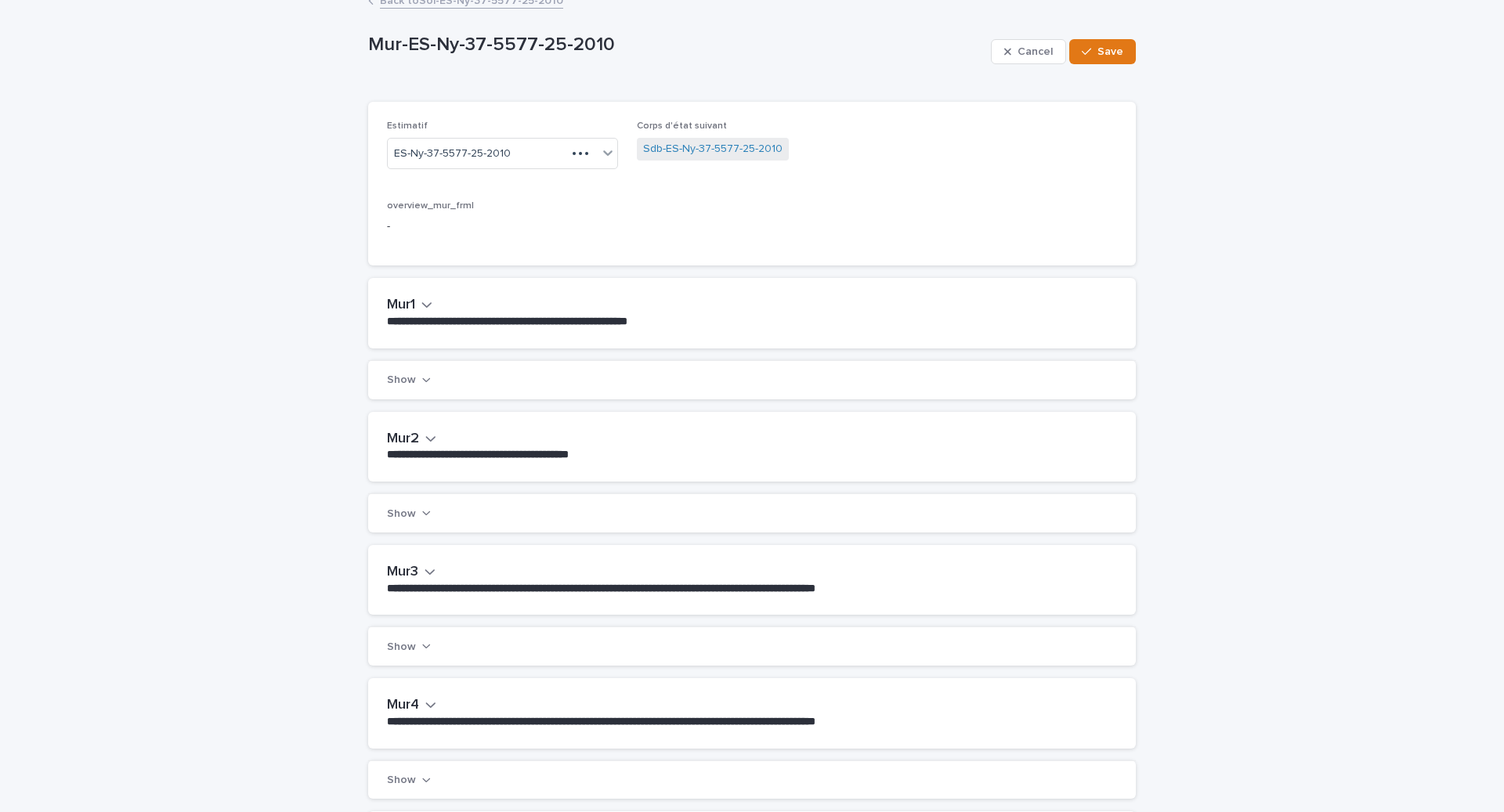
scroll to position [63, 0]
click at [419, 554] on div "**********" at bounding box center [752, 578] width 767 height 70
click at [433, 573] on icon "button" at bounding box center [430, 570] width 11 height 14
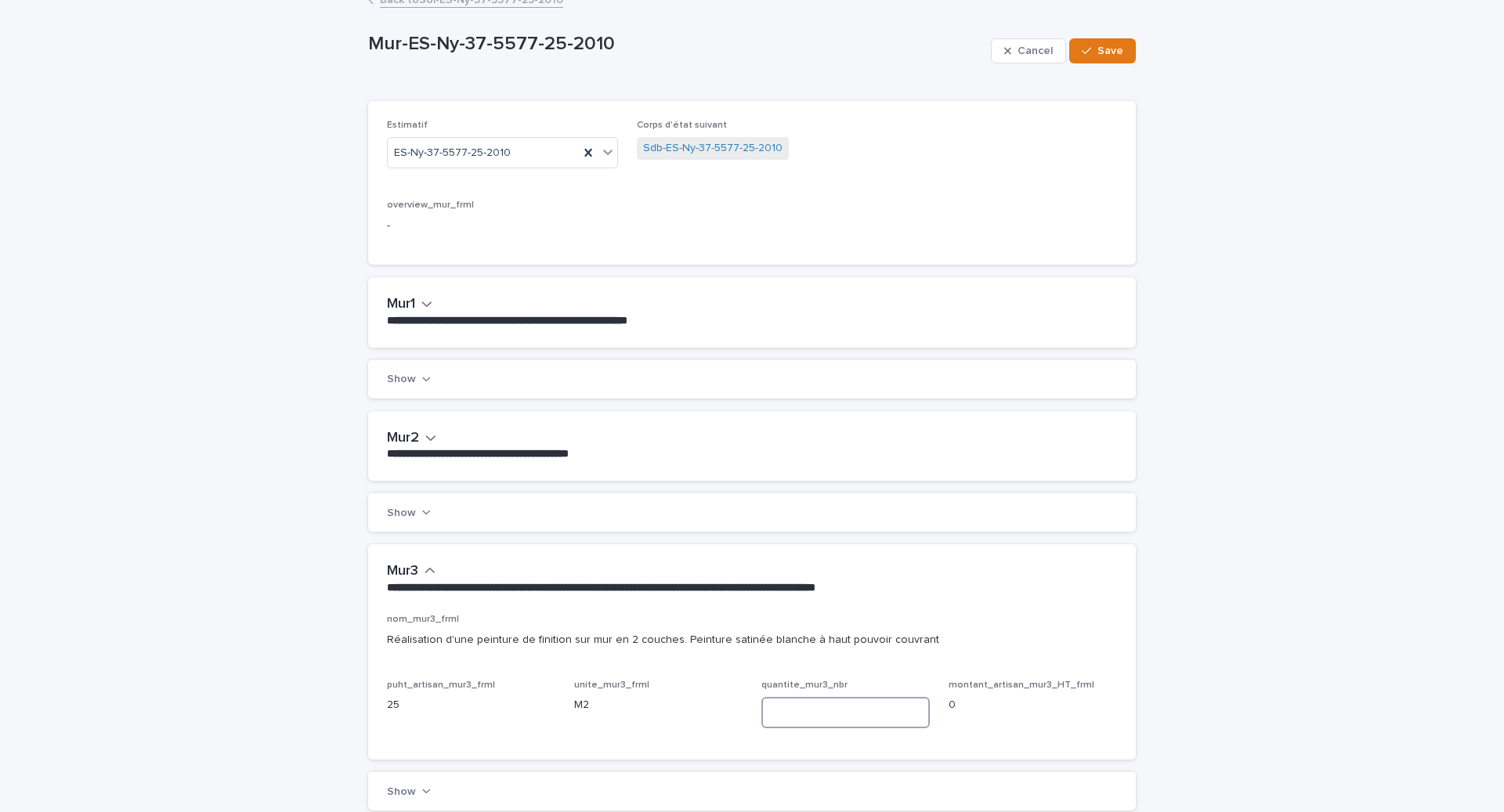
click at [773, 707] on input at bounding box center [845, 712] width 168 height 32
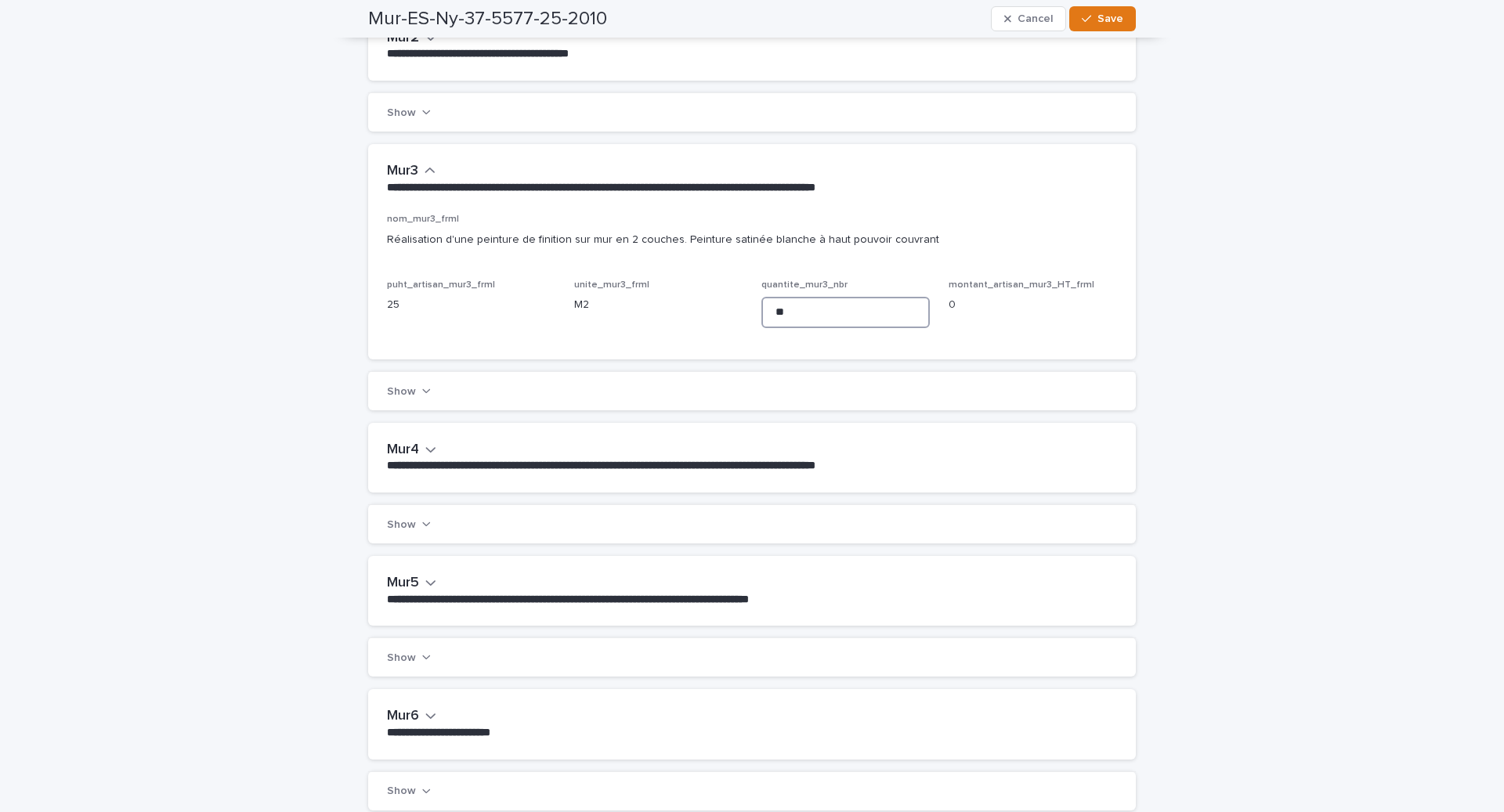
scroll to position [462, 0]
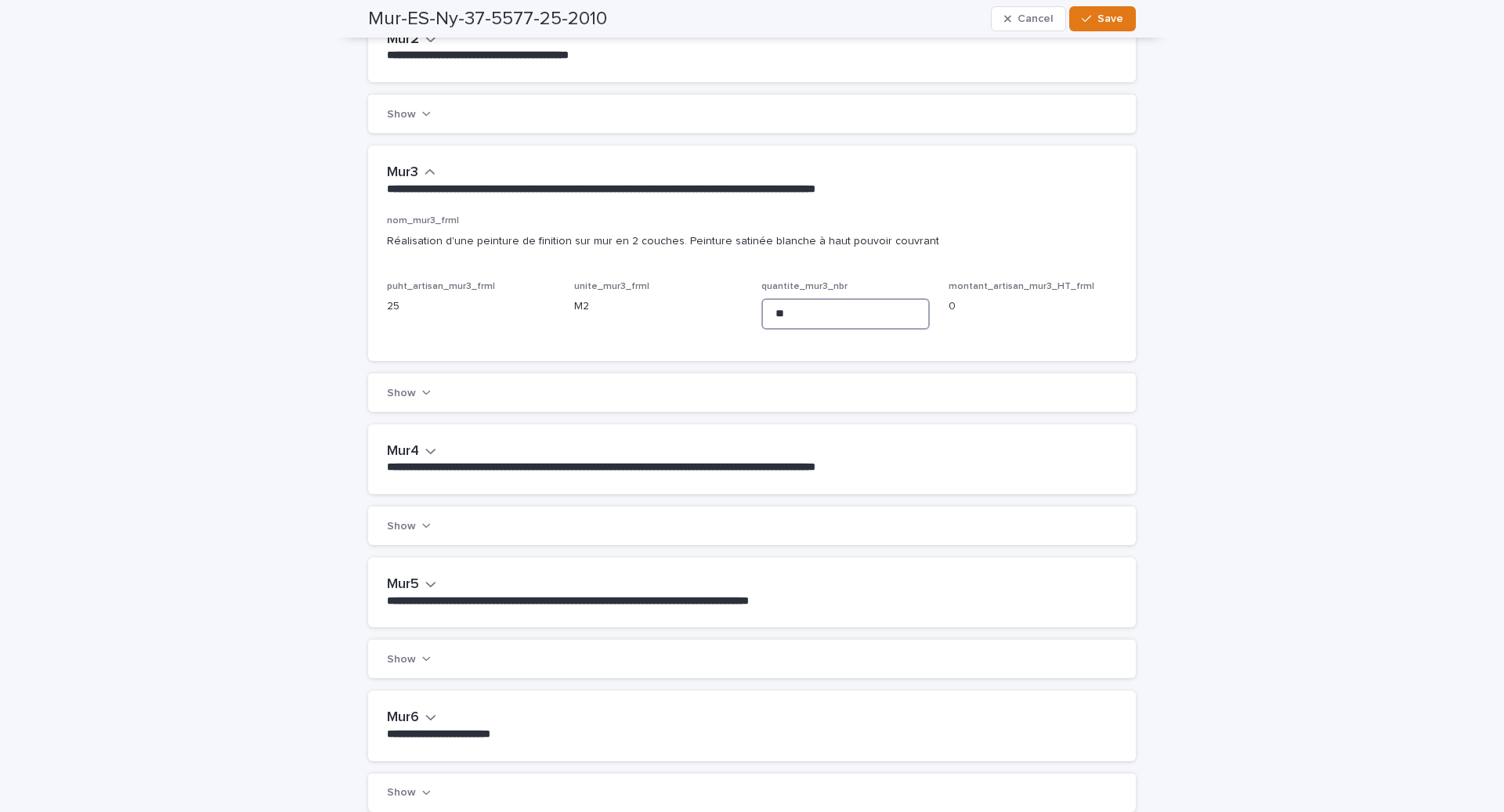
type input "**"
click at [435, 457] on button "Mur4" at bounding box center [412, 452] width 49 height 18
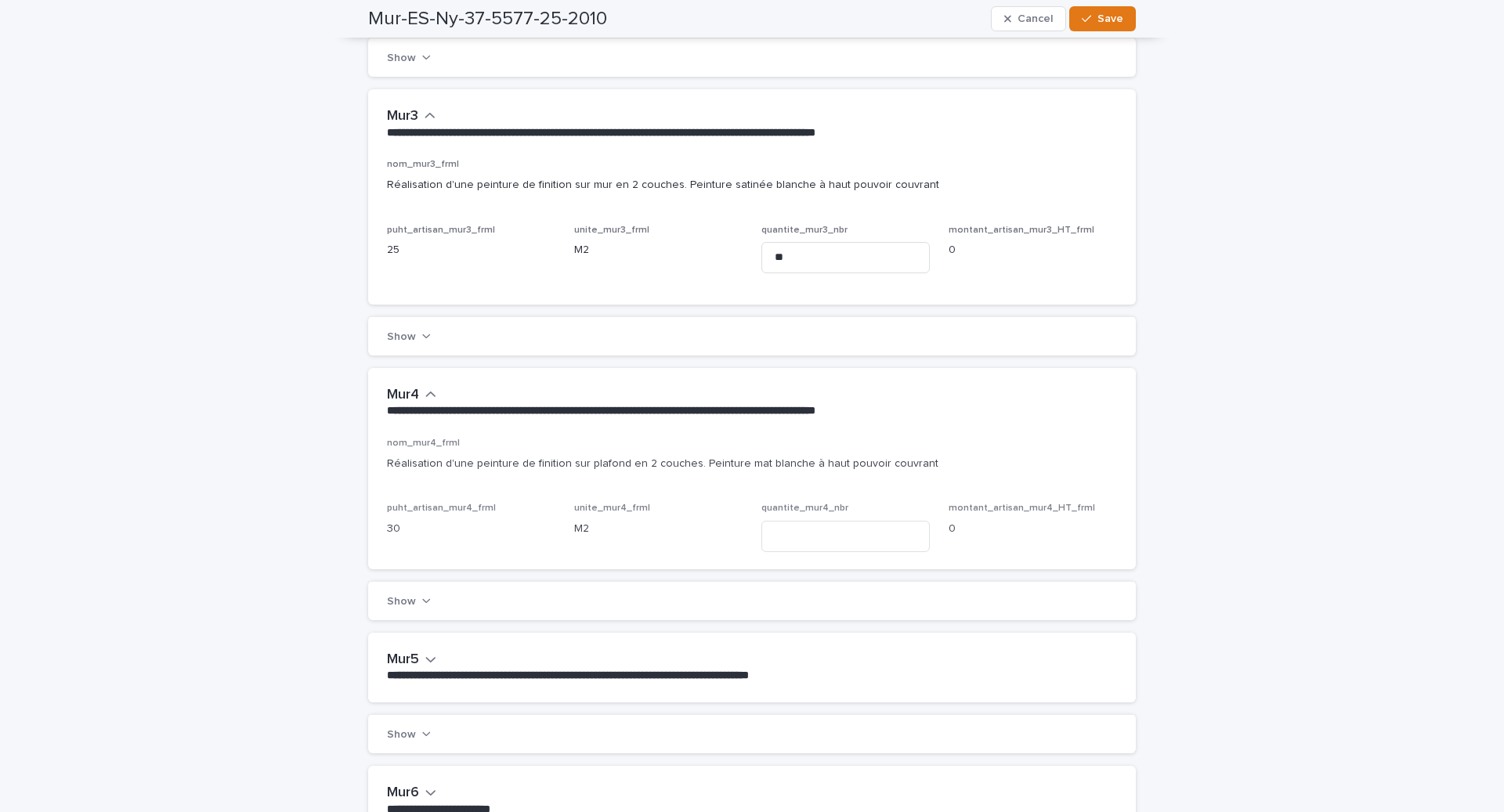
scroll to position [535, 0]
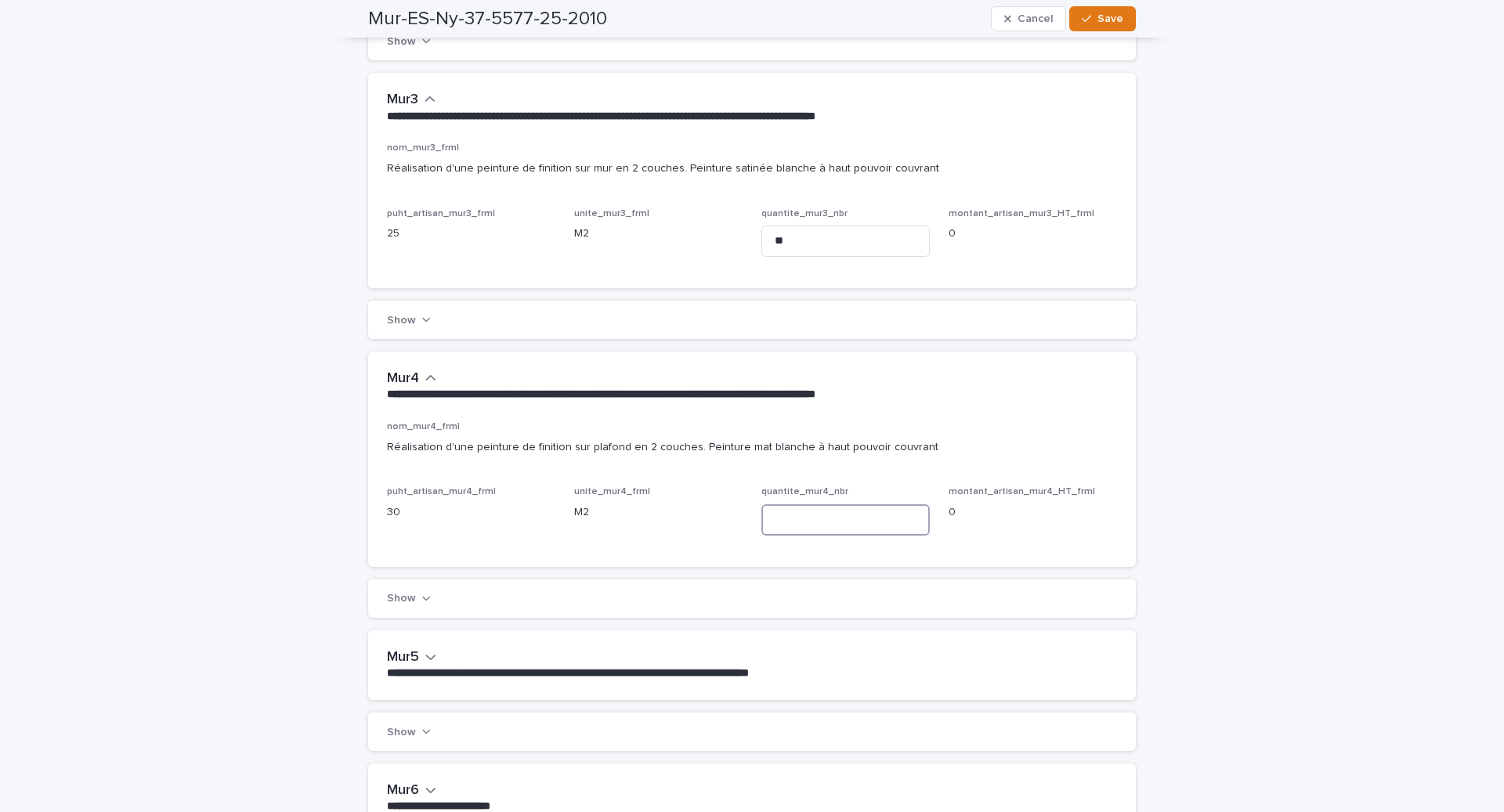
click at [815, 525] on input at bounding box center [845, 520] width 168 height 32
click at [570, 565] on div "**********" at bounding box center [752, 485] width 767 height 266
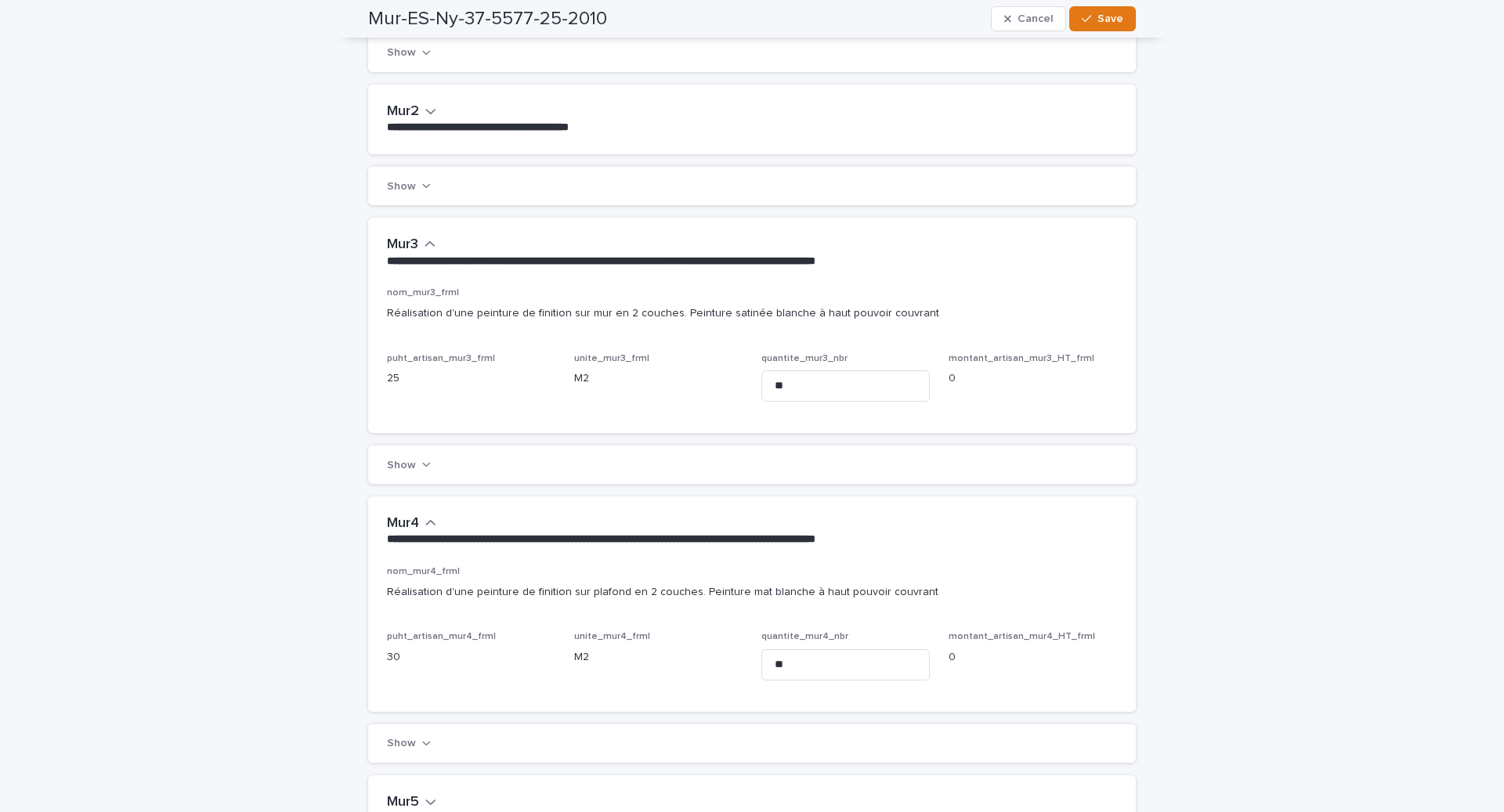
scroll to position [391, 0]
click at [818, 642] on div "quantite_mur4_nbr **" at bounding box center [845, 659] width 168 height 61
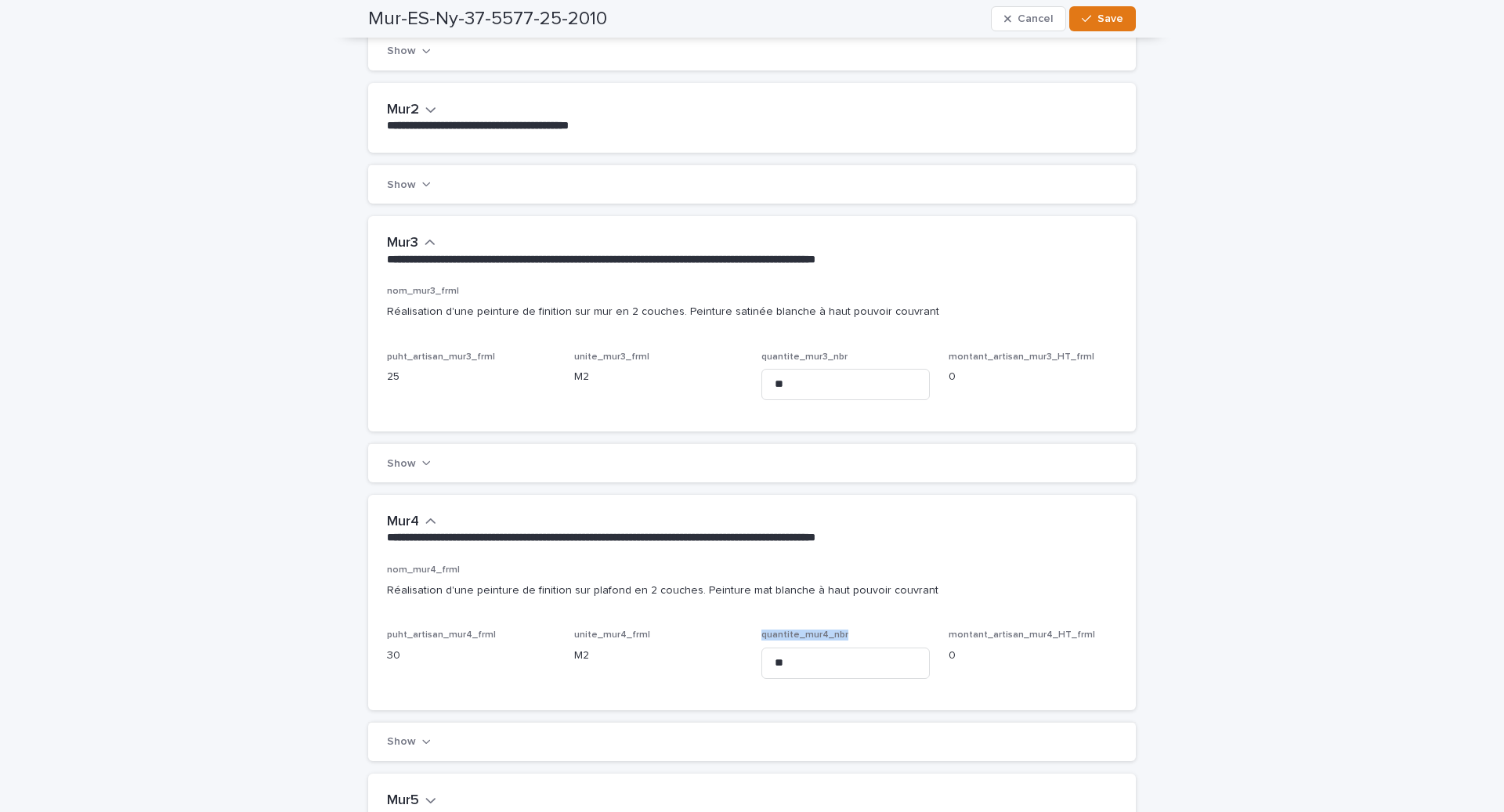
click at [818, 642] on div "quantite_mur4_nbr **" at bounding box center [845, 659] width 168 height 61
click at [817, 656] on input "**" at bounding box center [845, 663] width 168 height 32
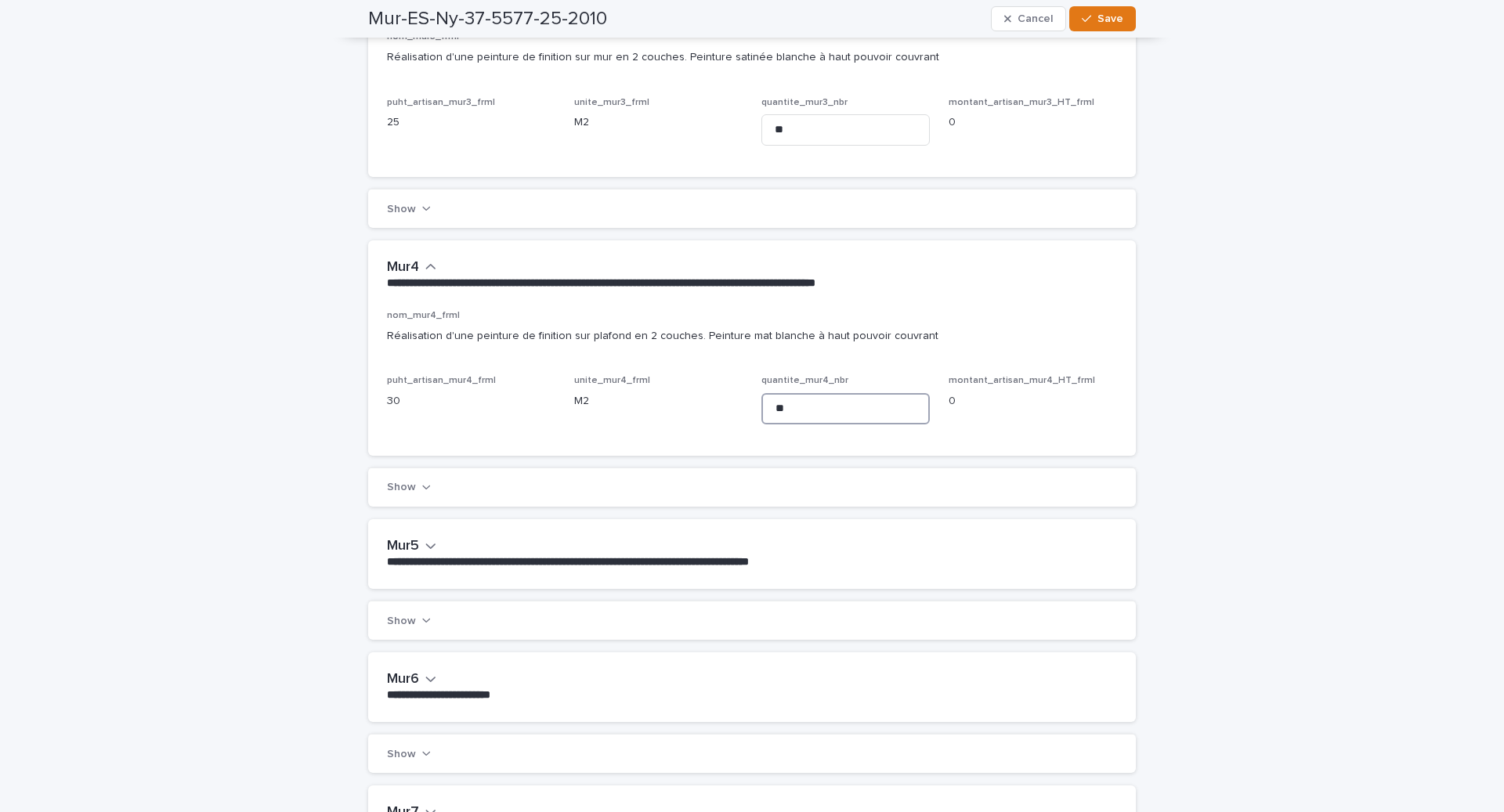
scroll to position [234, 0]
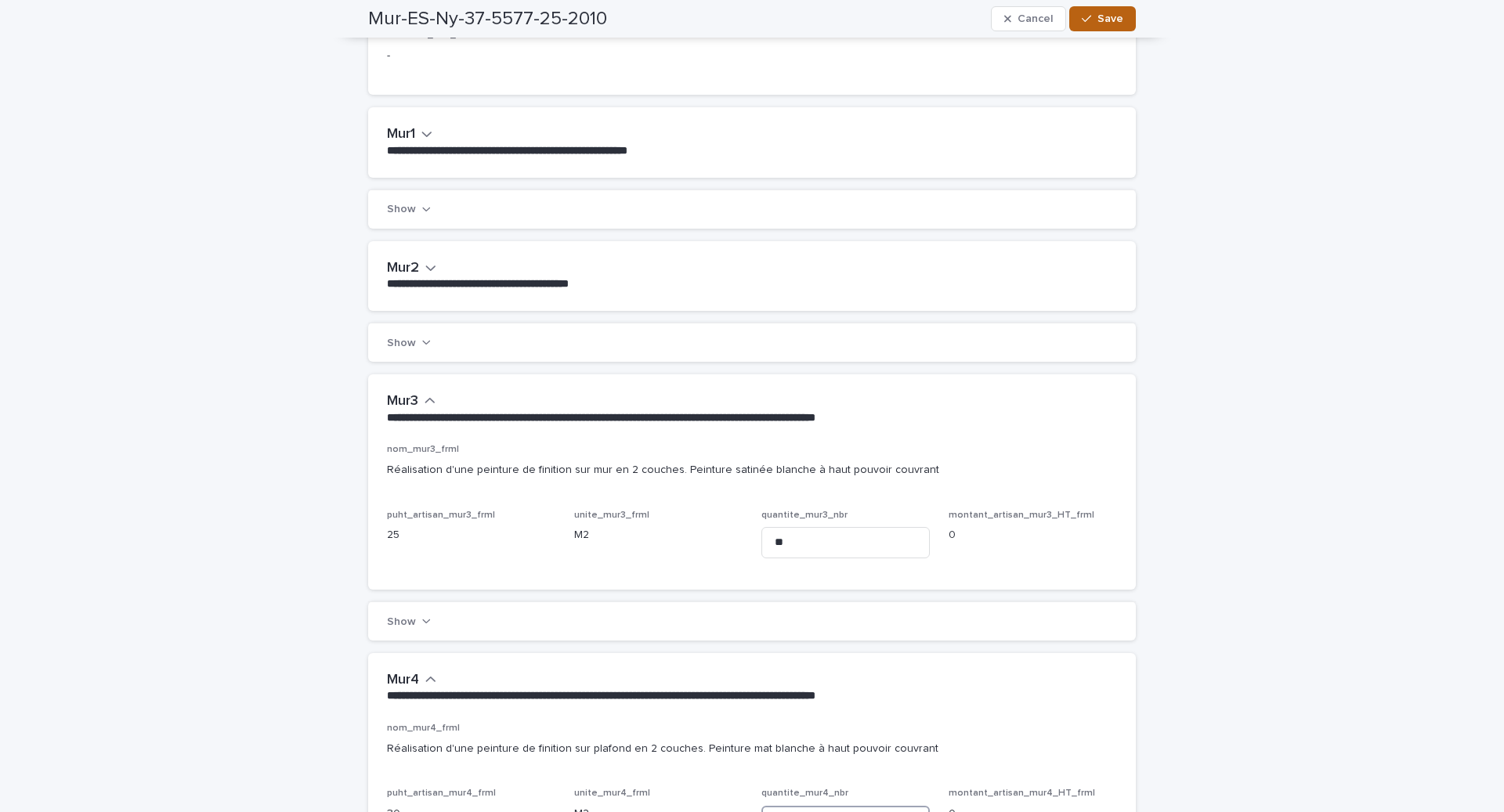
type input "**"
click at [1119, 15] on span "Save" at bounding box center [1110, 19] width 26 height 11
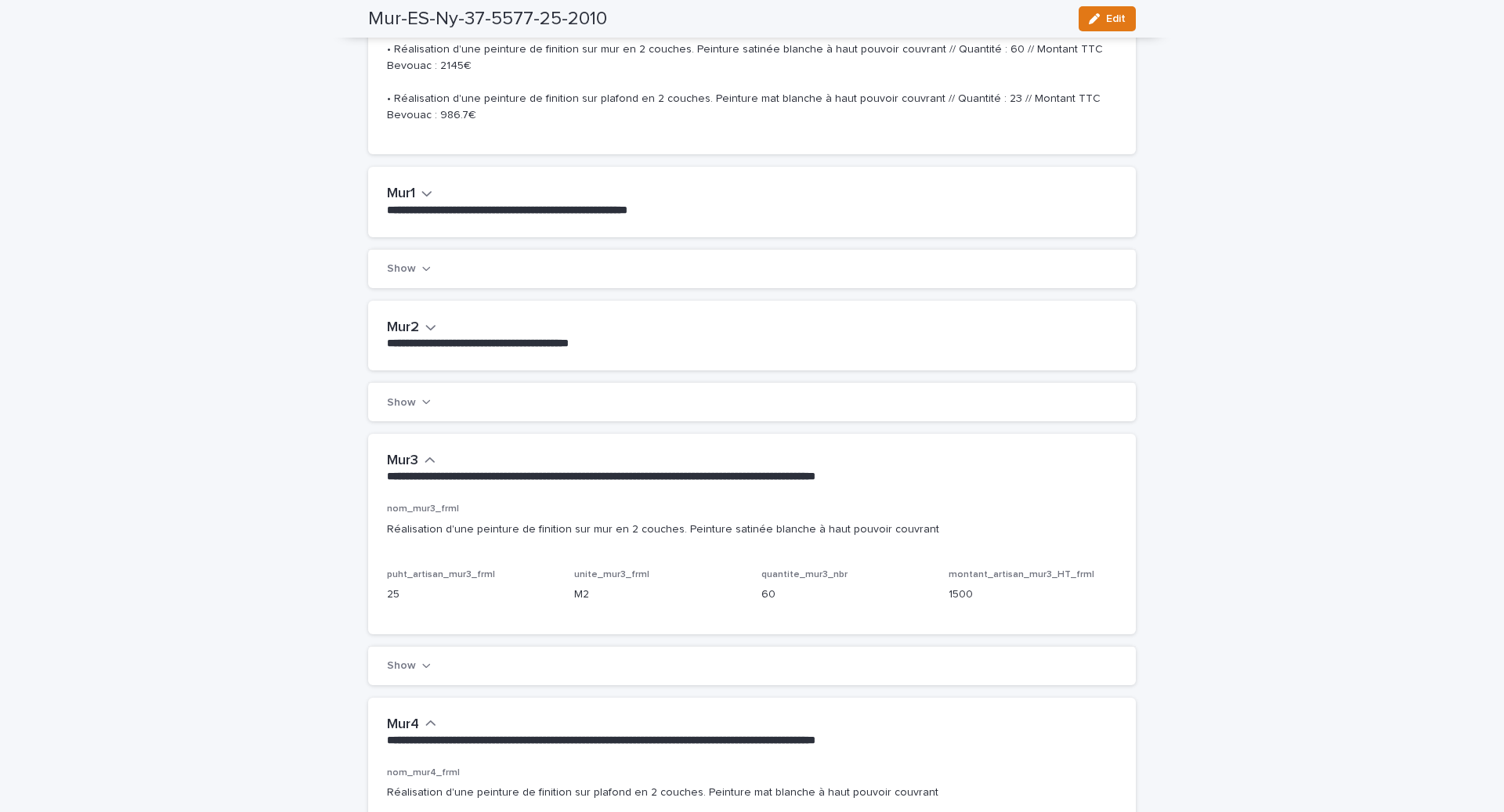
scroll to position [0, 0]
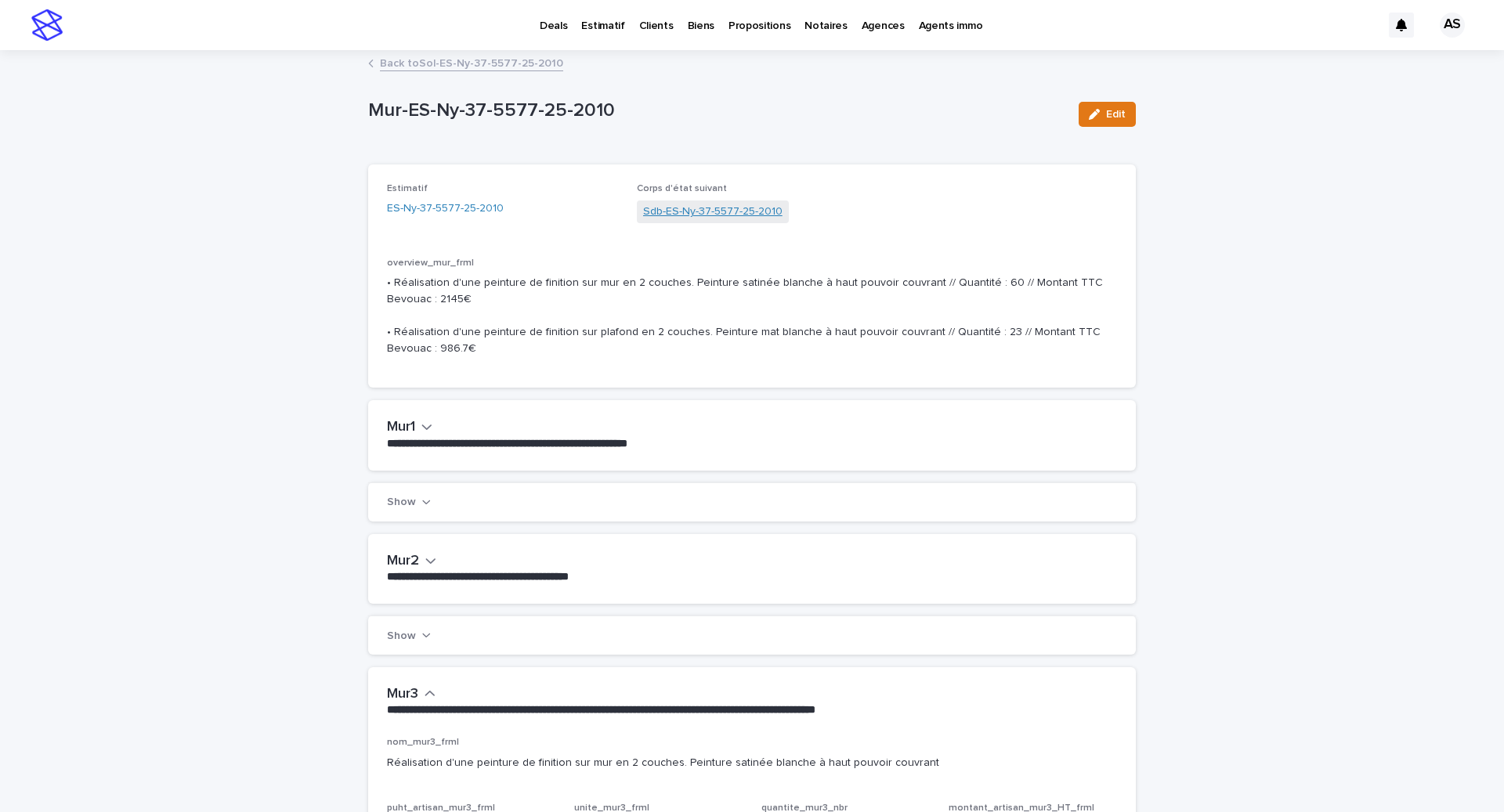
click at [706, 205] on link "Sdb-ES-Ny-37-5577-25-2010" at bounding box center [713, 212] width 139 height 17
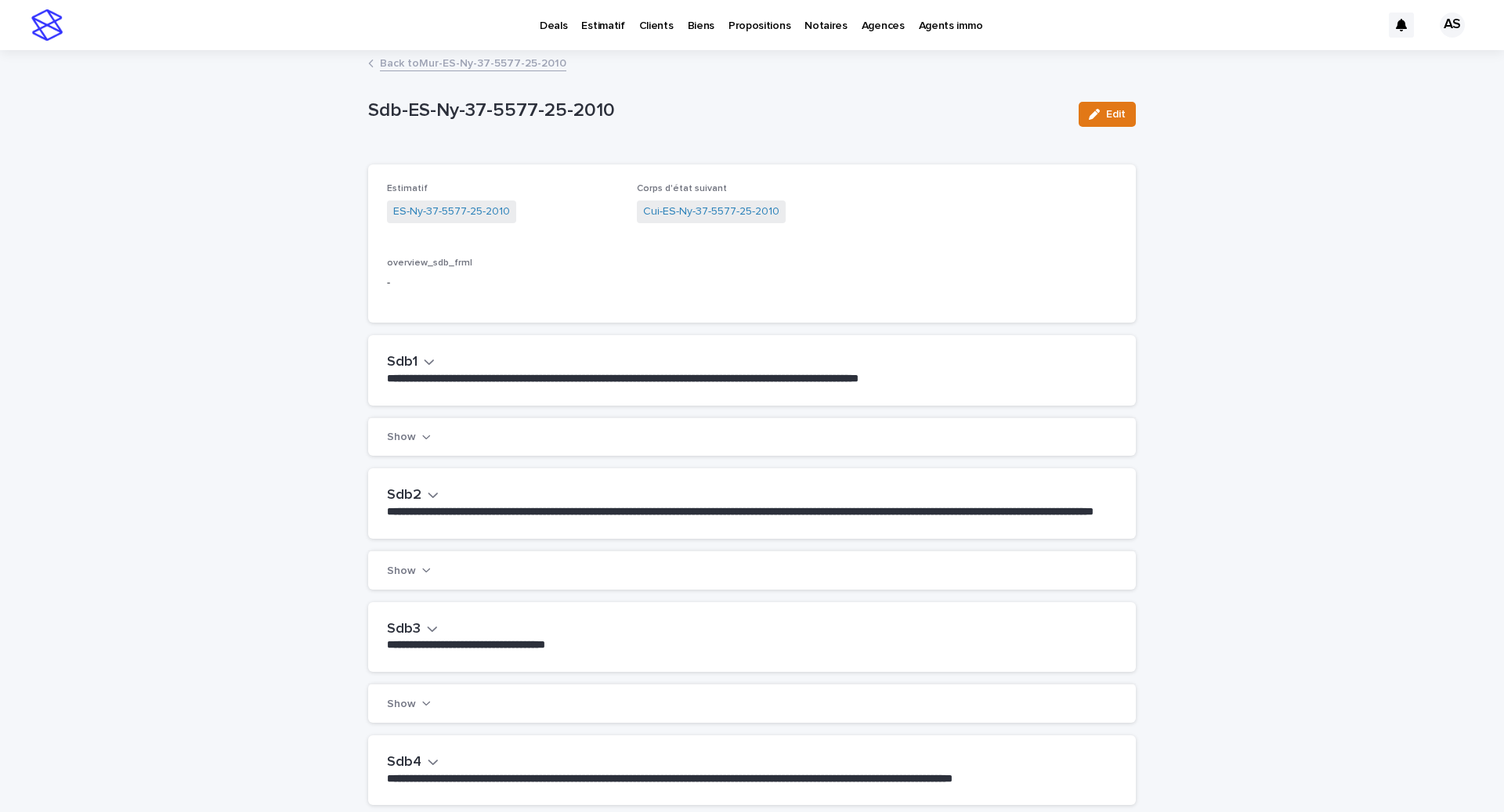
click at [425, 362] on icon "button" at bounding box center [429, 361] width 11 height 14
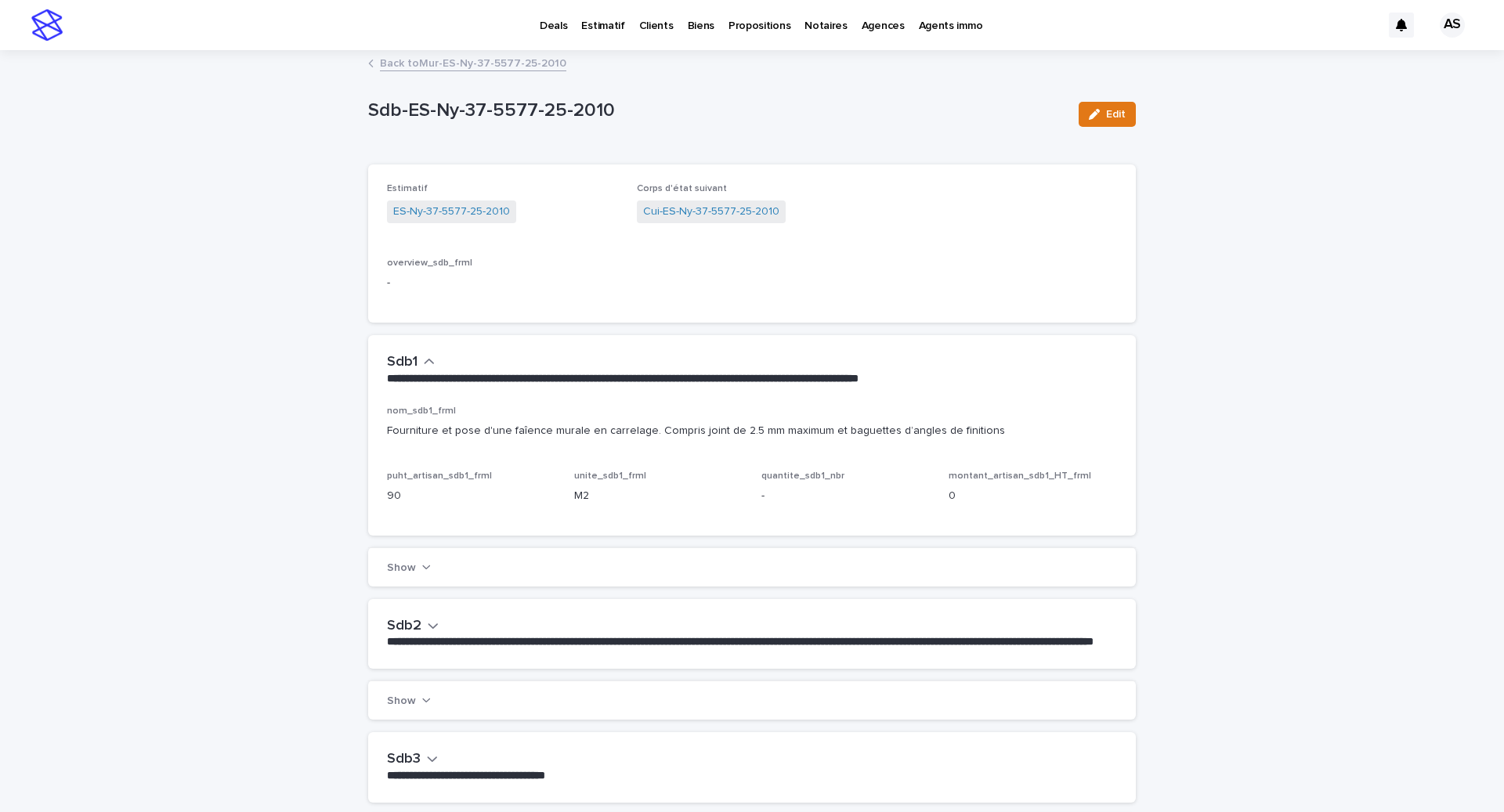
click at [1121, 73] on div "Back to Mur-ES-Ny-37-5577-25-2010" at bounding box center [752, 63] width 783 height 22
click at [1102, 110] on div "button" at bounding box center [1097, 114] width 18 height 11
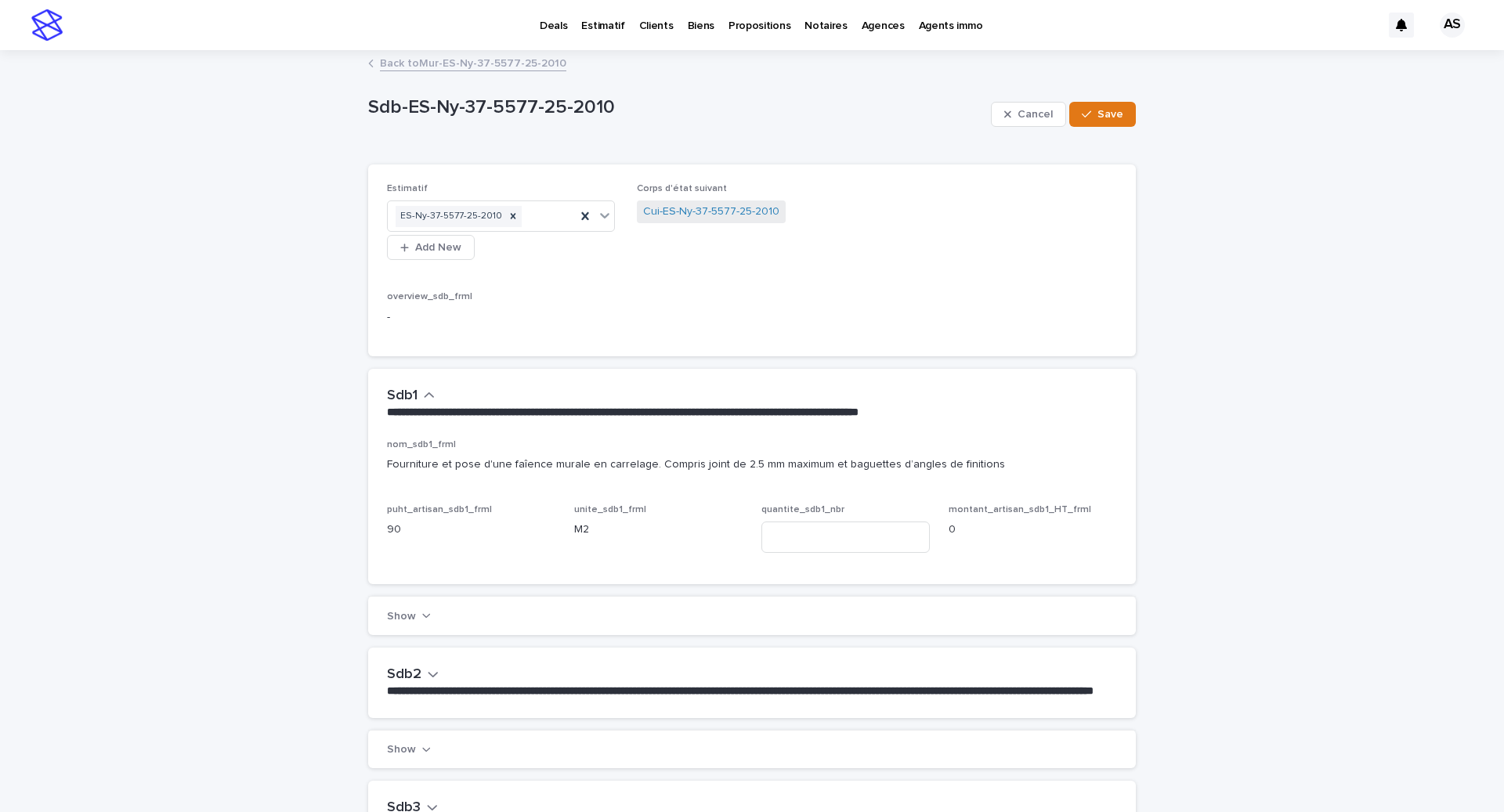
click at [786, 514] on div "quantite_sdb1_nbr" at bounding box center [845, 534] width 168 height 61
click at [786, 521] on input at bounding box center [845, 537] width 168 height 32
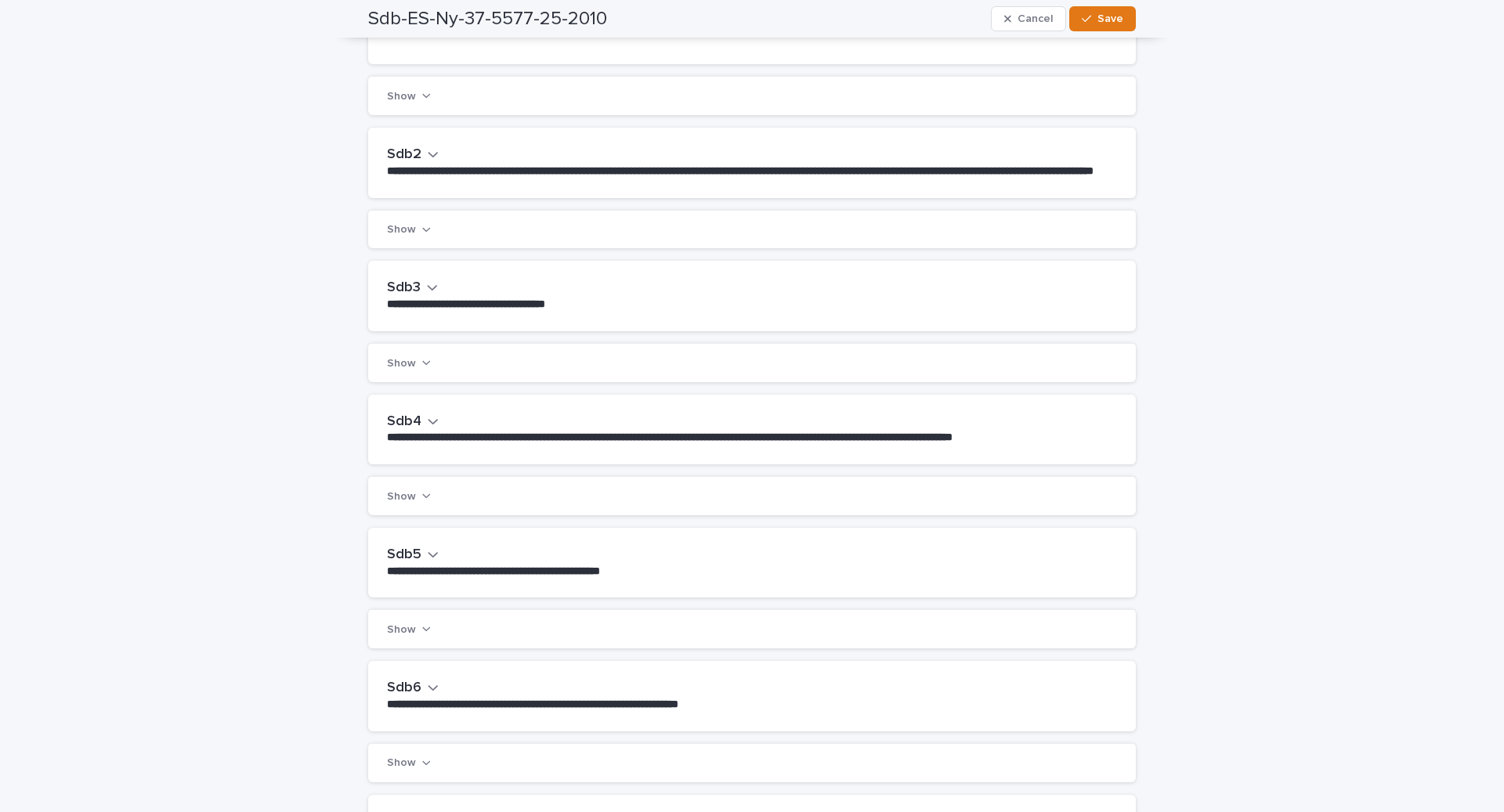
scroll to position [562, 0]
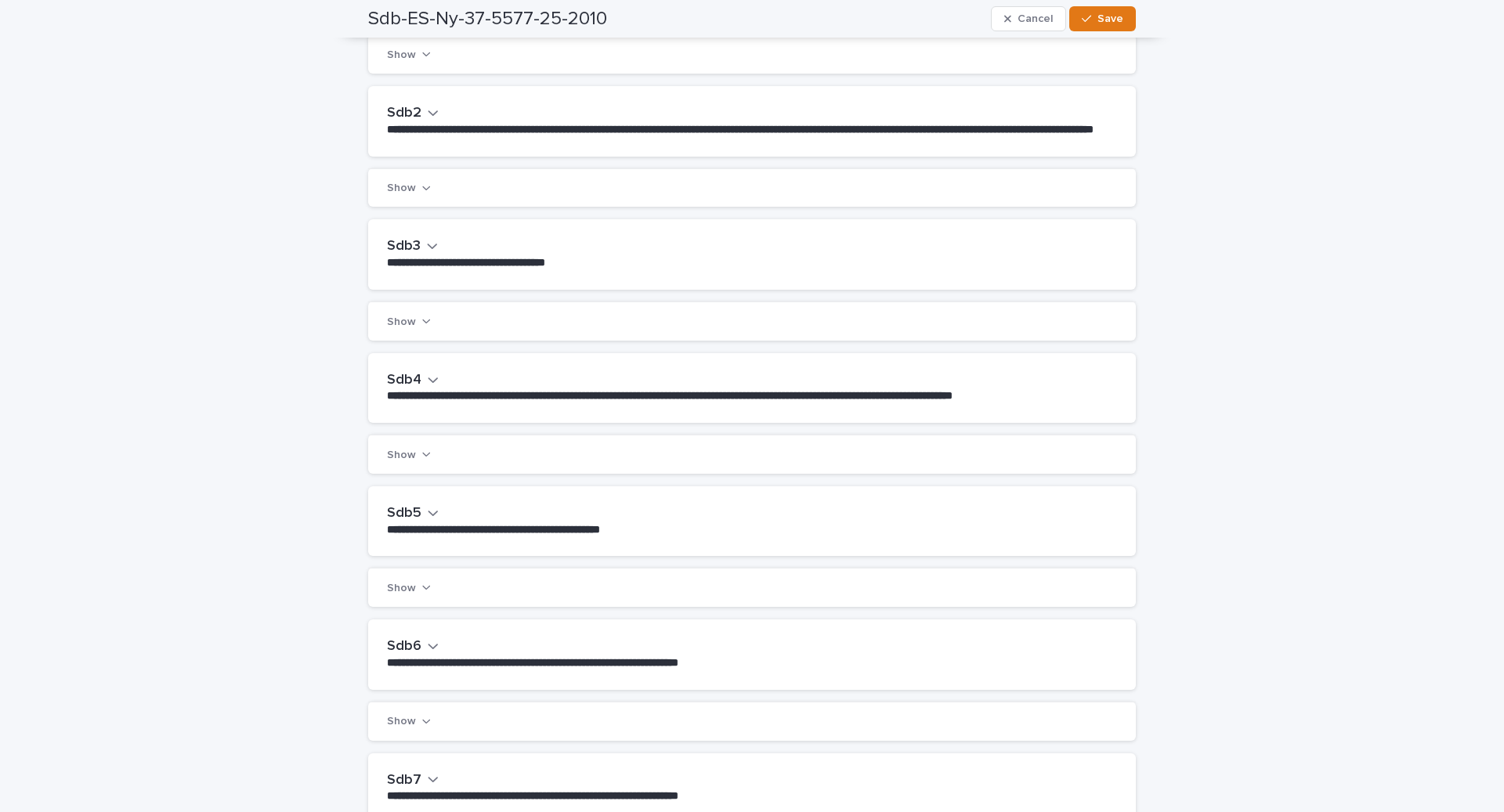
type input "*"
click at [427, 507] on div "**********" at bounding box center [752, 520] width 767 height 70
click at [430, 514] on icon "button" at bounding box center [433, 513] width 11 height 14
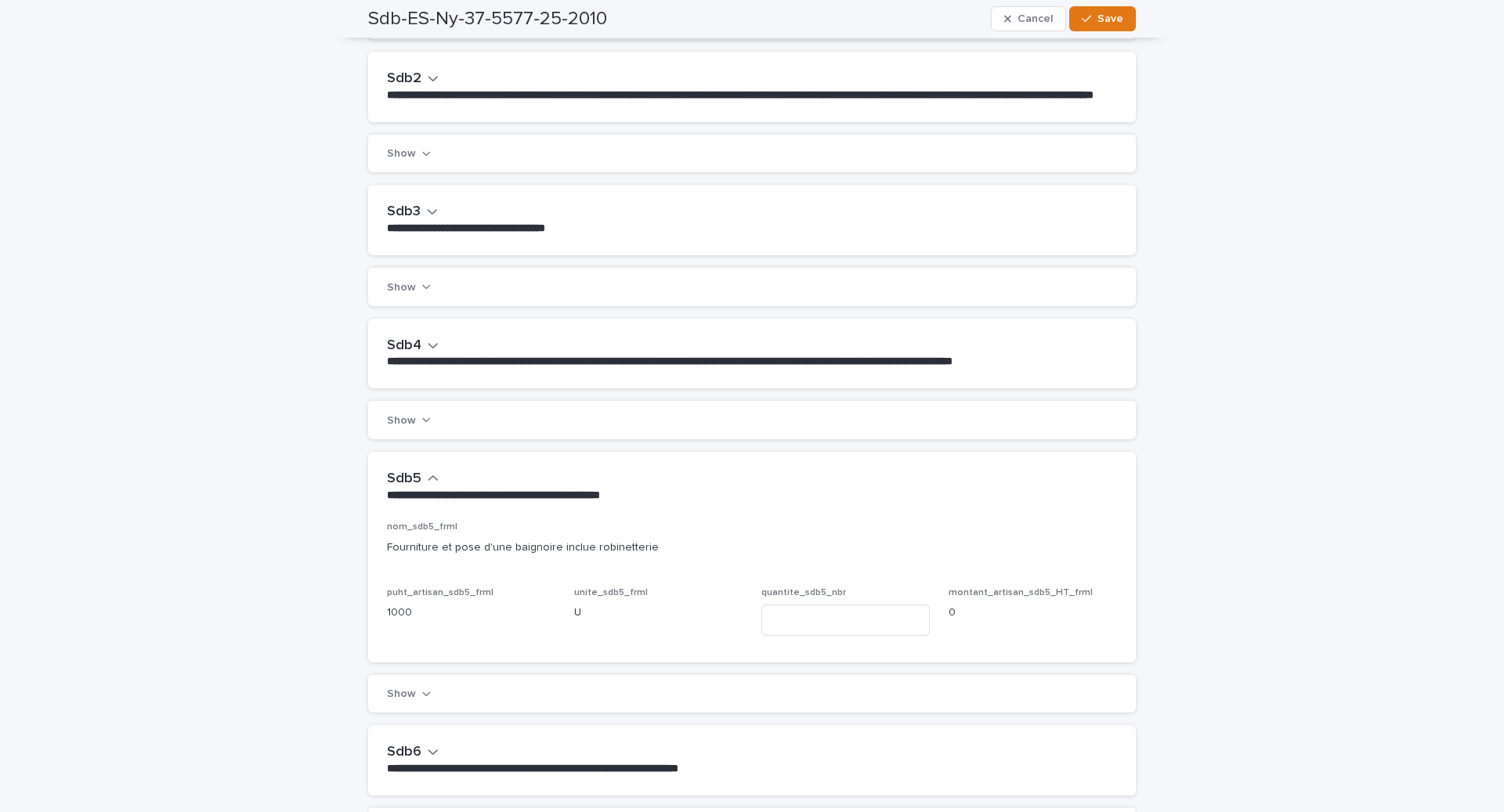
scroll to position [634, 0]
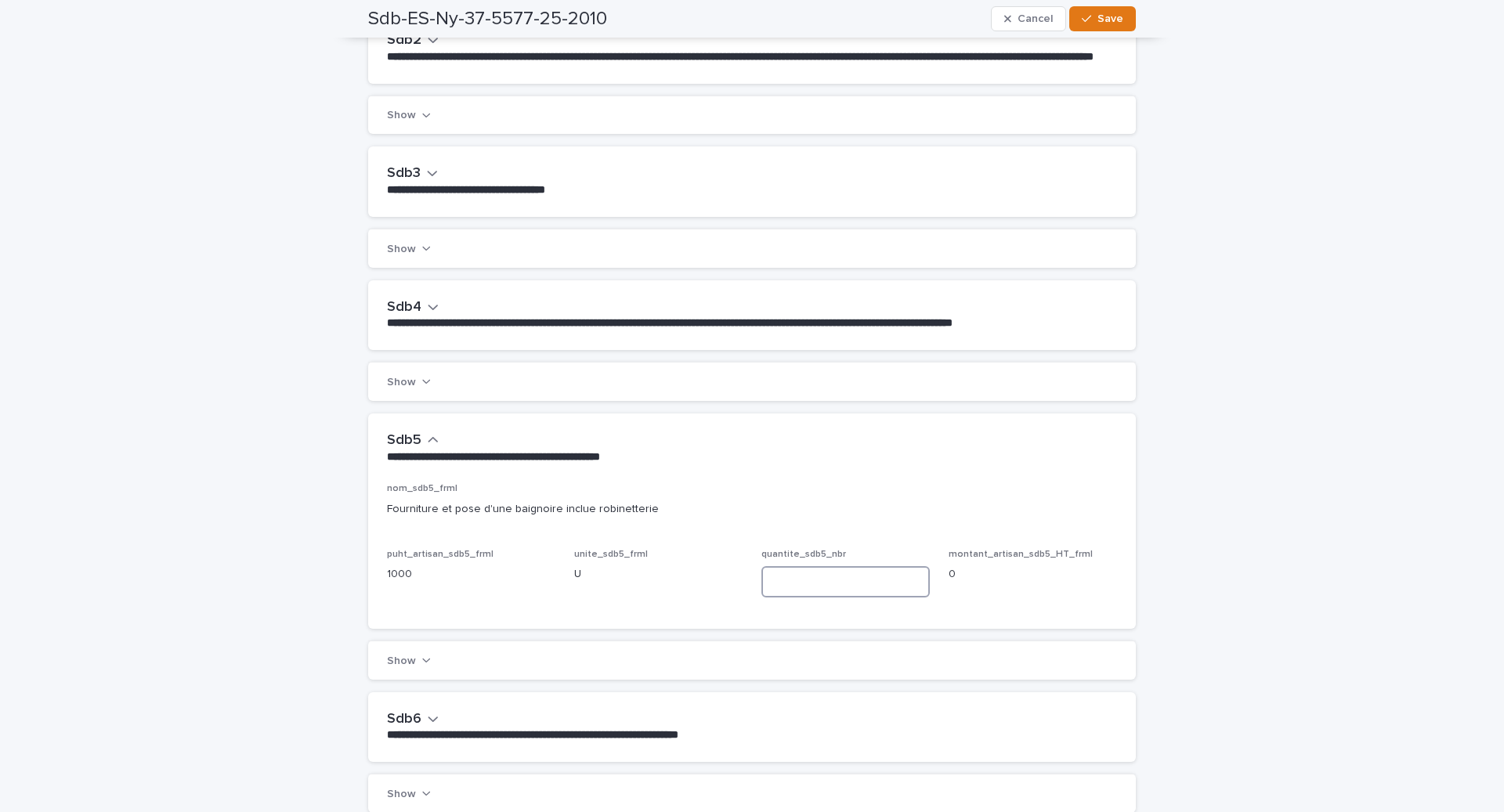
click at [807, 598] on input at bounding box center [845, 582] width 168 height 32
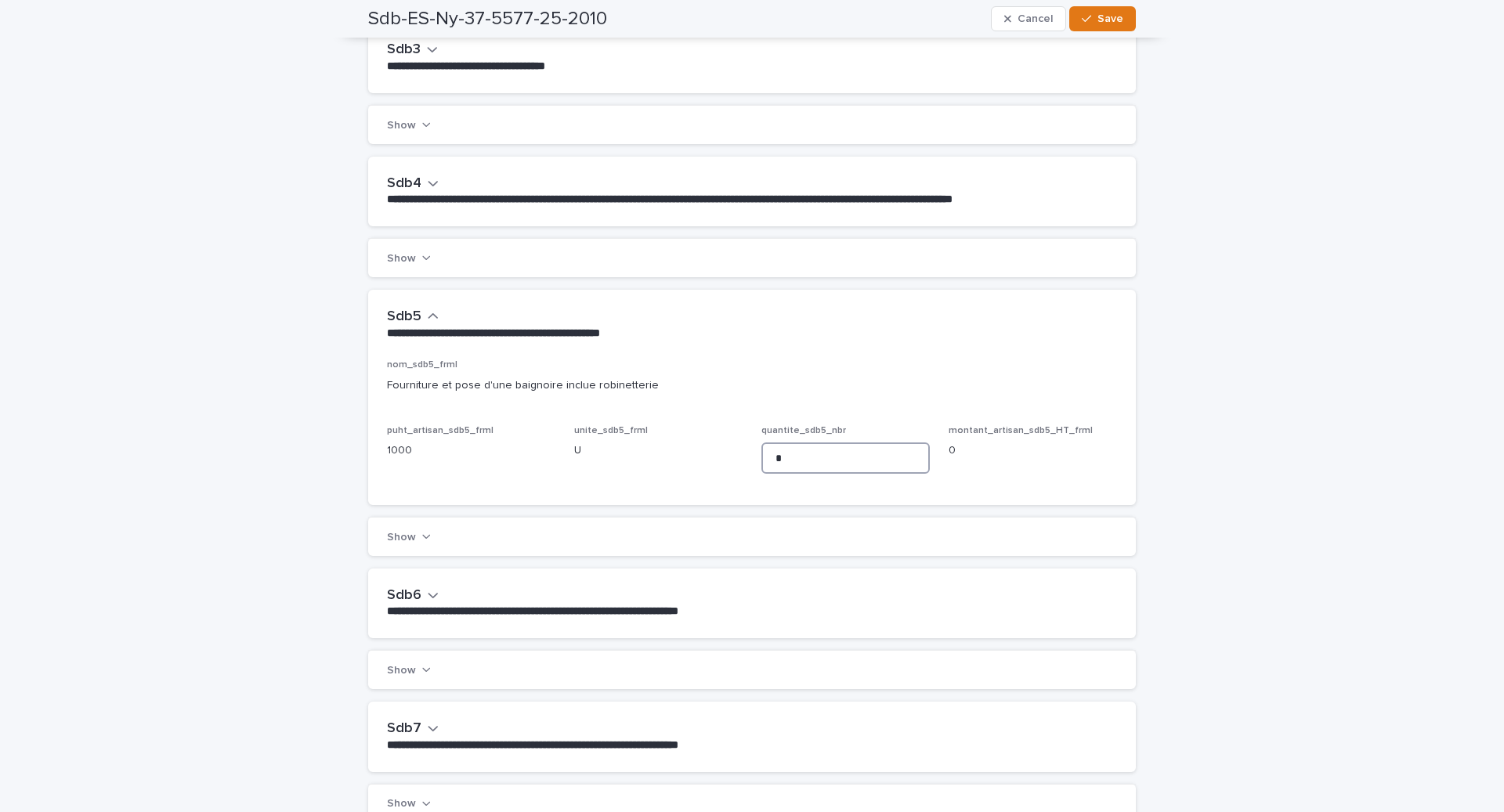
scroll to position [829, 0]
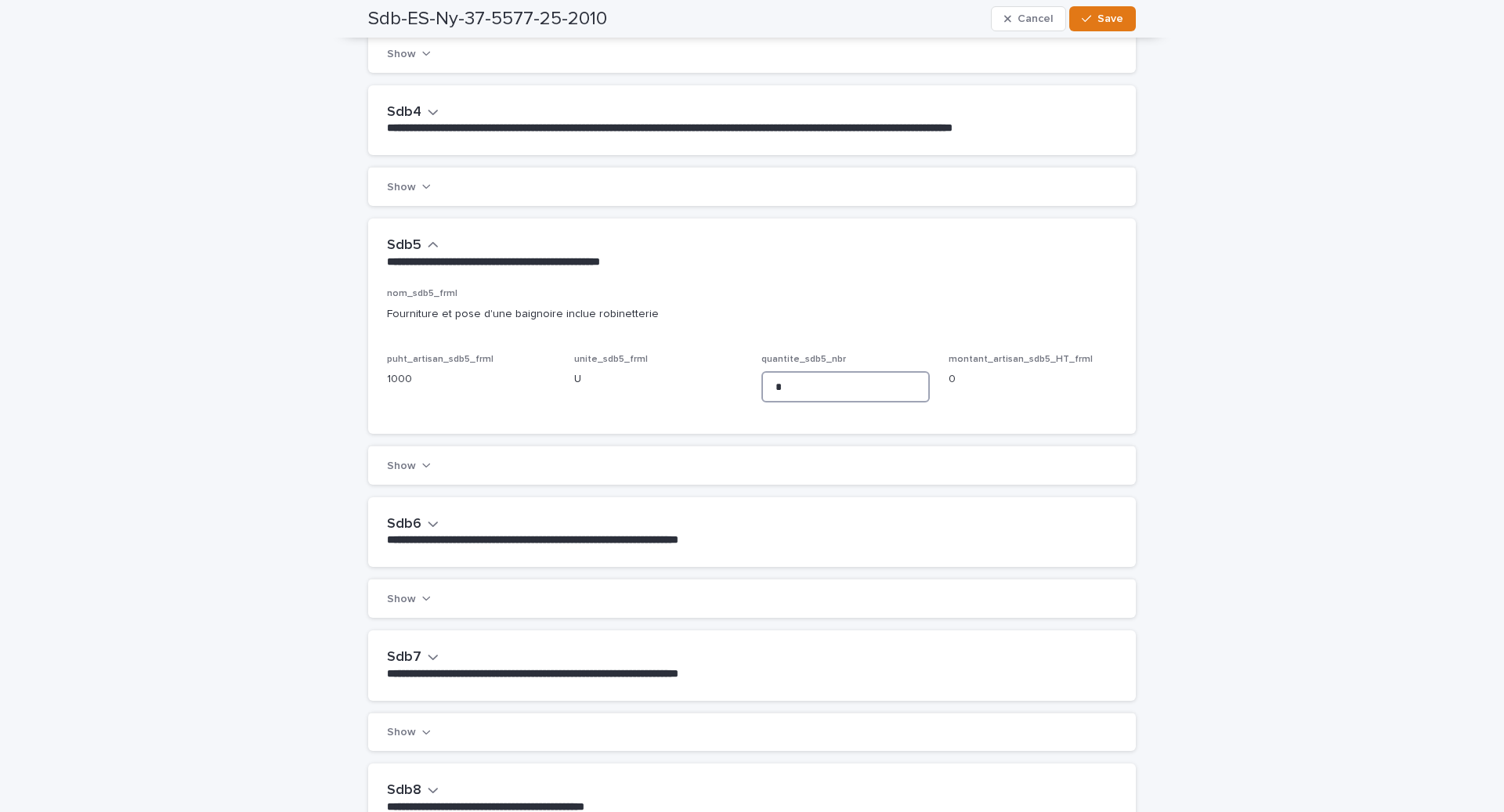
type input "*"
click at [423, 531] on button "Sdb6" at bounding box center [413, 525] width 52 height 18
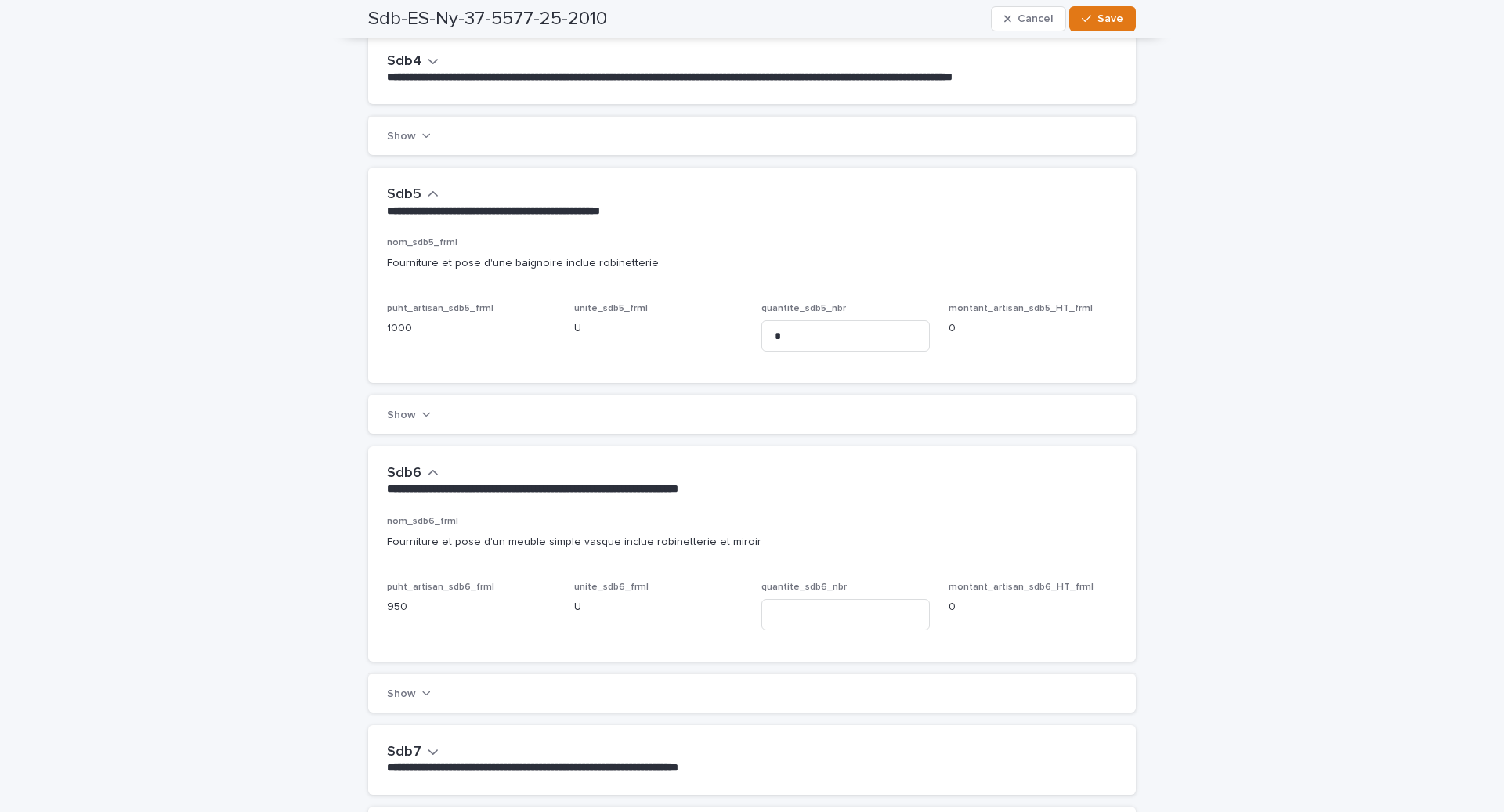
scroll to position [902, 0]
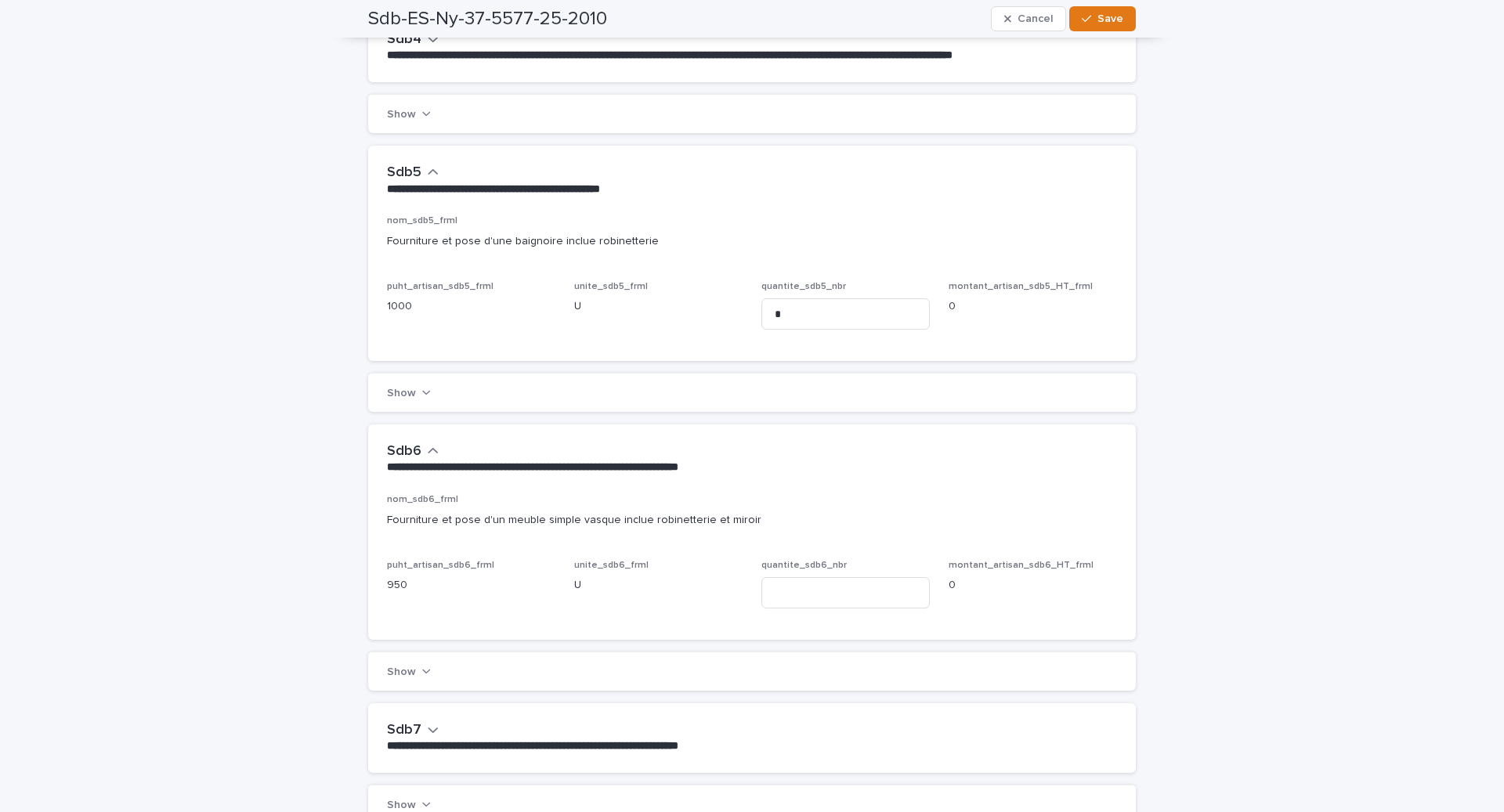
click at [812, 617] on div "quantite_sdb6_nbr" at bounding box center [845, 590] width 168 height 61
click at [812, 600] on input at bounding box center [845, 592] width 168 height 32
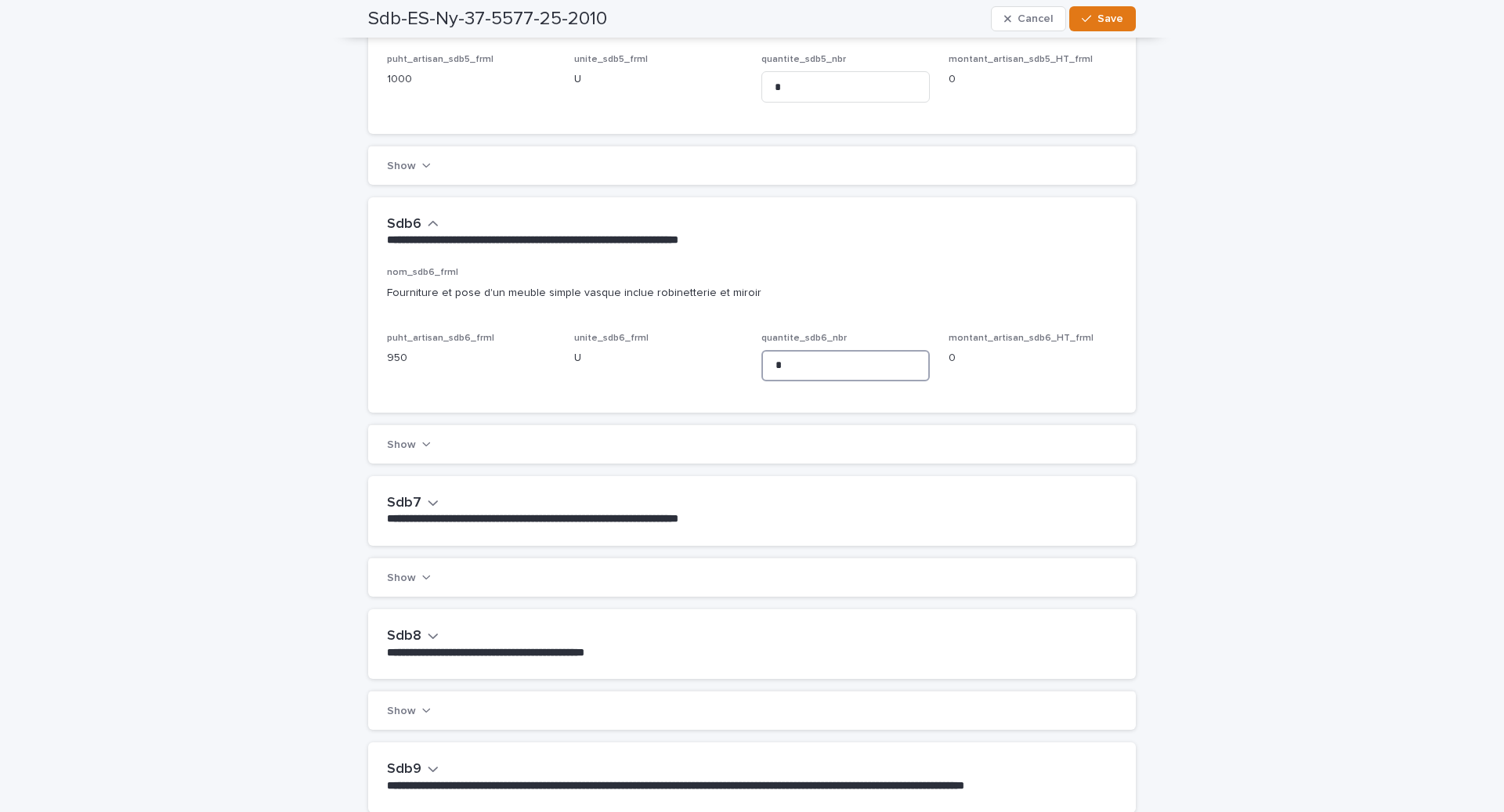
scroll to position [1131, 0]
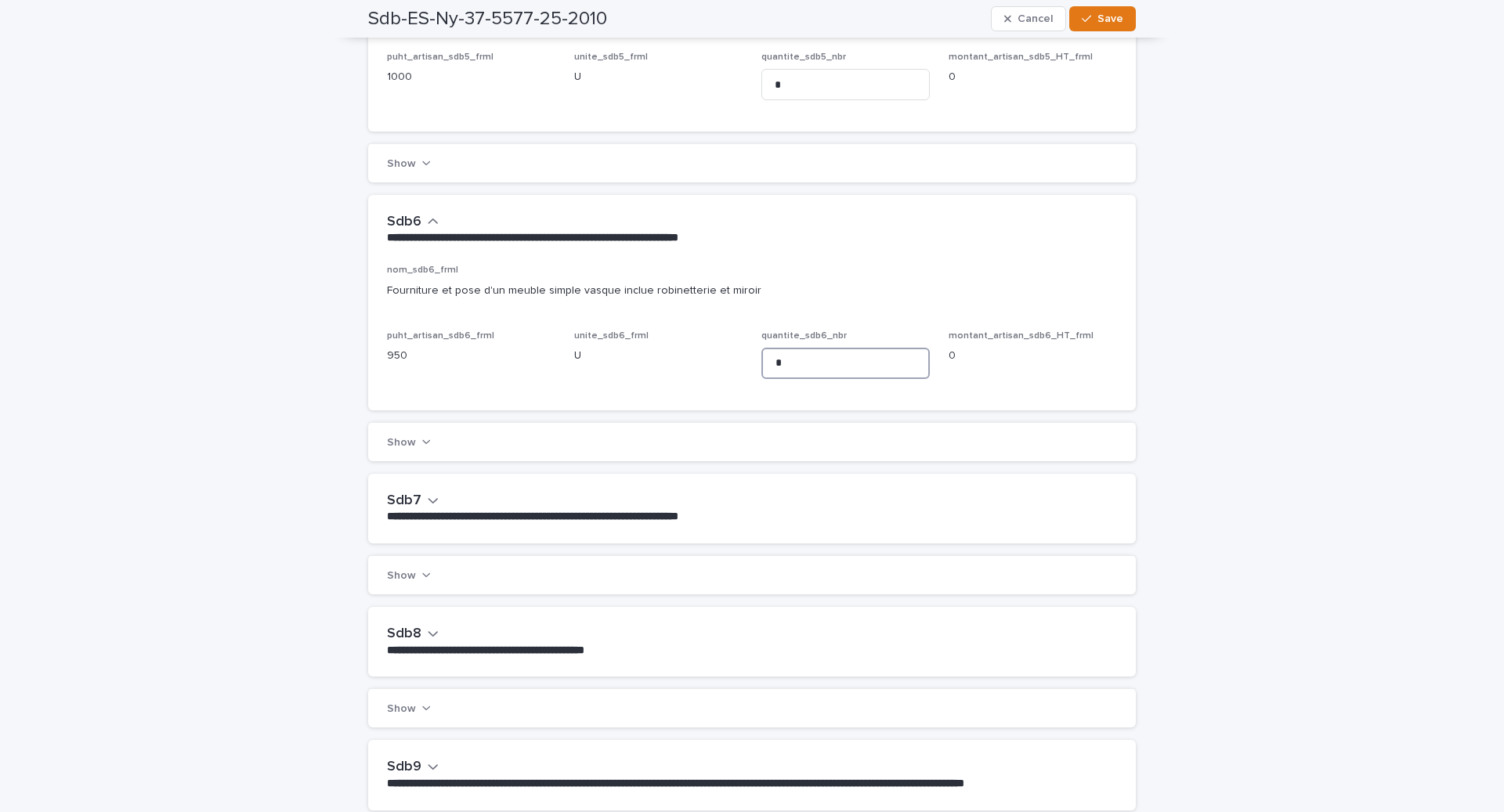
type input "*"
click at [431, 642] on div "button" at bounding box center [433, 634] width 11 height 16
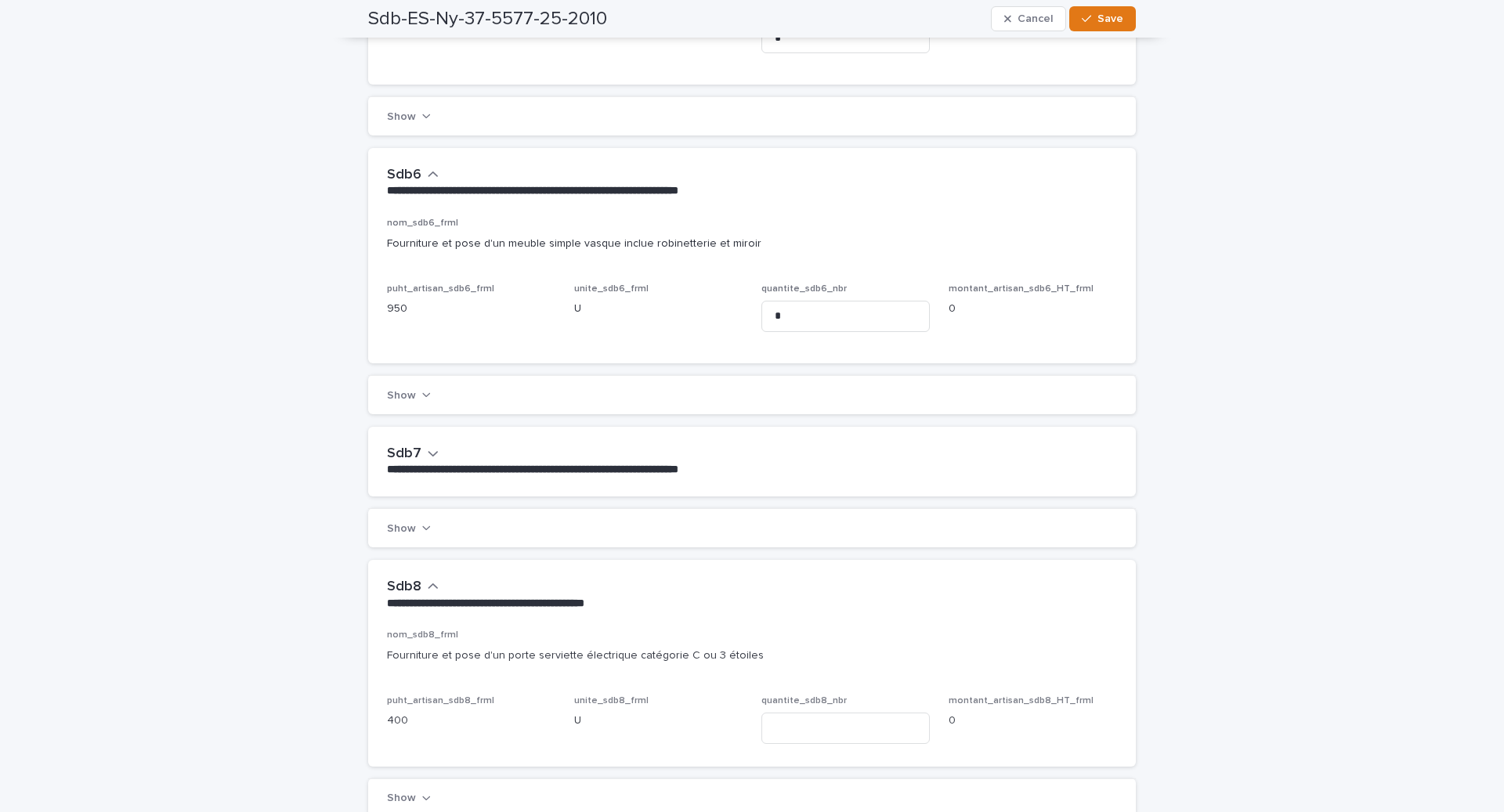
scroll to position [1204, 0]
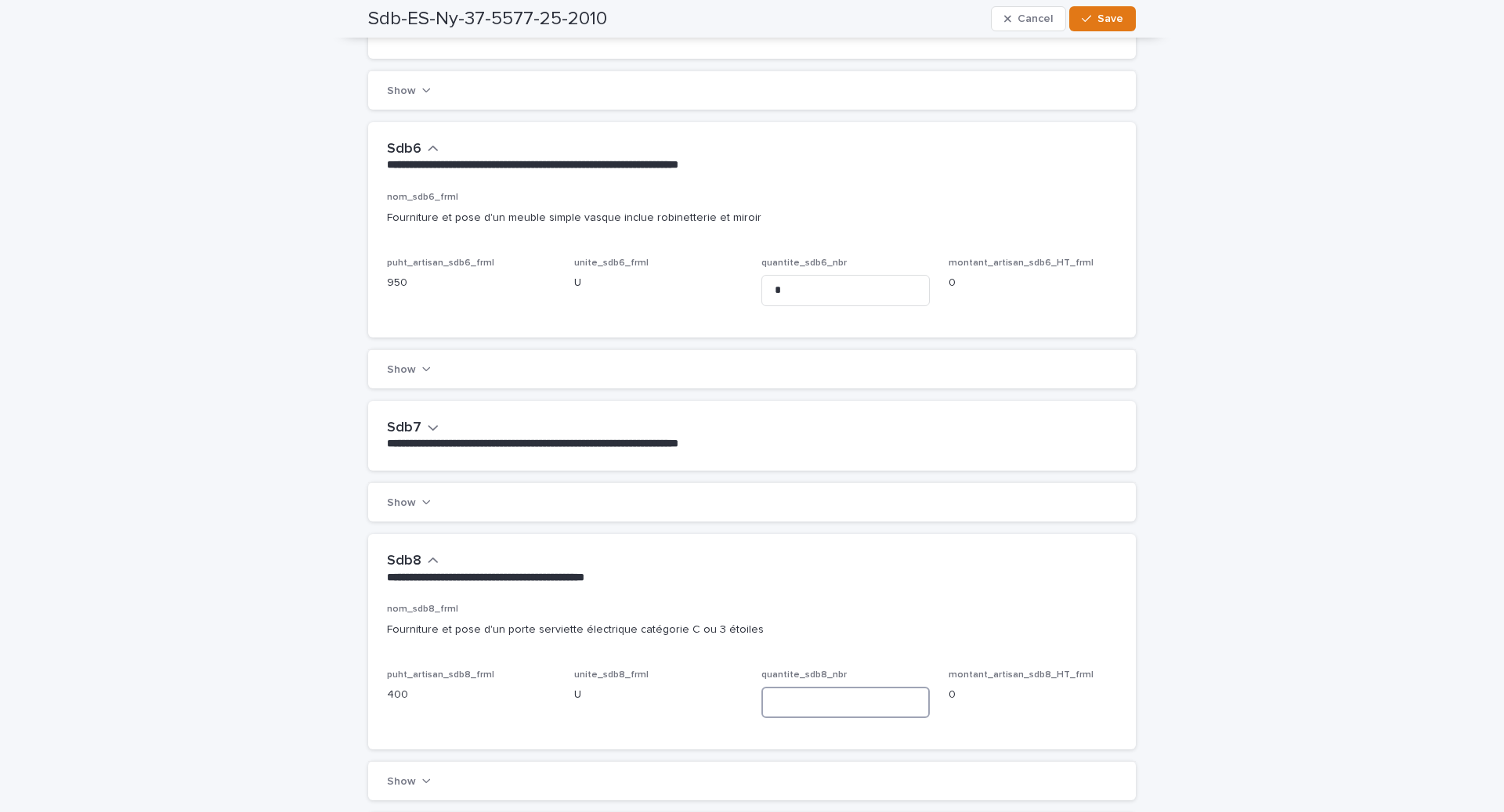
click at [789, 703] on input at bounding box center [845, 703] width 168 height 32
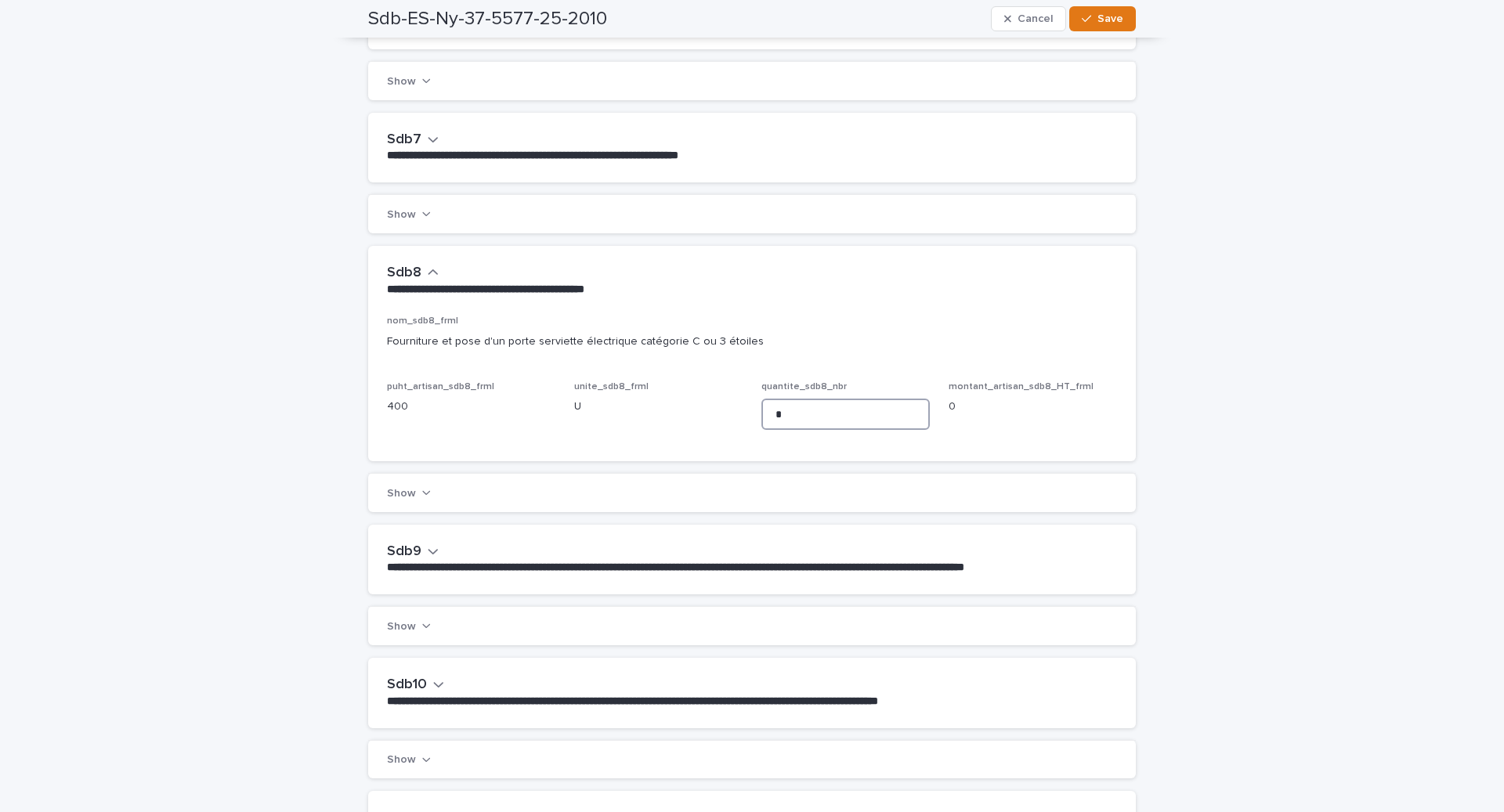
scroll to position [1493, 0]
type input "*"
click at [429, 557] on icon "button" at bounding box center [433, 550] width 11 height 14
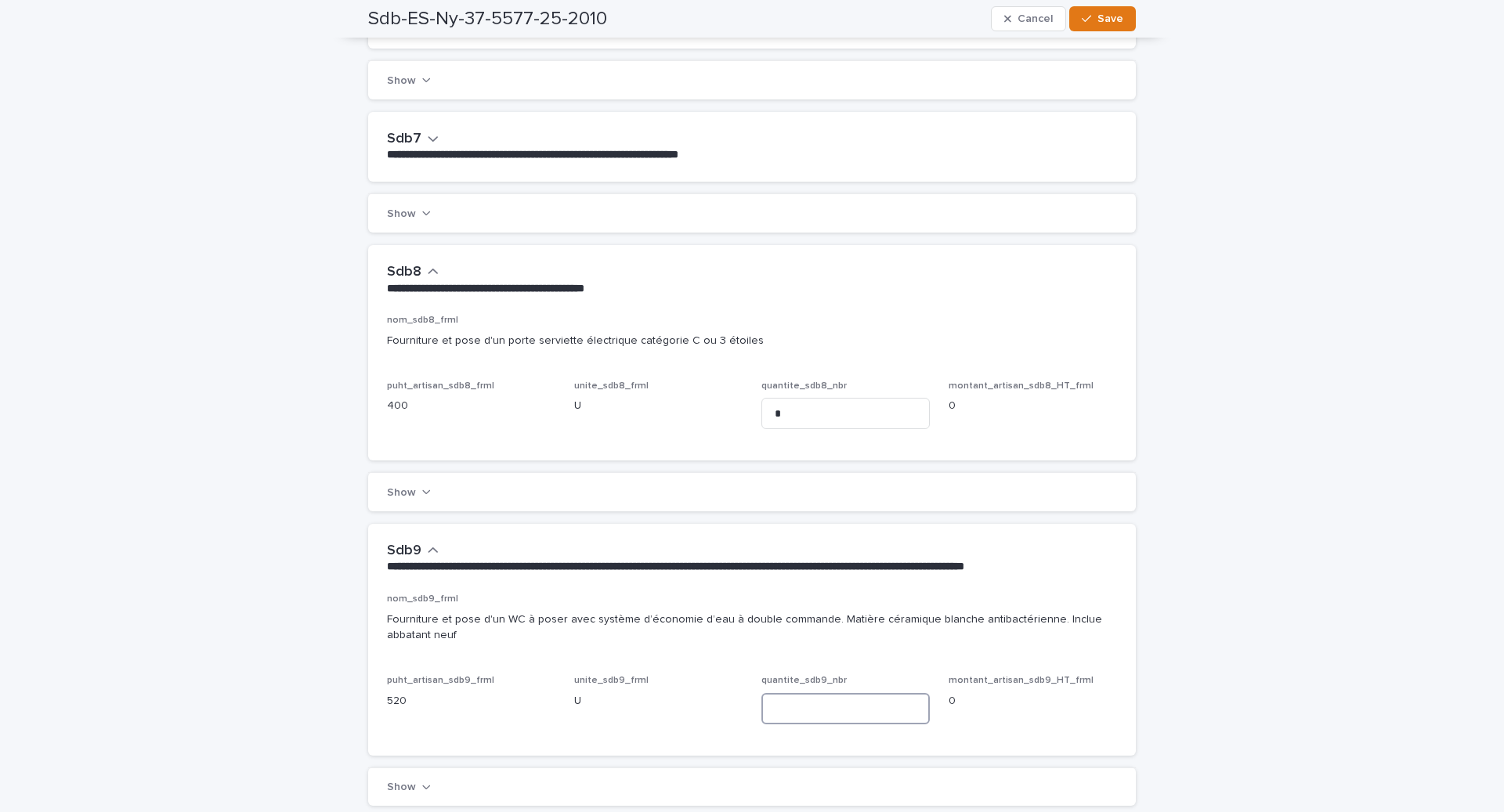
click at [835, 724] on input at bounding box center [845, 709] width 168 height 32
type input "*"
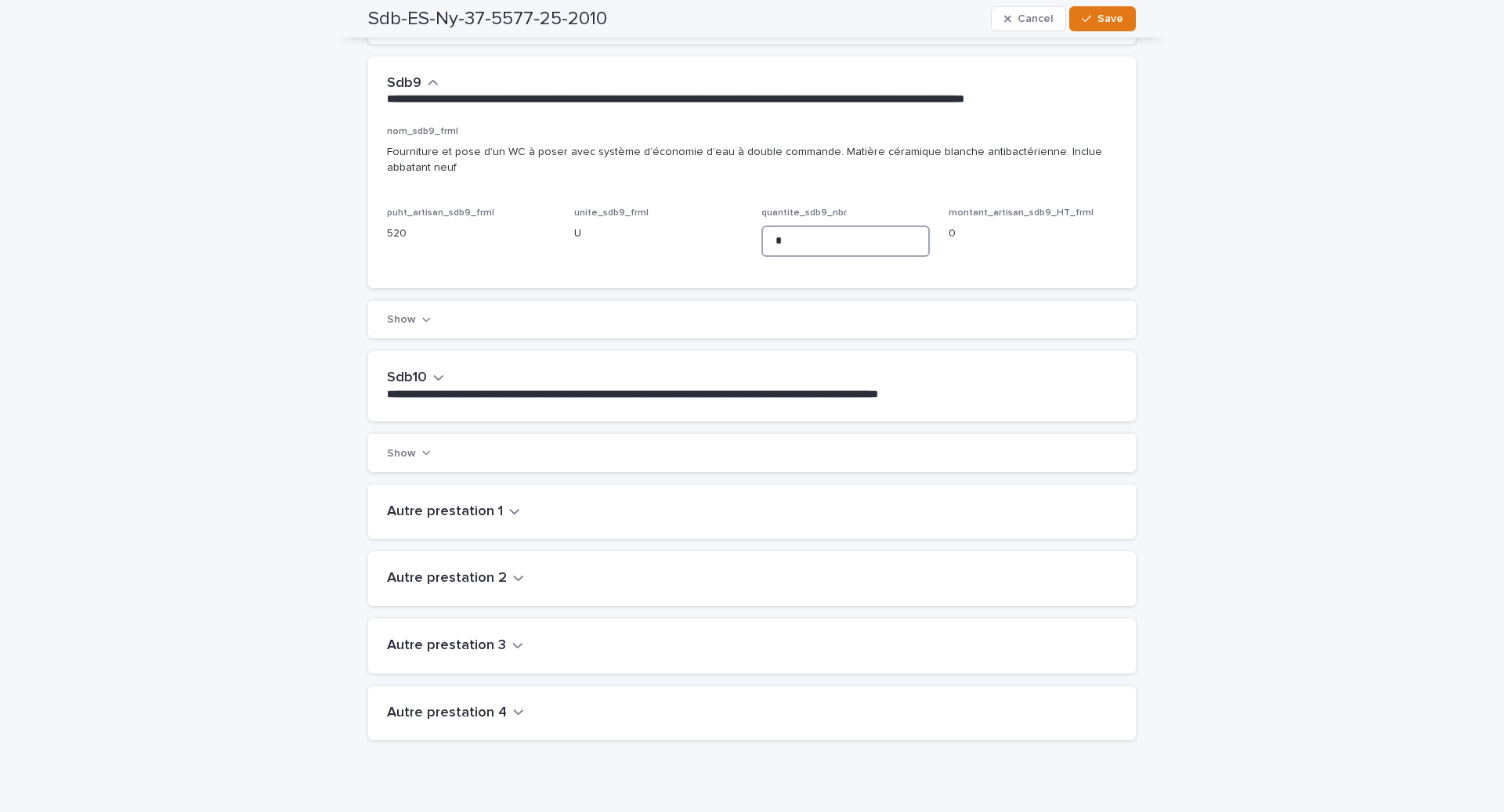
scroll to position [2023, 0]
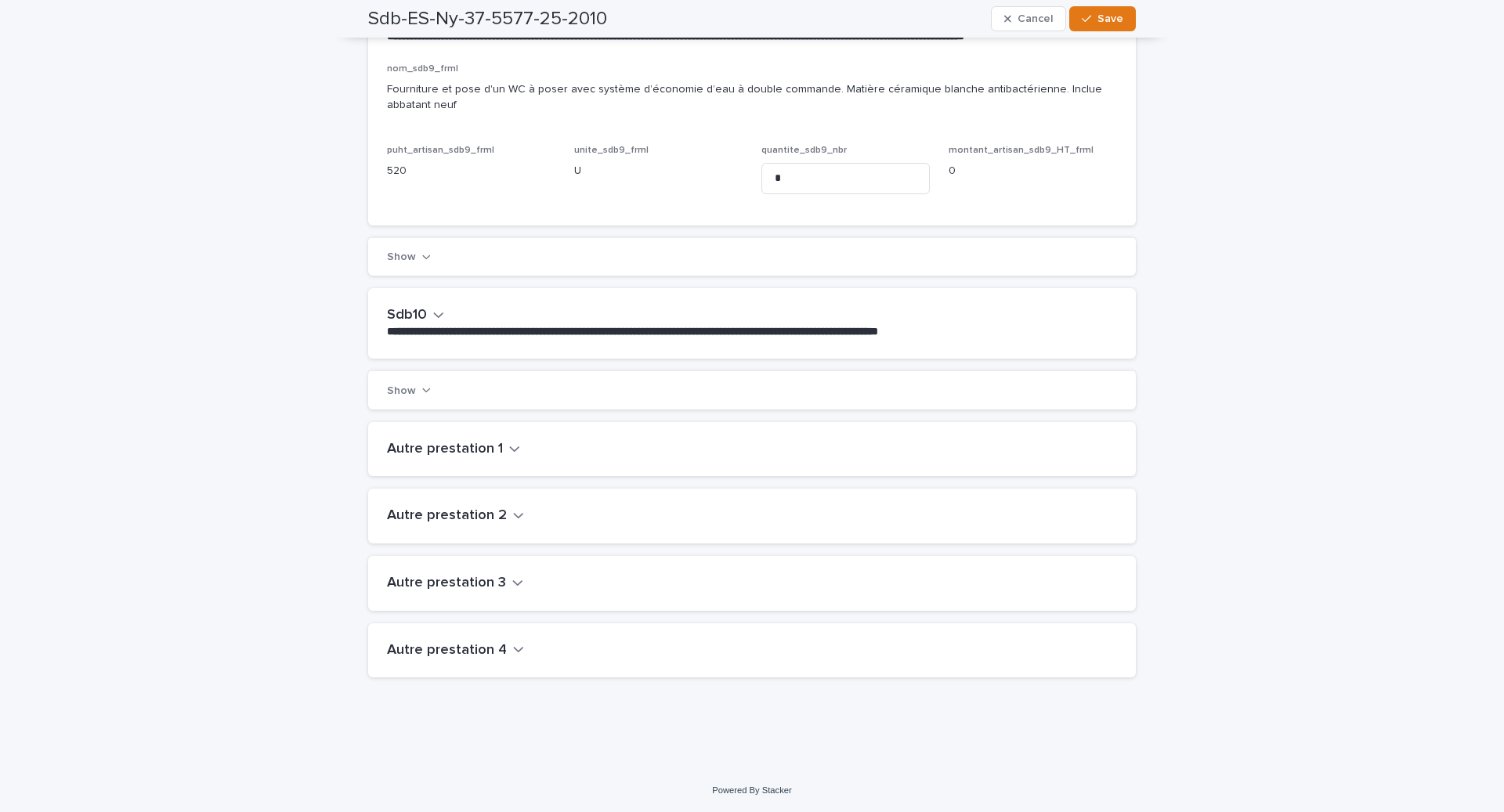
click at [429, 324] on button "Sdb10" at bounding box center [415, 316] width 57 height 18
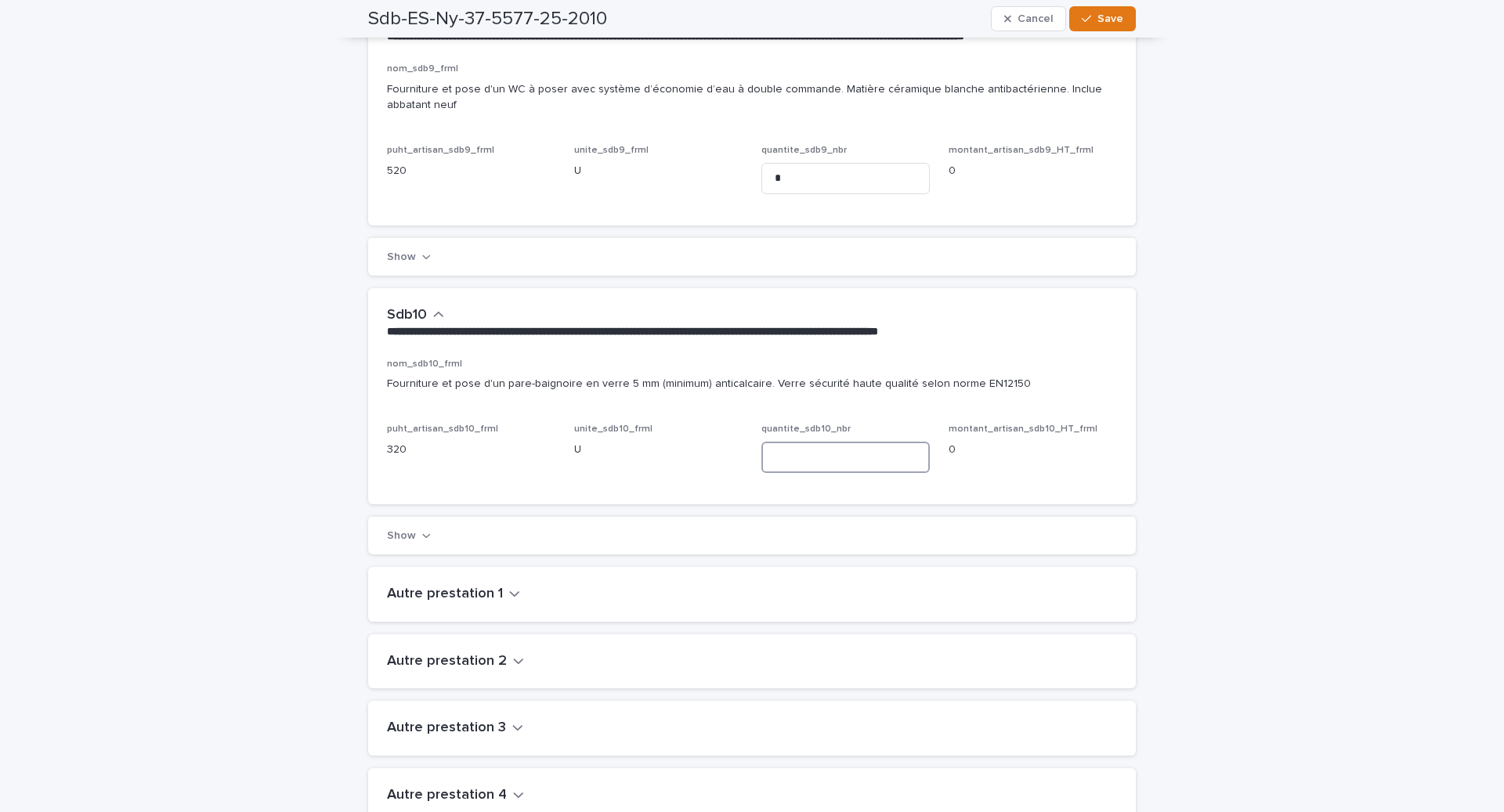
click at [782, 473] on input at bounding box center [845, 458] width 168 height 32
type input "*"
click at [1102, 18] on span "Save" at bounding box center [1110, 19] width 26 height 11
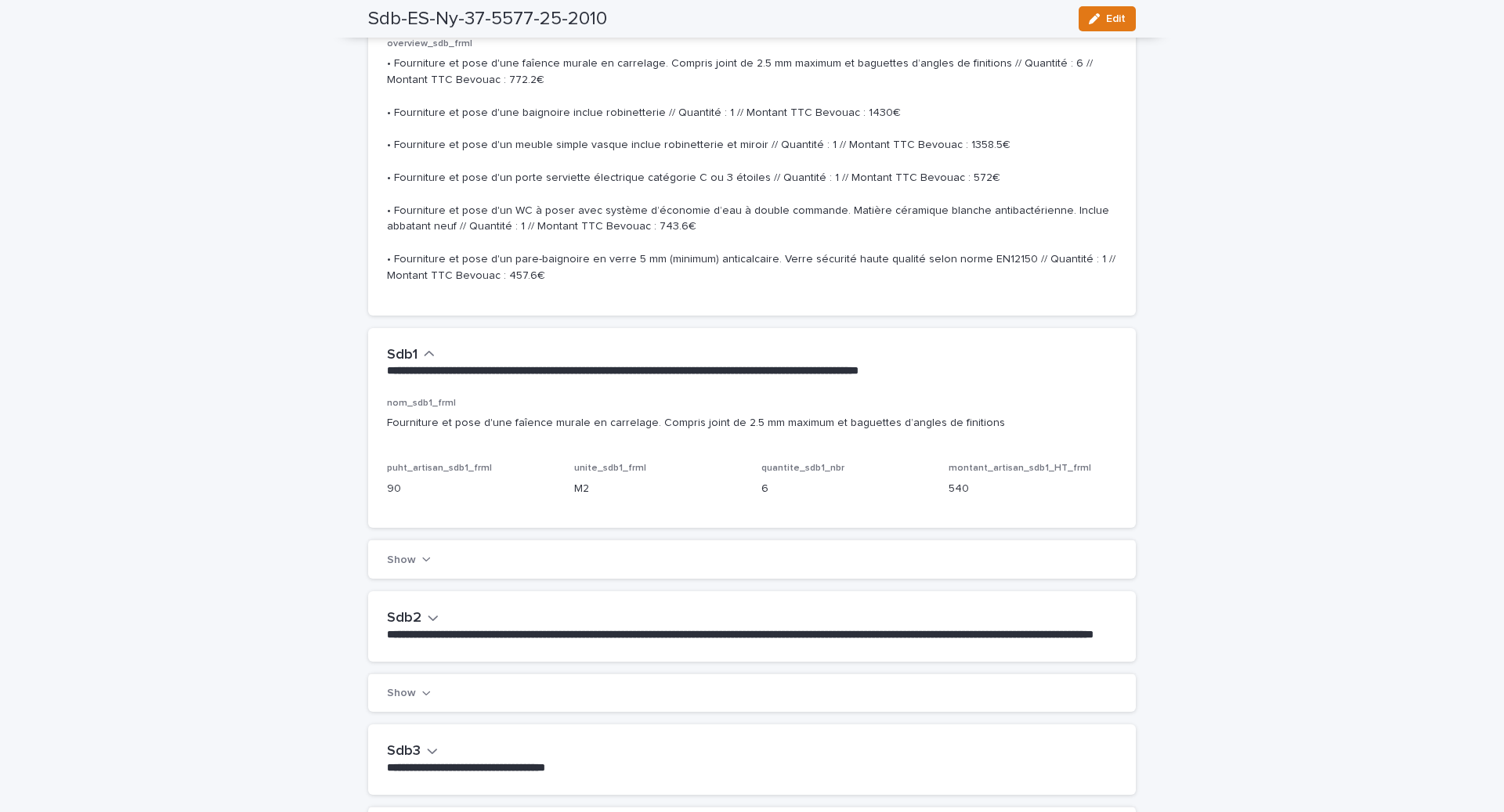
scroll to position [0, 0]
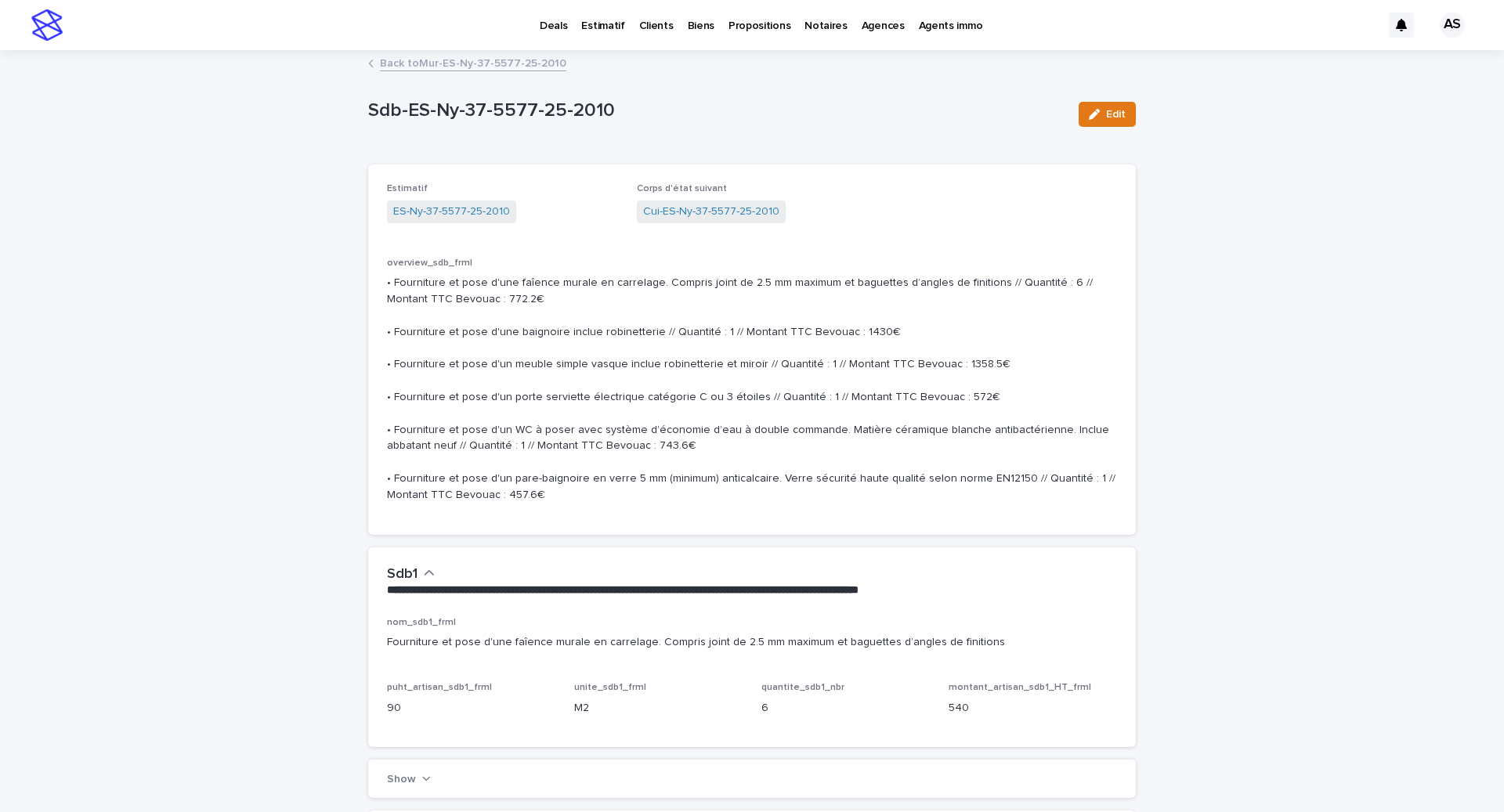
click at [715, 221] on span "Cui-ES-Ny-37-5577-25-2010" at bounding box center [711, 212] width 149 height 23
click at [711, 212] on link "Cui-ES-Ny-37-5577-25-2010" at bounding box center [711, 212] width 137 height 17
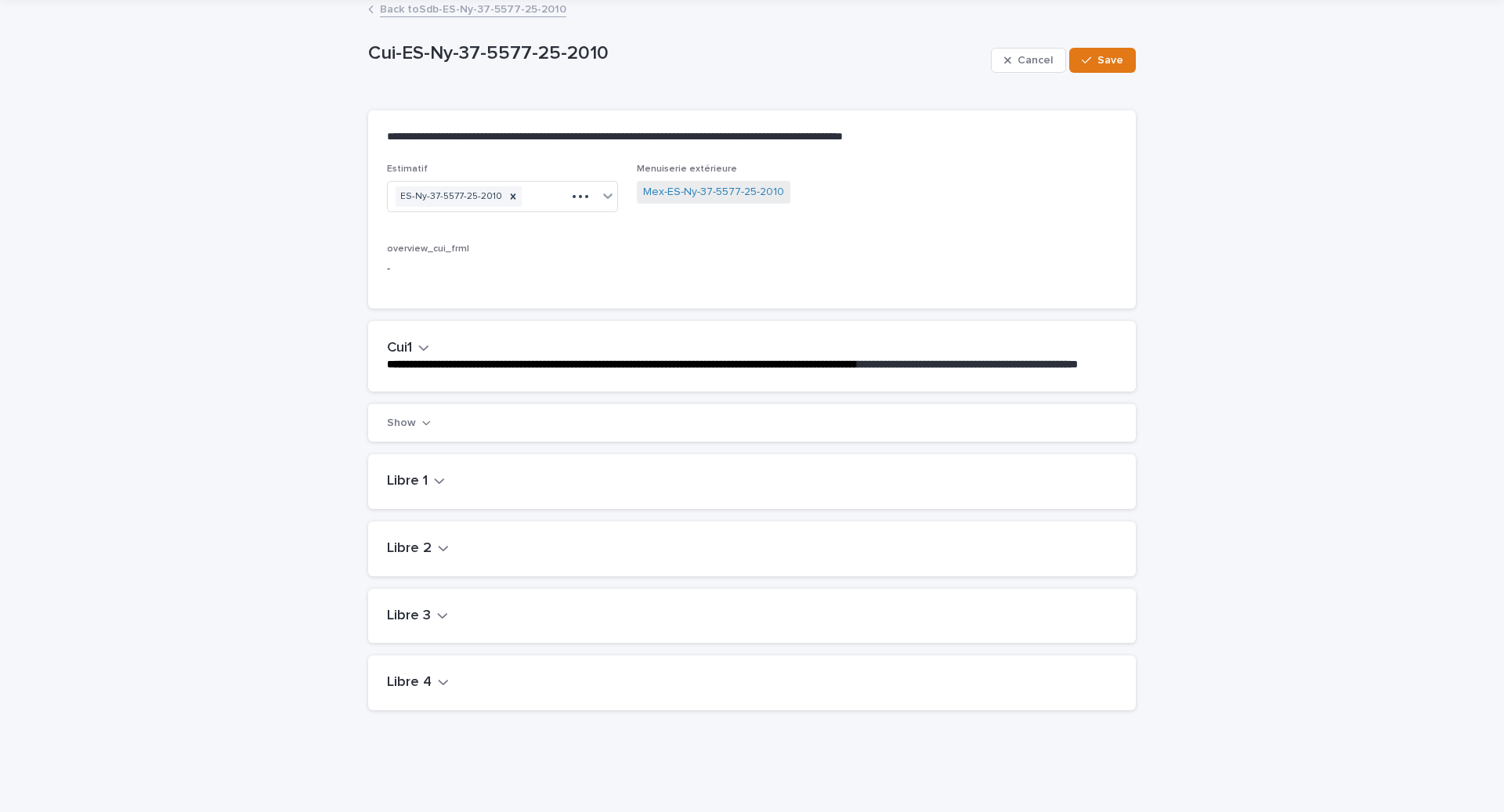
scroll to position [61, 0]
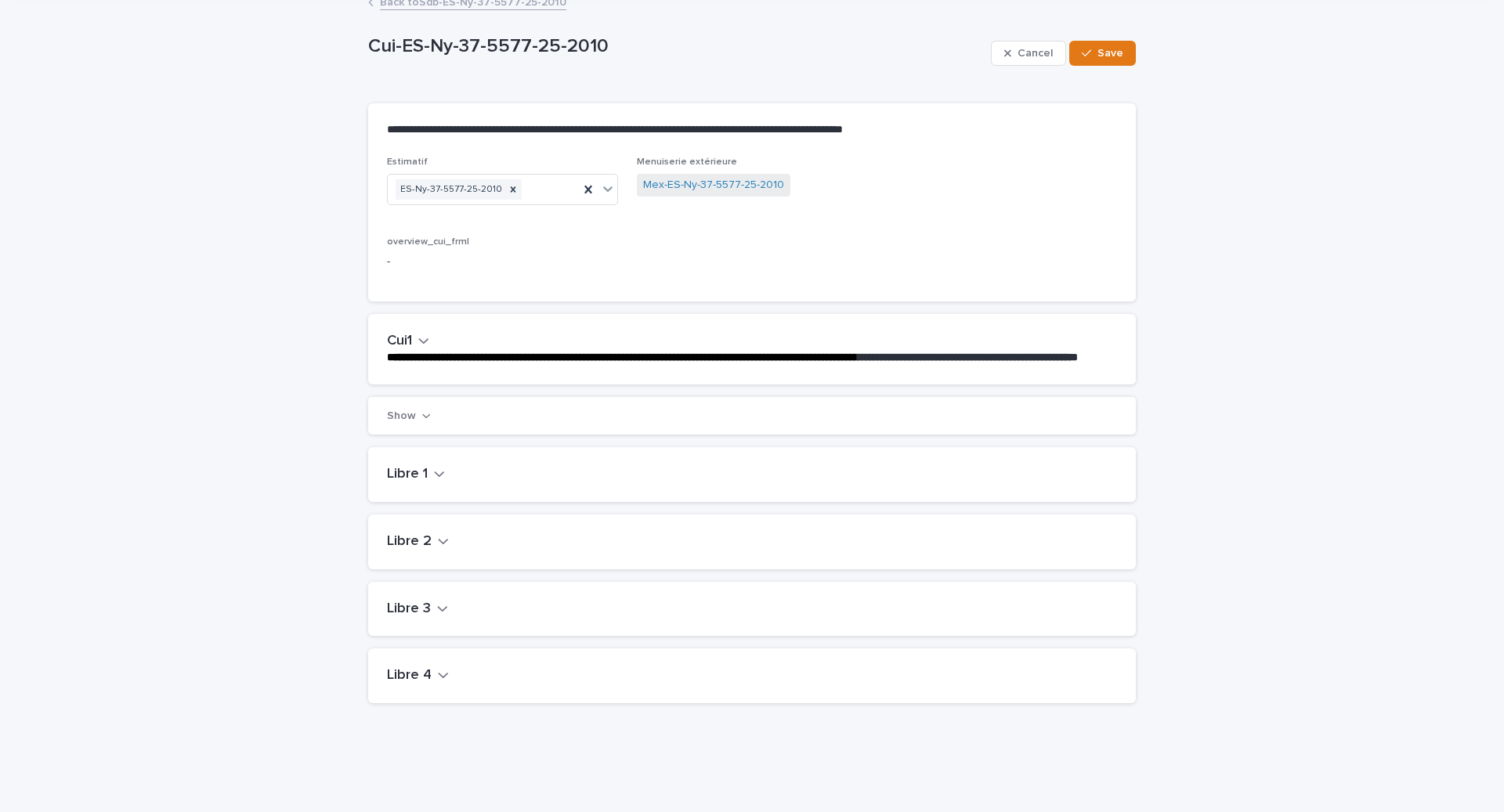
click at [423, 340] on icon "button" at bounding box center [423, 341] width 10 height 5
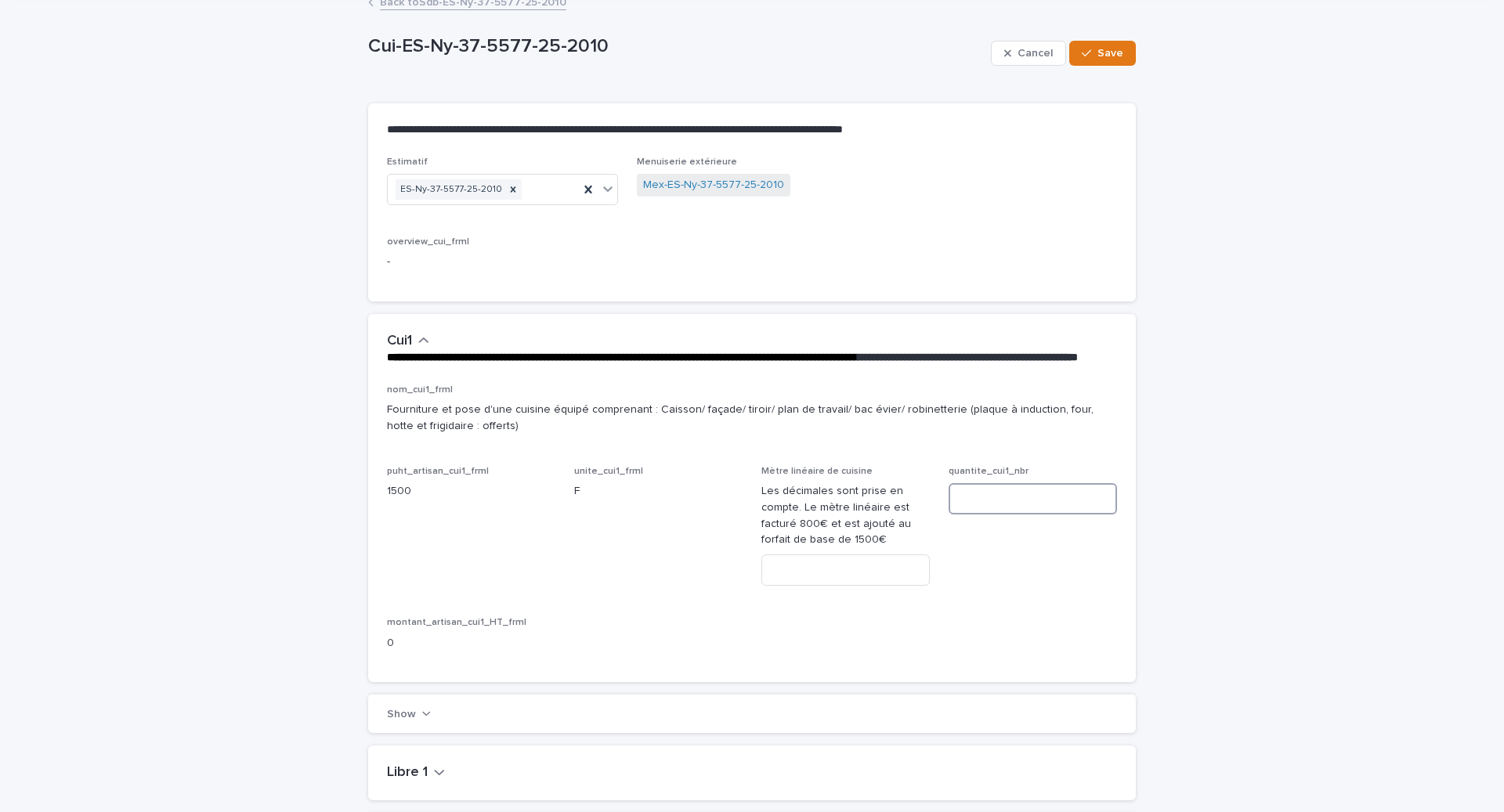
click at [1023, 514] on input at bounding box center [1032, 499] width 168 height 32
type input "*"
click at [806, 599] on div "Mètre linéaire de cuisine Les décimales sont prise en compte. Le mètre linéaire…" at bounding box center [845, 532] width 168 height 133
click at [806, 585] on input at bounding box center [845, 570] width 168 height 32
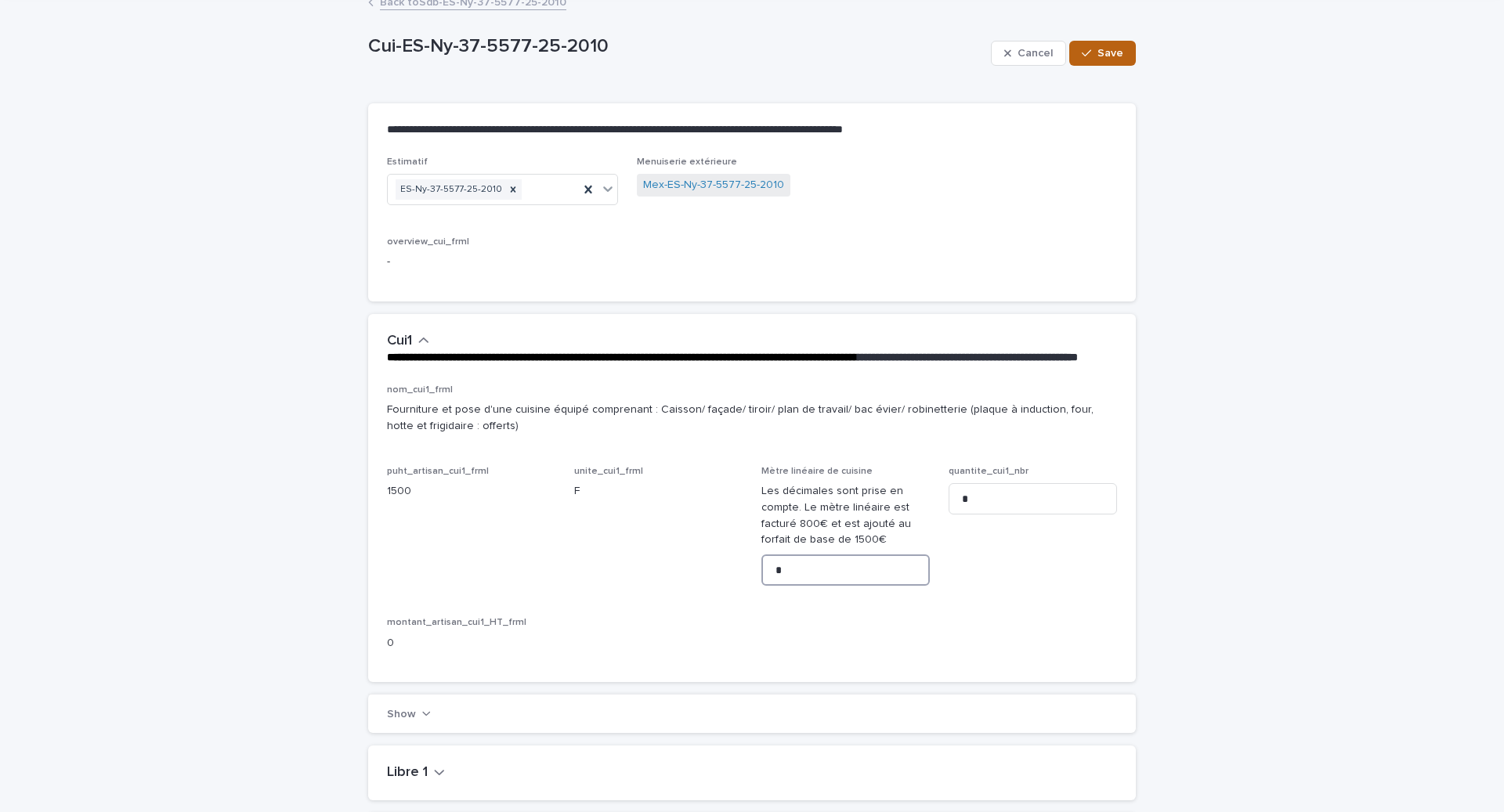
type input "*"
click at [1124, 56] on button "Save" at bounding box center [1102, 53] width 66 height 25
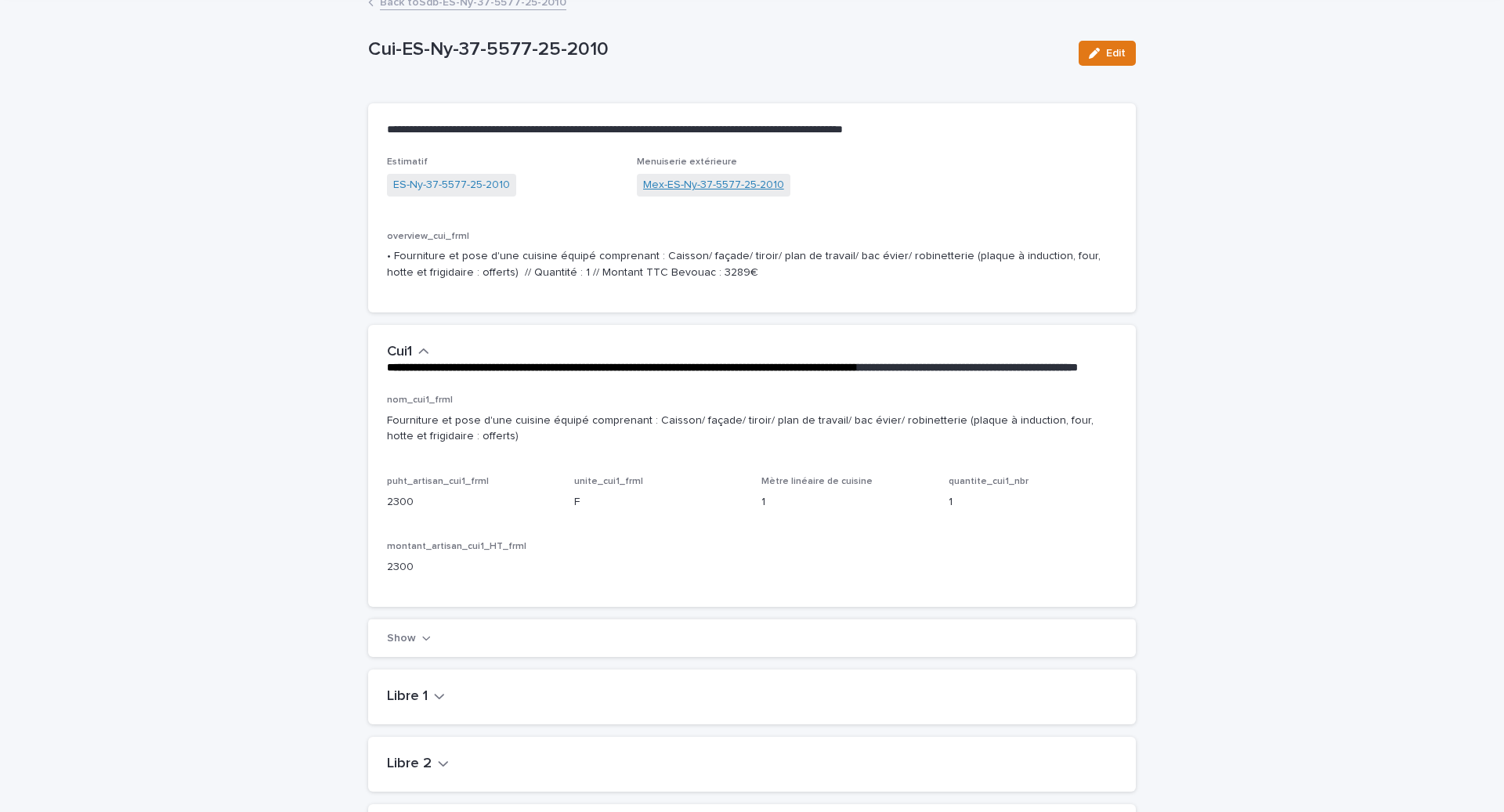
click at [758, 188] on link "Mex-ES-Ny-37-5577-25-2010" at bounding box center [714, 185] width 141 height 17
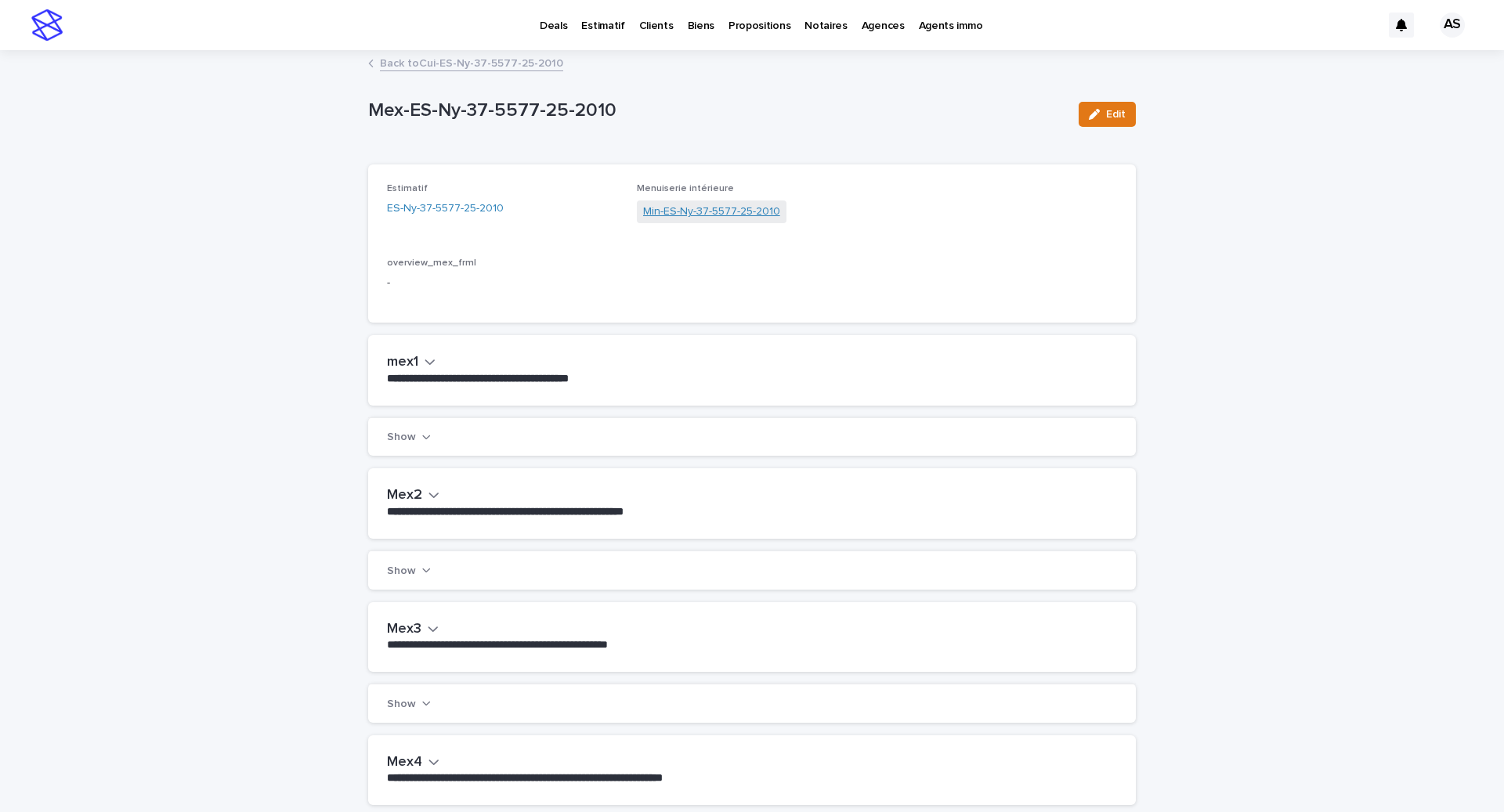
click at [729, 214] on link "Min-ES-Ny-37-5577-25-2010" at bounding box center [711, 212] width 137 height 17
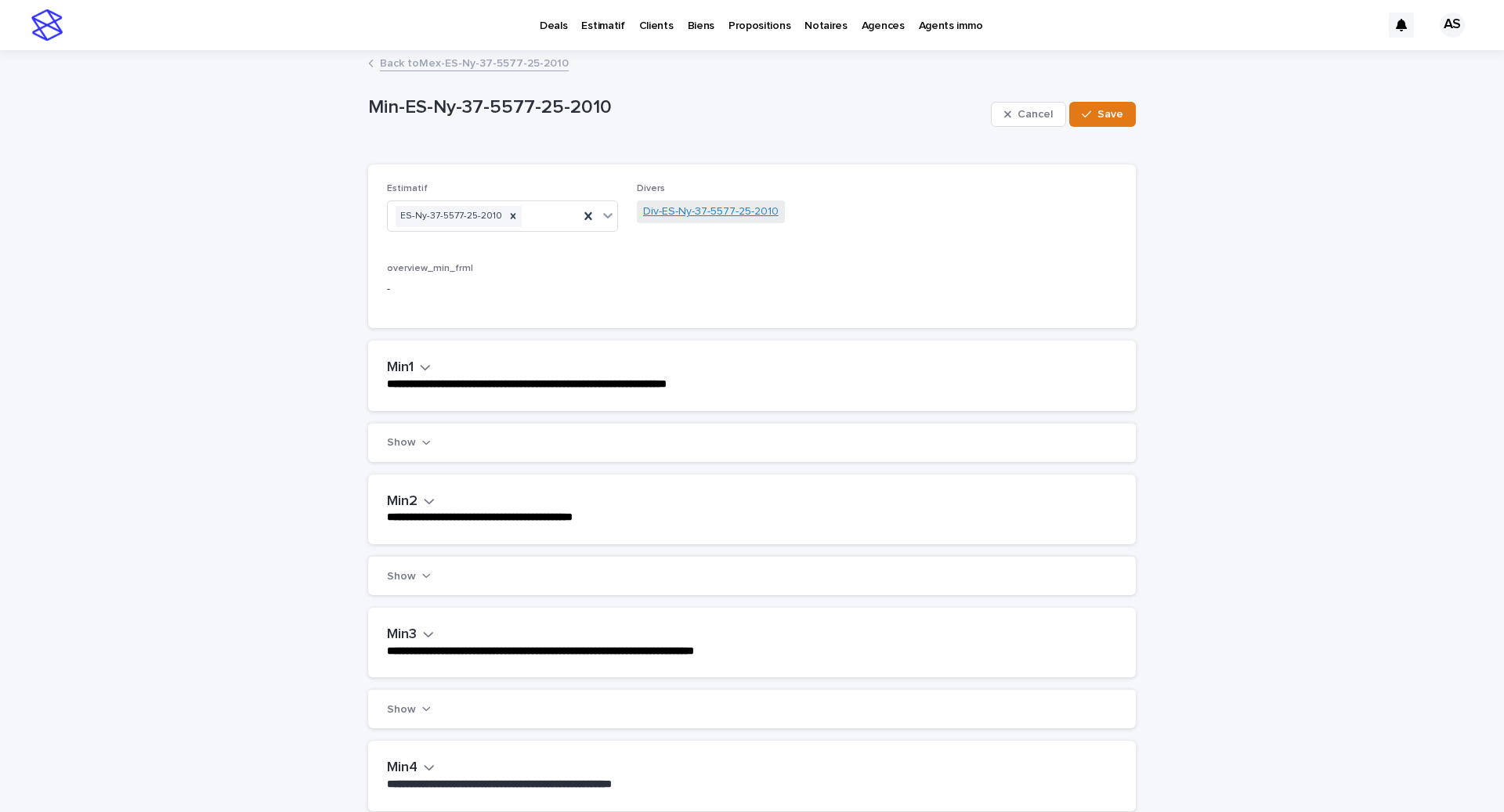
click at [722, 212] on link "Div-ES-Ny-37-5577-25-2010" at bounding box center [711, 212] width 136 height 17
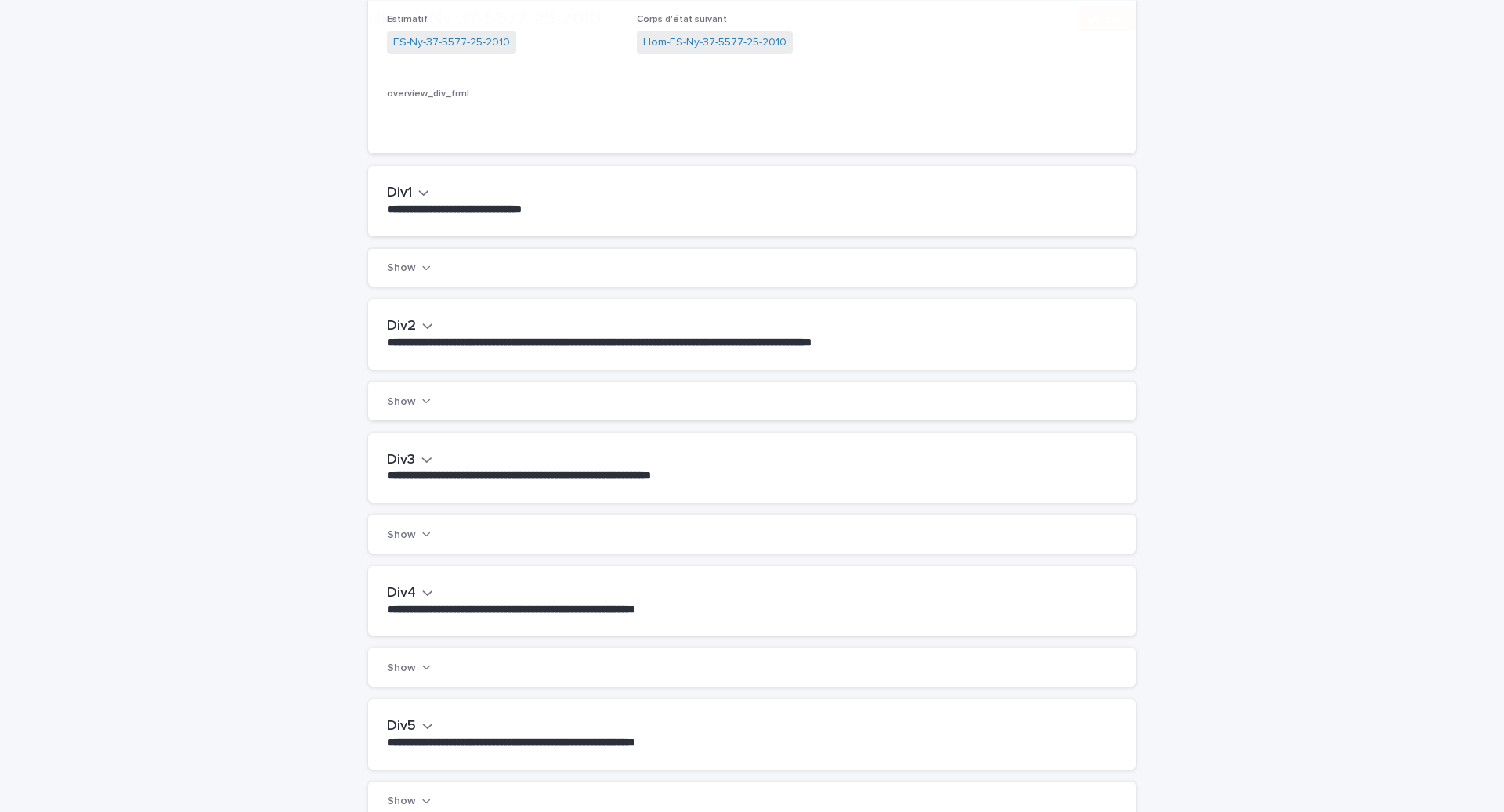
scroll to position [192, 0]
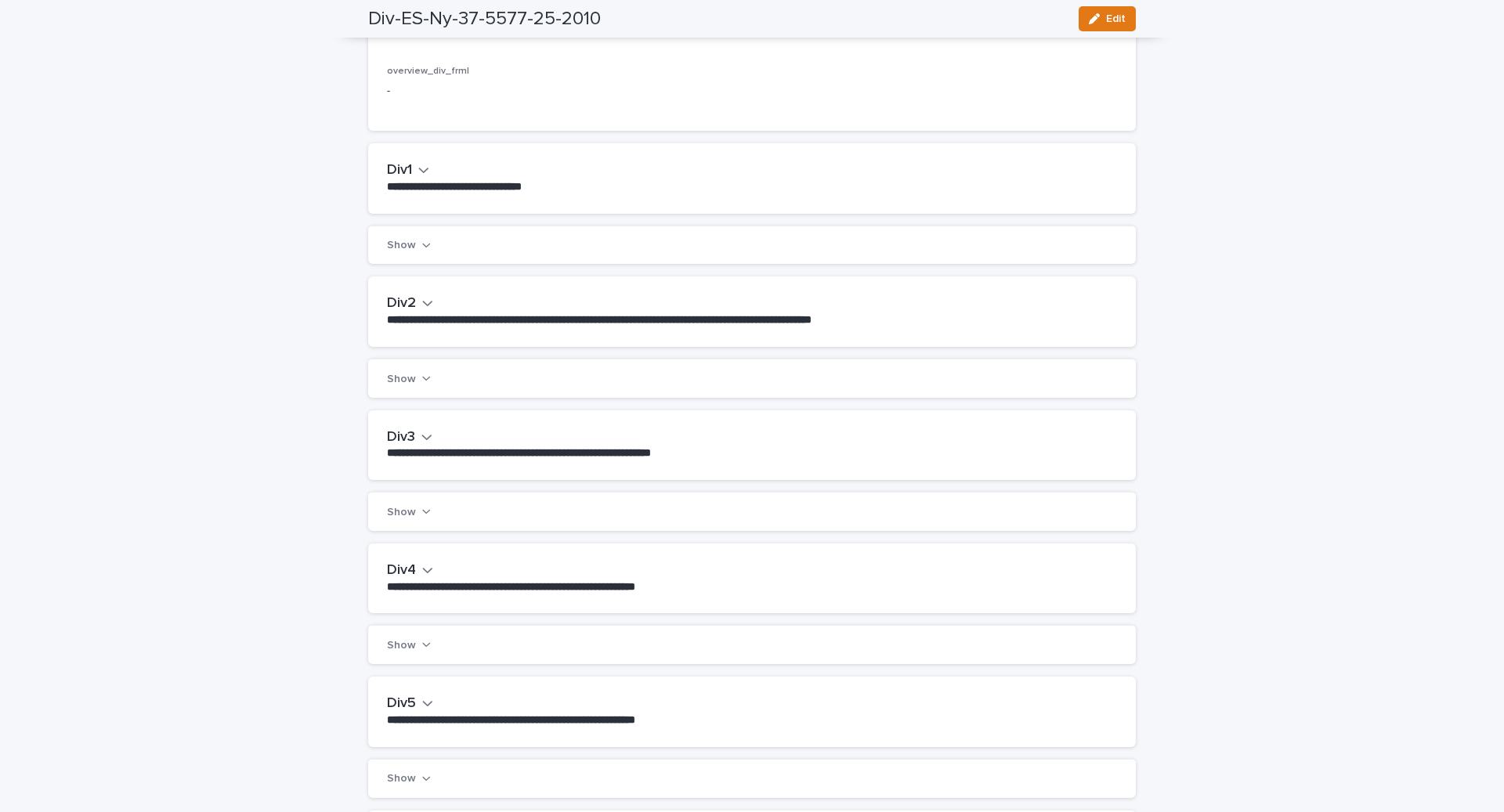
click at [412, 427] on div "**********" at bounding box center [752, 444] width 767 height 70
click at [423, 436] on icon "button" at bounding box center [427, 437] width 11 height 14
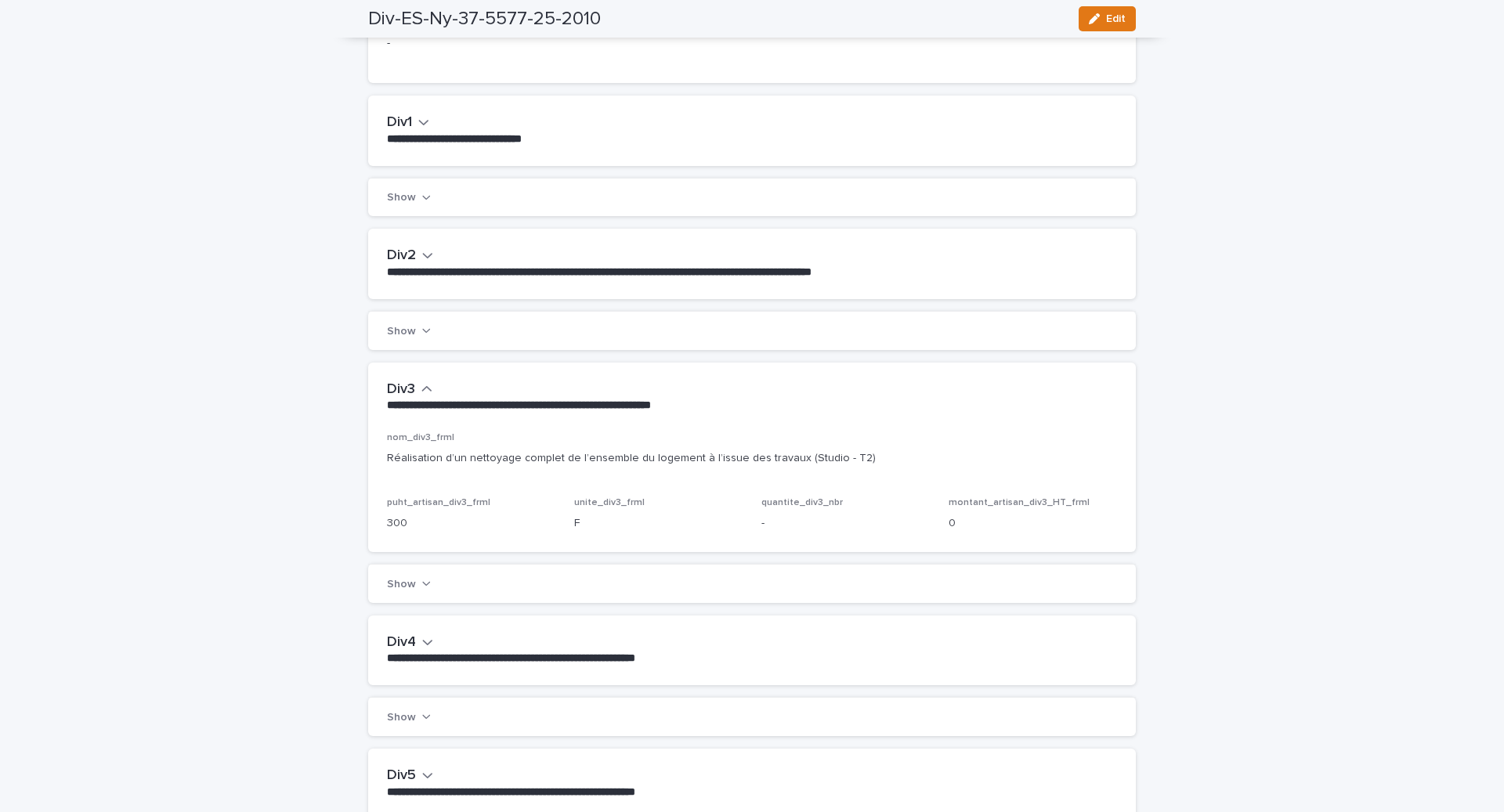
scroll to position [257, 0]
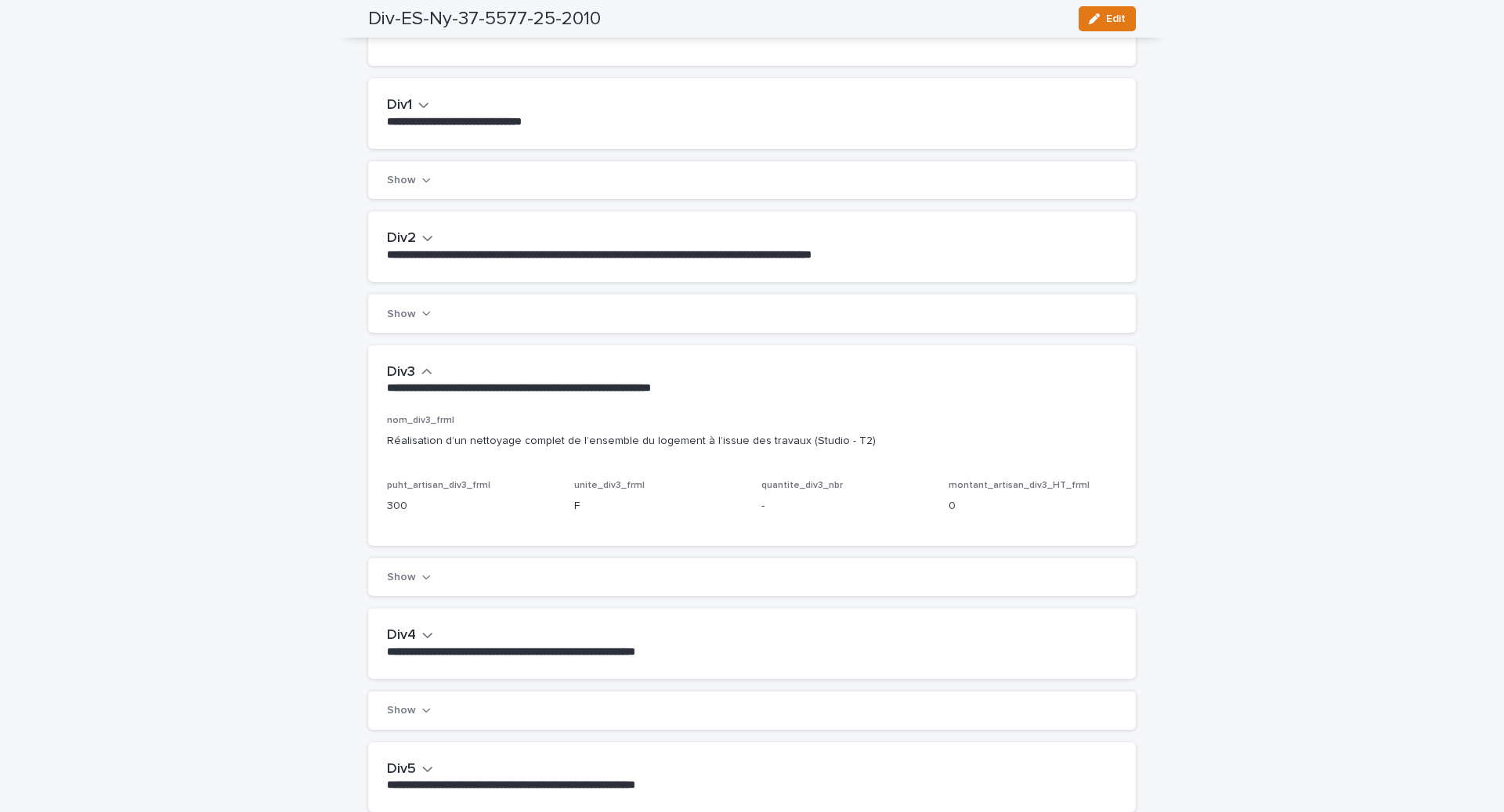
click at [1114, 38] on div "overview_div_frml -" at bounding box center [752, 24] width 730 height 46
click at [1107, 32] on div "Div-ES-Ny-37-5577-25-2010 Edit" at bounding box center [752, 19] width 767 height 38
click at [1097, 26] on button "Edit" at bounding box center [1107, 19] width 57 height 25
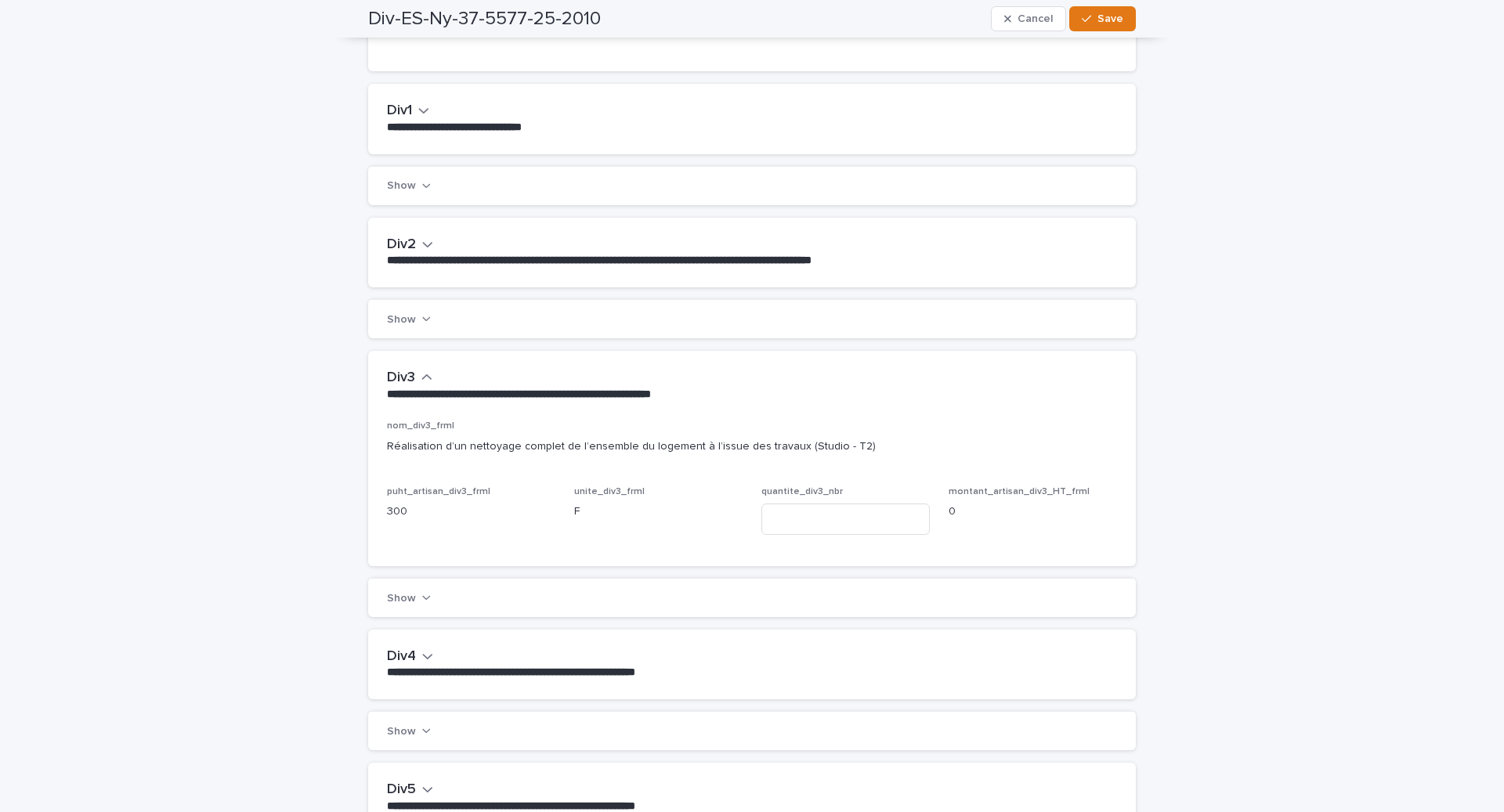
scroll to position [267, 0]
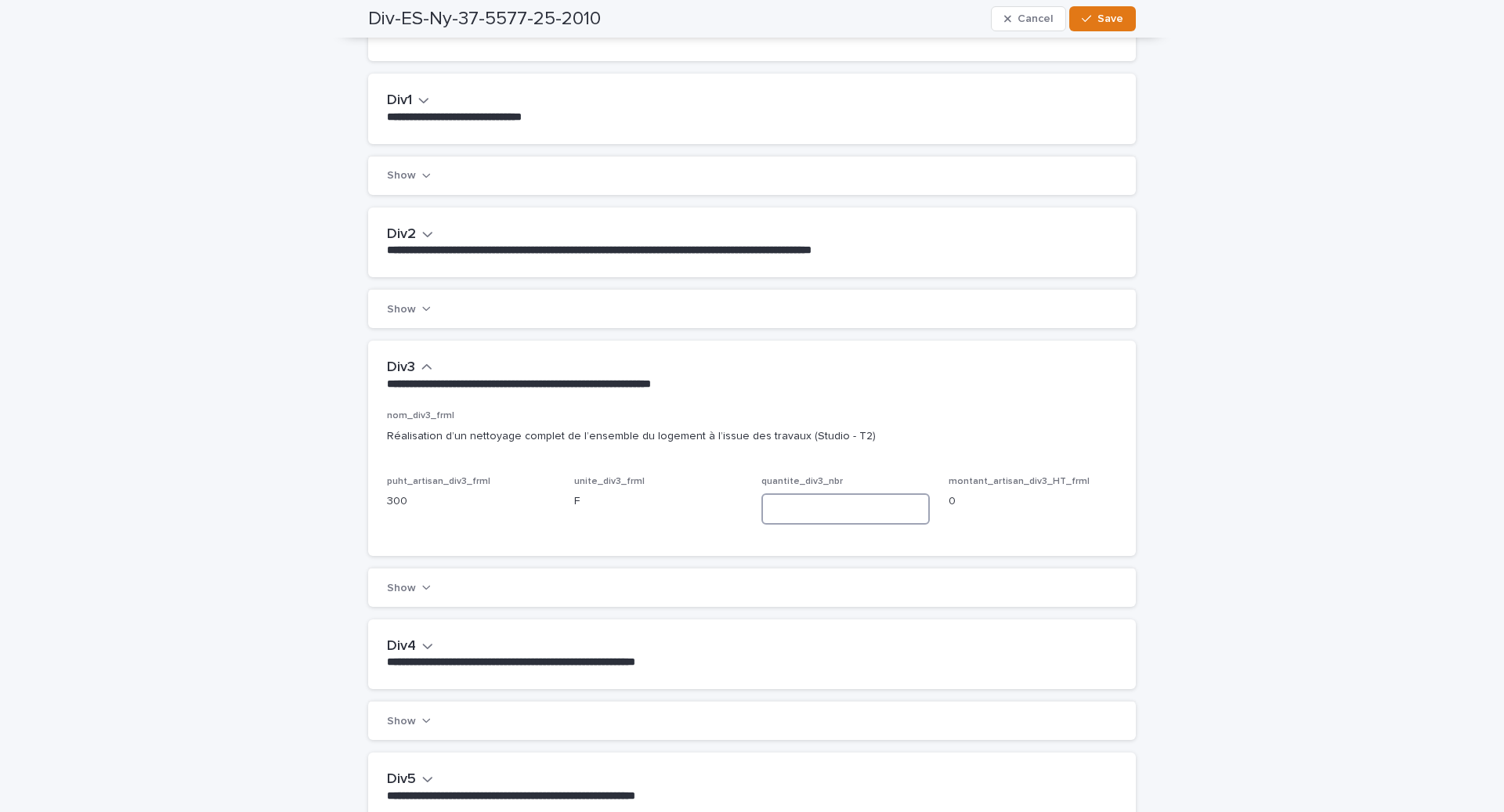
click at [812, 520] on input at bounding box center [845, 509] width 168 height 32
type input "*"
click at [878, 317] on div "Show" at bounding box center [752, 309] width 767 height 39
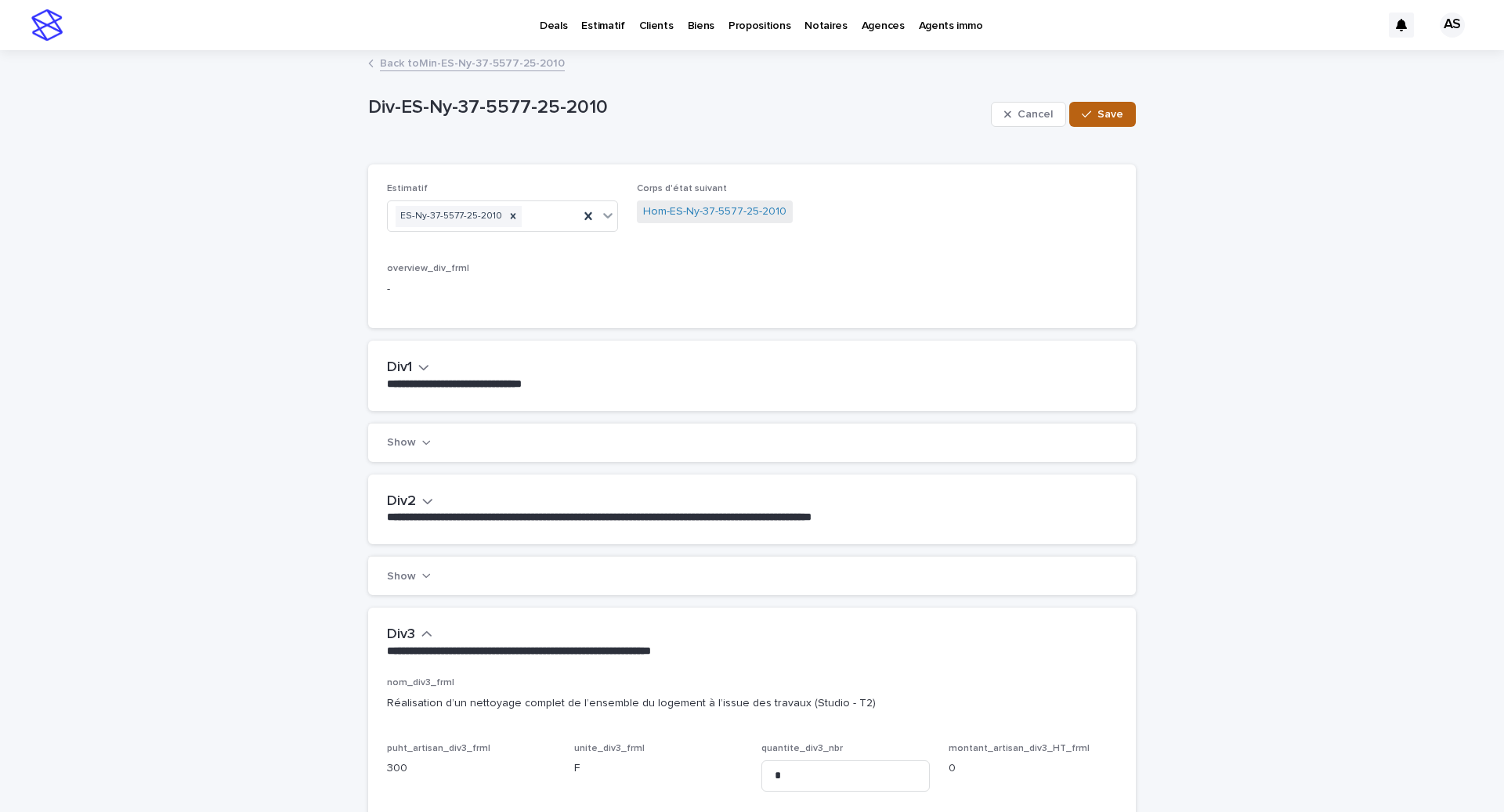
click at [1087, 124] on button "Save" at bounding box center [1102, 114] width 66 height 25
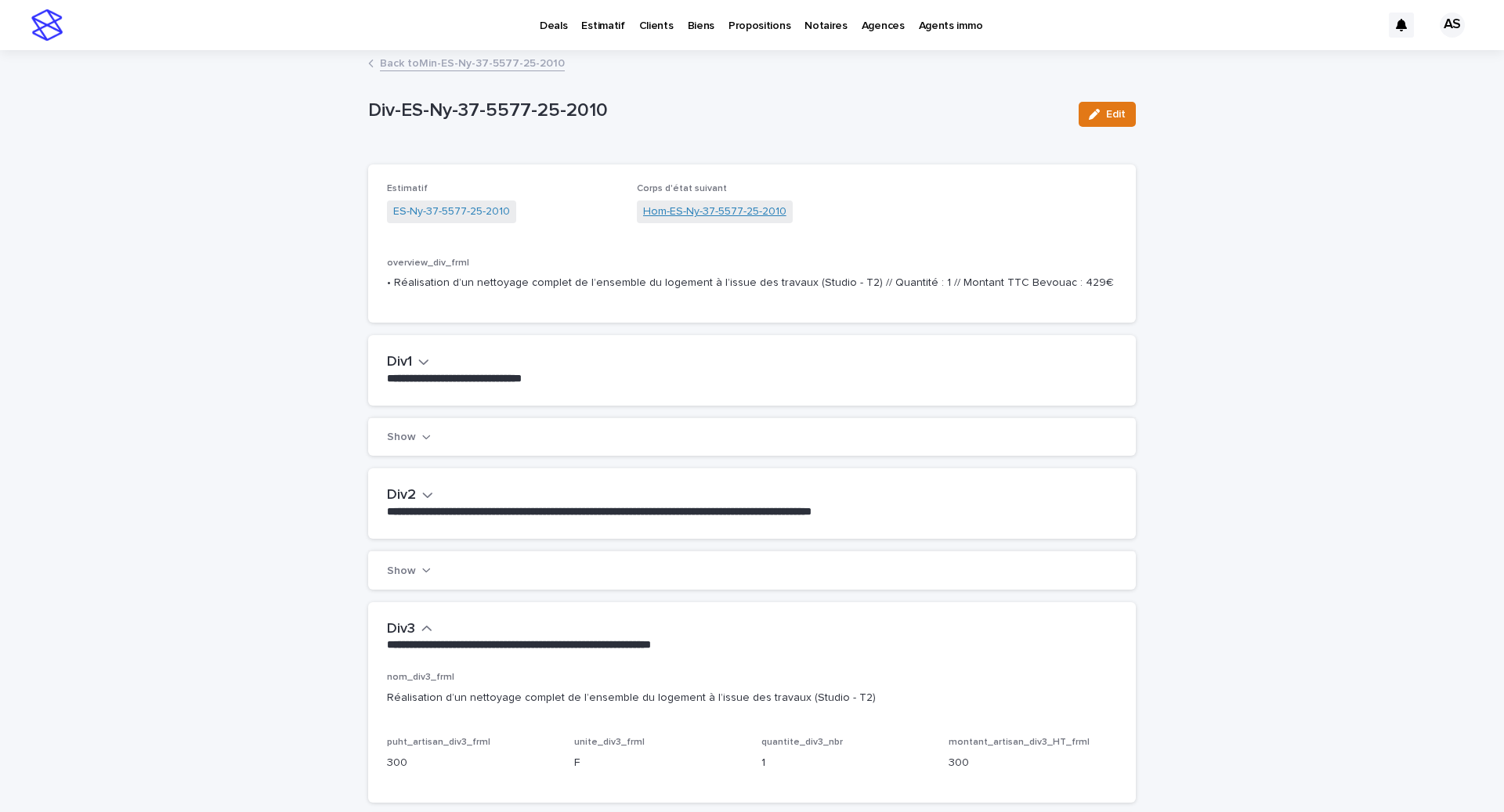
click at [710, 212] on link "Hom-ES-Ny-37-5577-25-2010" at bounding box center [715, 212] width 144 height 17
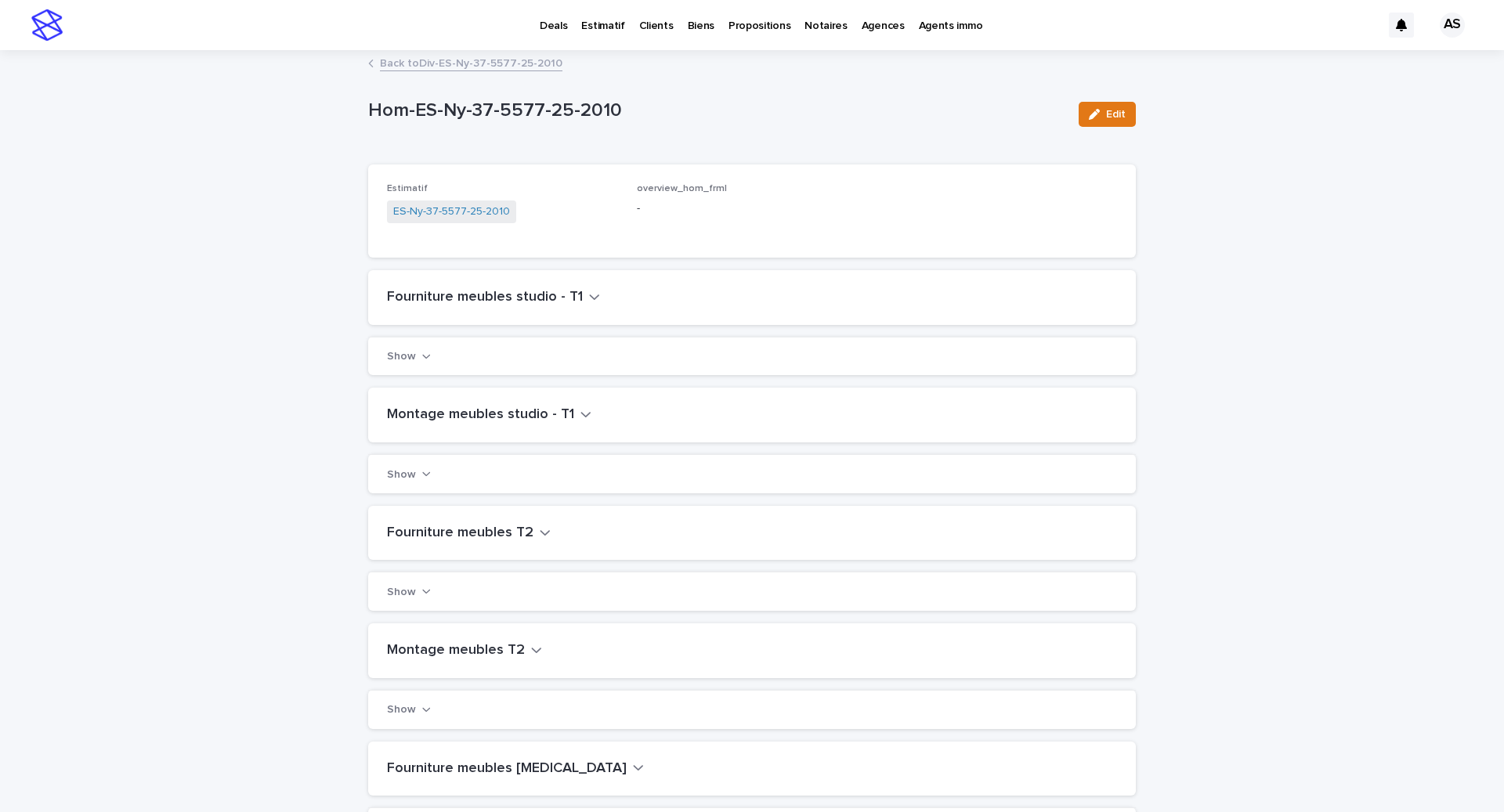
click at [479, 312] on div "Fourniture meubles studio - T1" at bounding box center [752, 297] width 767 height 55
click at [480, 305] on div "Fourniture meubles studio - T1" at bounding box center [752, 297] width 767 height 55
click at [487, 291] on h2 "Fourniture meubles studio - T1" at bounding box center [485, 298] width 196 height 18
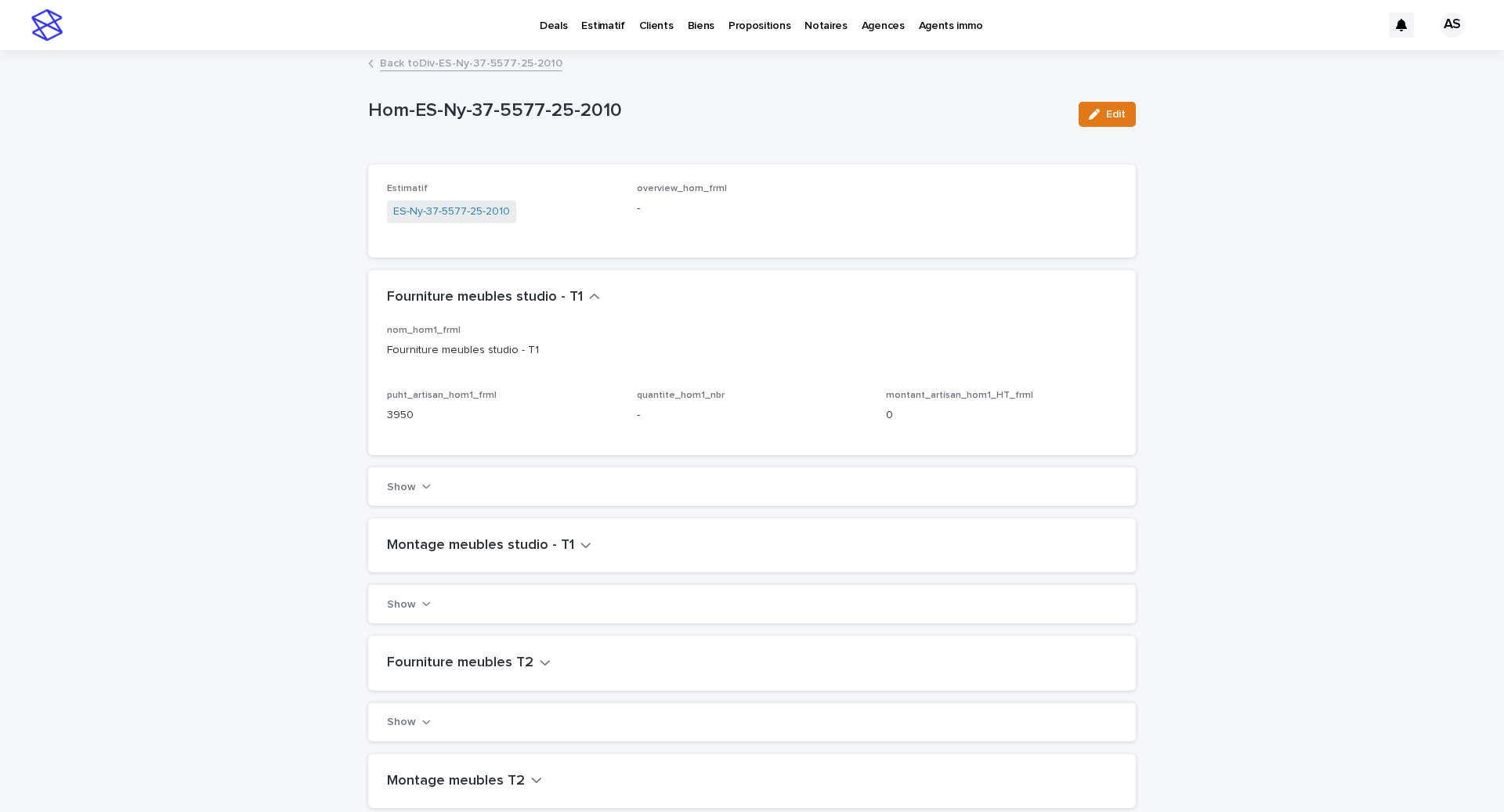
click at [1078, 107] on div "Edit" at bounding box center [1104, 114] width 64 height 25
click at [1081, 108] on button "Edit" at bounding box center [1107, 114] width 57 height 25
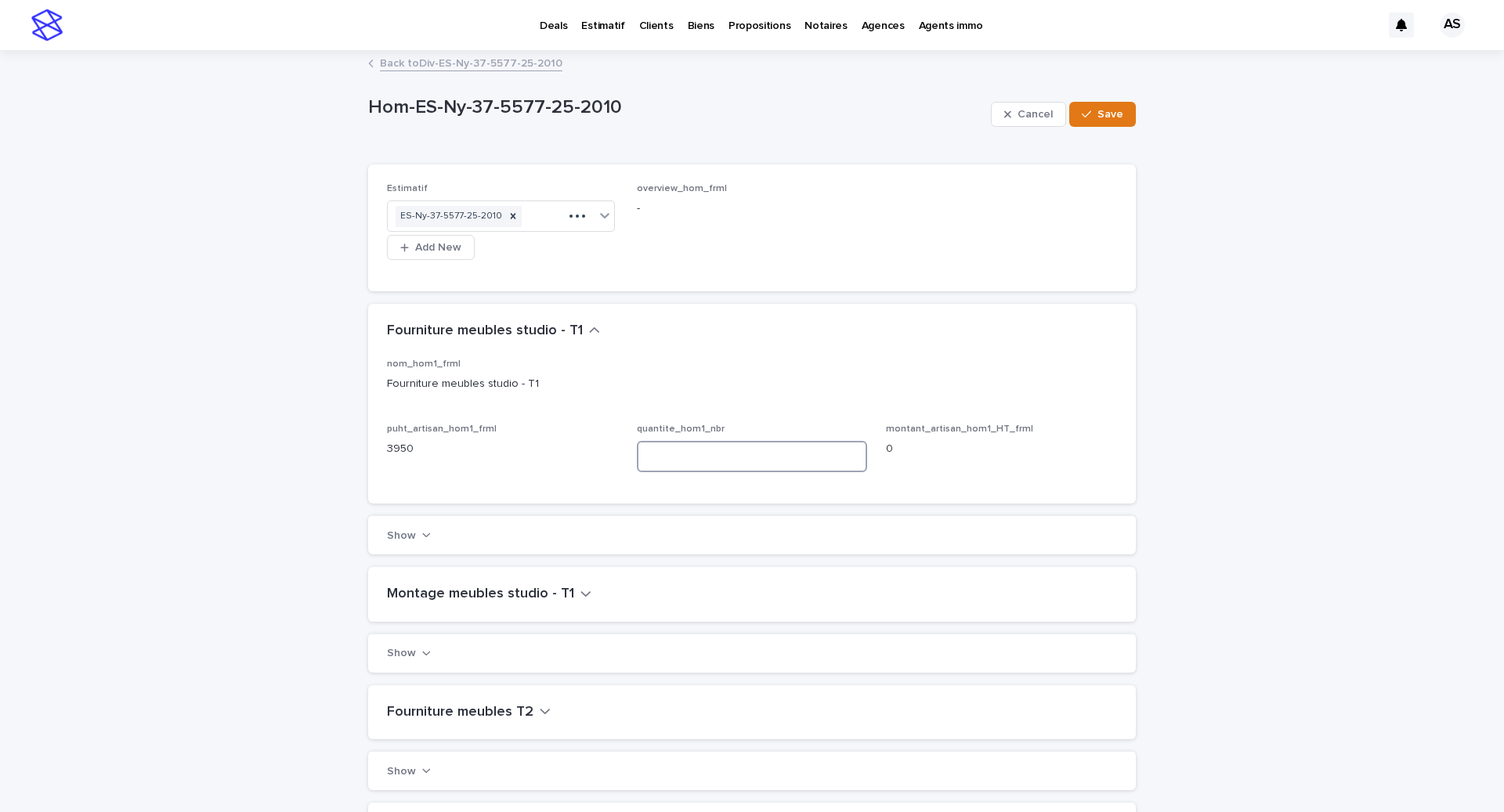
click at [661, 459] on input at bounding box center [752, 457] width 231 height 32
type input "*"
click at [539, 594] on h2 "Montage meubles studio - T1" at bounding box center [481, 594] width 187 height 18
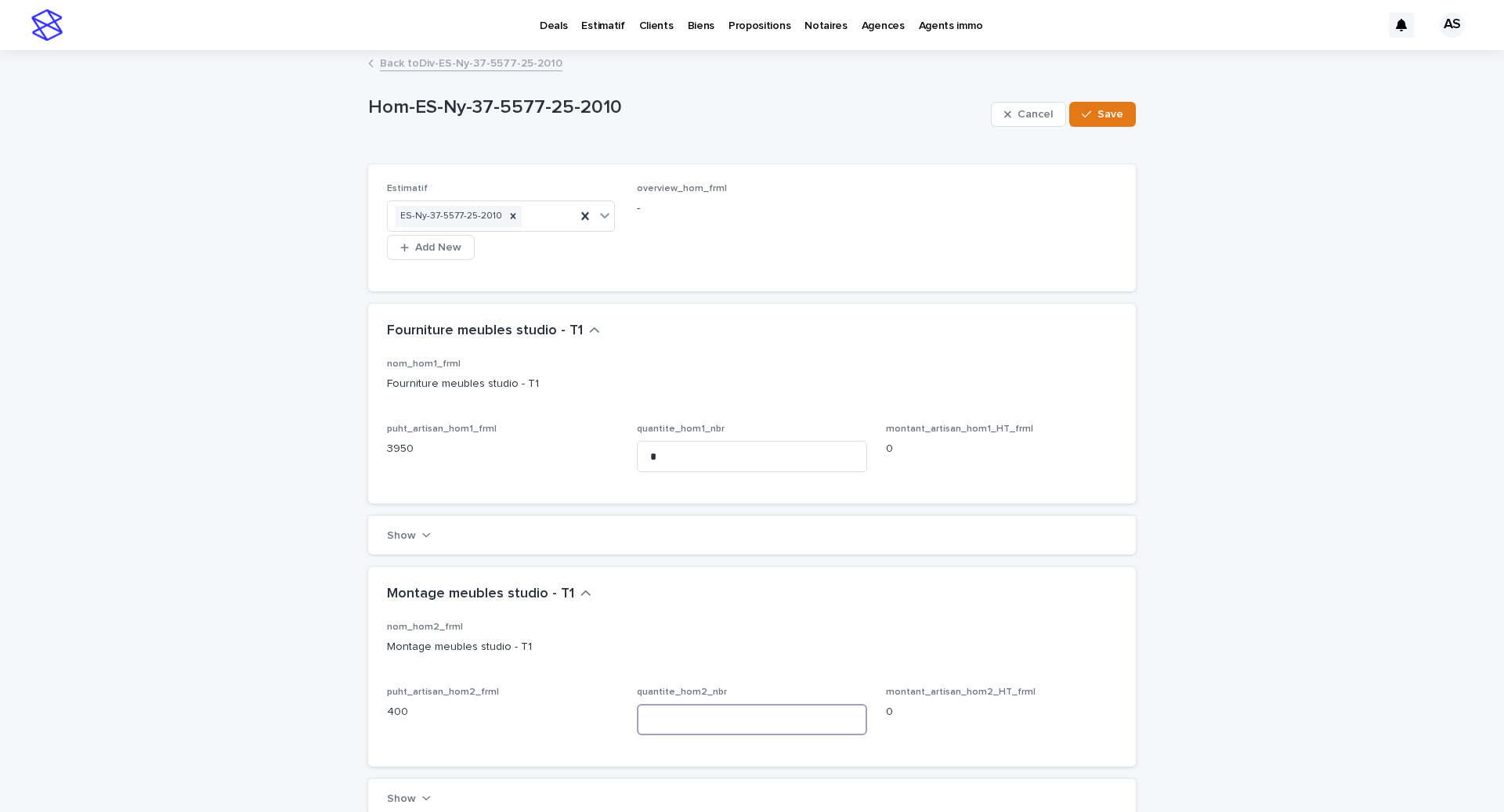
click at [737, 720] on input at bounding box center [752, 719] width 231 height 32
type input "*"
click at [748, 622] on p "nom_hom2_frml" at bounding box center [752, 627] width 730 height 11
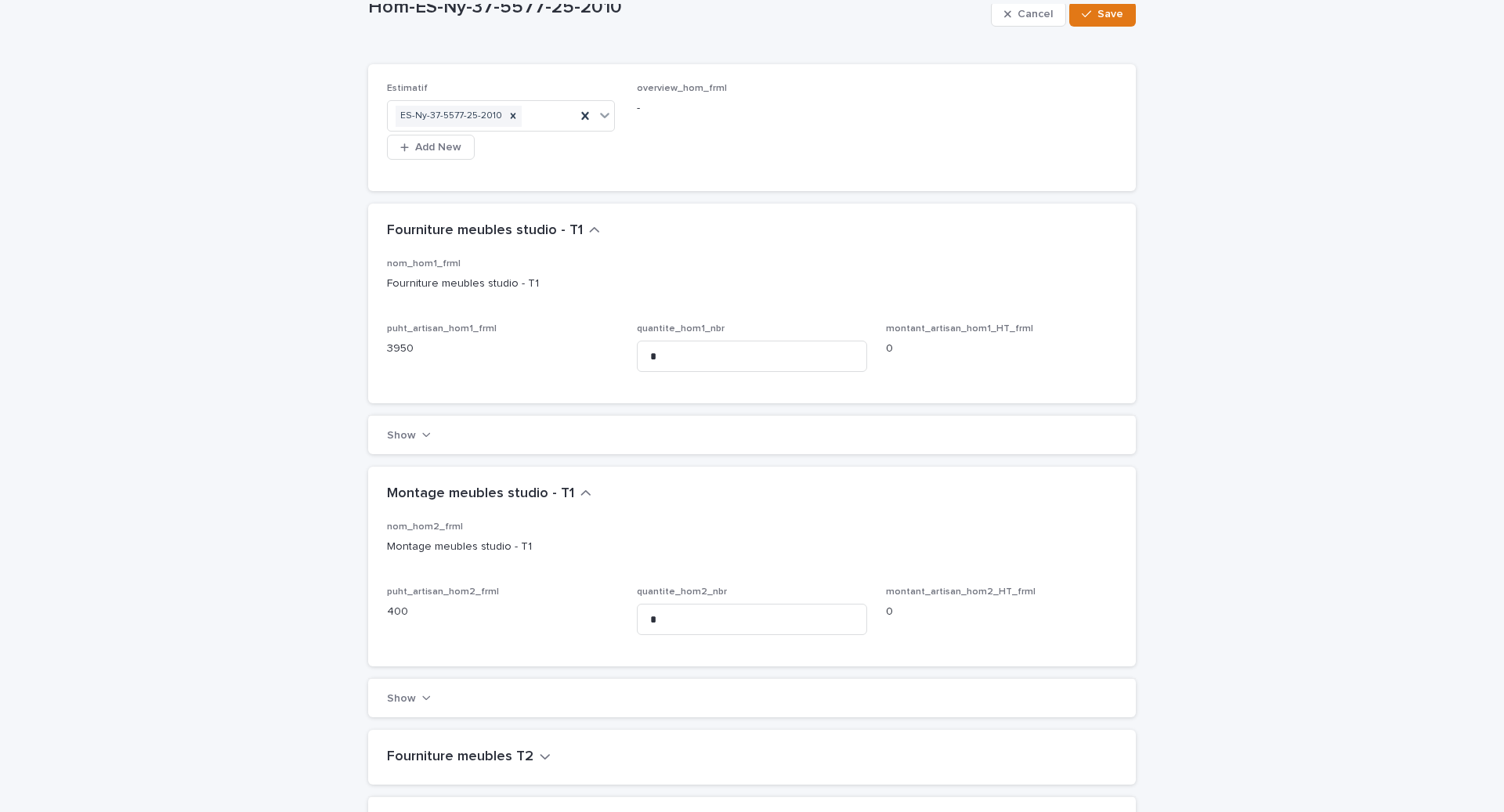
scroll to position [86, 0]
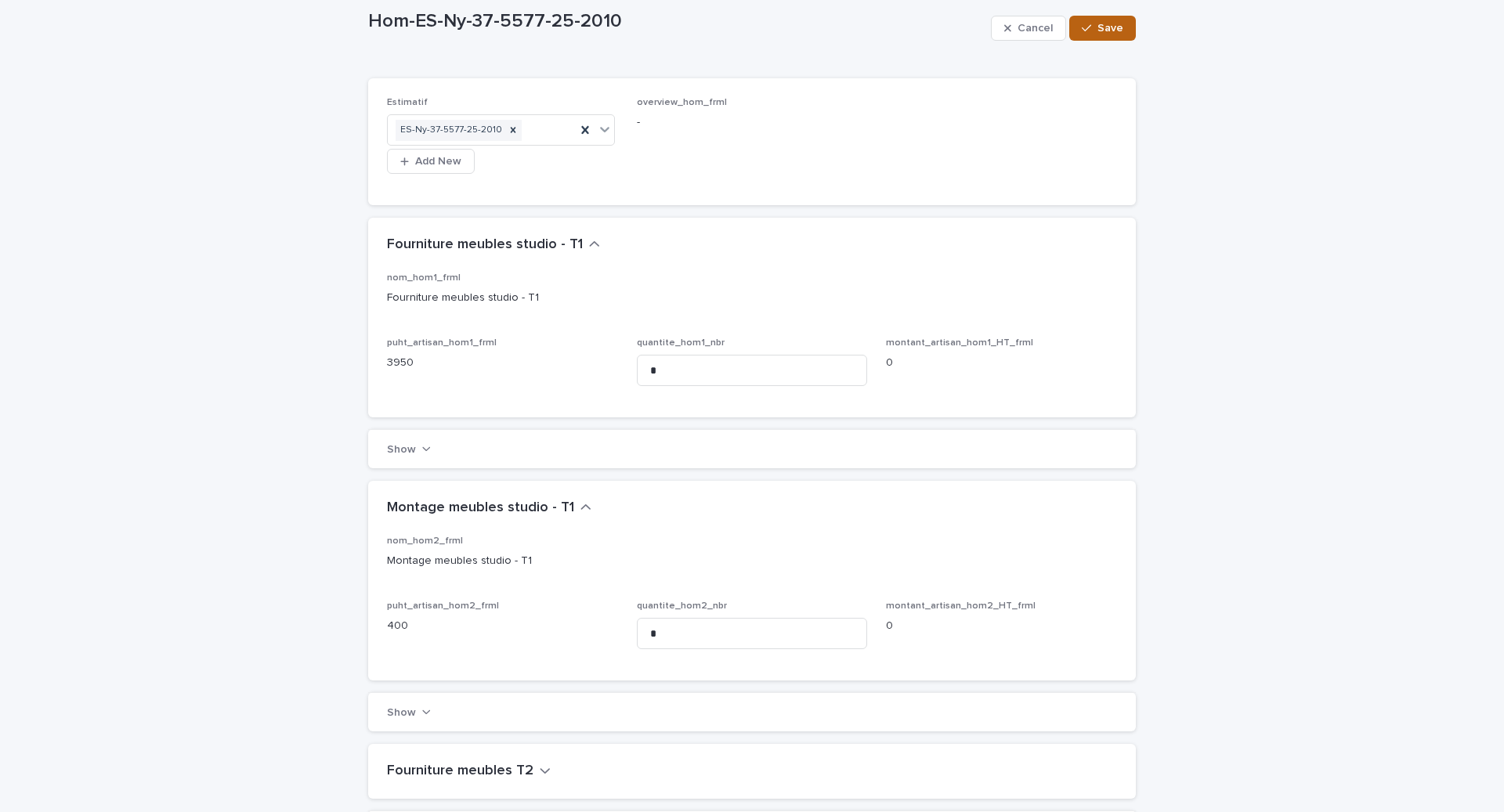
click at [1101, 23] on span "Save" at bounding box center [1110, 28] width 26 height 11
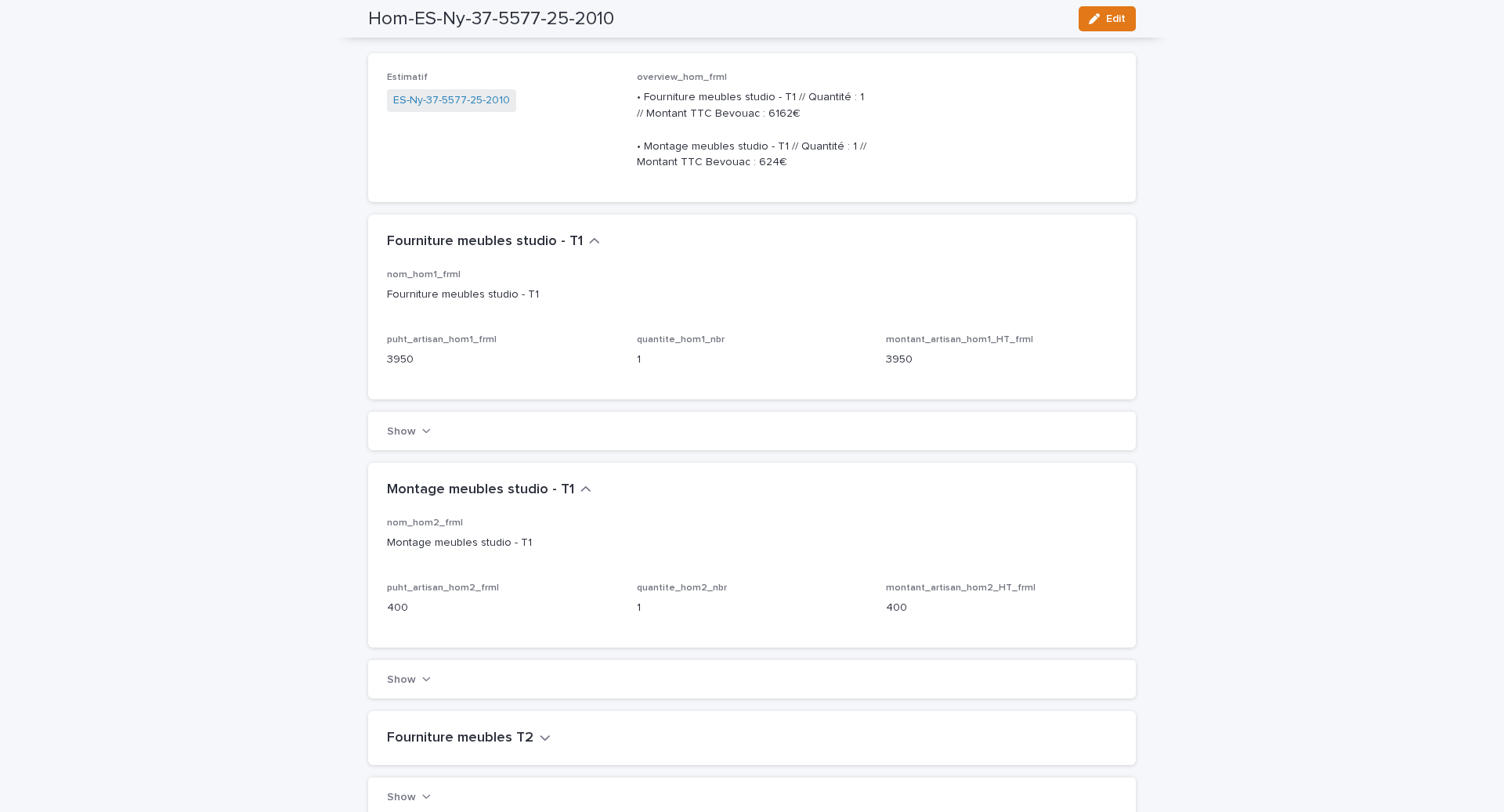
scroll to position [0, 0]
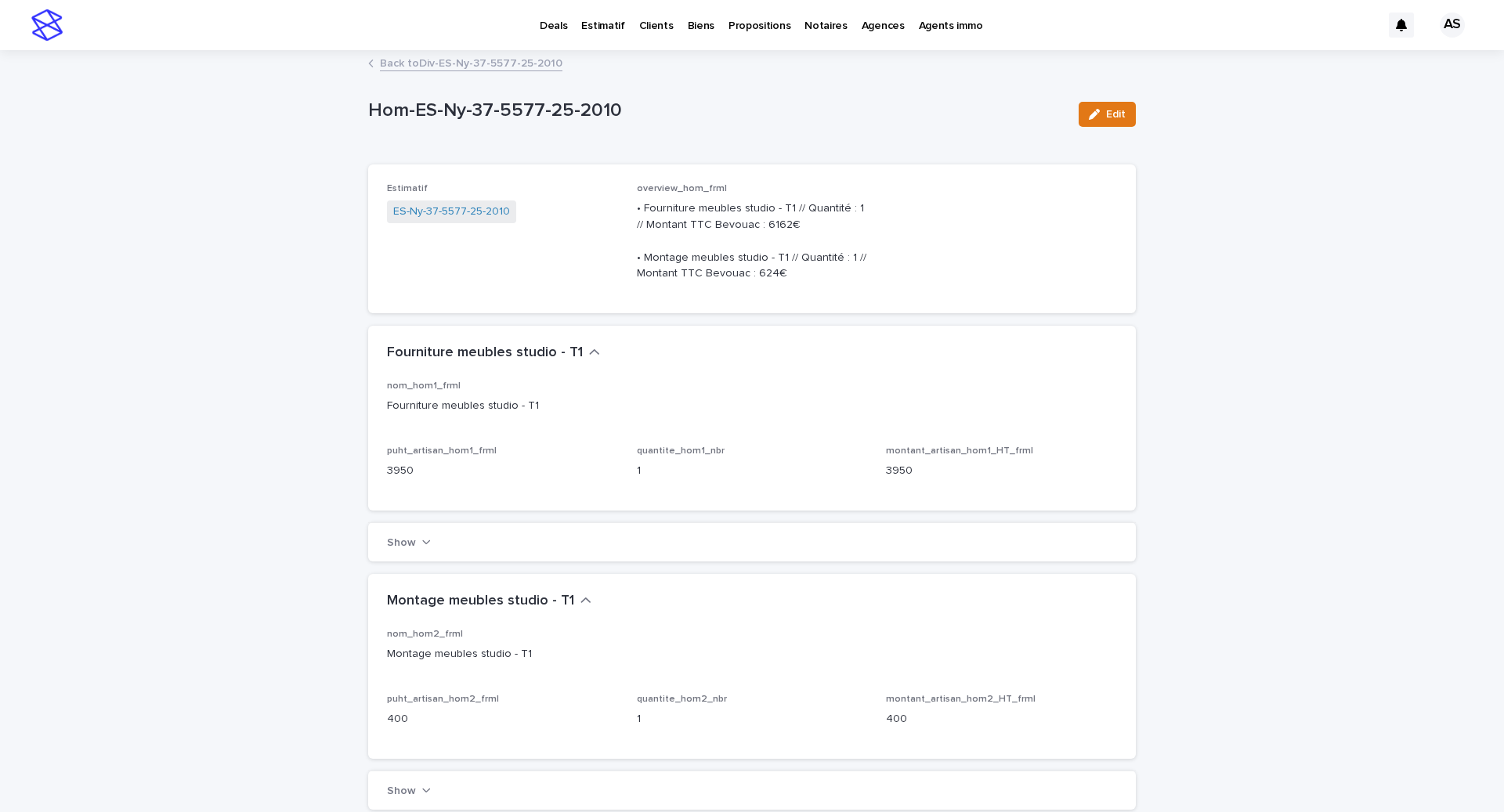
click at [473, 231] on div "Estimatif ES-Ny-37-5577-25-2010" at bounding box center [503, 211] width 231 height 56
click at [471, 213] on link "ES-Ny-37-5577-25-2010" at bounding box center [452, 212] width 116 height 17
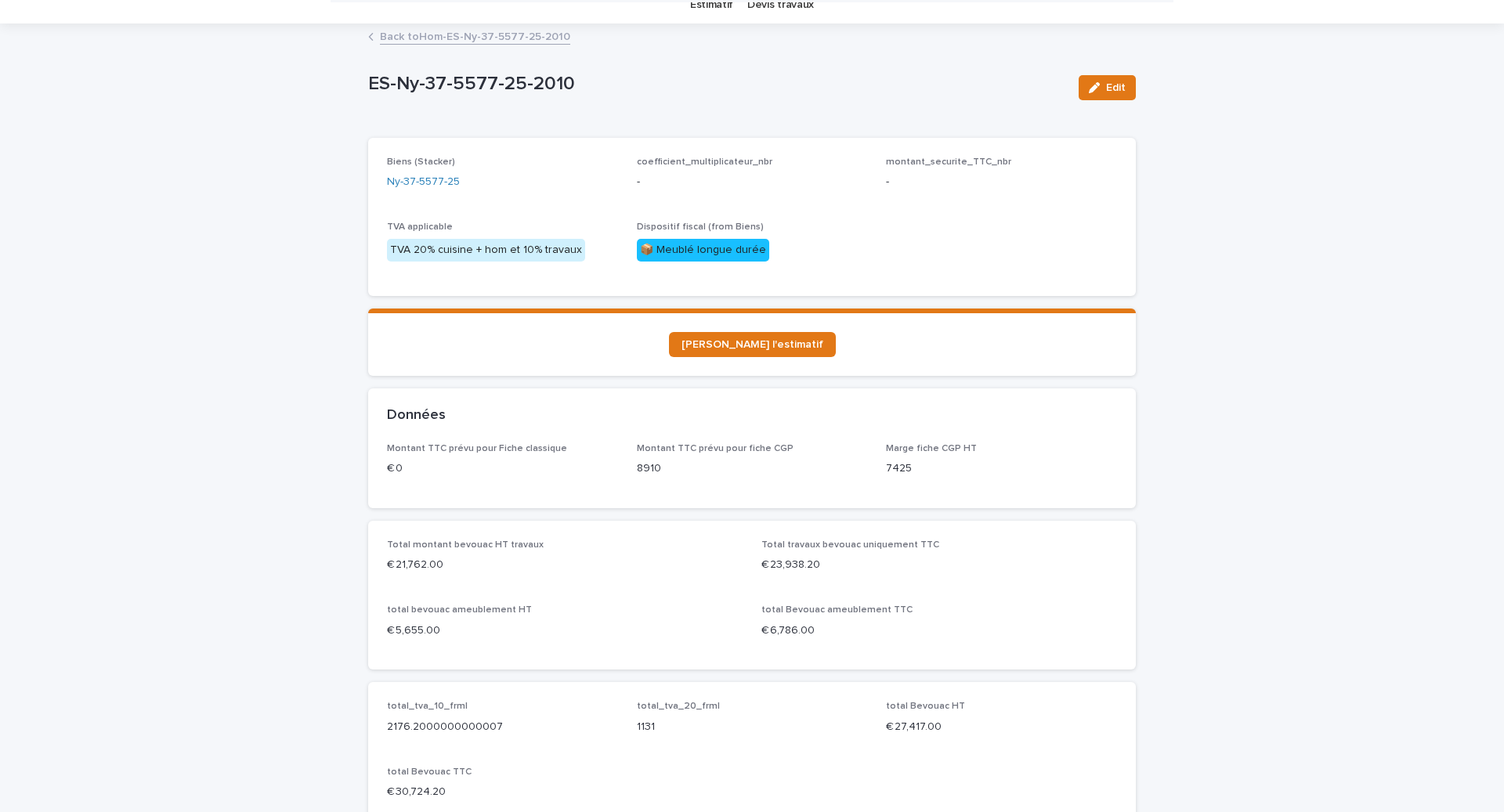
scroll to position [63, 0]
click at [737, 337] on link "[PERSON_NAME] l'estimatif" at bounding box center [752, 345] width 167 height 25
click at [745, 322] on section "[PERSON_NAME] l'estimatif" at bounding box center [752, 343] width 767 height 67
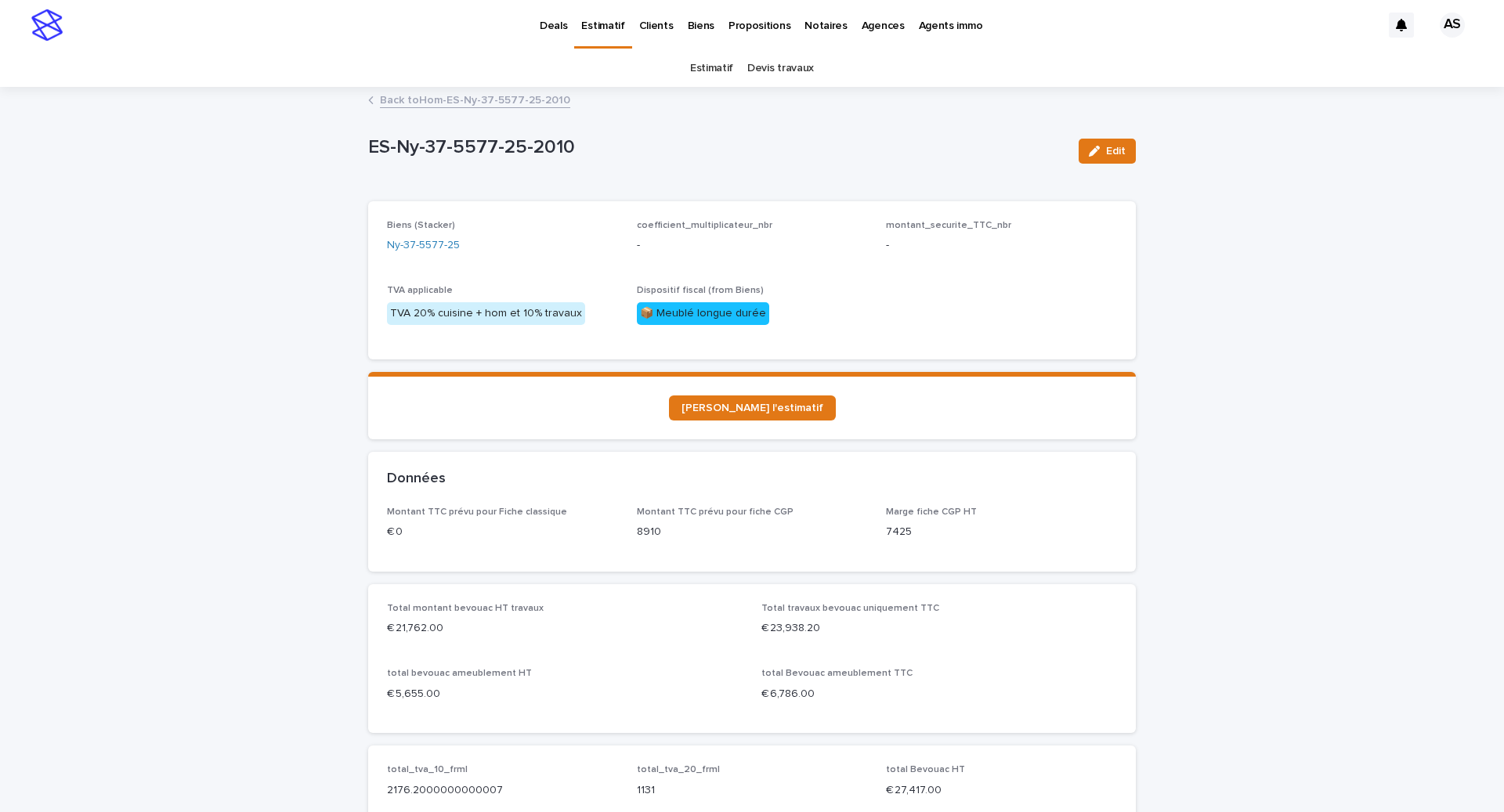
click at [690, 30] on p "Biens" at bounding box center [701, 16] width 26 height 33
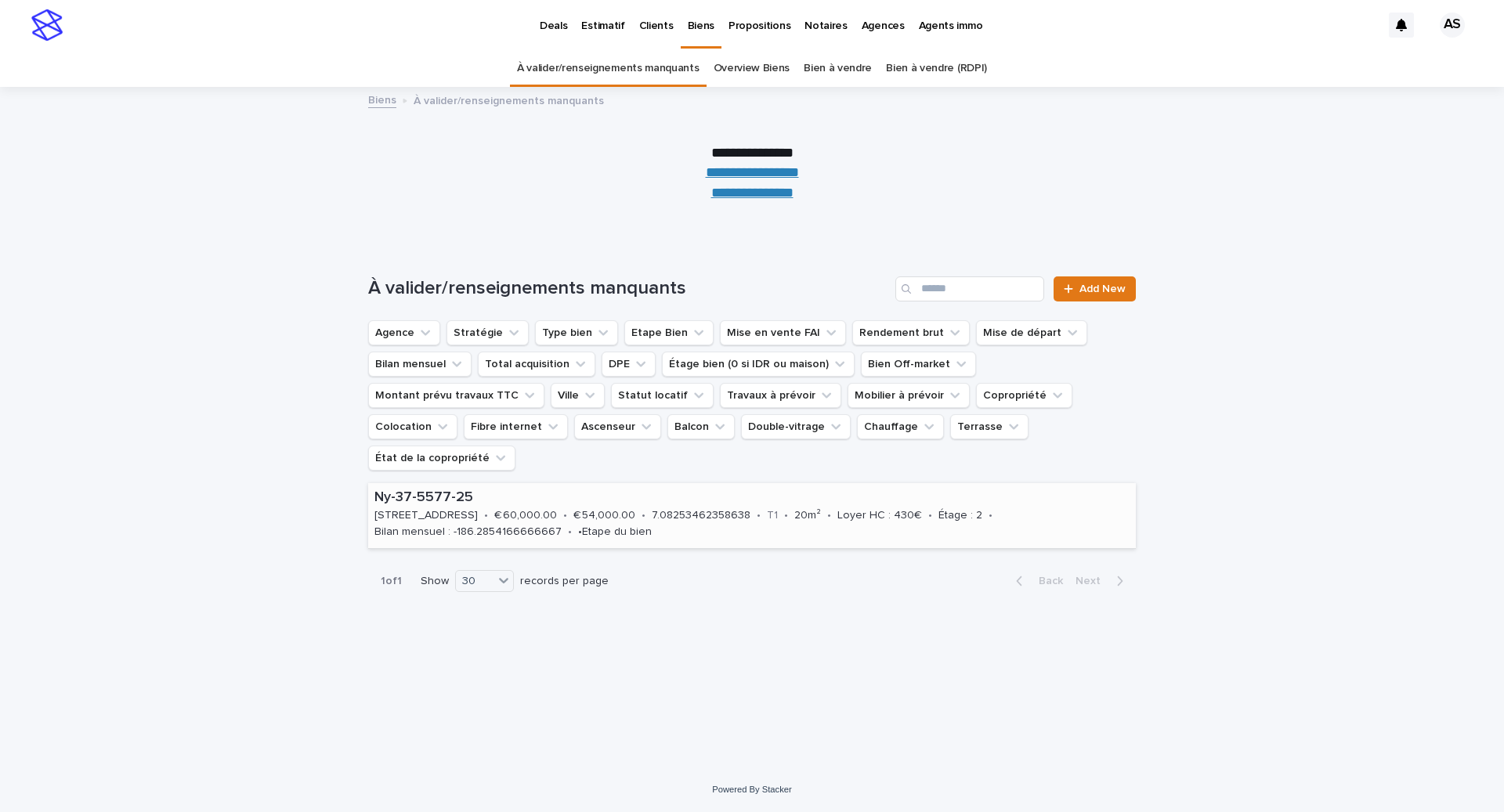
click at [476, 498] on div "Ny-37-5577-25 [STREET_ADDRESS] • € 60,000.00 • € 54,000.00 • 7.08253462358638 •…" at bounding box center [752, 516] width 767 height 65
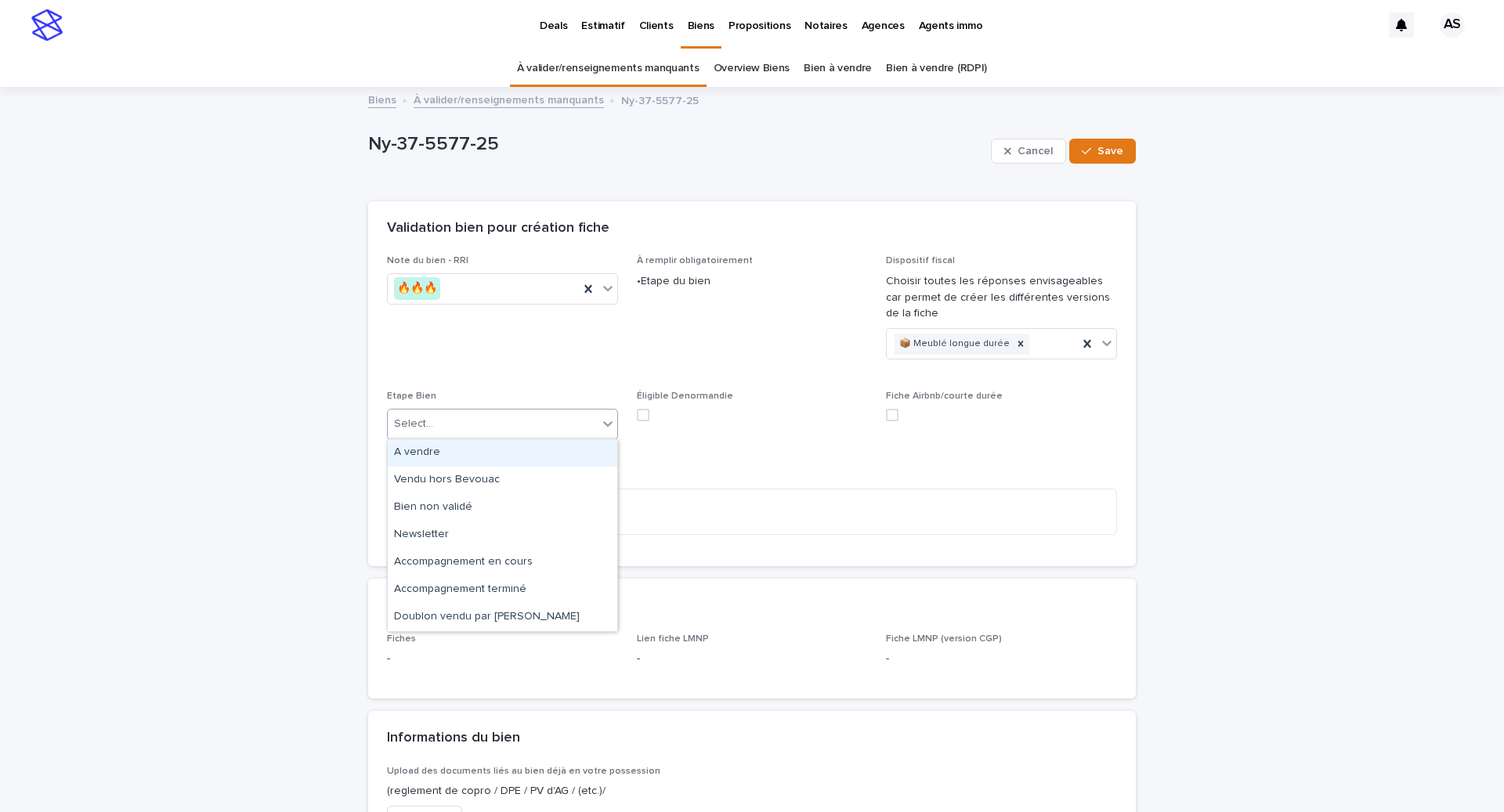
click at [529, 431] on div "Select..." at bounding box center [493, 423] width 210 height 26
click at [514, 458] on div "A vendre" at bounding box center [503, 452] width 229 height 27
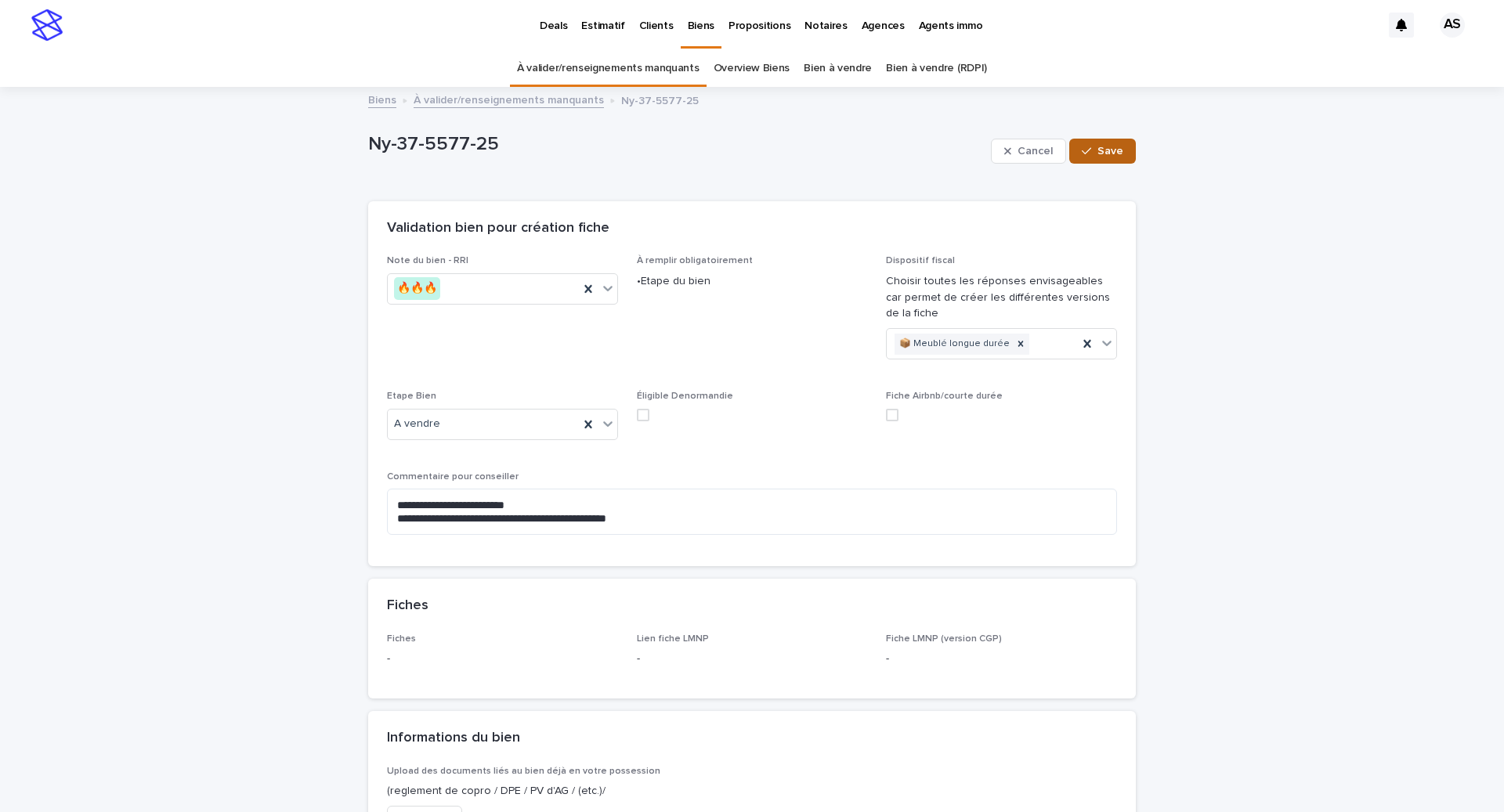
click at [1109, 155] on span "Save" at bounding box center [1110, 151] width 26 height 11
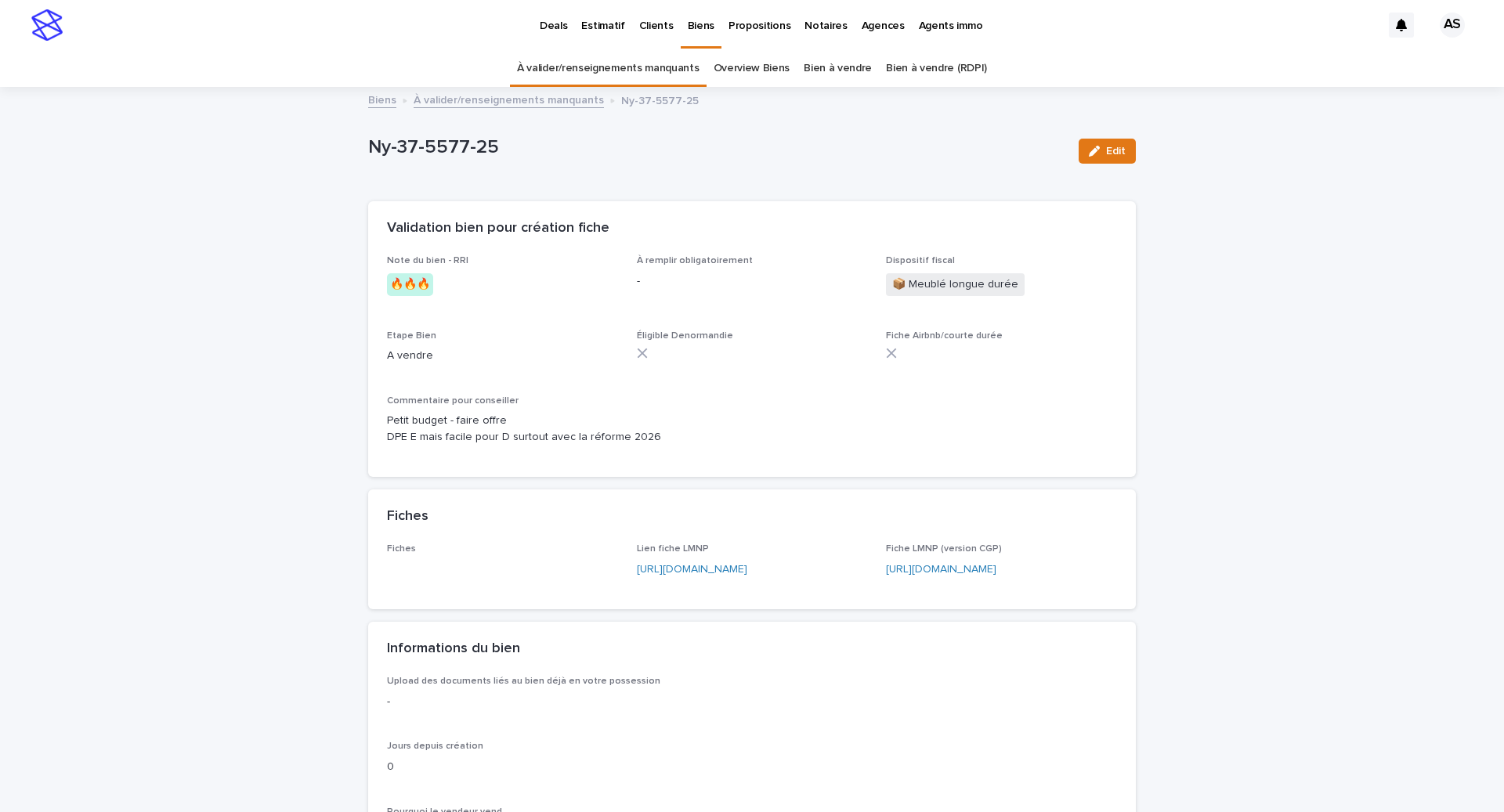
click at [823, 66] on link "Bien à vendre" at bounding box center [837, 69] width 68 height 37
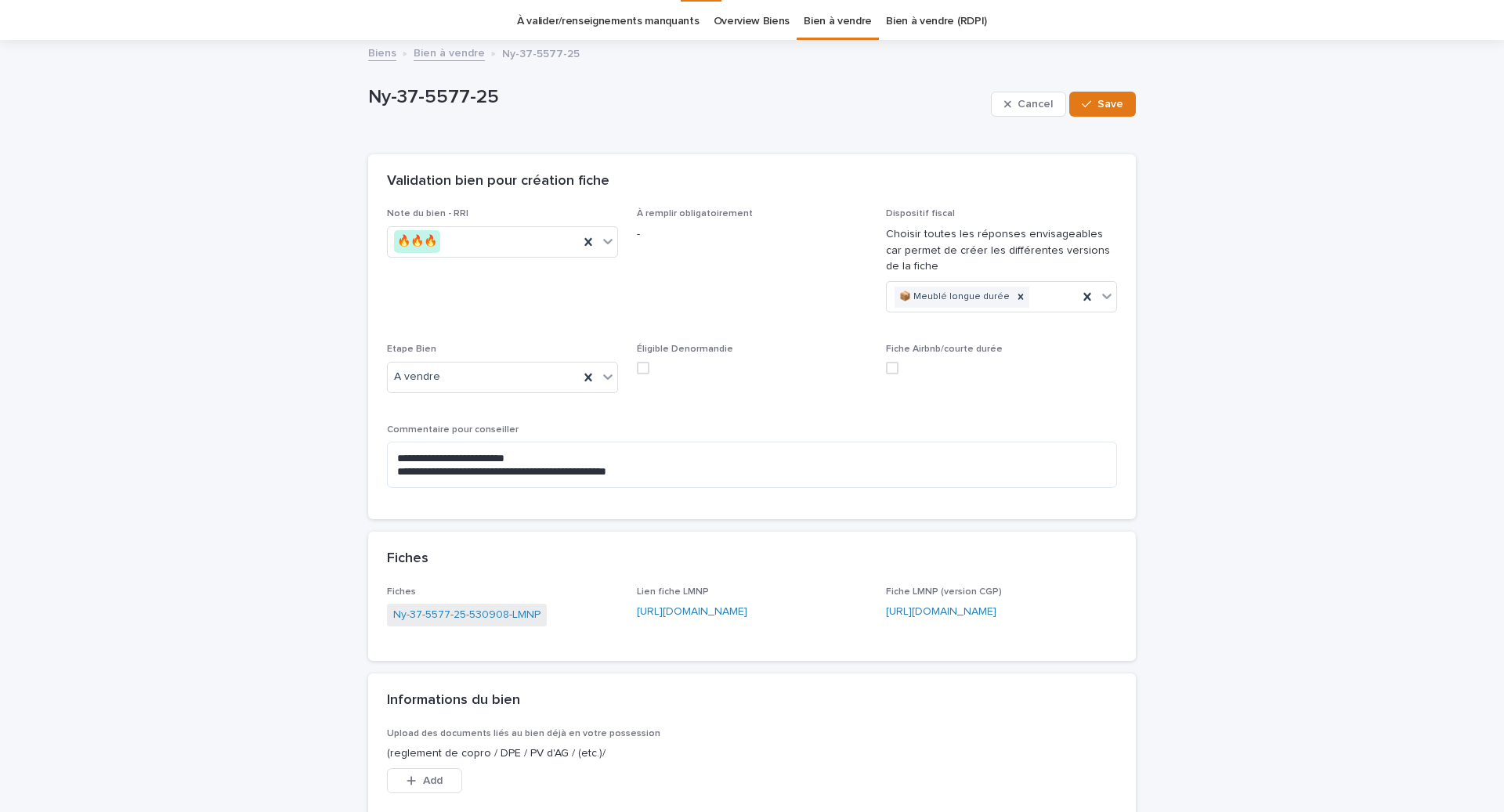
scroll to position [50, 0]
click at [642, 16] on link "À valider/renseignements manquants" at bounding box center [608, 19] width 182 height 37
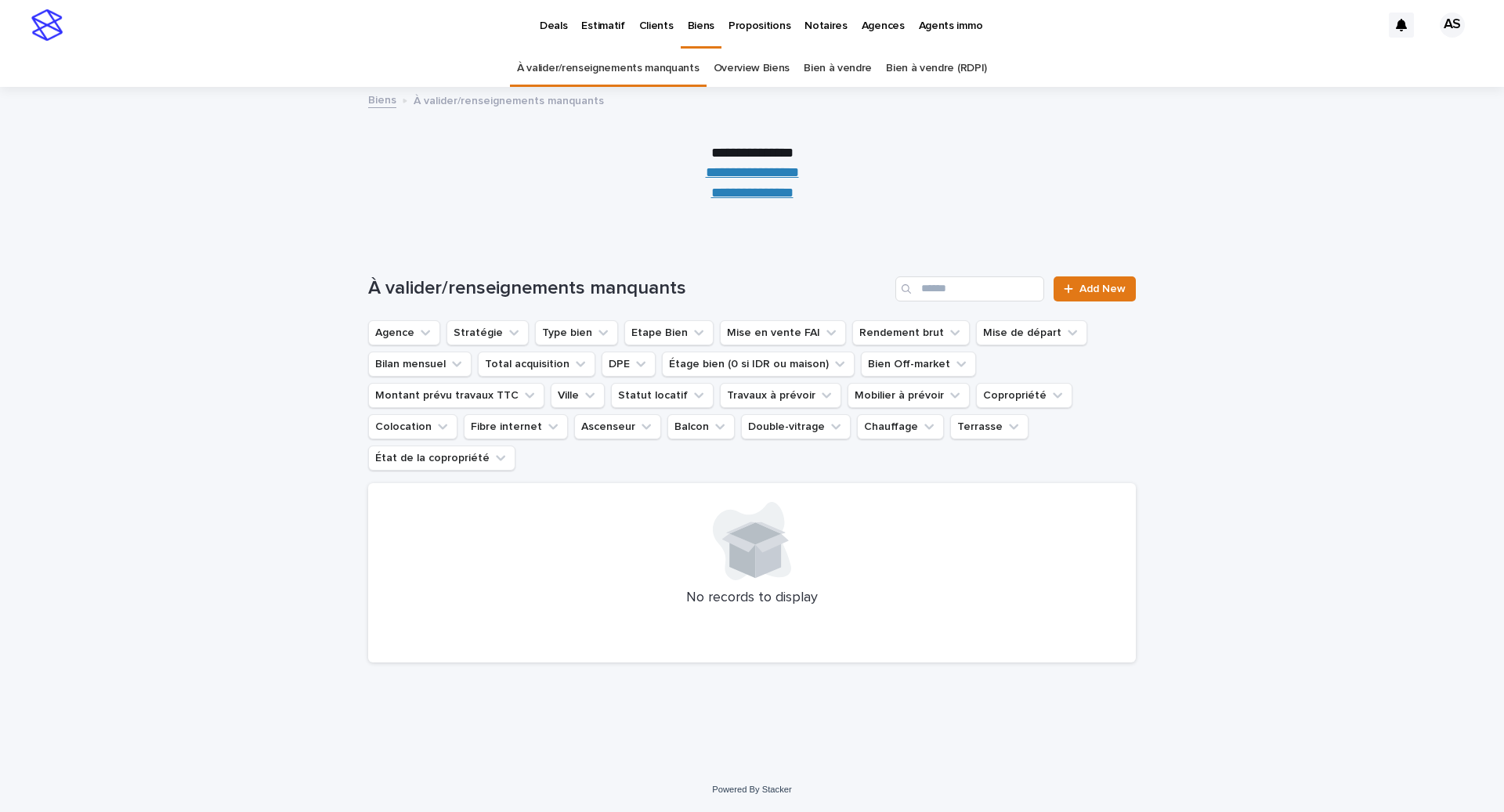
click at [752, 197] on link "**********" at bounding box center [752, 192] width 82 height 14
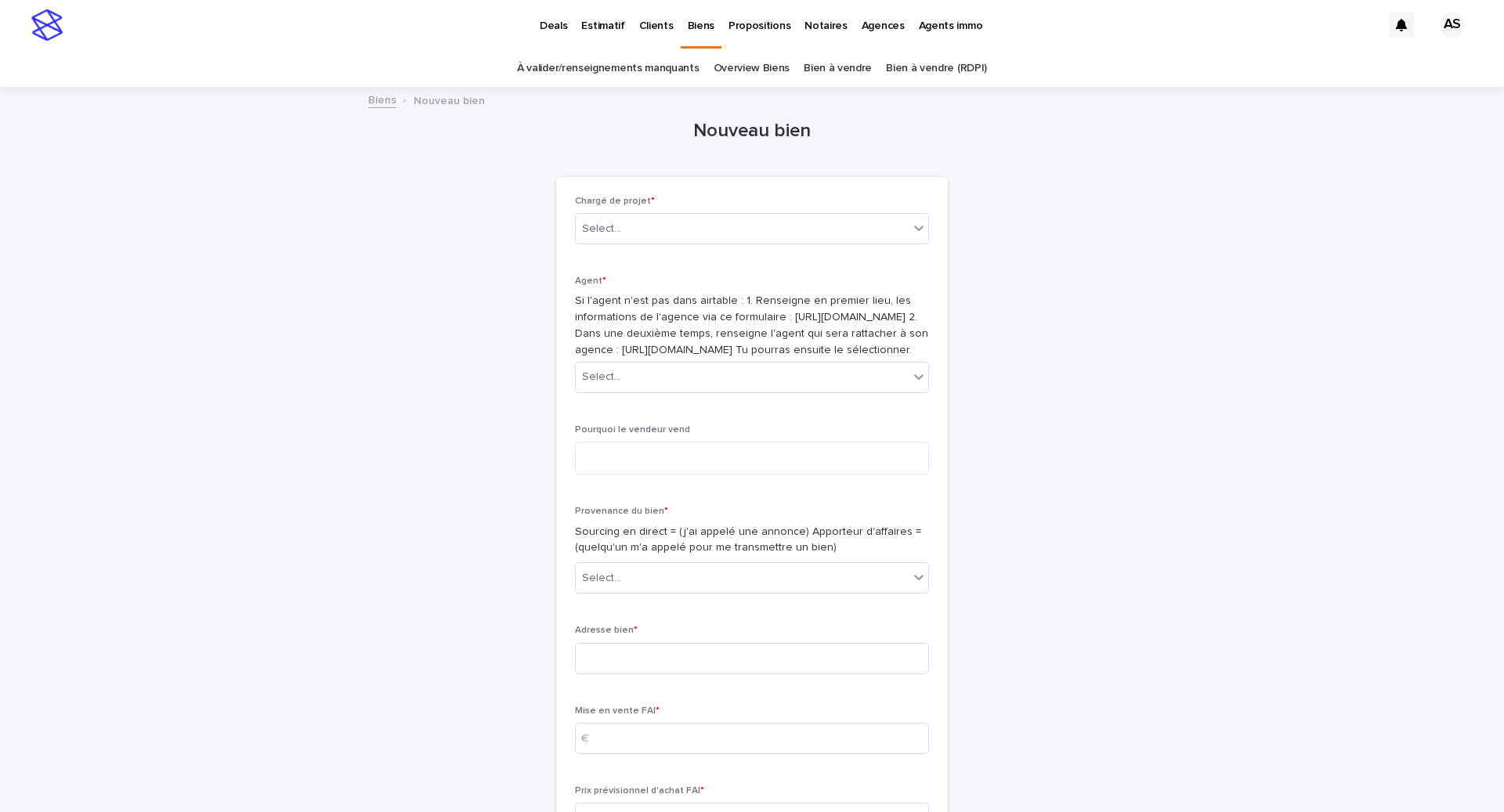
click at [745, 209] on div "Chargé de projet * Select..." at bounding box center [752, 226] width 354 height 61
click at [745, 235] on div "Select..." at bounding box center [742, 228] width 333 height 26
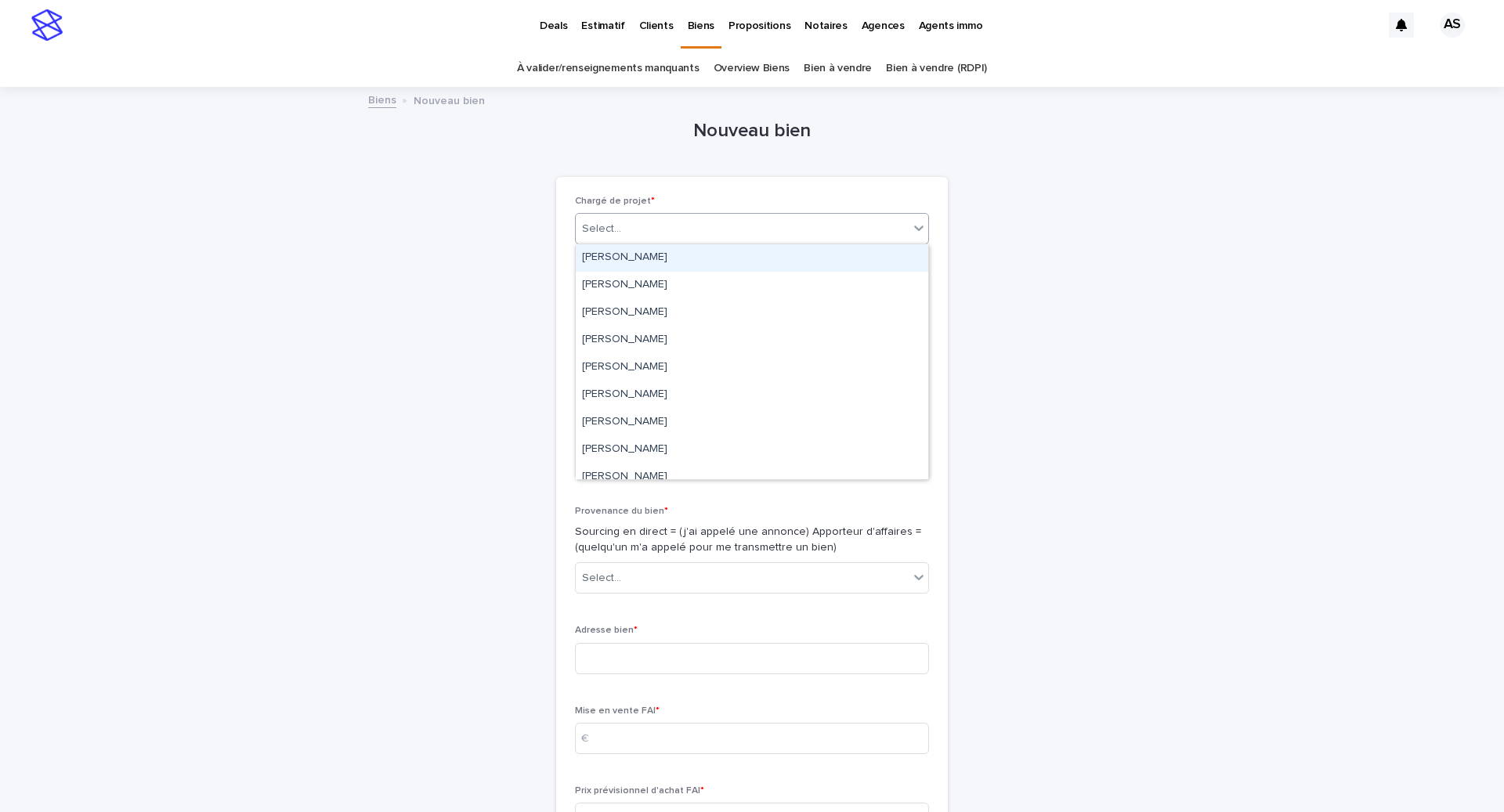
click at [739, 250] on div "[PERSON_NAME]" at bounding box center [752, 257] width 353 height 27
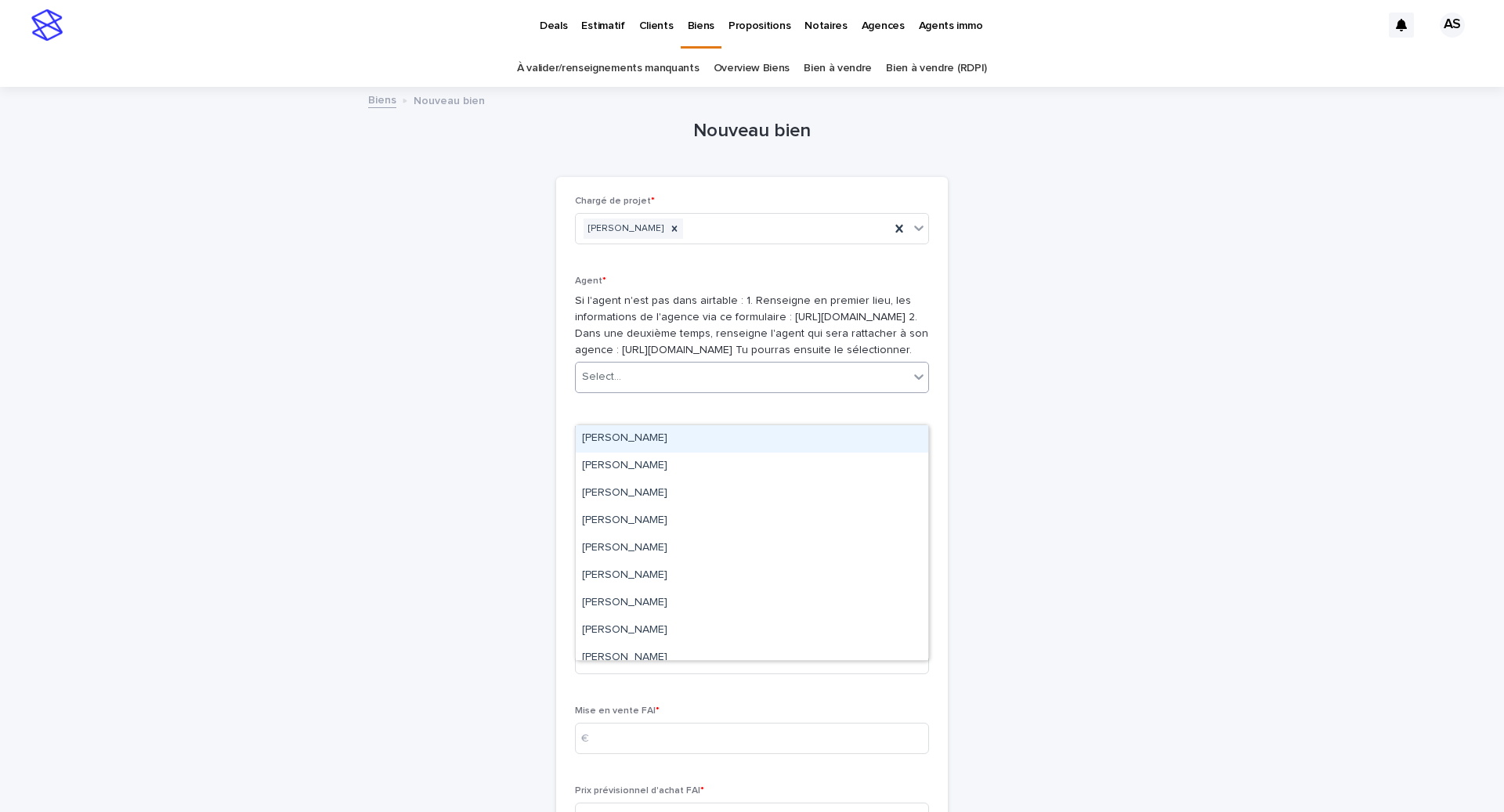
click at [663, 390] on div "Select..." at bounding box center [742, 376] width 333 height 26
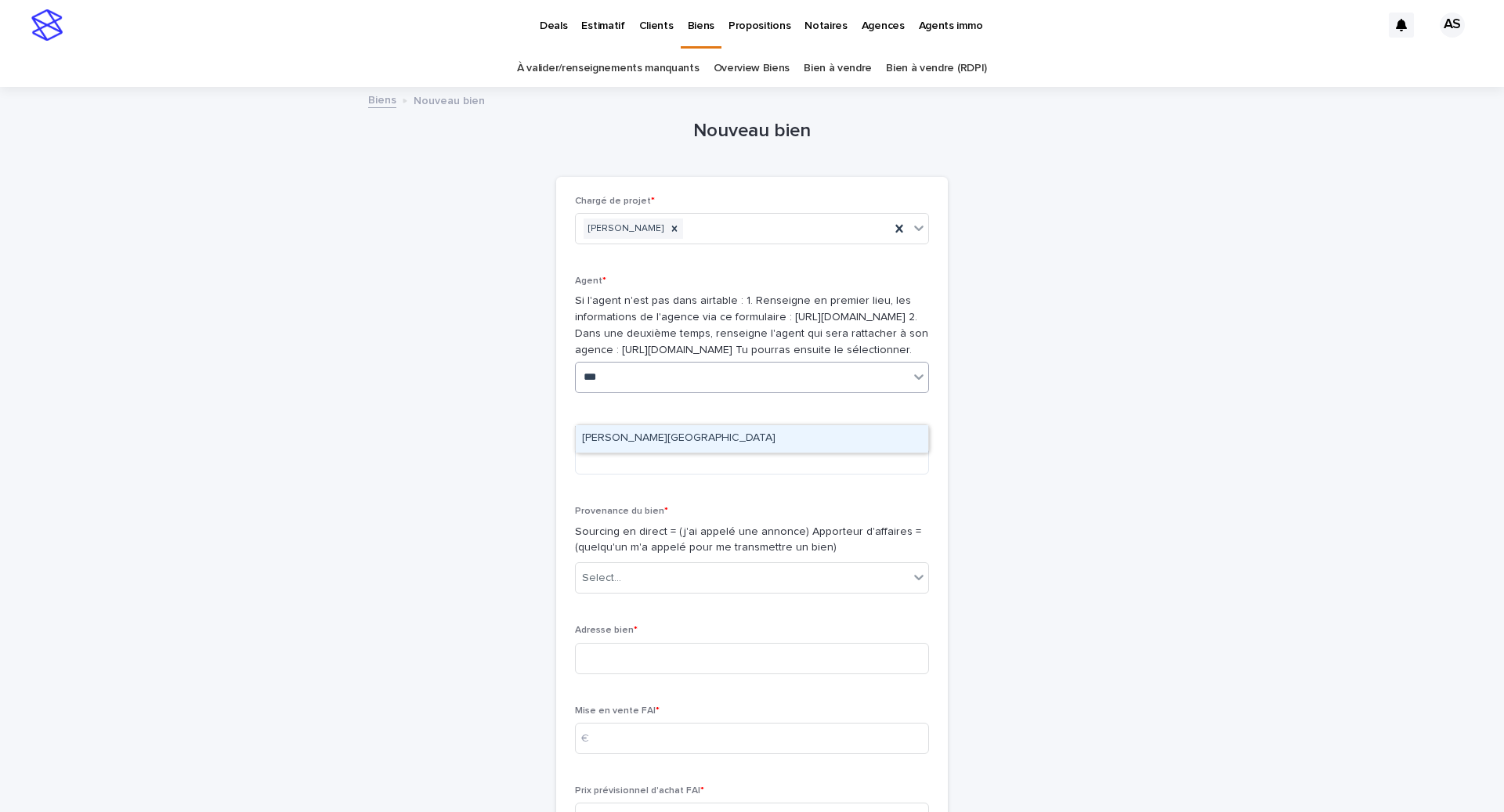
type input "****"
click at [636, 442] on div "[PERSON_NAME][GEOGRAPHIC_DATA]" at bounding box center [752, 438] width 353 height 27
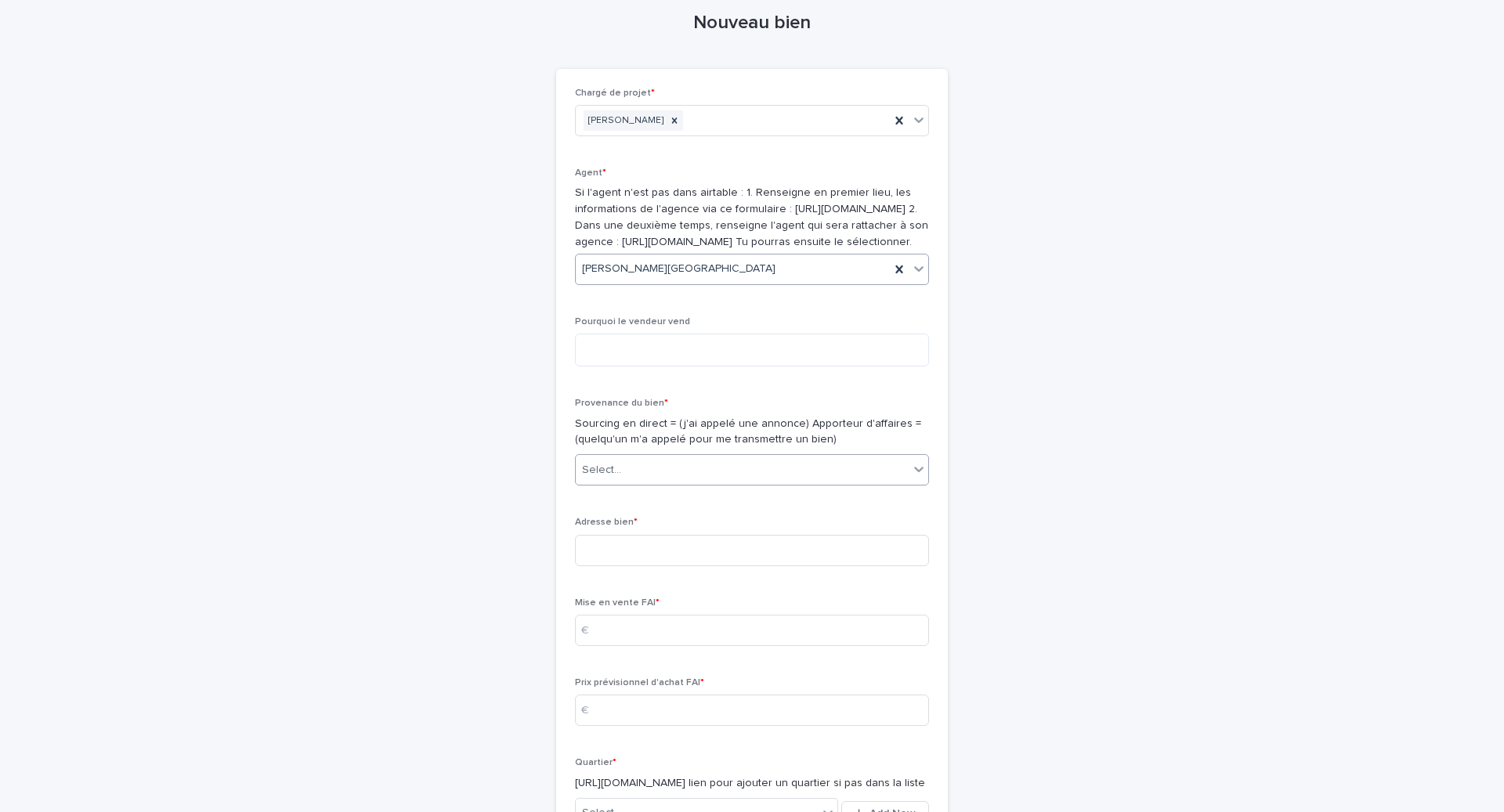
scroll to position [121, 0]
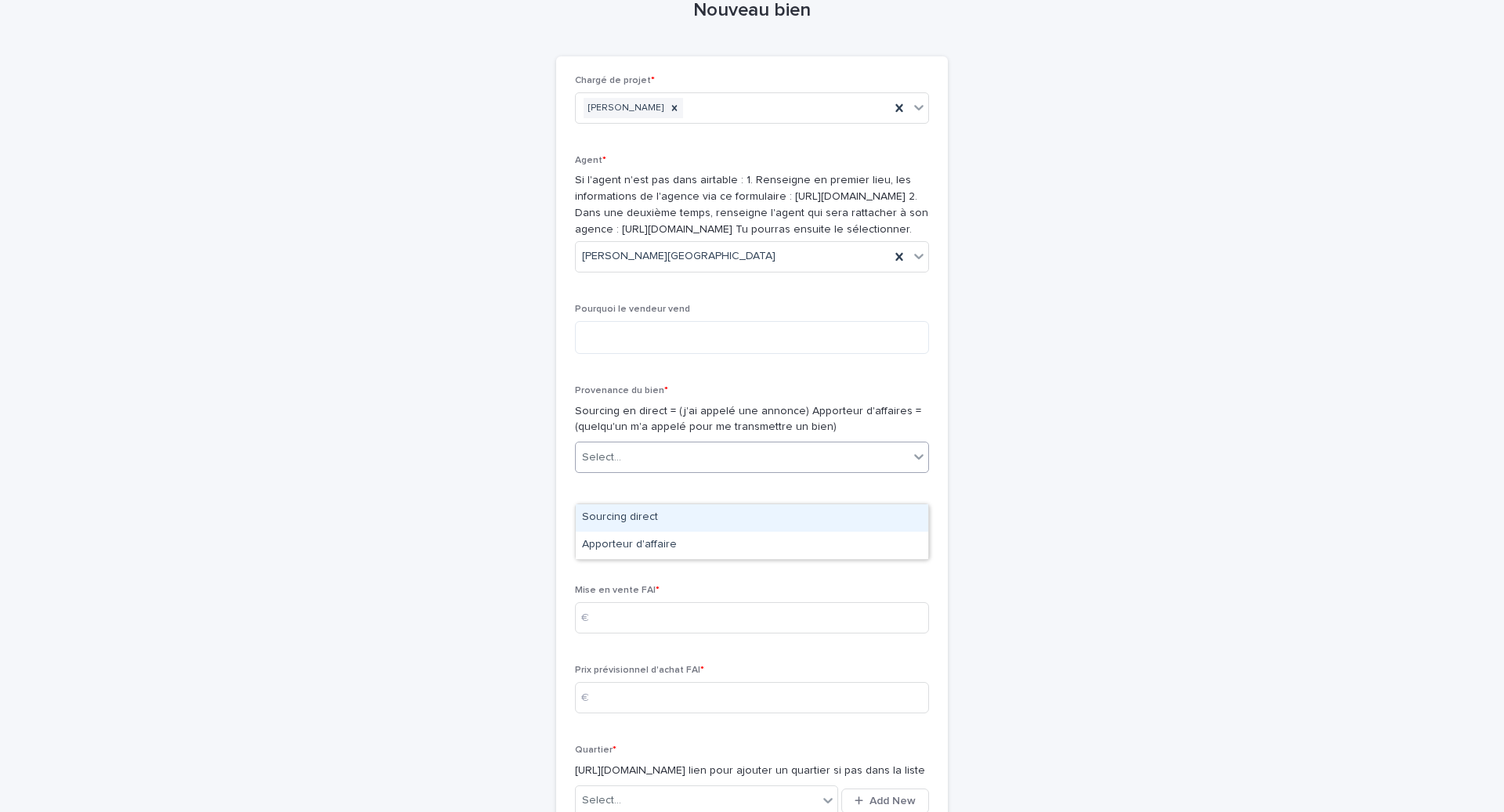
click at [616, 466] on div "Select..." at bounding box center [602, 458] width 39 height 17
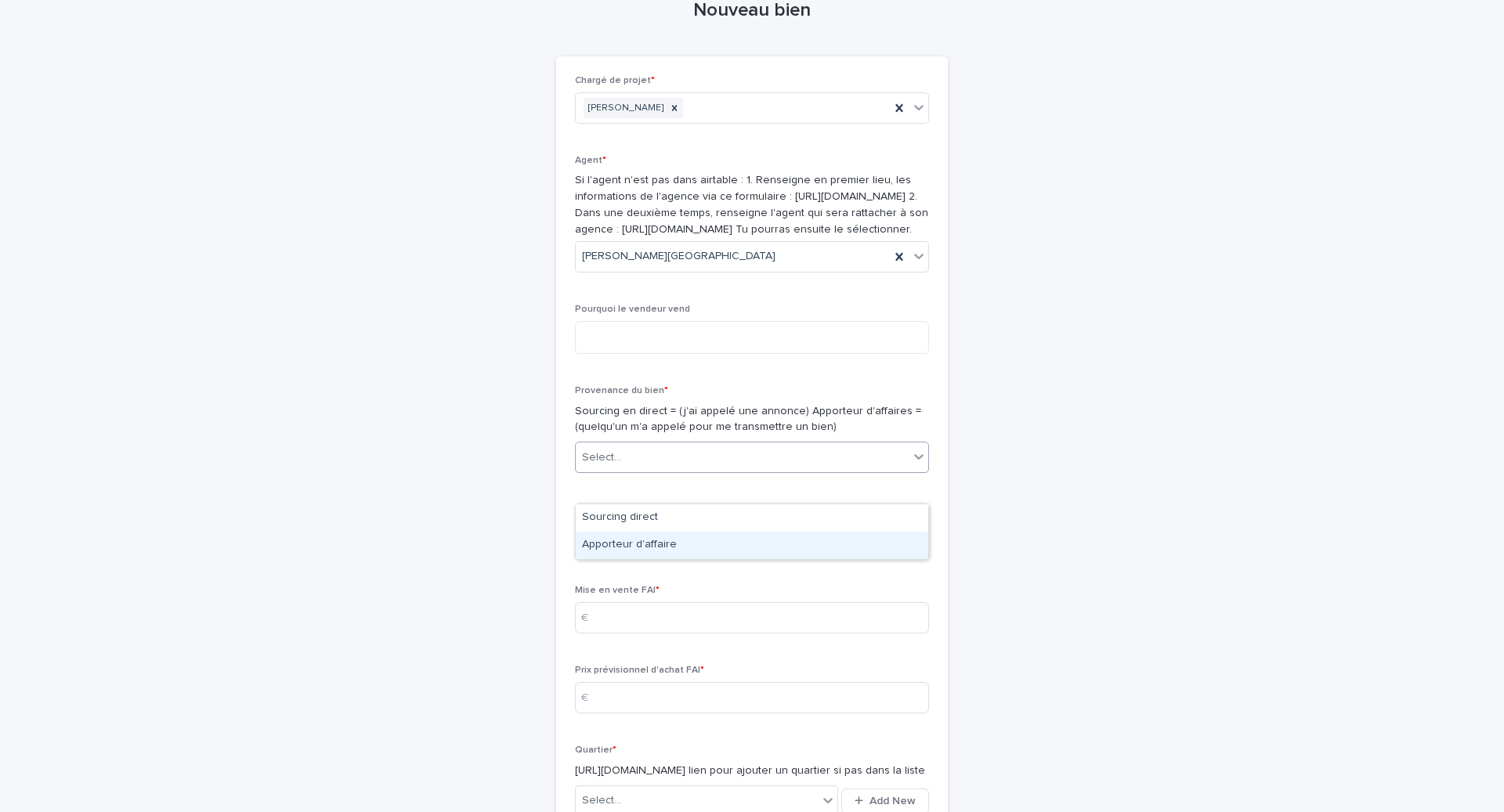
click at [617, 535] on div "Apporteur d'affaire" at bounding box center [752, 545] width 353 height 27
click at [620, 554] on input at bounding box center [752, 538] width 354 height 32
type input "**********"
type input "*****"
click at [623, 713] on input at bounding box center [752, 697] width 354 height 32
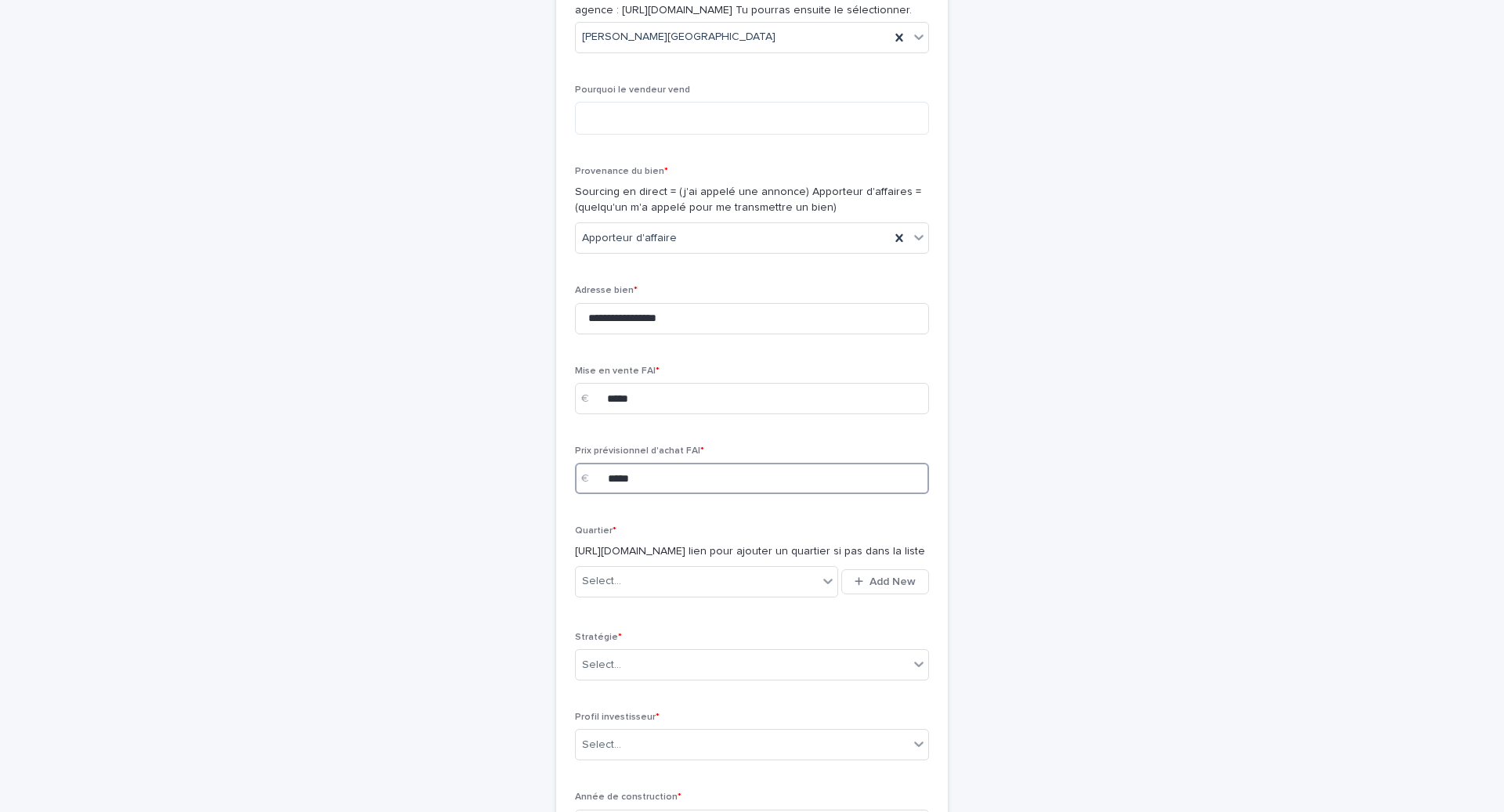
scroll to position [342, 0]
type input "*****"
click at [625, 598] on div "Select... Add New" at bounding box center [752, 579] width 354 height 38
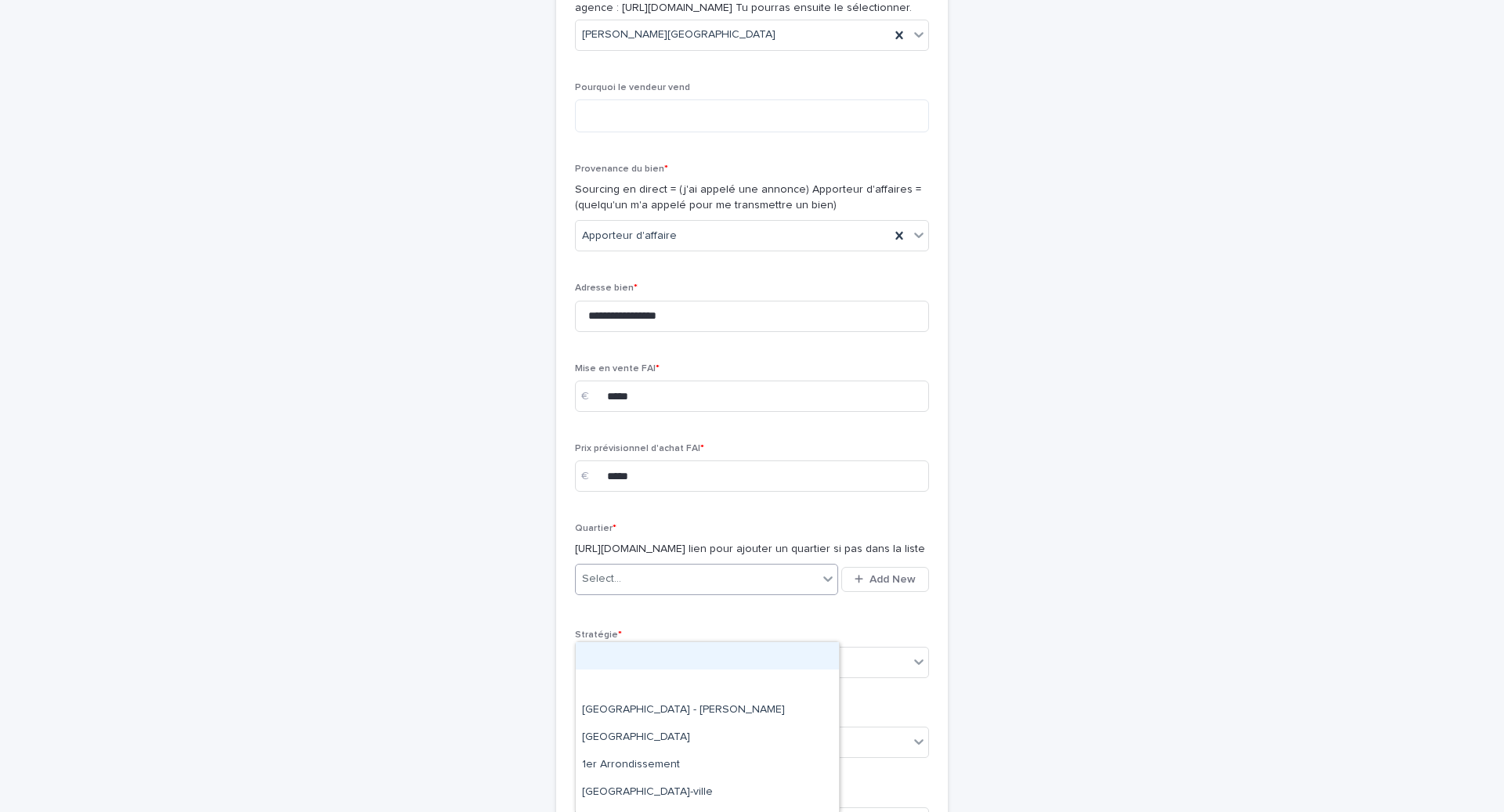
click at [625, 592] on div "Select..." at bounding box center [697, 578] width 242 height 26
type input "*****"
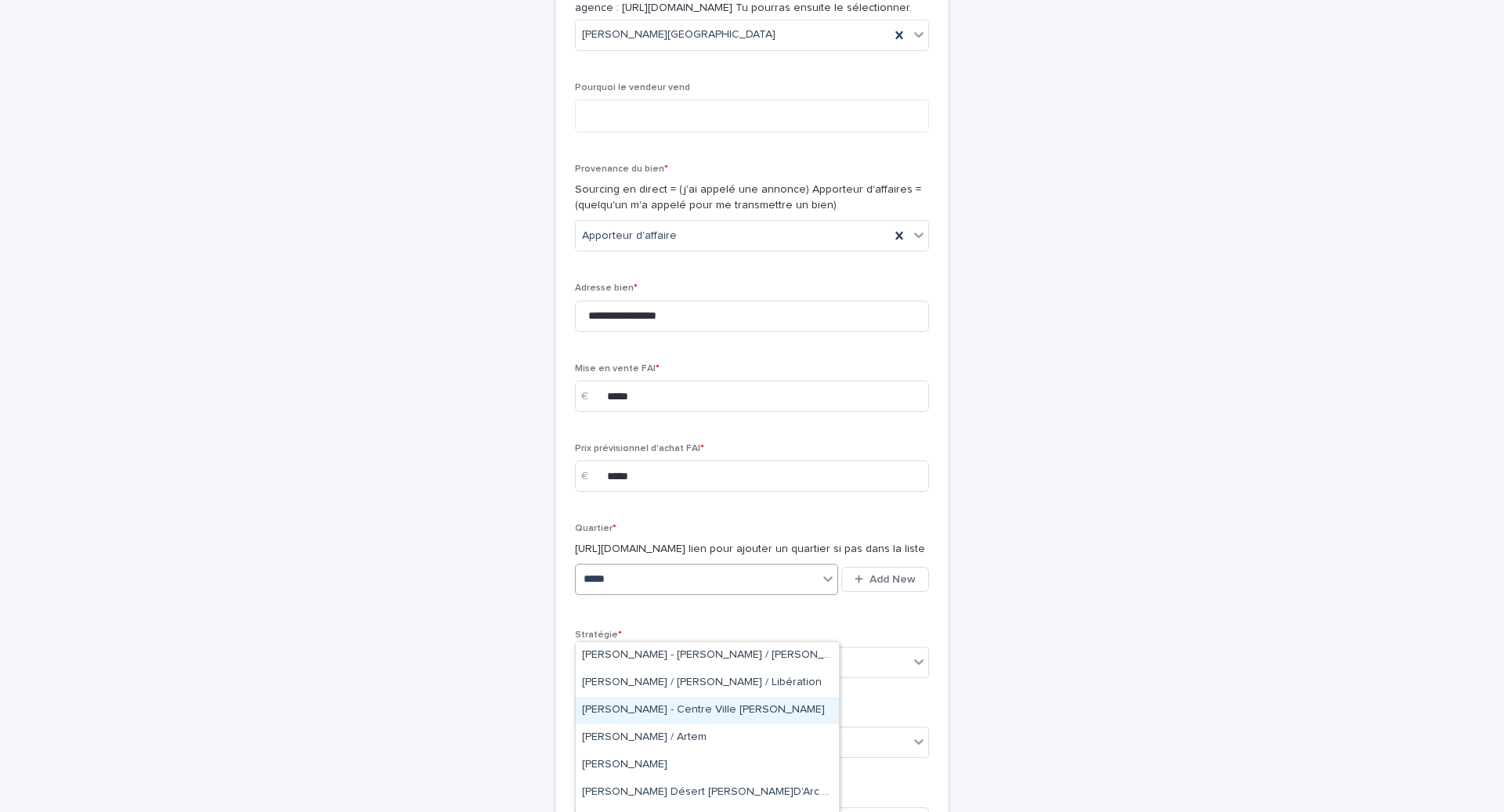
click at [655, 698] on div "Nancy - Centre Ville [PERSON_NAME]" at bounding box center [707, 710] width 263 height 27
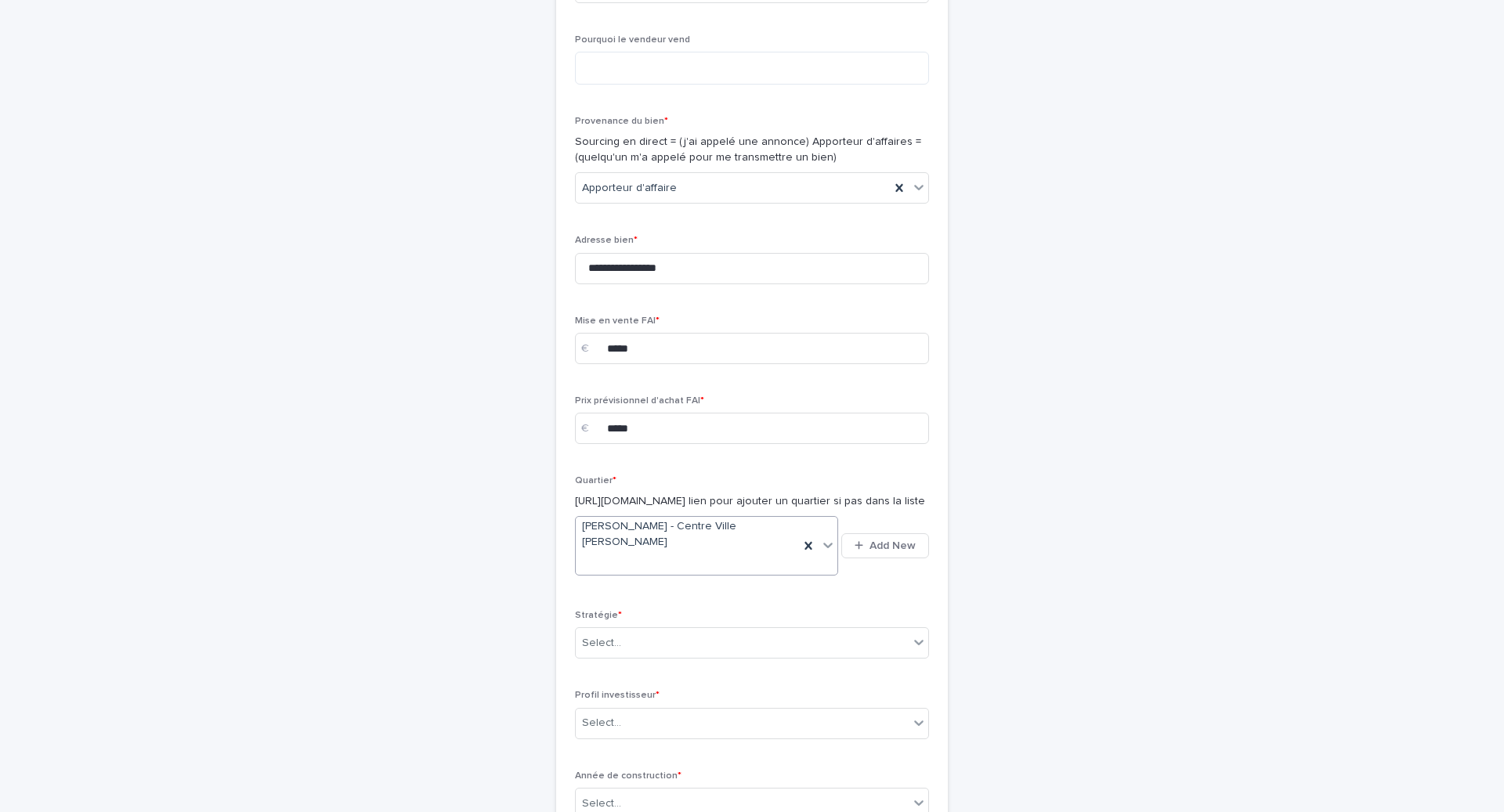
scroll to position [423, 0]
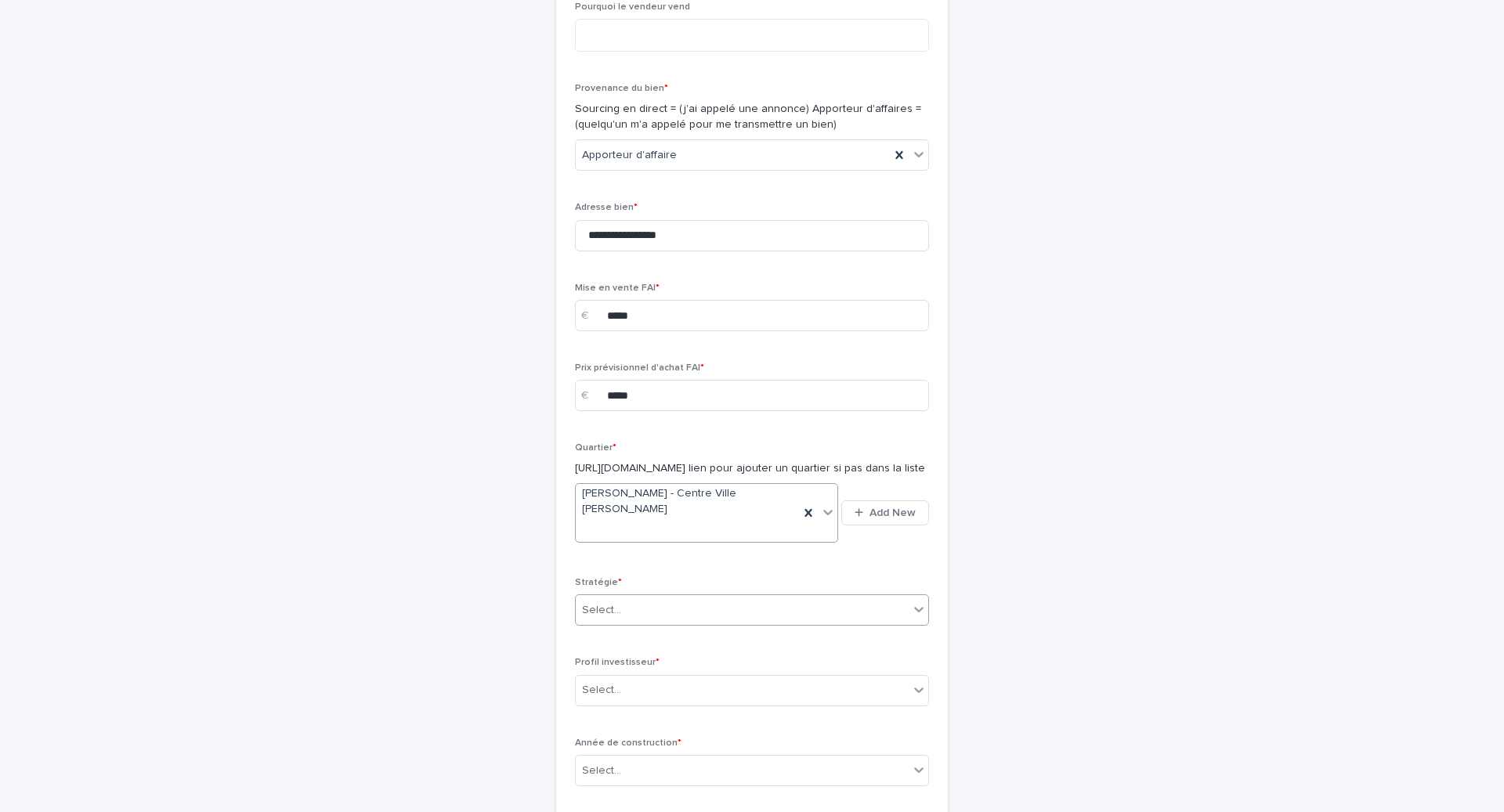
click at [633, 622] on div "Select..." at bounding box center [742, 610] width 333 height 26
click at [625, 695] on div "Équilibrée" at bounding box center [752, 685] width 353 height 27
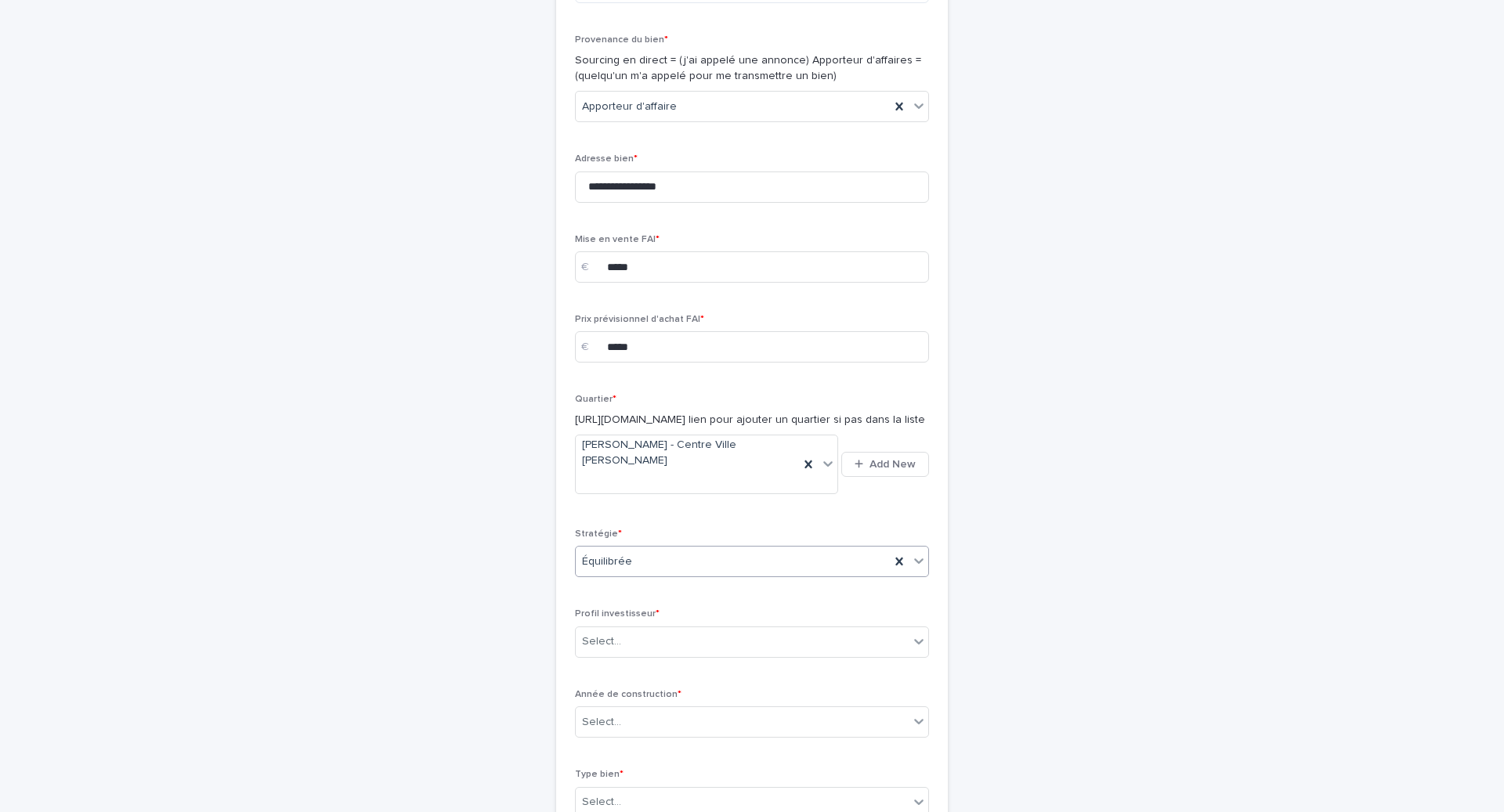
scroll to position [484, 0]
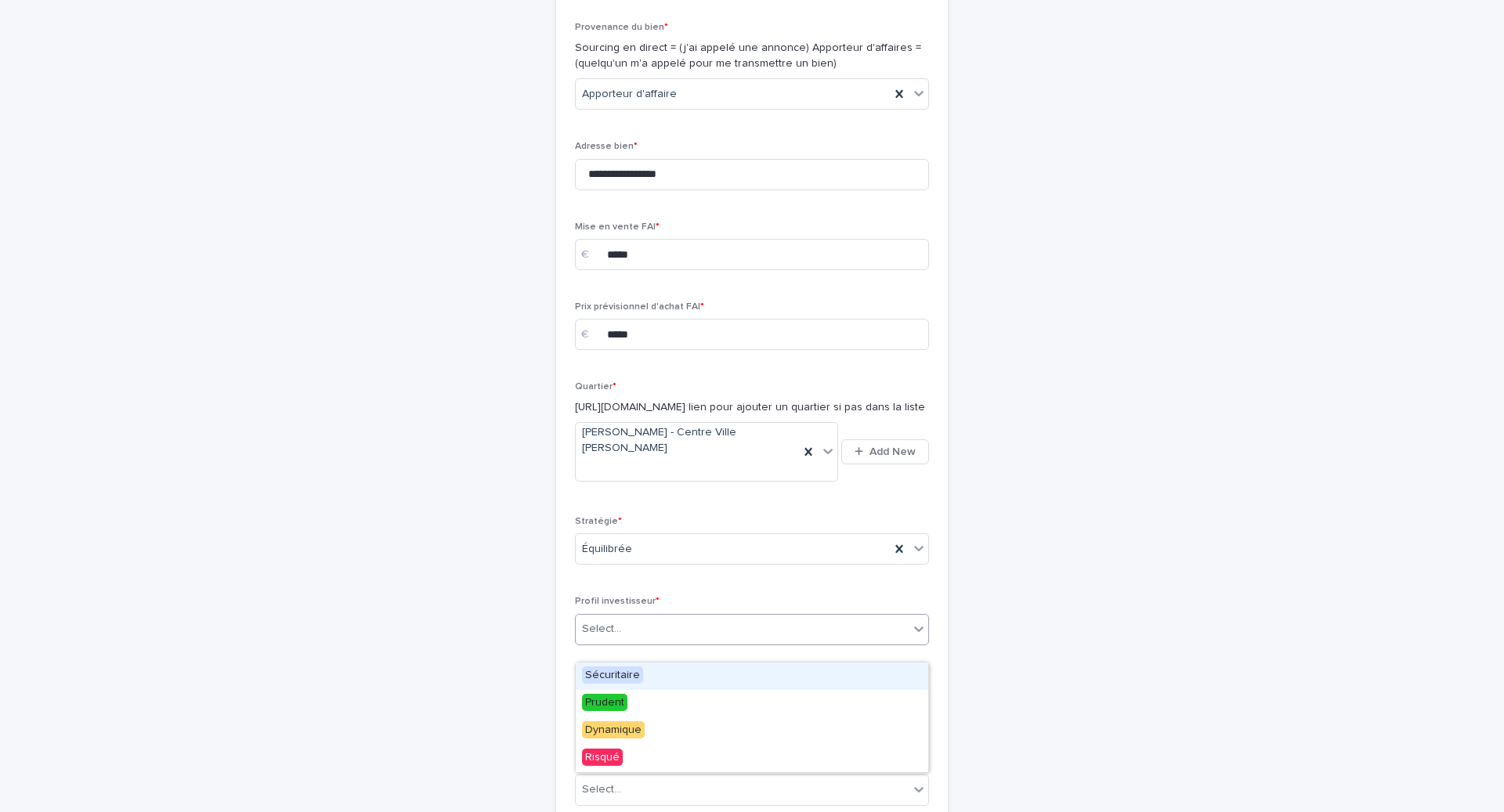
click at [619, 645] on div "Select..." at bounding box center [752, 629] width 354 height 32
click at [618, 712] on div "Prudent" at bounding box center [752, 703] width 353 height 27
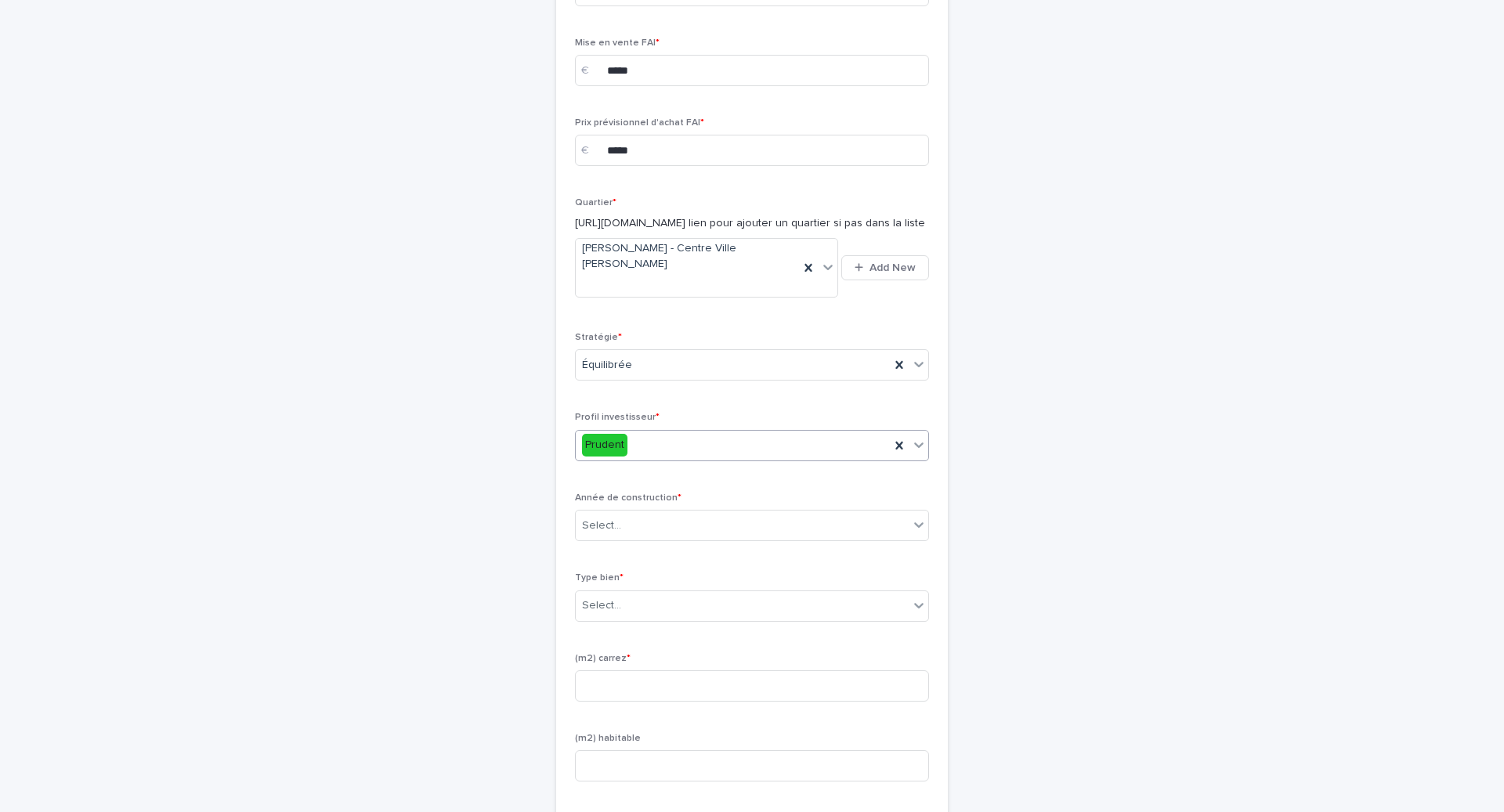
scroll to position [670, 0]
click at [623, 530] on input "text" at bounding box center [624, 523] width 2 height 13
click at [622, 598] on div "1900 < X < 1950" at bounding box center [752, 597] width 353 height 27
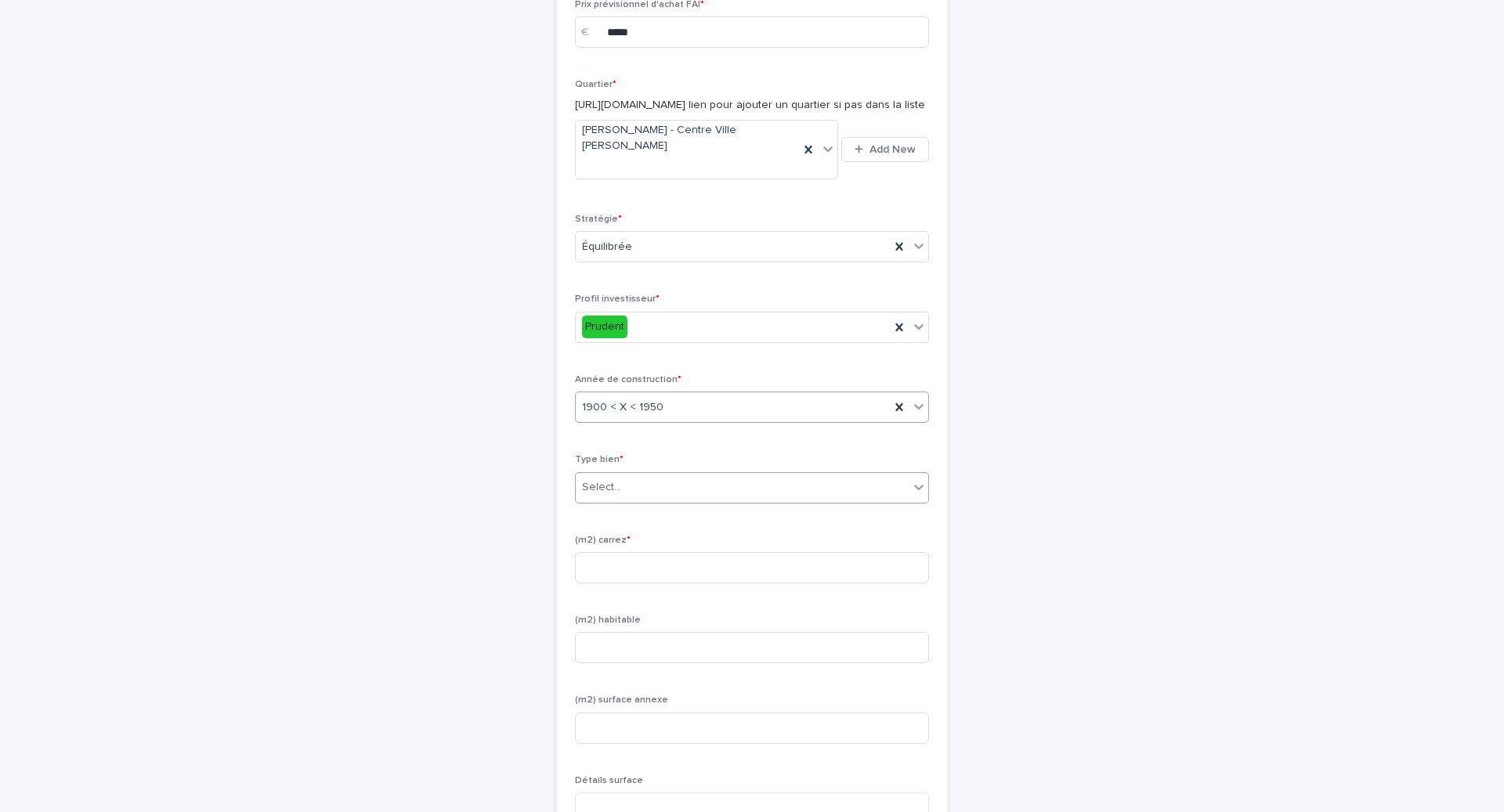
scroll to position [787, 0]
click at [608, 494] on div "Select..." at bounding box center [602, 486] width 39 height 17
click at [622, 644] on div "T2" at bounding box center [752, 640] width 353 height 27
click at [632, 582] on input at bounding box center [752, 566] width 354 height 32
type input "**"
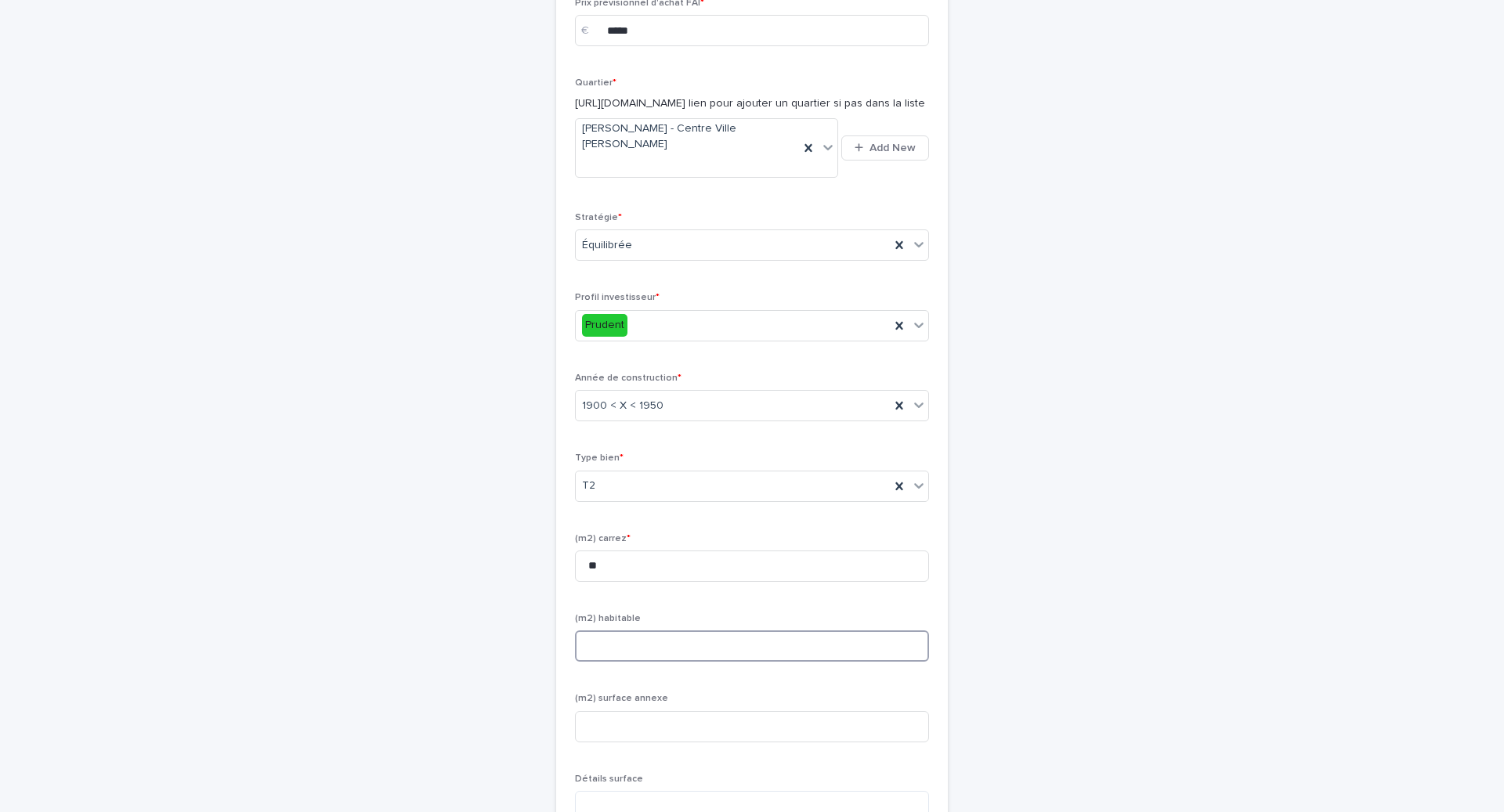
click at [606, 661] on input at bounding box center [752, 646] width 354 height 32
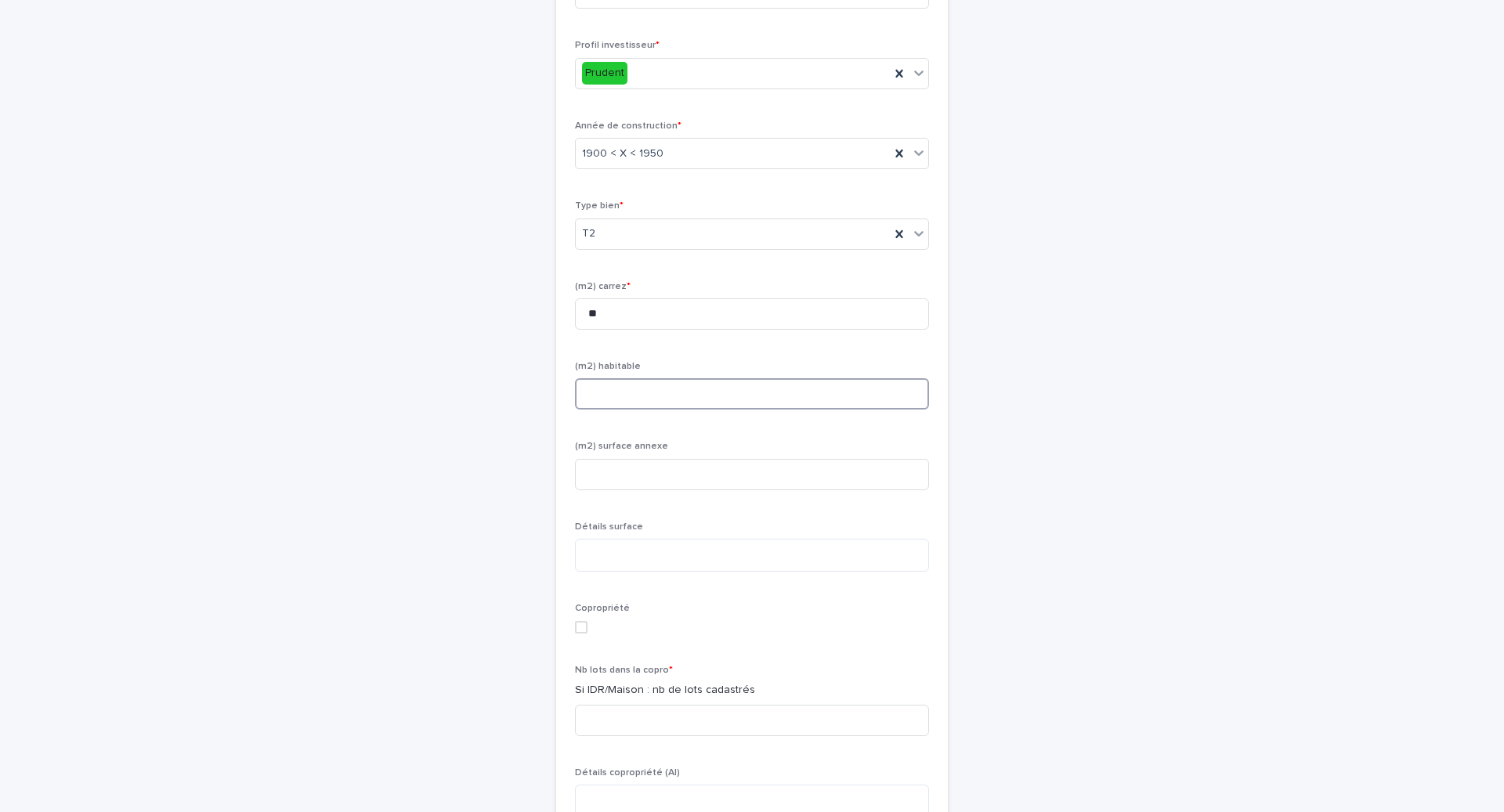
scroll to position [1047, 0]
click at [584, 638] on div "Copropriété" at bounding box center [752, 617] width 354 height 42
click at [577, 606] on span "Copropriété" at bounding box center [602, 601] width 55 height 10
click at [582, 626] on span at bounding box center [581, 620] width 12 height 12
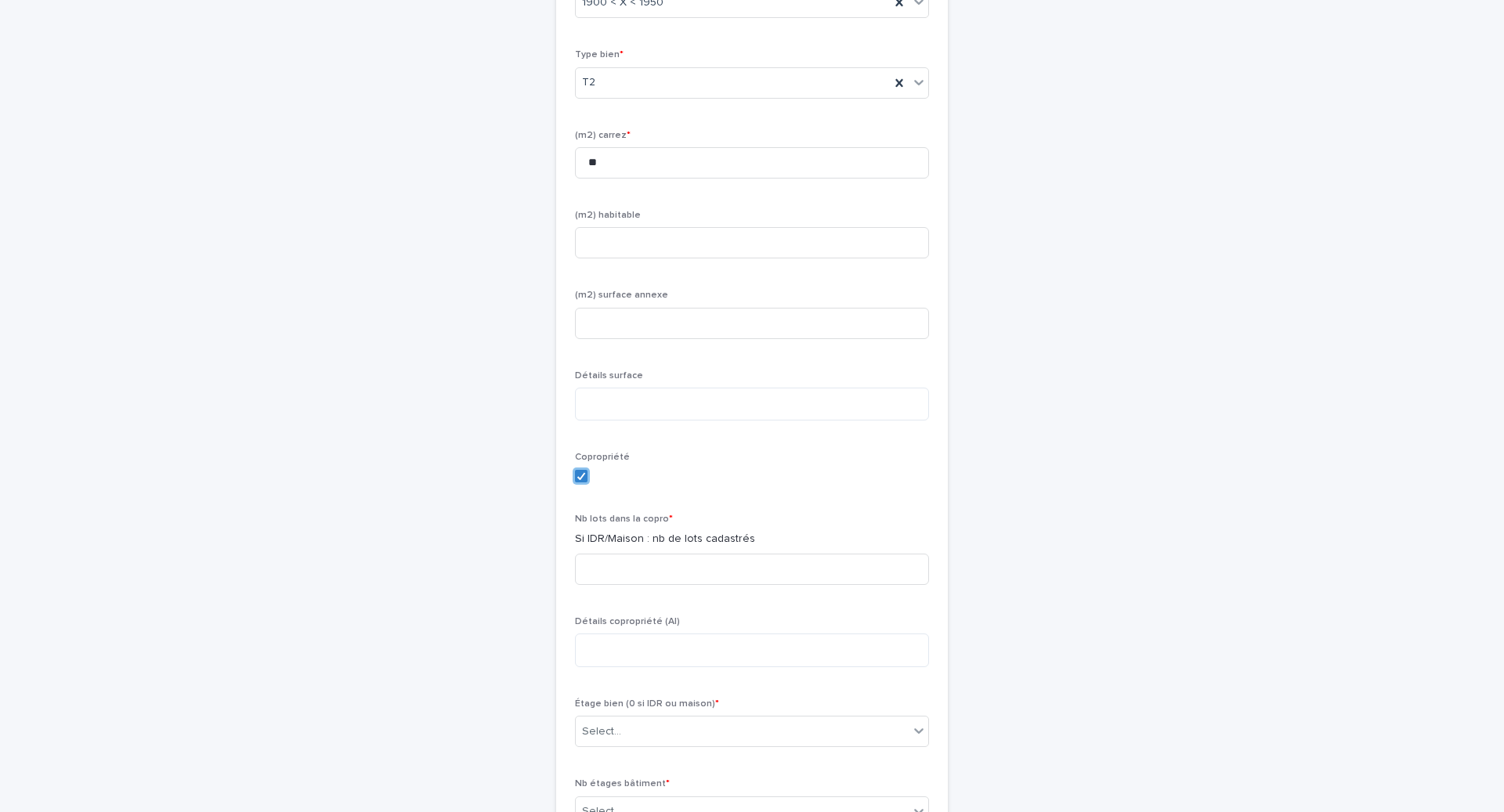
scroll to position [1193, 0]
click at [630, 562] on div "Nb lots dans la copro * Si IDR/Maison : nb de lots cadastrés" at bounding box center [752, 553] width 354 height 84
click at [630, 583] on input at bounding box center [752, 567] width 354 height 32
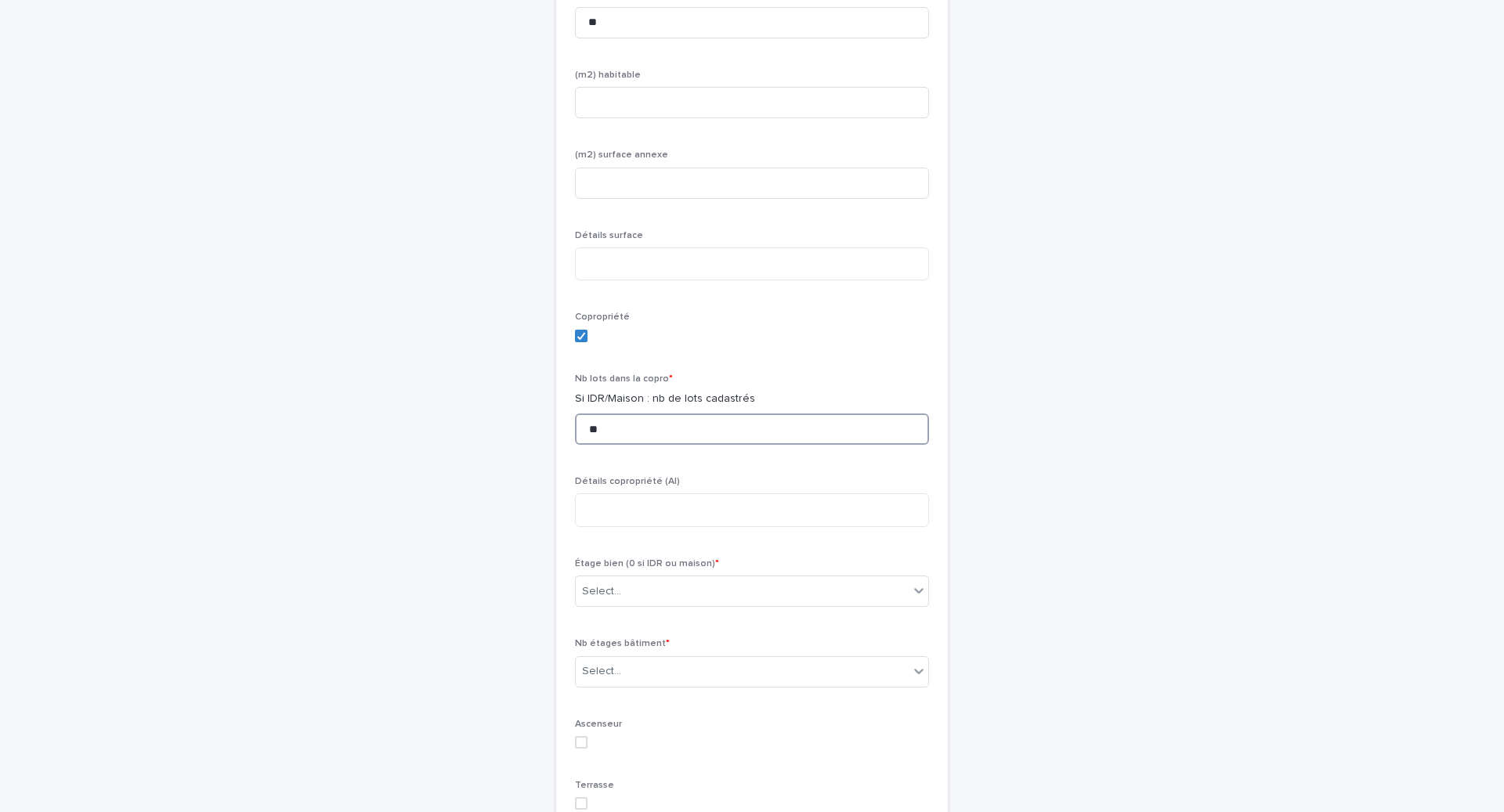
scroll to position [1403, 0]
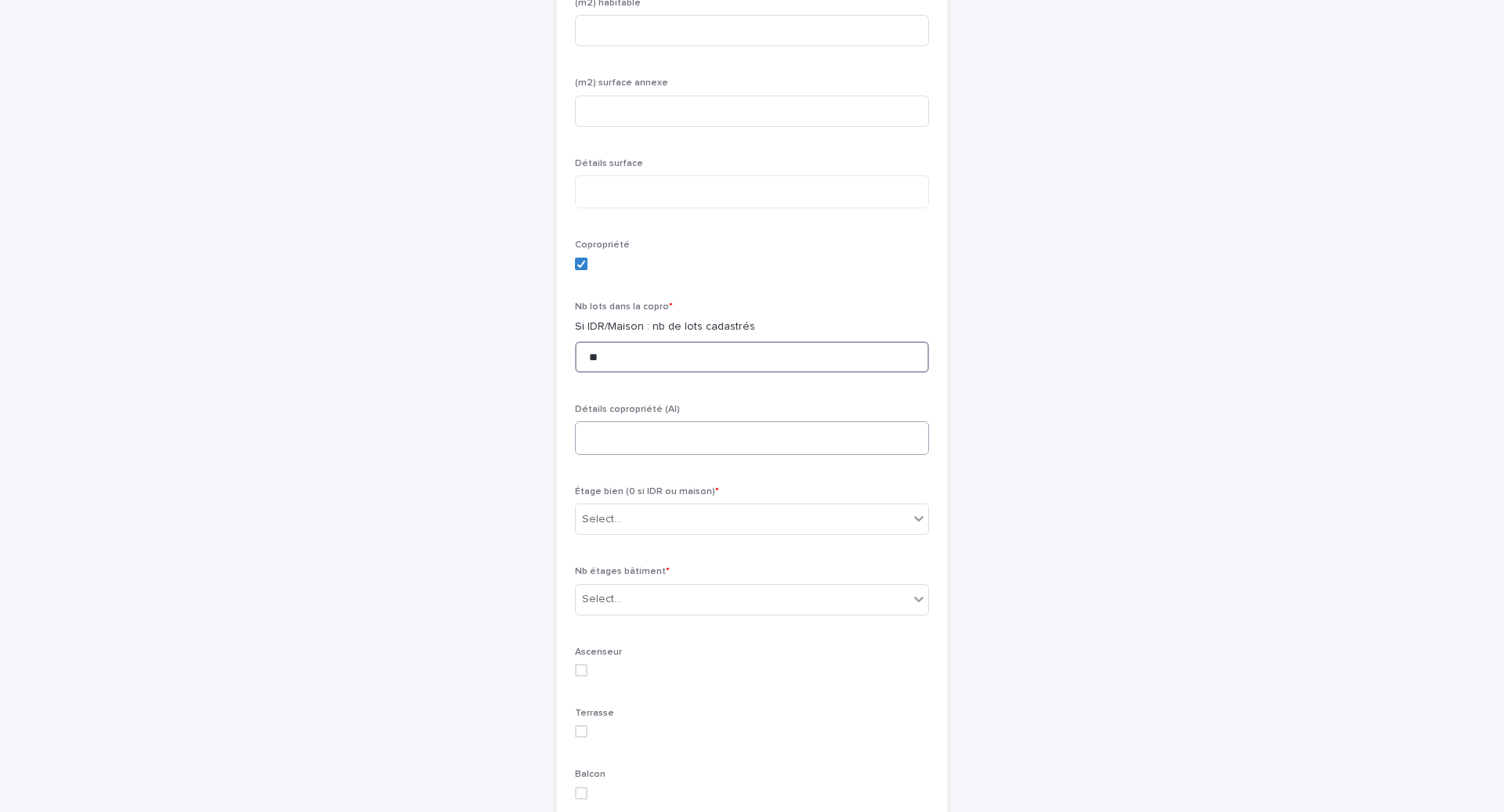
type input "**"
click at [637, 454] on textarea at bounding box center [752, 437] width 354 height 33
click at [638, 520] on div "Select..." at bounding box center [752, 519] width 354 height 32
click at [631, 682] on div "1" at bounding box center [752, 674] width 353 height 27
click at [637, 611] on div "Select..." at bounding box center [742, 599] width 333 height 26
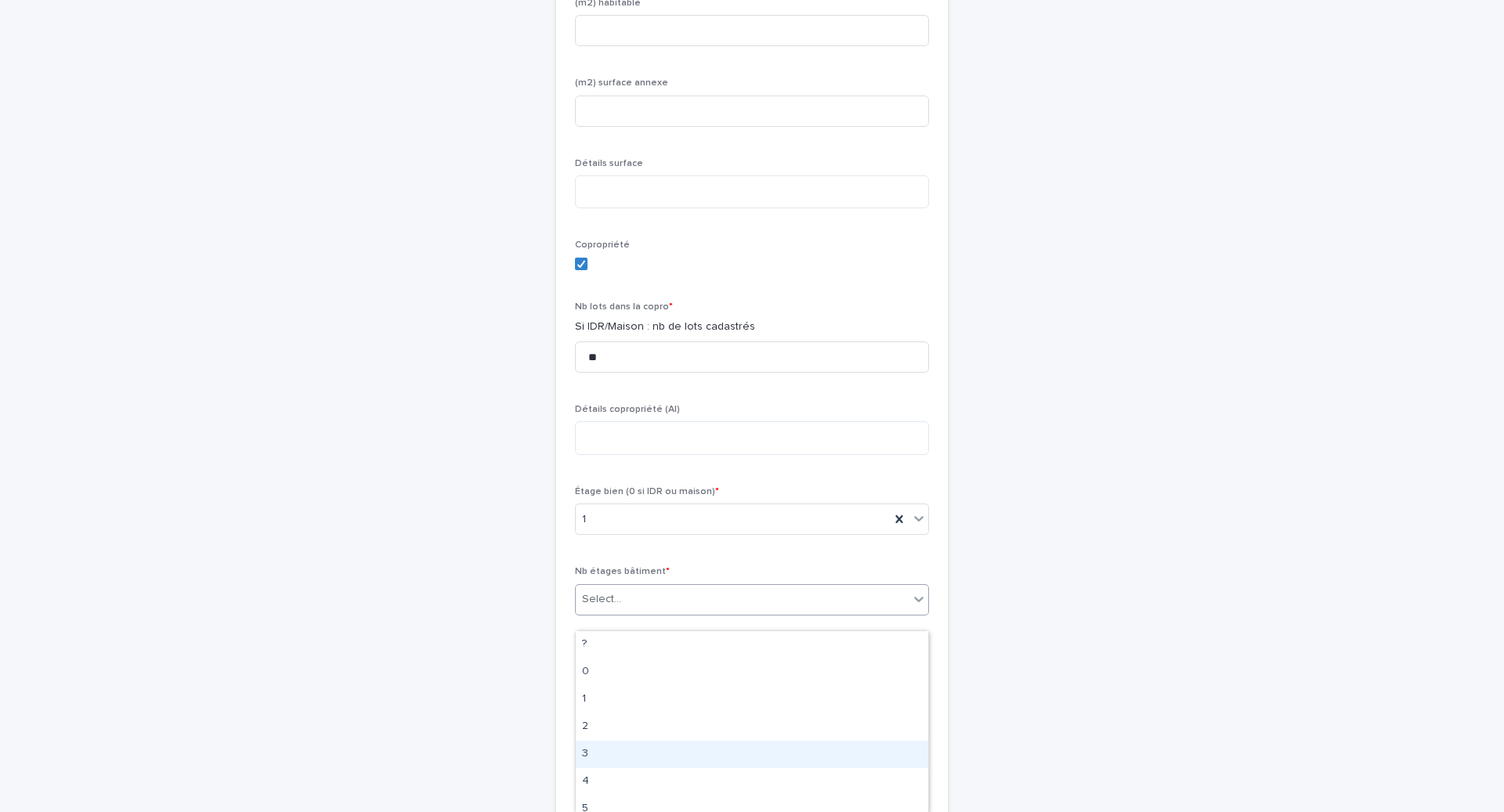
click at [624, 758] on div "3" at bounding box center [752, 754] width 353 height 27
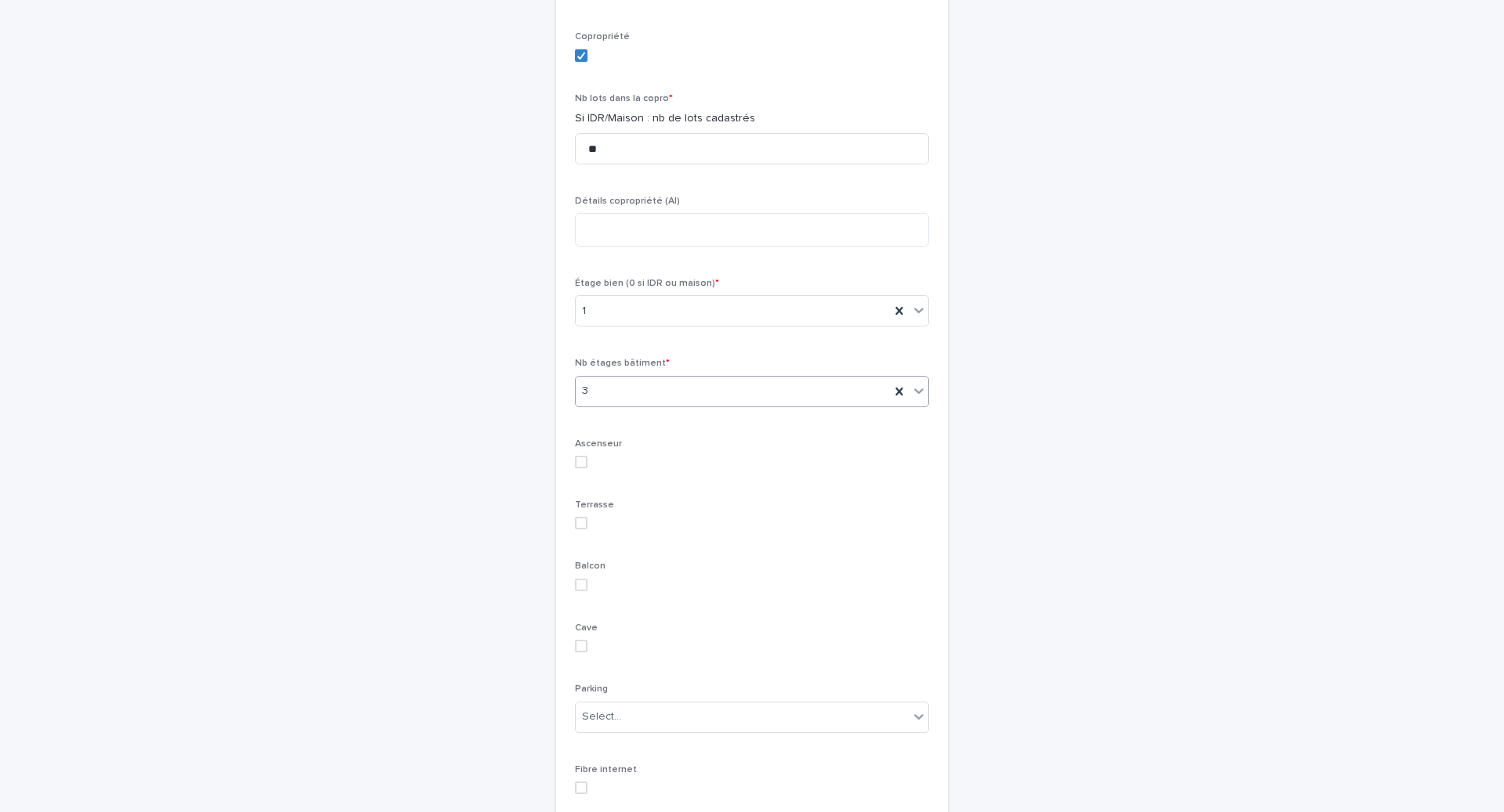
scroll to position [1613, 0]
click at [616, 724] on div "Select..." at bounding box center [602, 715] width 39 height 17
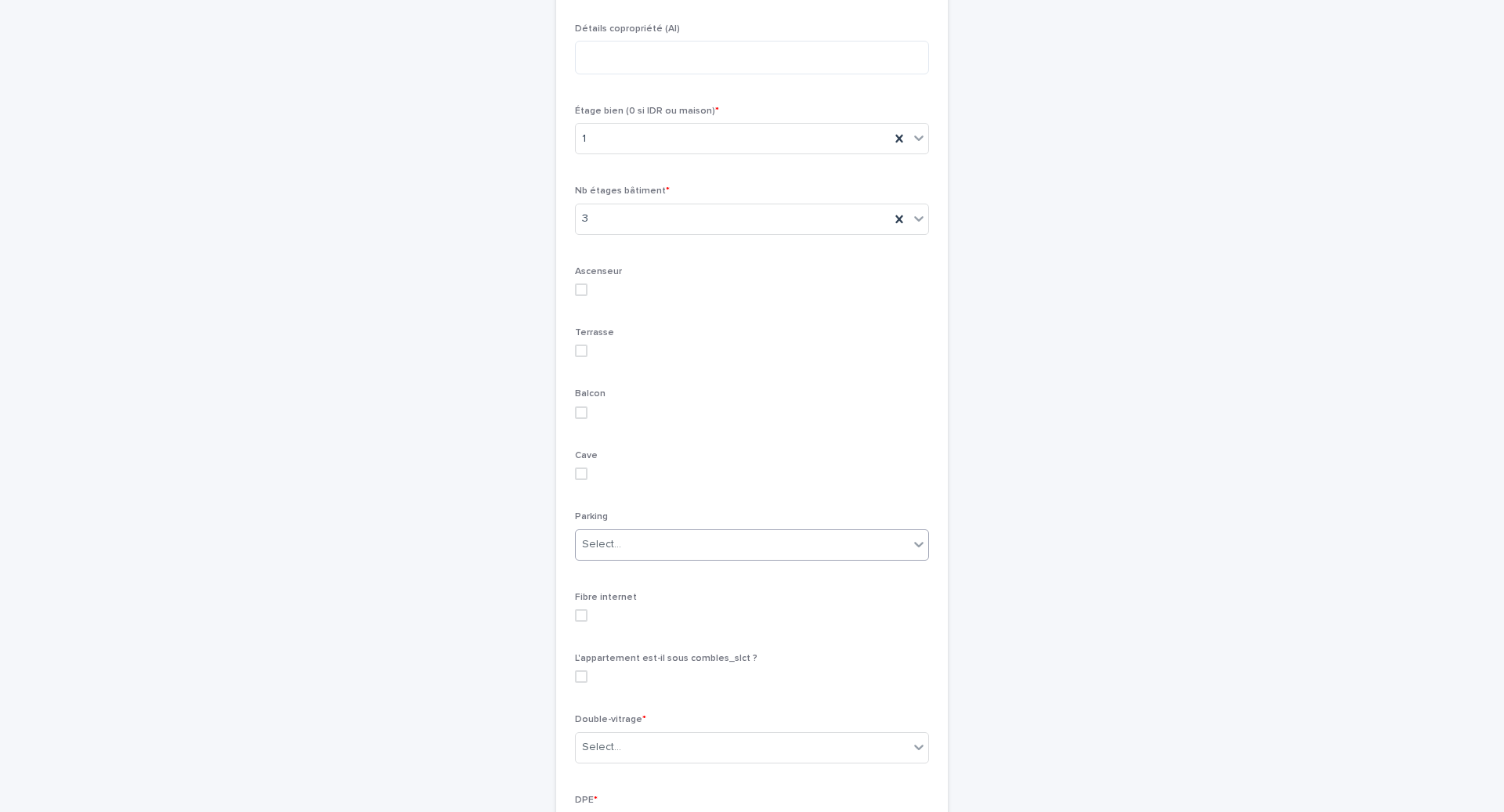
scroll to position [1785, 0]
click at [584, 632] on div "Fibre internet" at bounding box center [752, 612] width 354 height 42
click at [582, 620] on span at bounding box center [581, 614] width 12 height 12
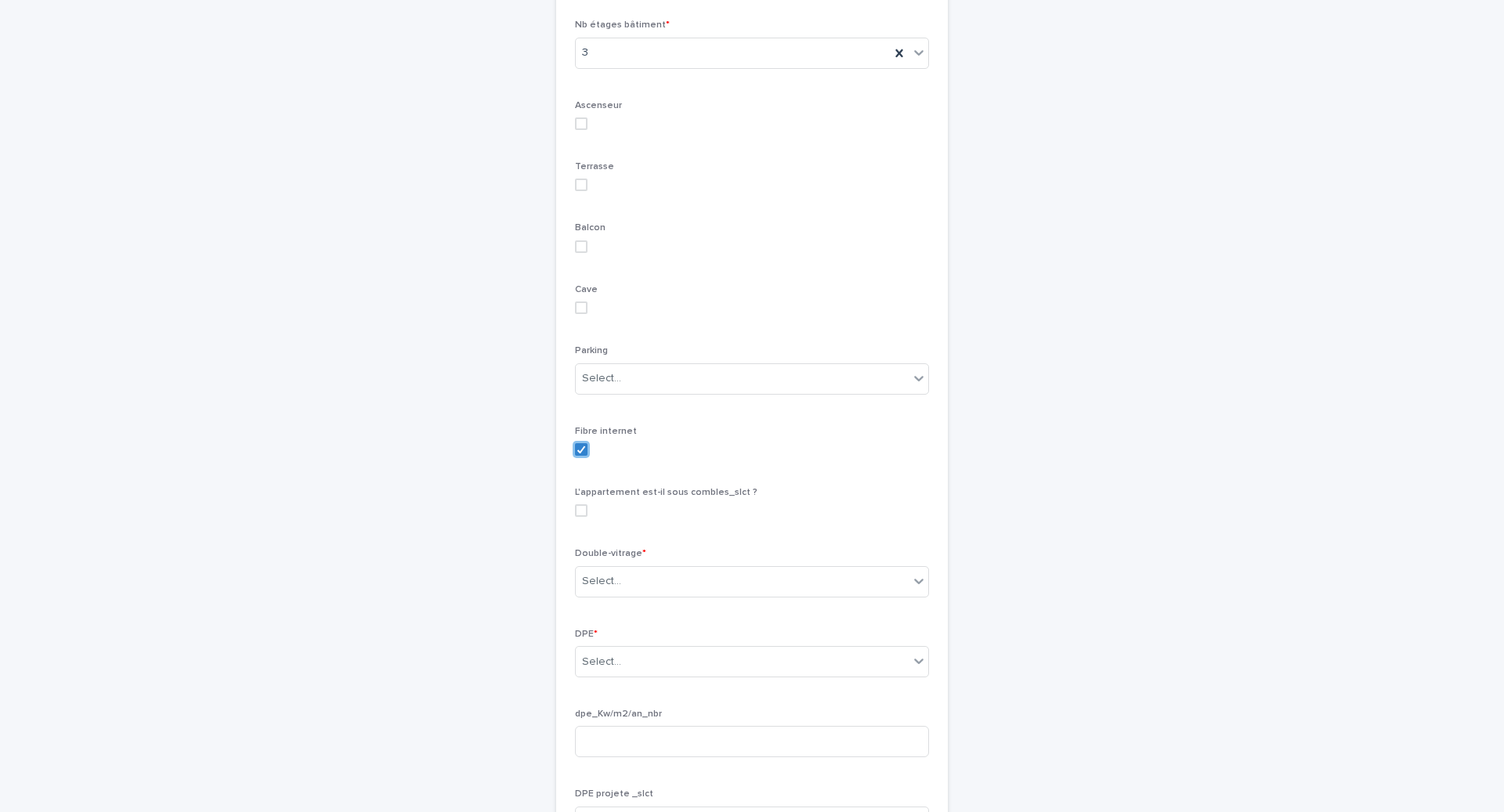
scroll to position [1952, 0]
click at [643, 570] on div "Double-vitrage * Select..." at bounding box center [752, 576] width 354 height 61
click at [643, 592] on div "Select..." at bounding box center [742, 578] width 333 height 26
click at [640, 622] on div "Partout" at bounding box center [752, 622] width 353 height 27
click at [629, 688] on div "DPE * Select..." at bounding box center [752, 656] width 354 height 61
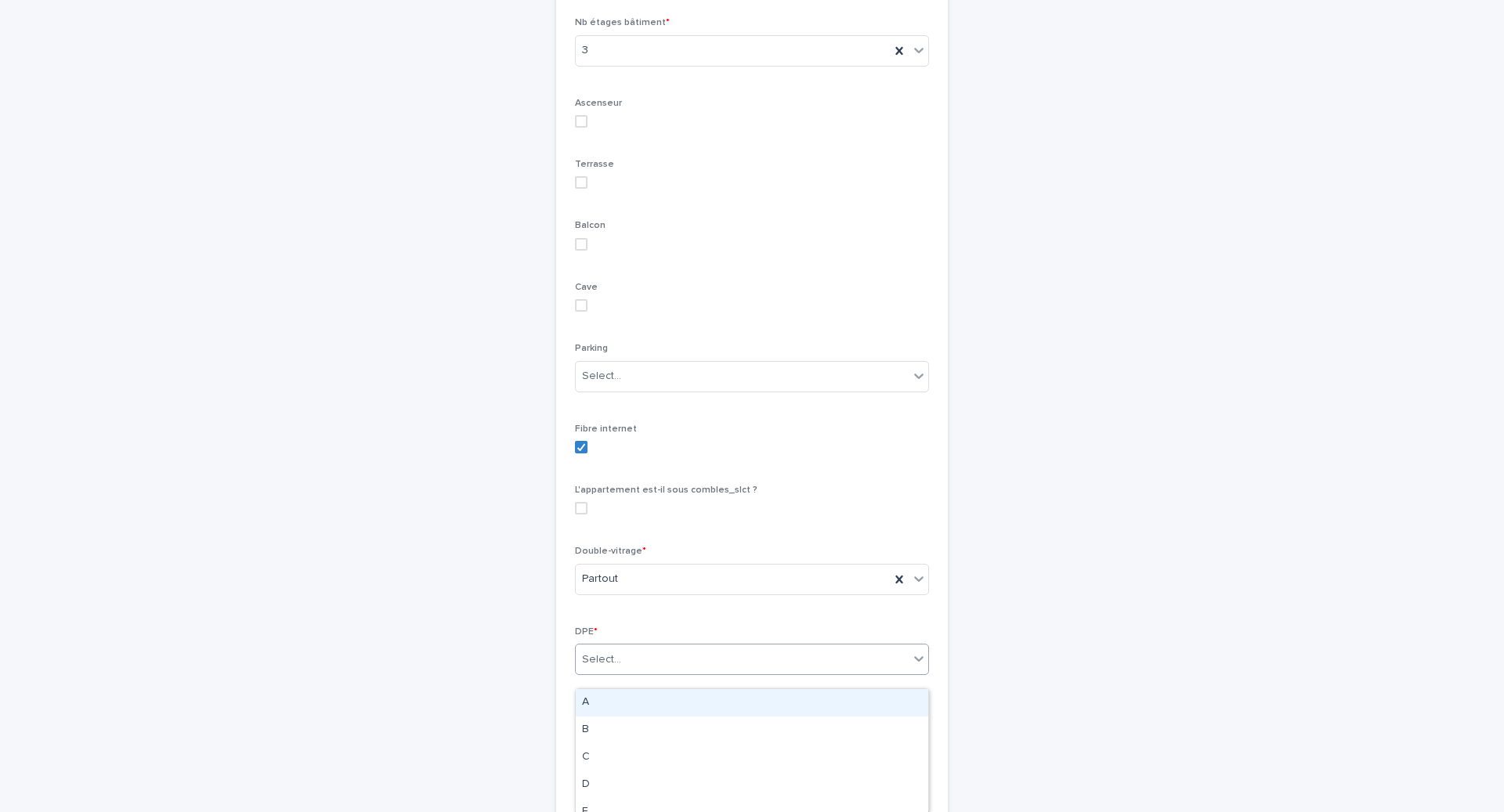
click at [629, 673] on div "Select..." at bounding box center [742, 659] width 333 height 26
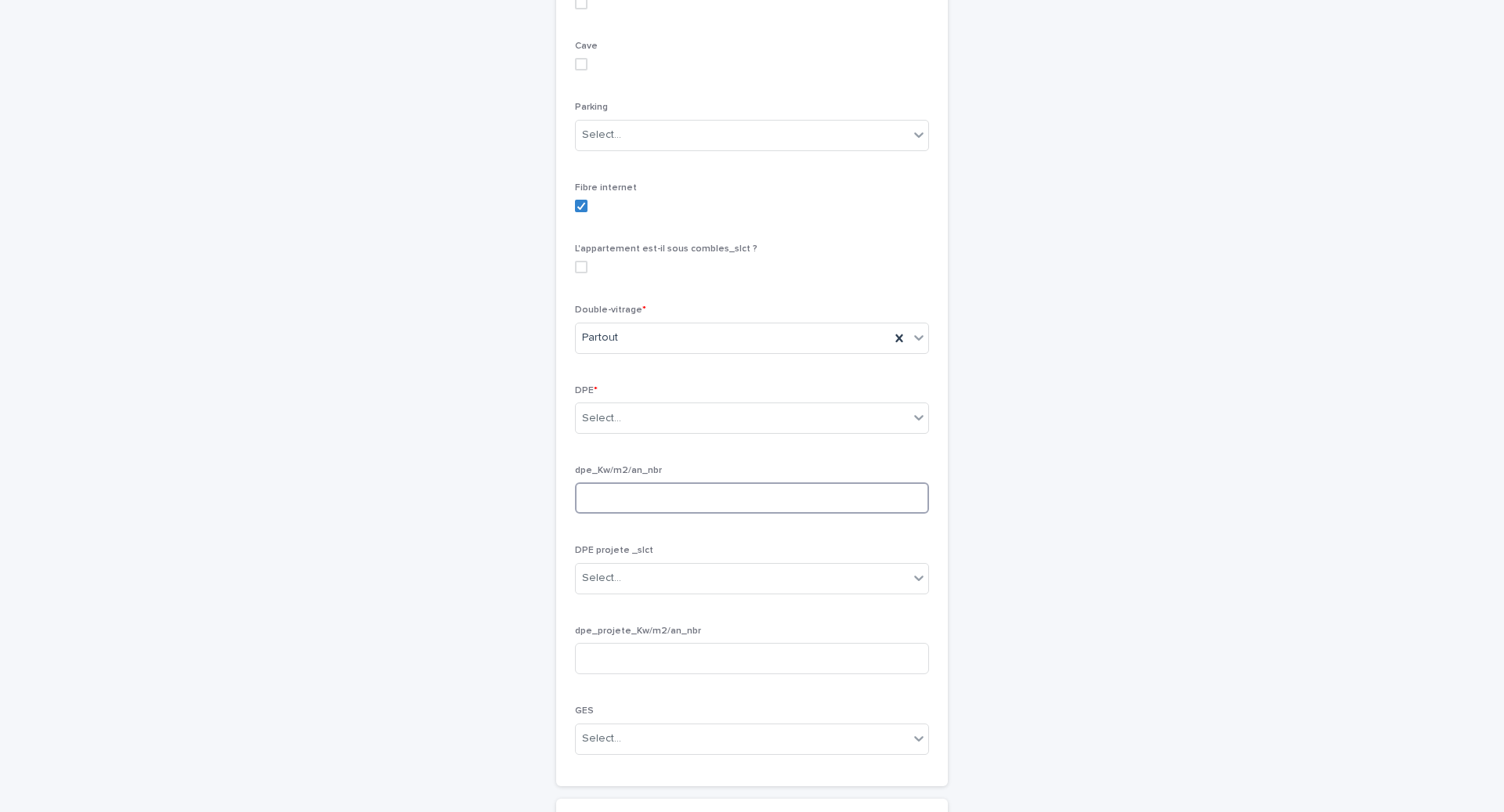
click at [799, 505] on input at bounding box center [752, 498] width 354 height 32
click at [780, 430] on div "Select..." at bounding box center [742, 418] width 333 height 26
click at [682, 656] on div "DPE en cours" at bounding box center [752, 652] width 353 height 27
click at [657, 591] on div "Select..." at bounding box center [742, 577] width 333 height 26
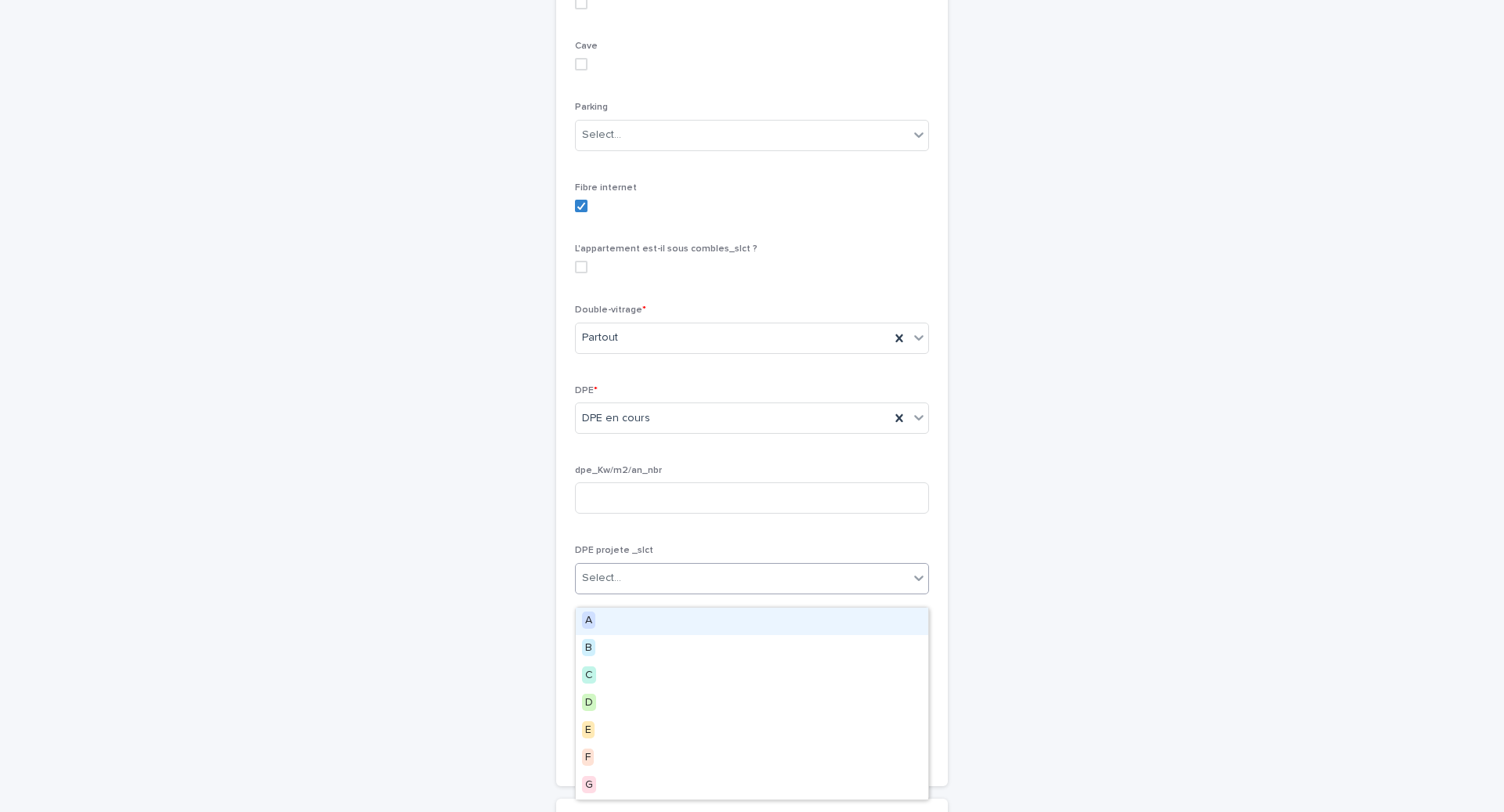
click at [657, 591] on div "Select..." at bounding box center [742, 577] width 333 height 26
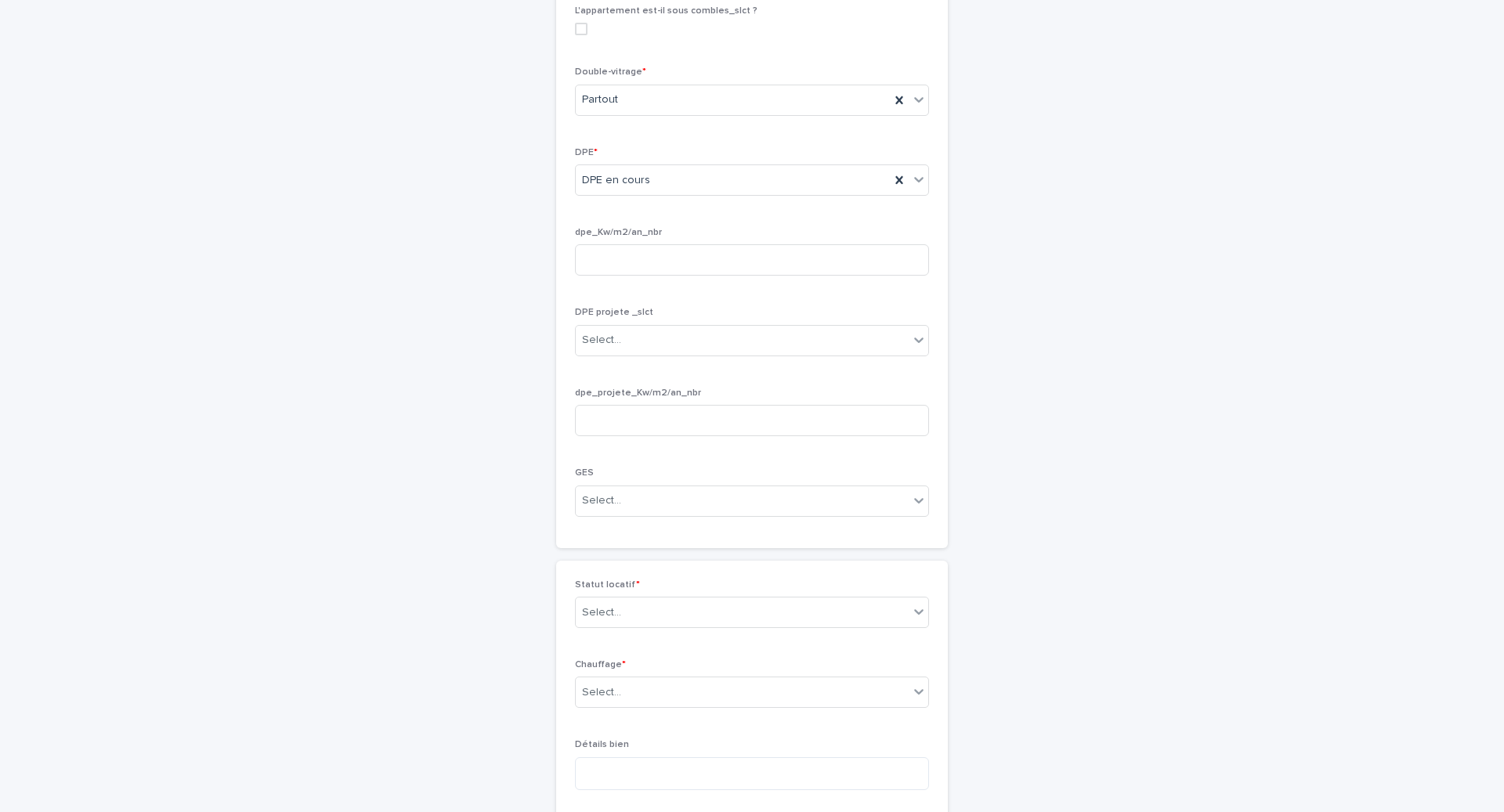
scroll to position [2428, 0]
click at [638, 279] on input at bounding box center [752, 264] width 354 height 32
click at [667, 354] on div "Select..." at bounding box center [742, 343] width 333 height 26
click at [622, 472] on div "D" at bounding box center [752, 468] width 353 height 27
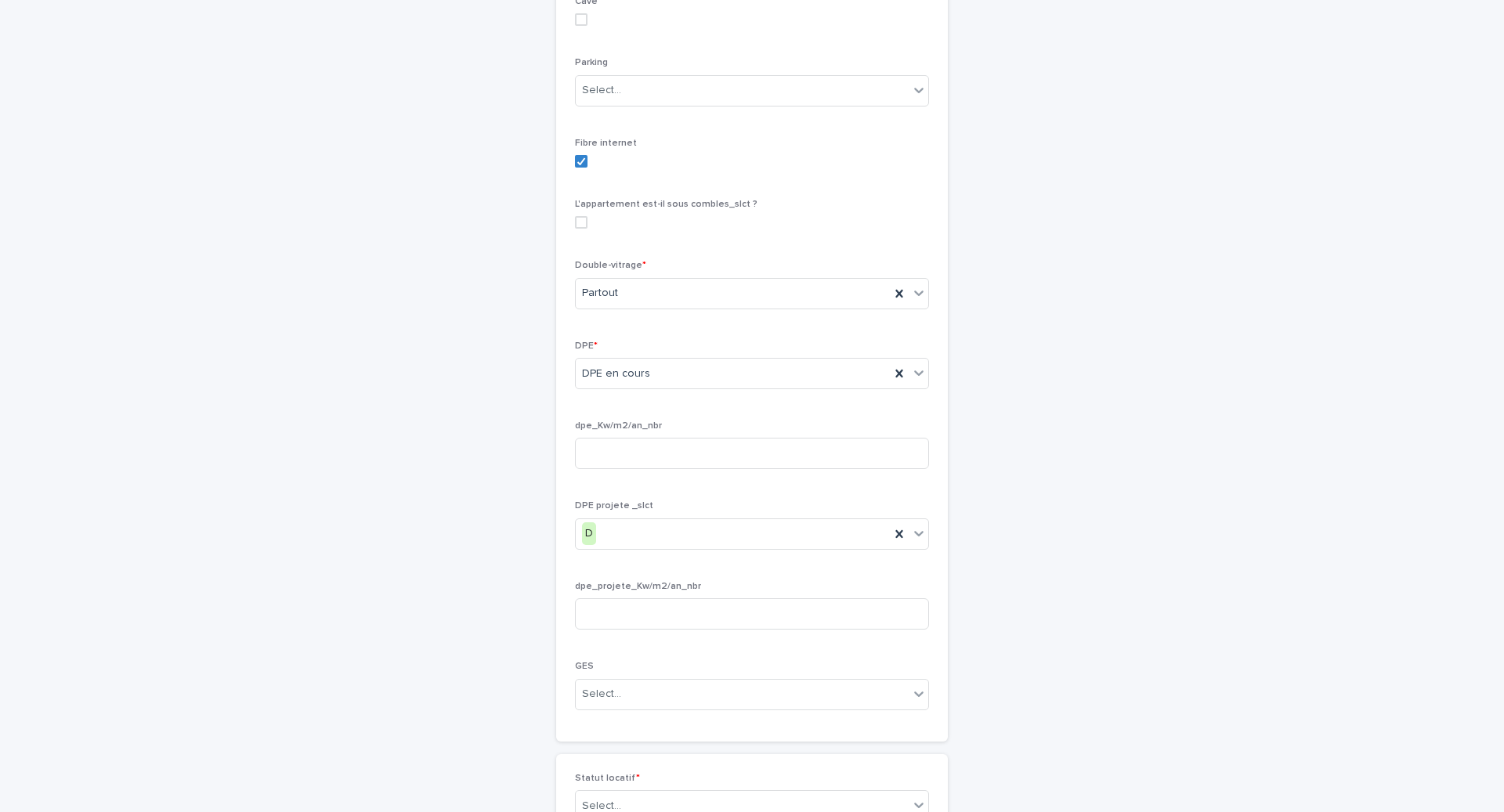
scroll to position [2237, 0]
